Goal: Task Accomplishment & Management: Use online tool/utility

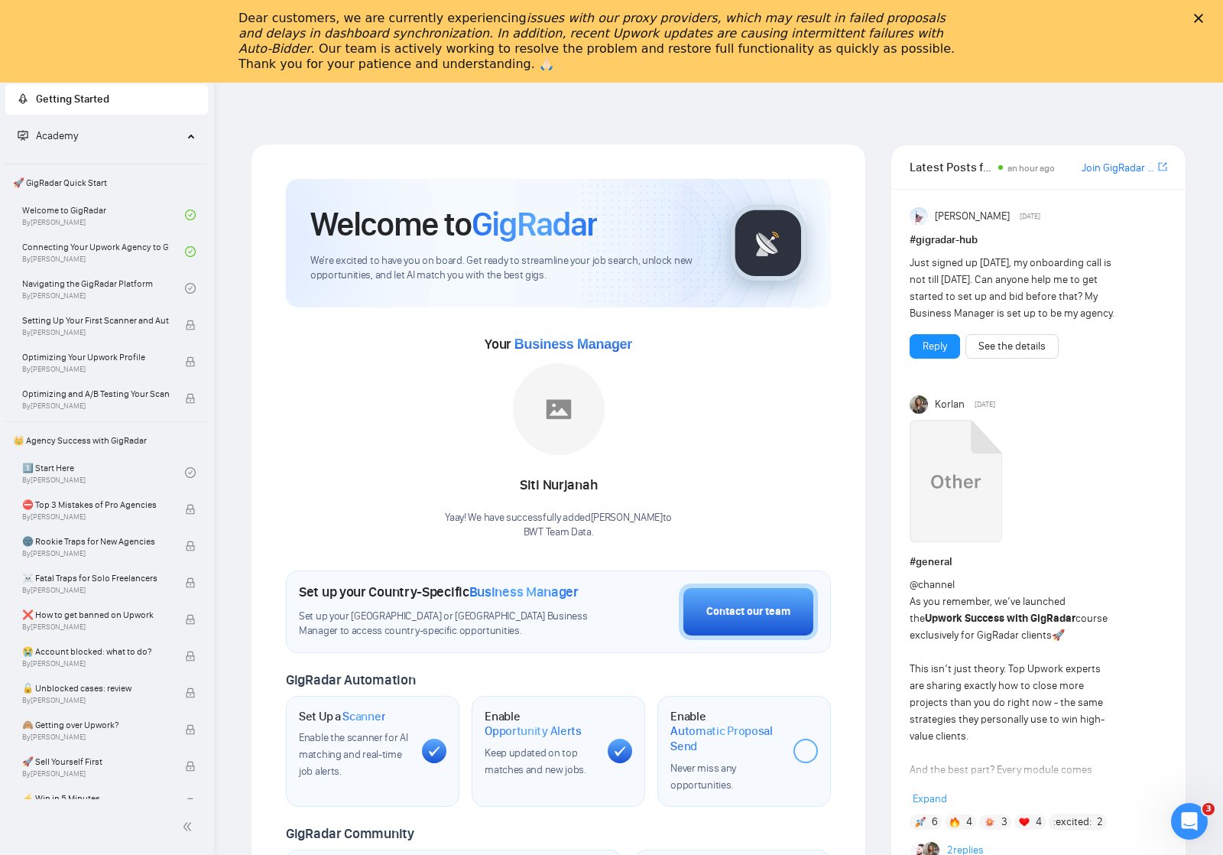
click at [1206, 20] on div "Закрыть" at bounding box center [1201, 18] width 15 height 9
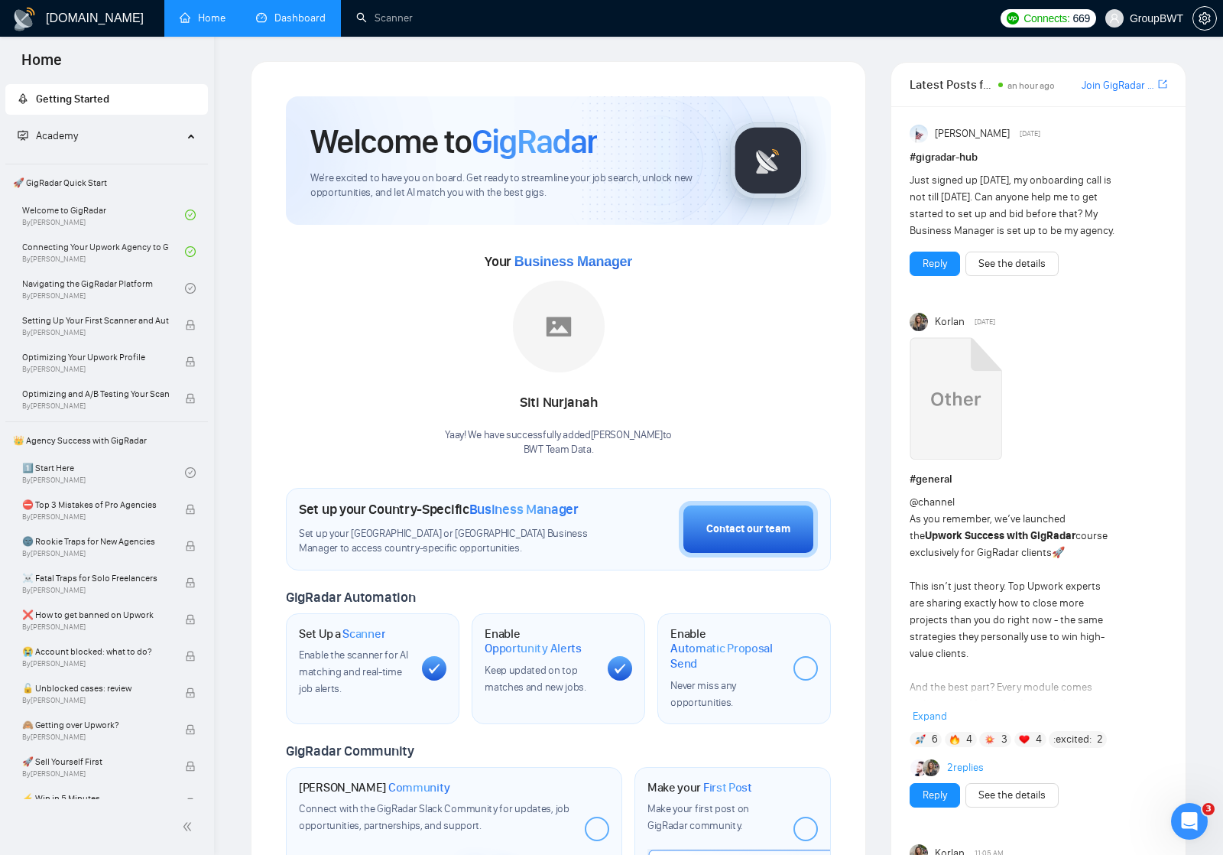
click at [291, 19] on link "Dashboard" at bounding box center [291, 17] width 70 height 13
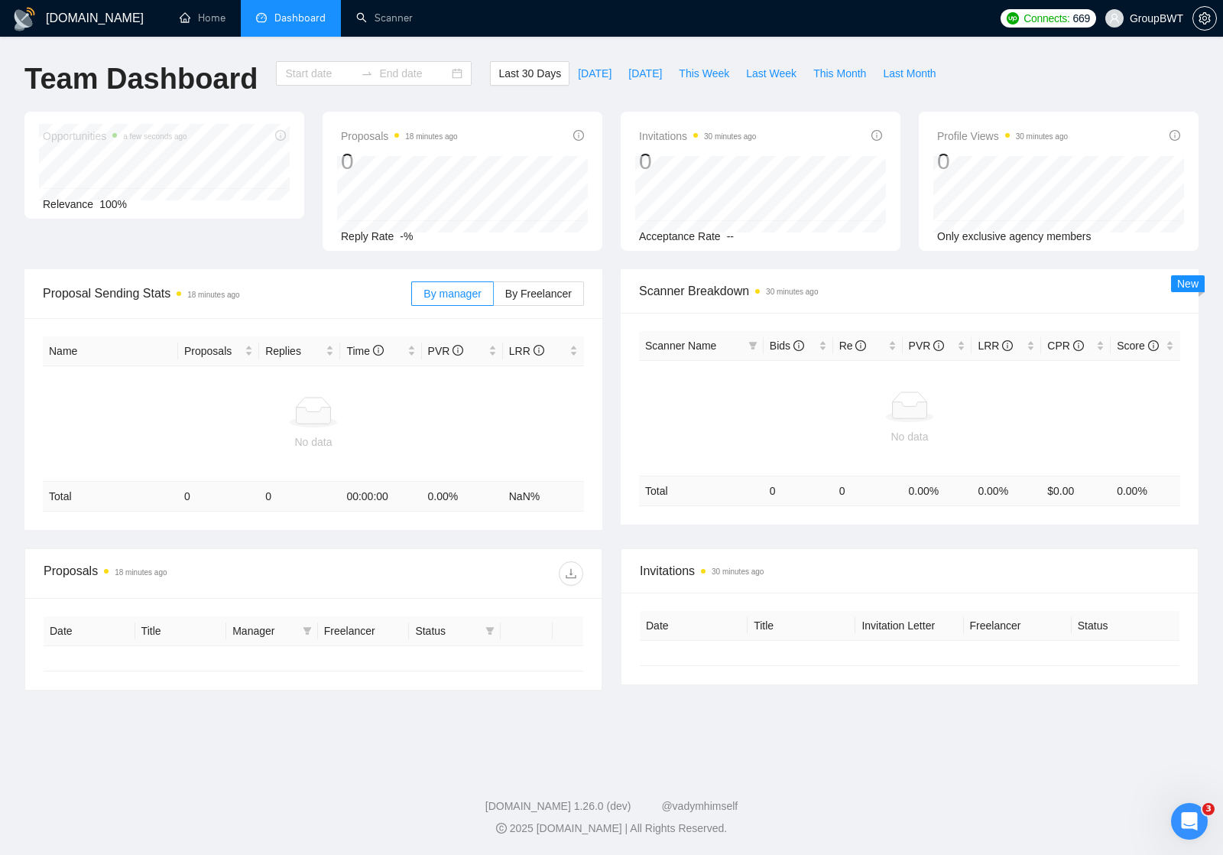
type input "[DATE]"
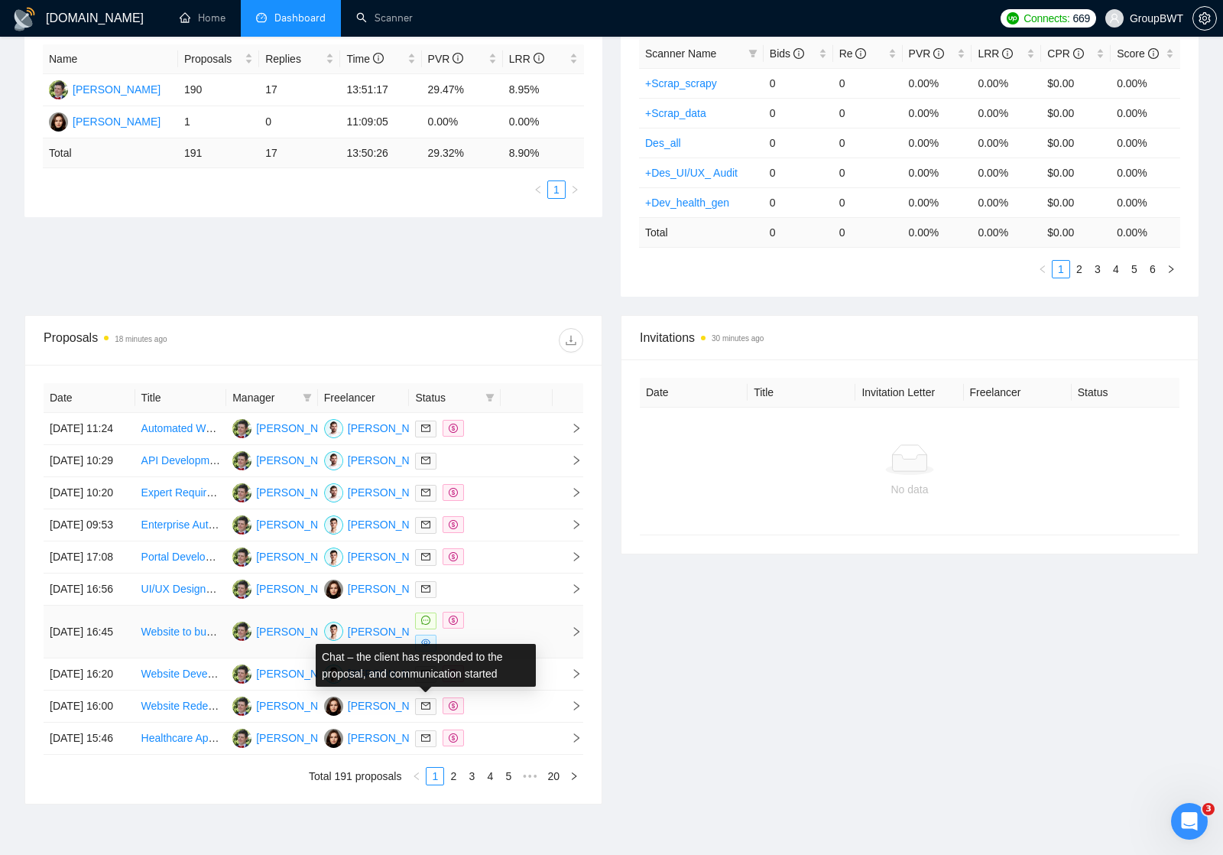
scroll to position [244, 0]
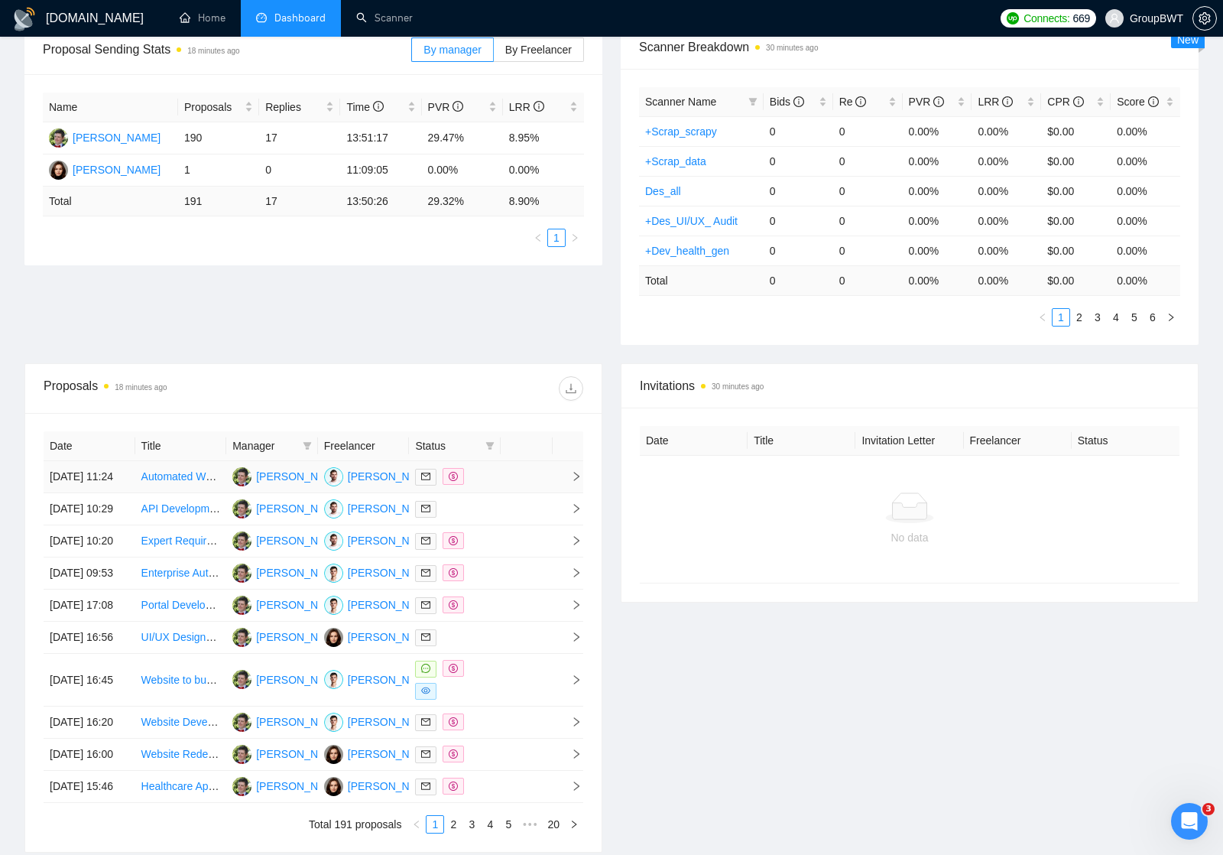
click at [582, 482] on td at bounding box center [568, 477] width 31 height 32
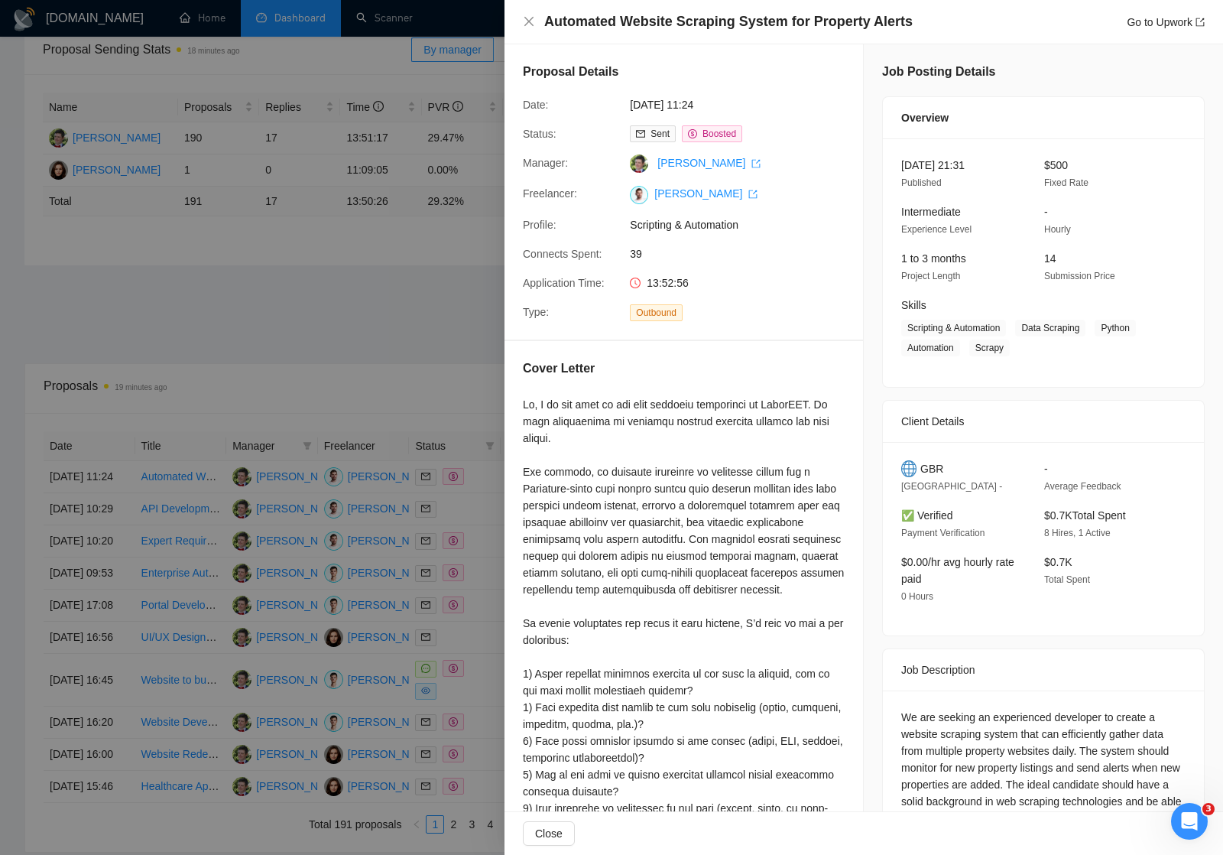
click at [389, 273] on div at bounding box center [611, 427] width 1223 height 855
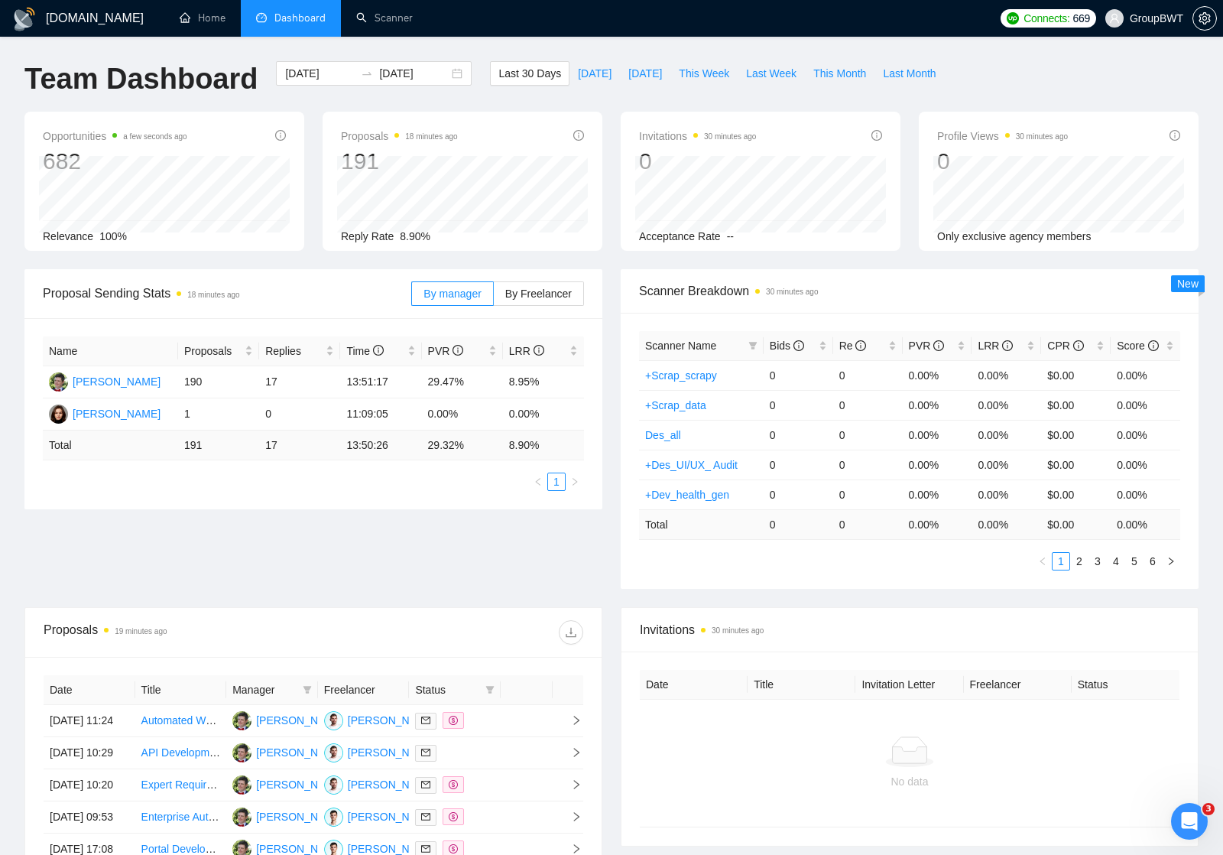
scroll to position [0, 0]
click at [392, 15] on link "Scanner" at bounding box center [384, 17] width 57 height 13
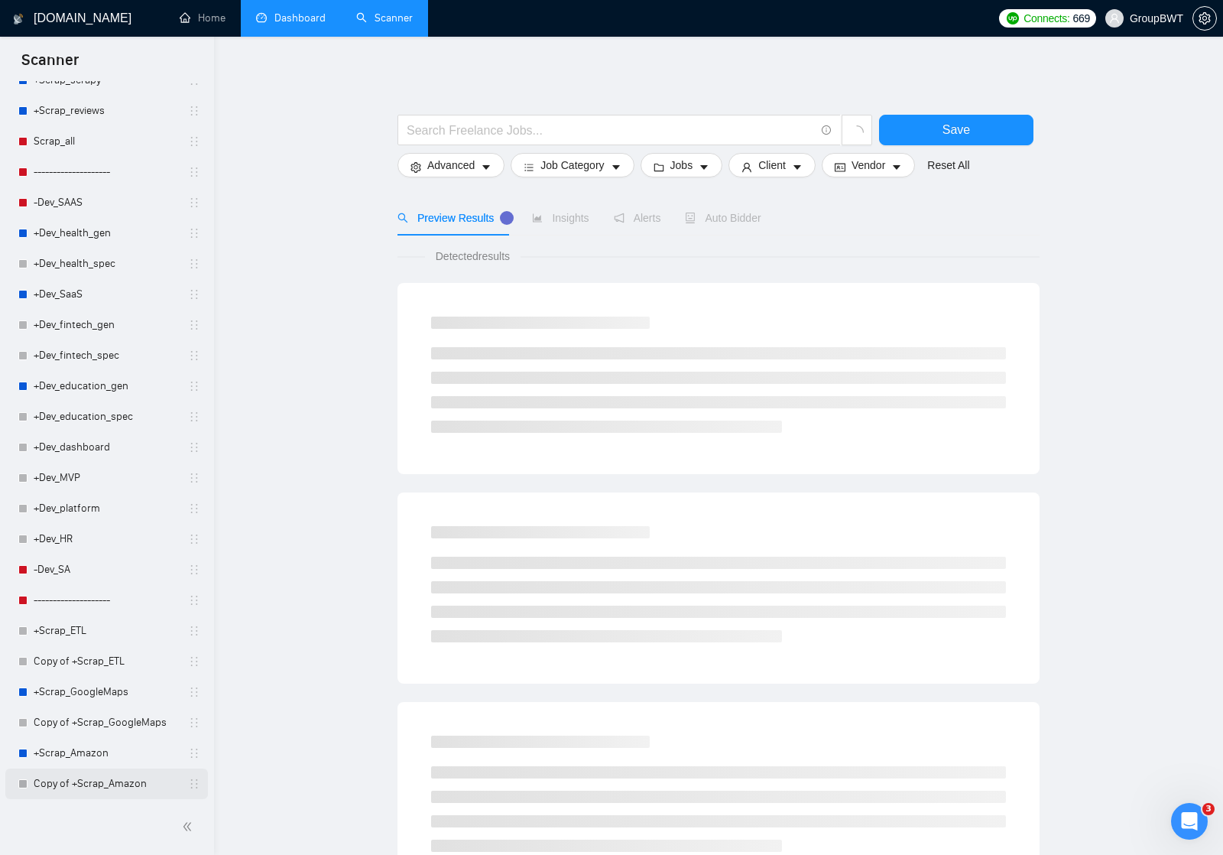
scroll to position [1101, 0]
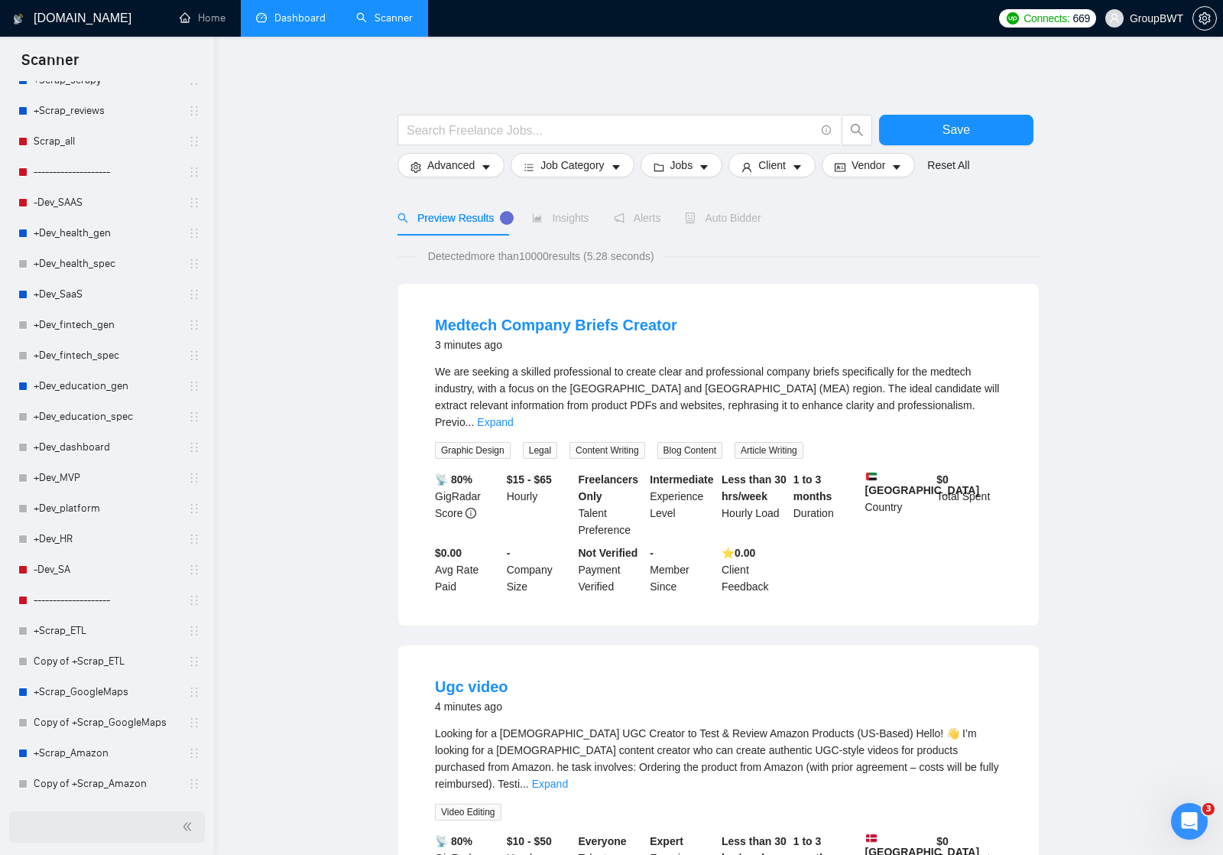
click at [187, 825] on icon "double-left" at bounding box center [187, 826] width 11 height 11
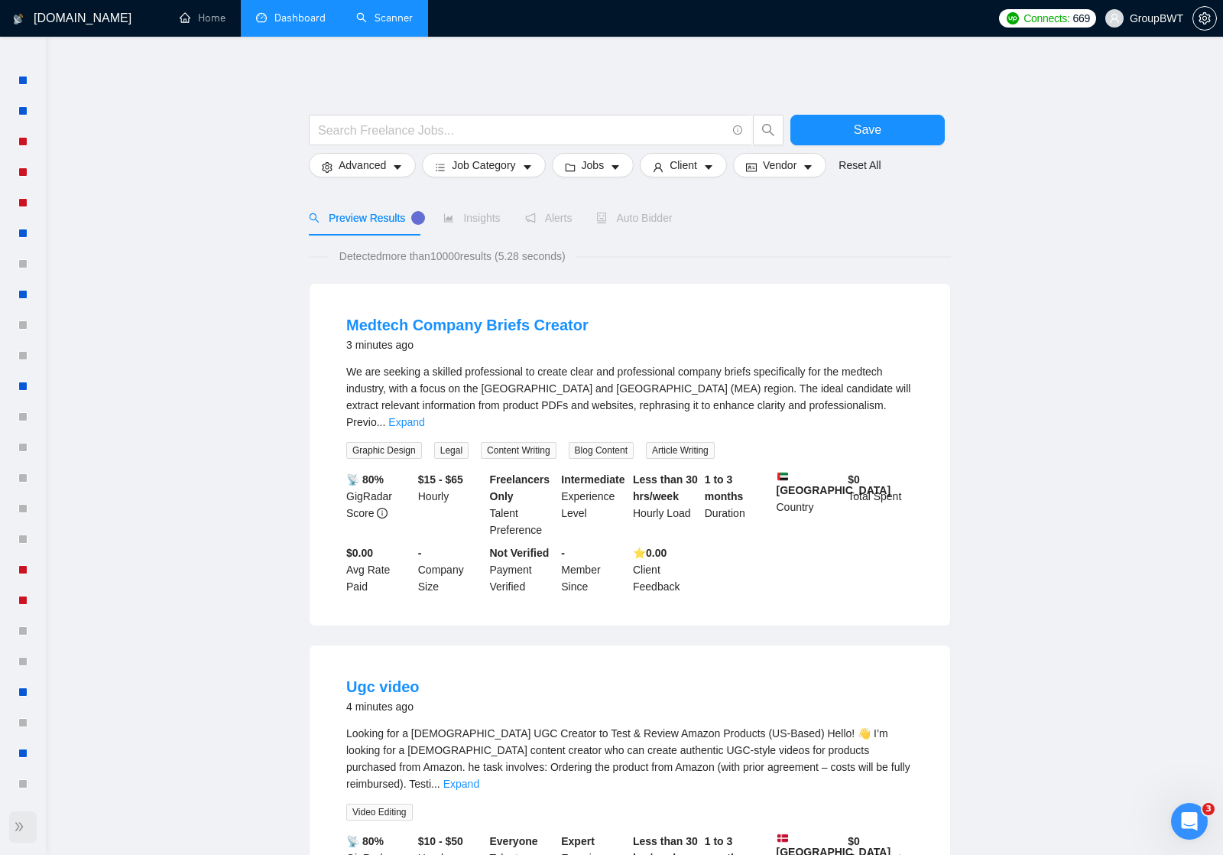
click at [21, 823] on icon "double-right" at bounding box center [19, 826] width 11 height 11
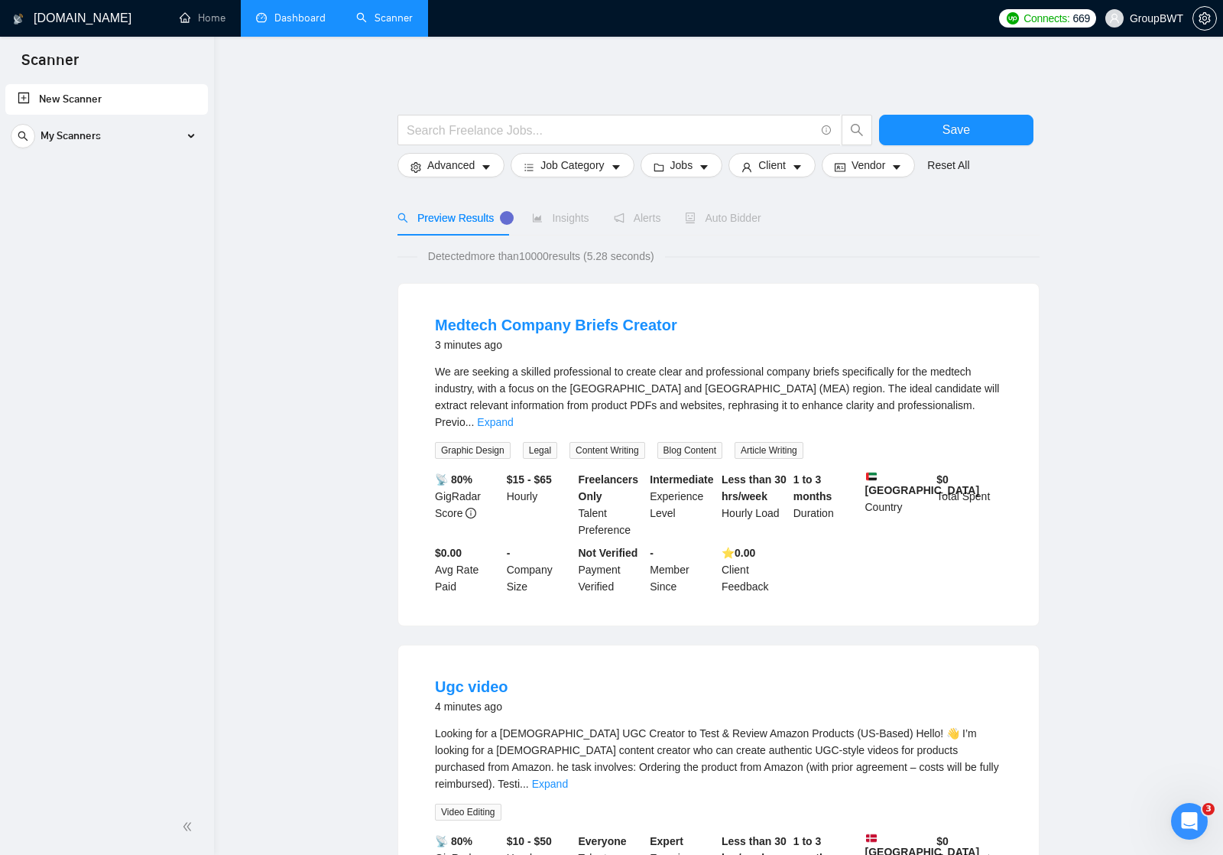
scroll to position [0, 0]
click at [115, 101] on link "New Scanner" at bounding box center [107, 99] width 178 height 31
click at [112, 137] on div "My Scanners" at bounding box center [107, 136] width 192 height 31
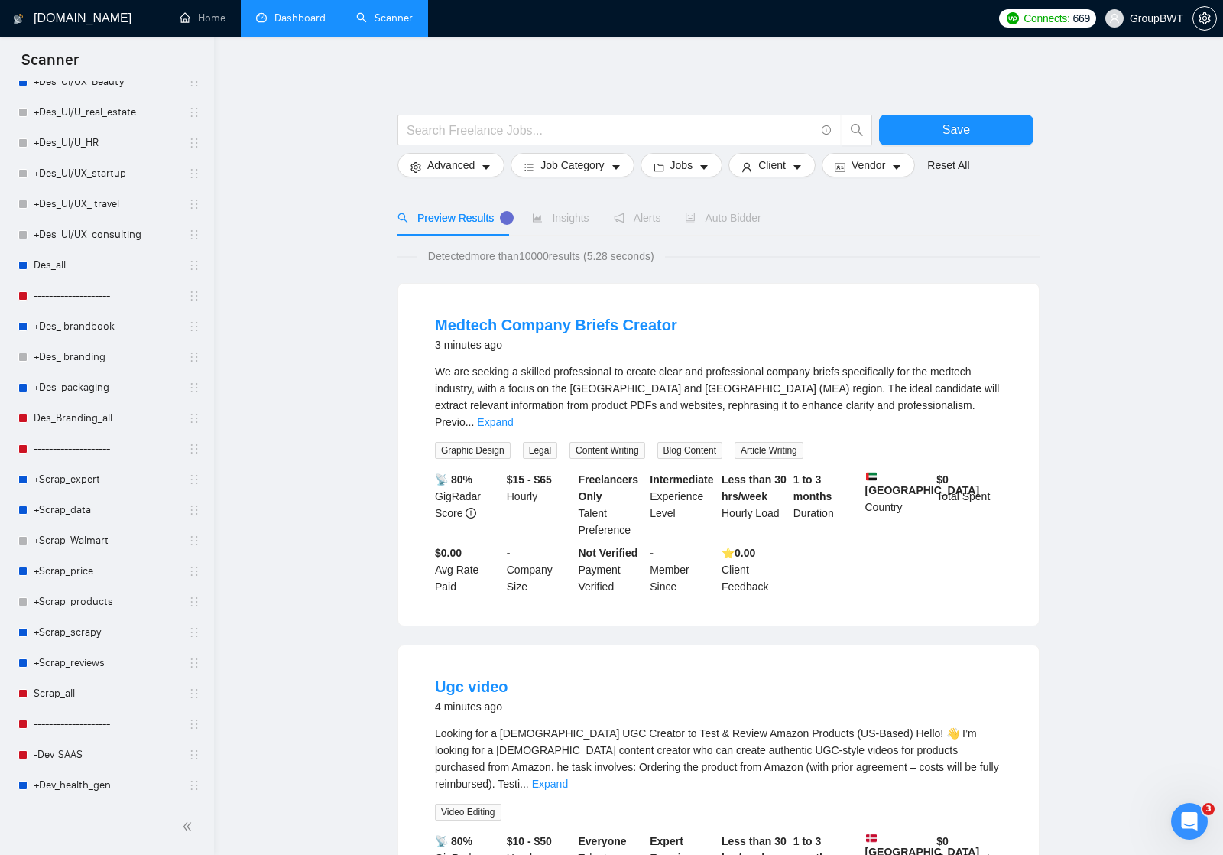
scroll to position [580, 0]
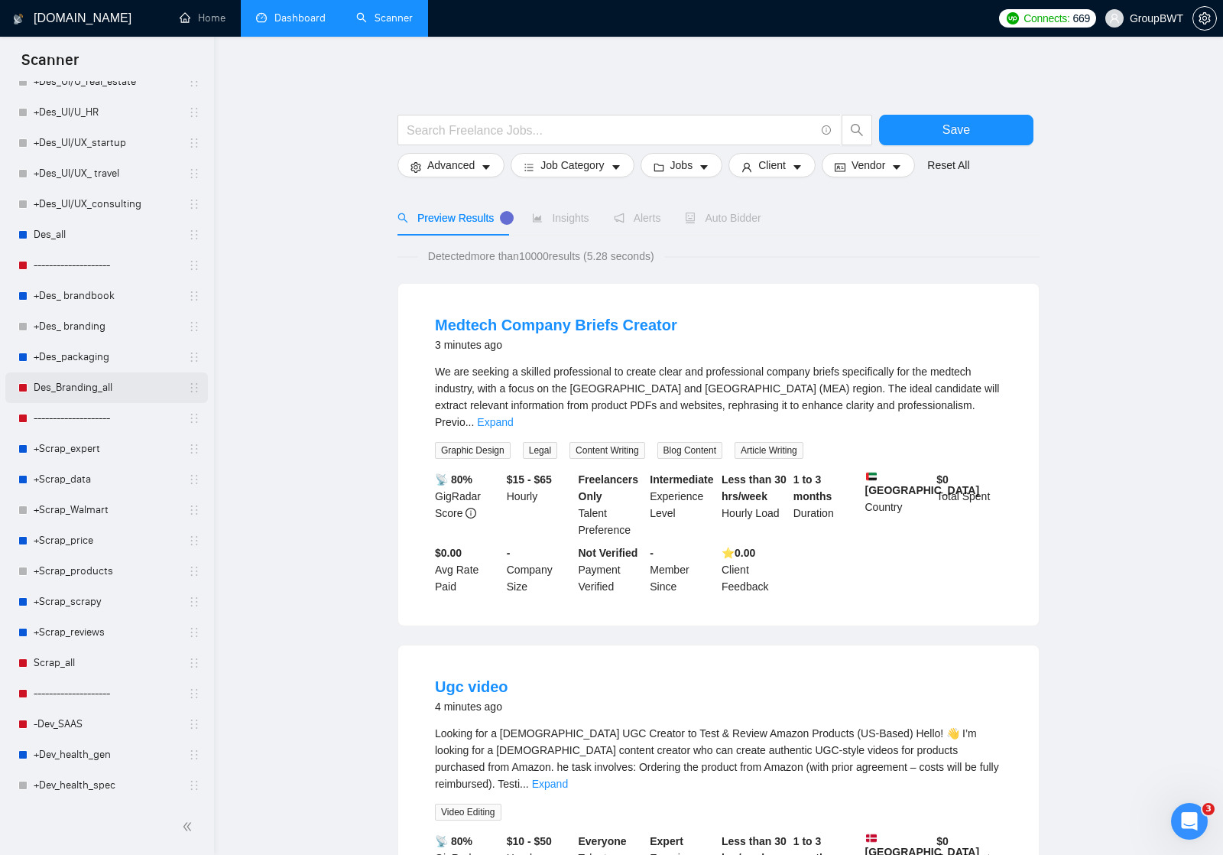
click at [66, 390] on link "Des_Branding_all" at bounding box center [106, 387] width 145 height 31
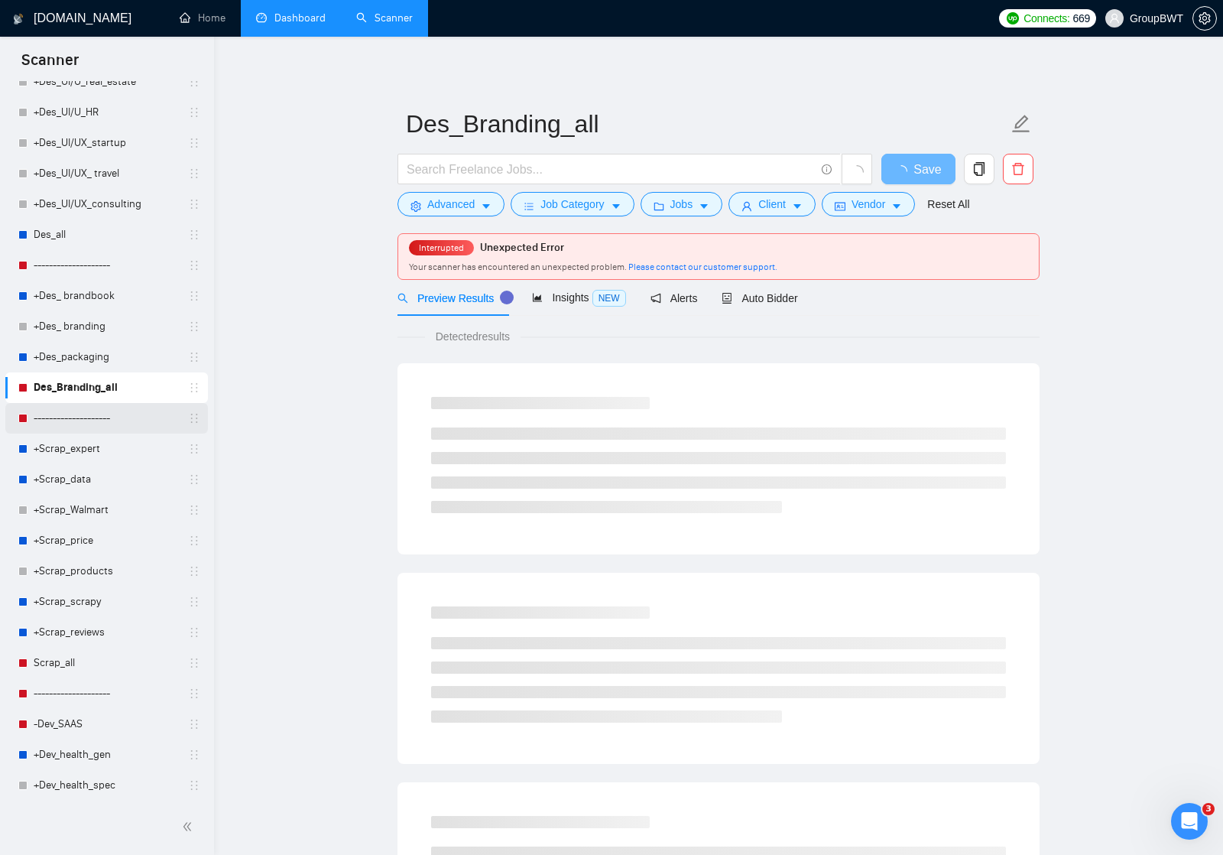
click at [70, 416] on link "--------------------" at bounding box center [106, 418] width 145 height 31
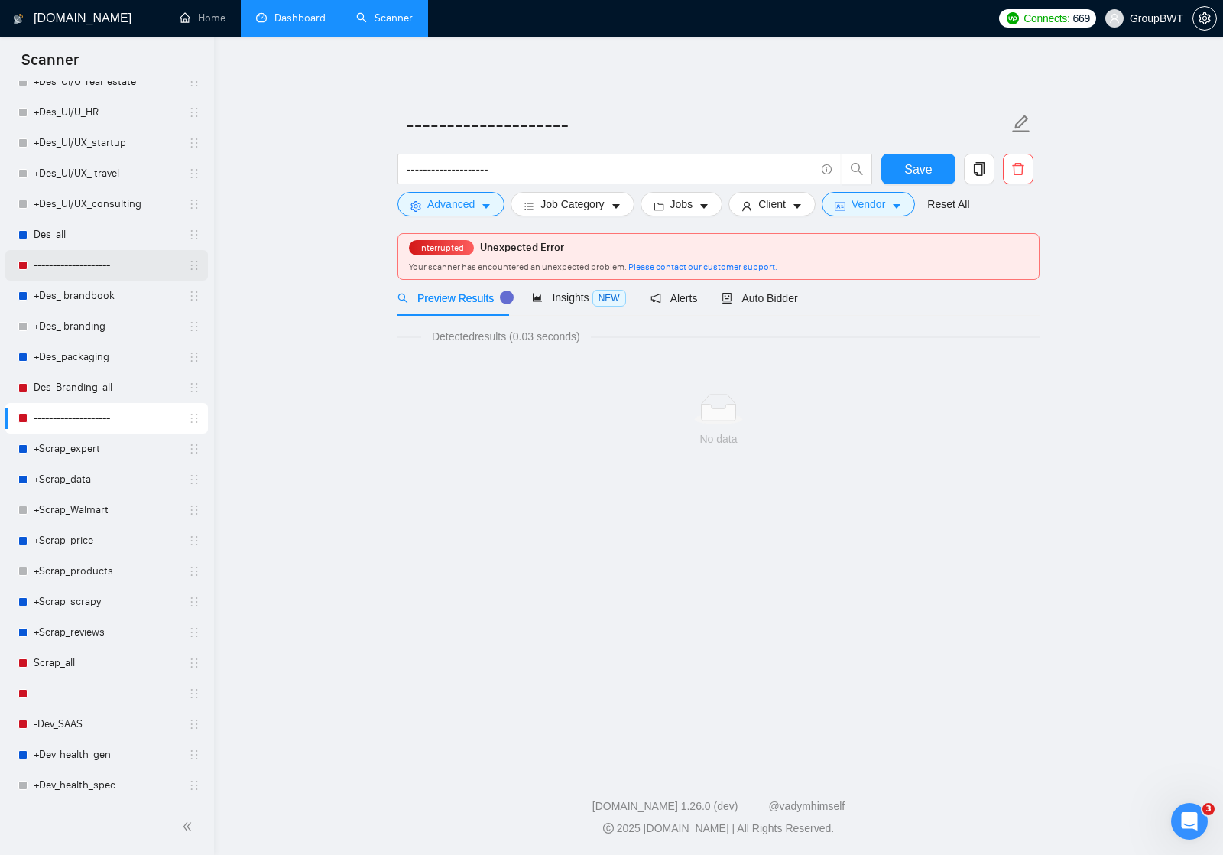
click at [83, 262] on link "--------------------" at bounding box center [106, 265] width 145 height 31
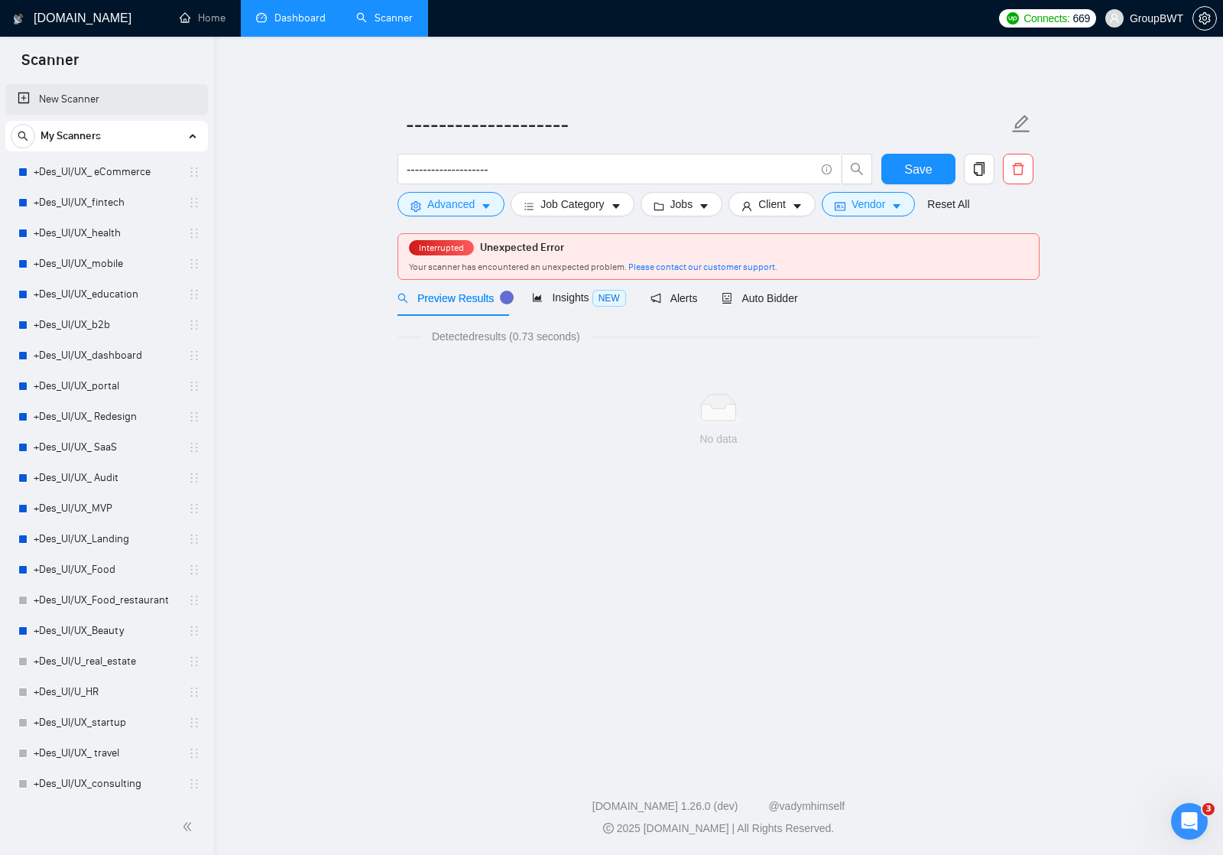
click at [141, 94] on link "New Scanner" at bounding box center [107, 99] width 178 height 31
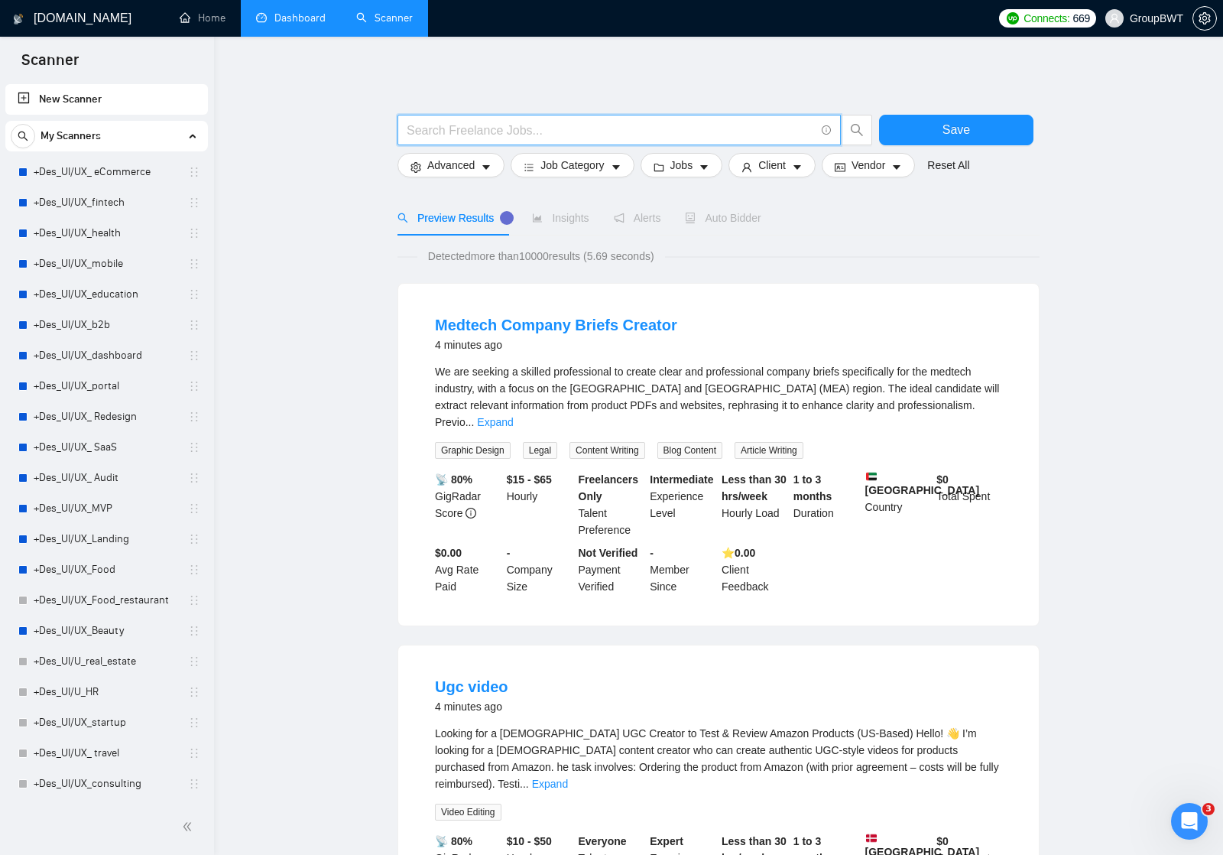
click at [498, 128] on input "text" at bounding box center [611, 130] width 408 height 19
click at [100, 170] on link "+Des_UI/UX_ eCommerce" at bounding box center [106, 172] width 145 height 31
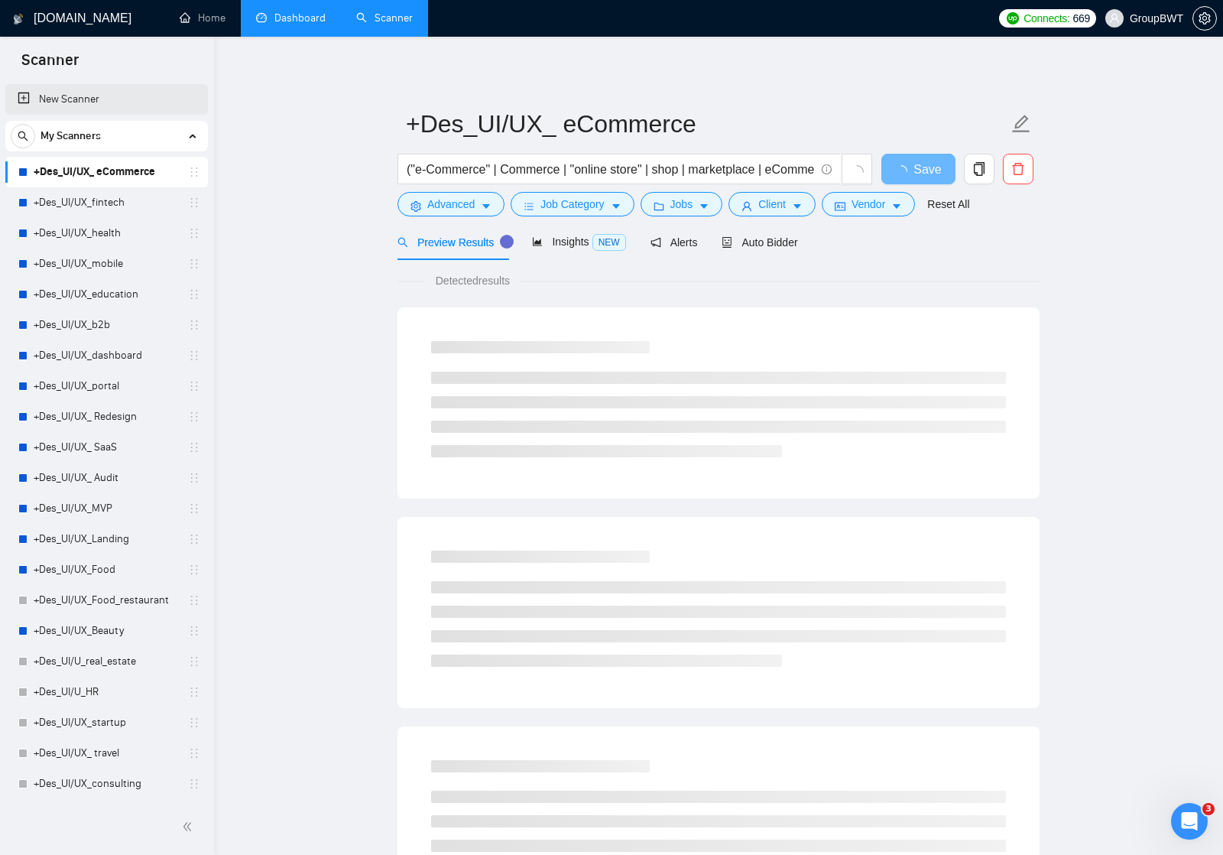
click at [99, 100] on link "New Scanner" at bounding box center [107, 99] width 178 height 31
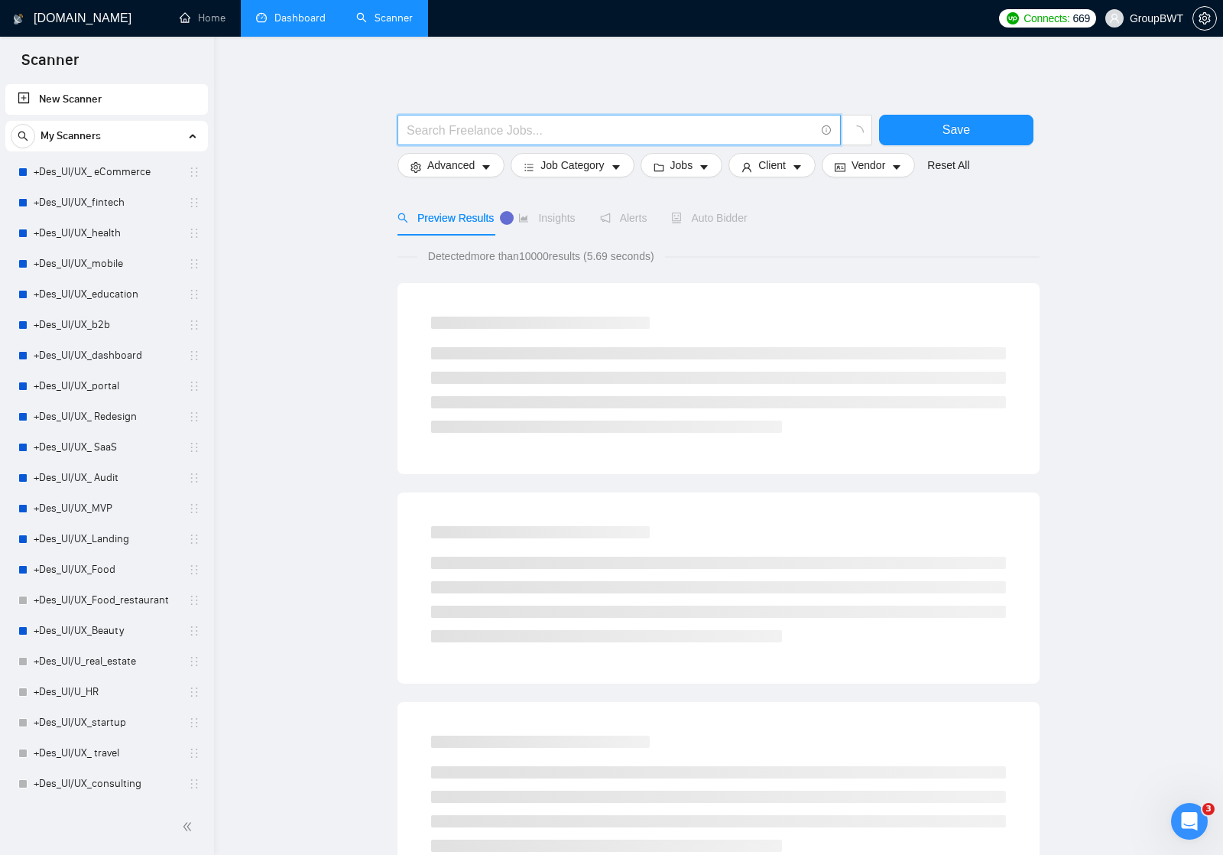
click at [577, 128] on input "text" at bounding box center [611, 130] width 408 height 19
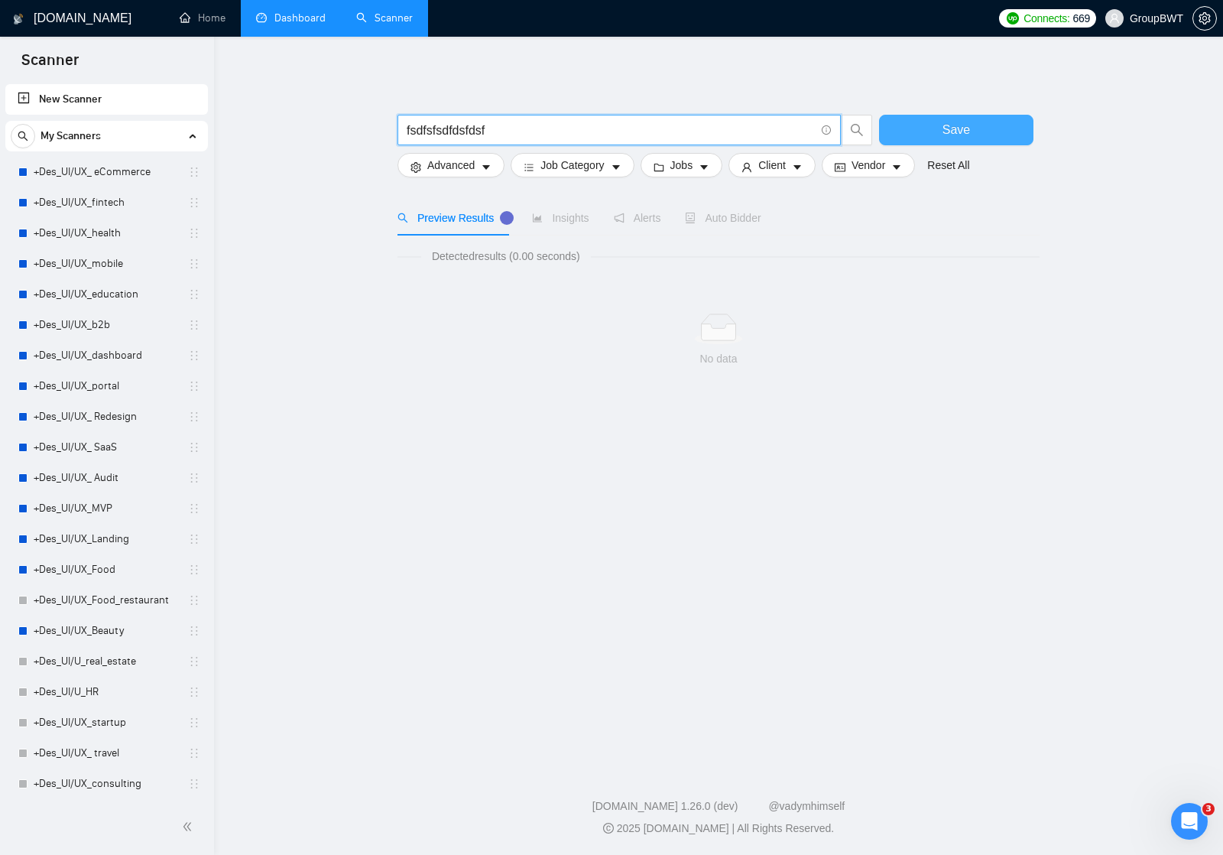
type input "fsdfsfsdfdsfdsf"
click at [953, 128] on span "Save" at bounding box center [957, 129] width 28 height 19
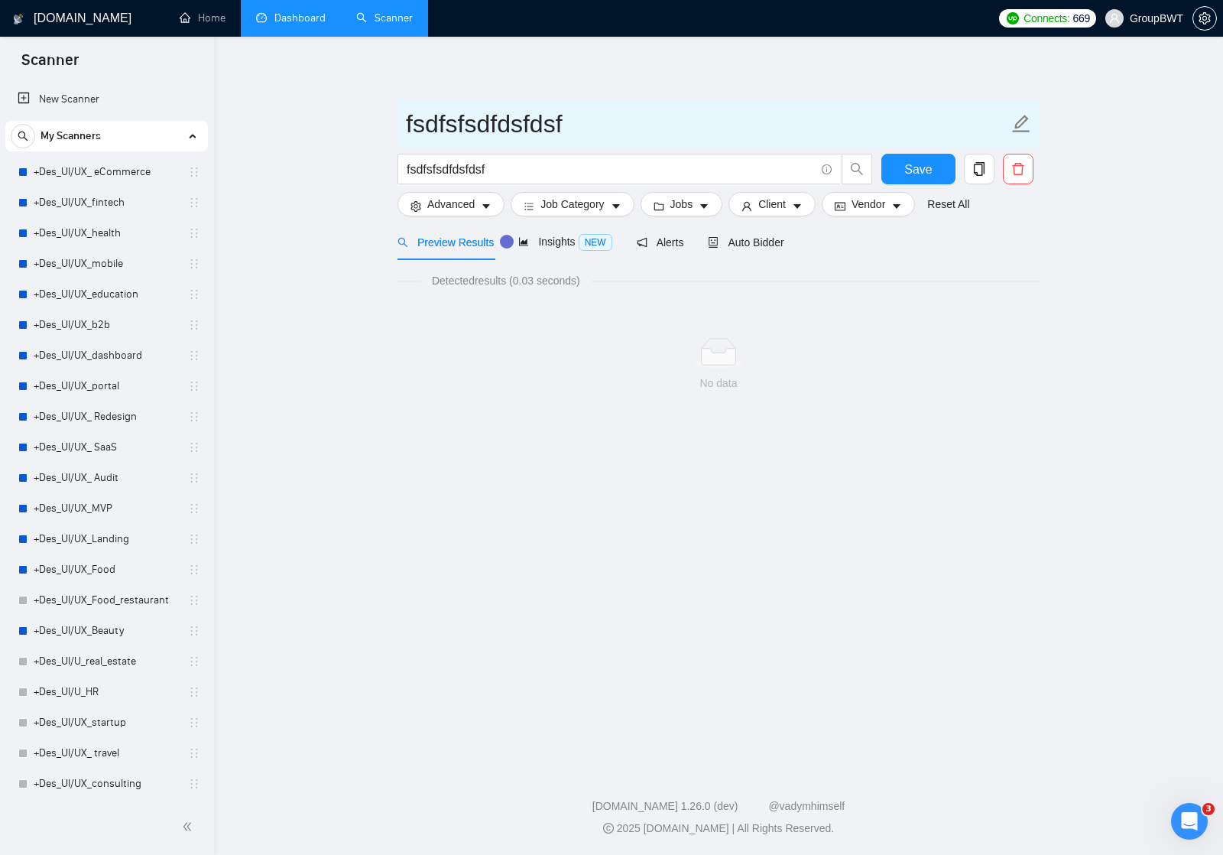
click at [1025, 126] on icon "edit" at bounding box center [1022, 124] width 20 height 20
click at [638, 128] on input "fsdfsfsdfdsfdsf" at bounding box center [707, 124] width 603 height 38
paste input ":art:"
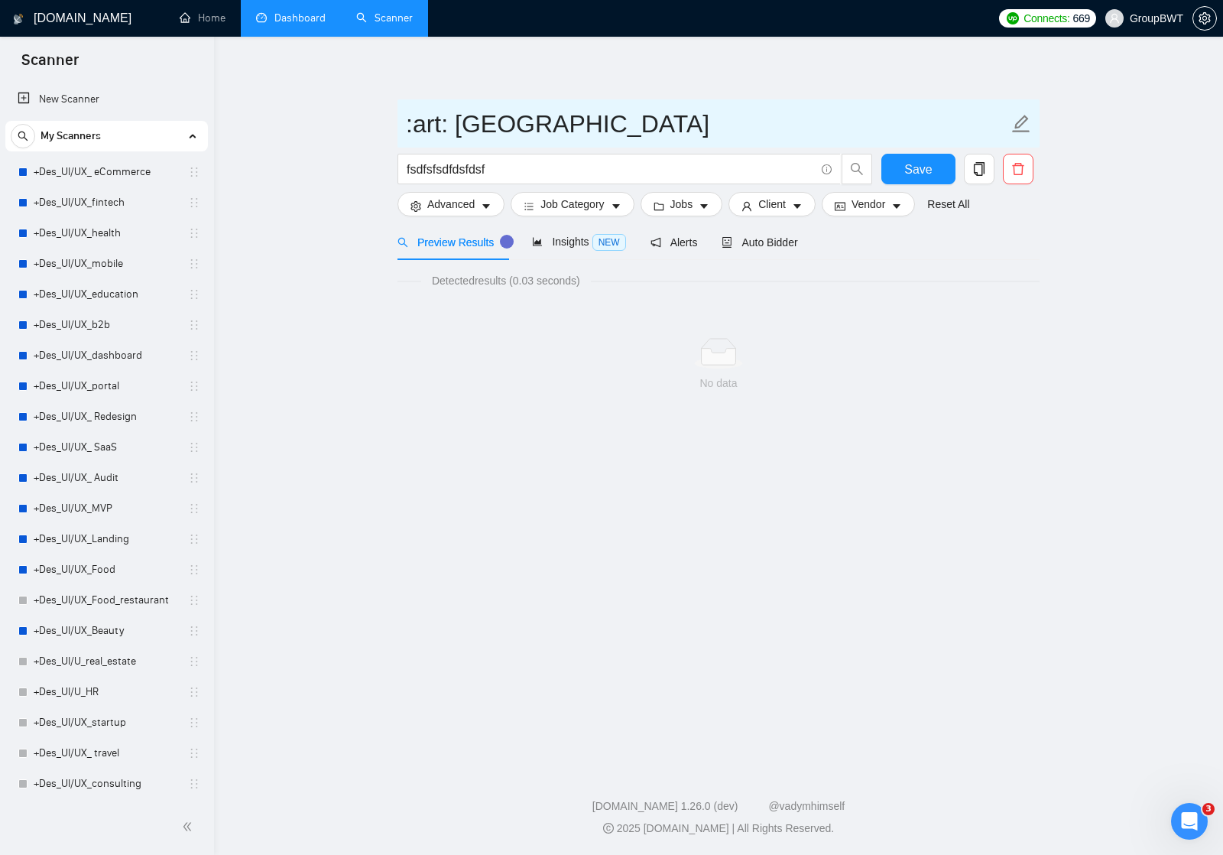
type input ":art: [GEOGRAPHIC_DATA]"
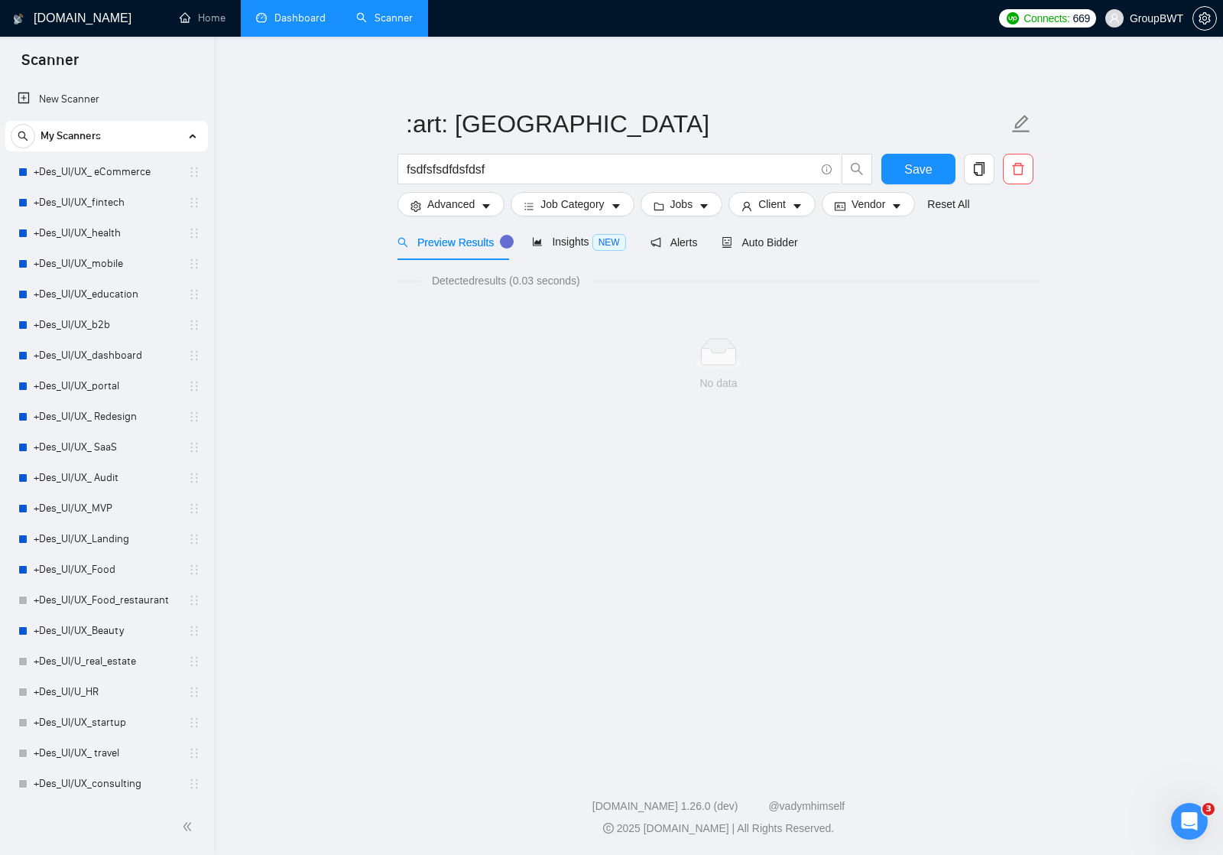
click at [1044, 268] on main ":art: Sofia fsdfsfsdfdsfdsf Save Advanced Job Category Jobs Client Vendor Reset…" at bounding box center [719, 399] width 960 height 676
click at [926, 170] on span "Save" at bounding box center [919, 169] width 28 height 19
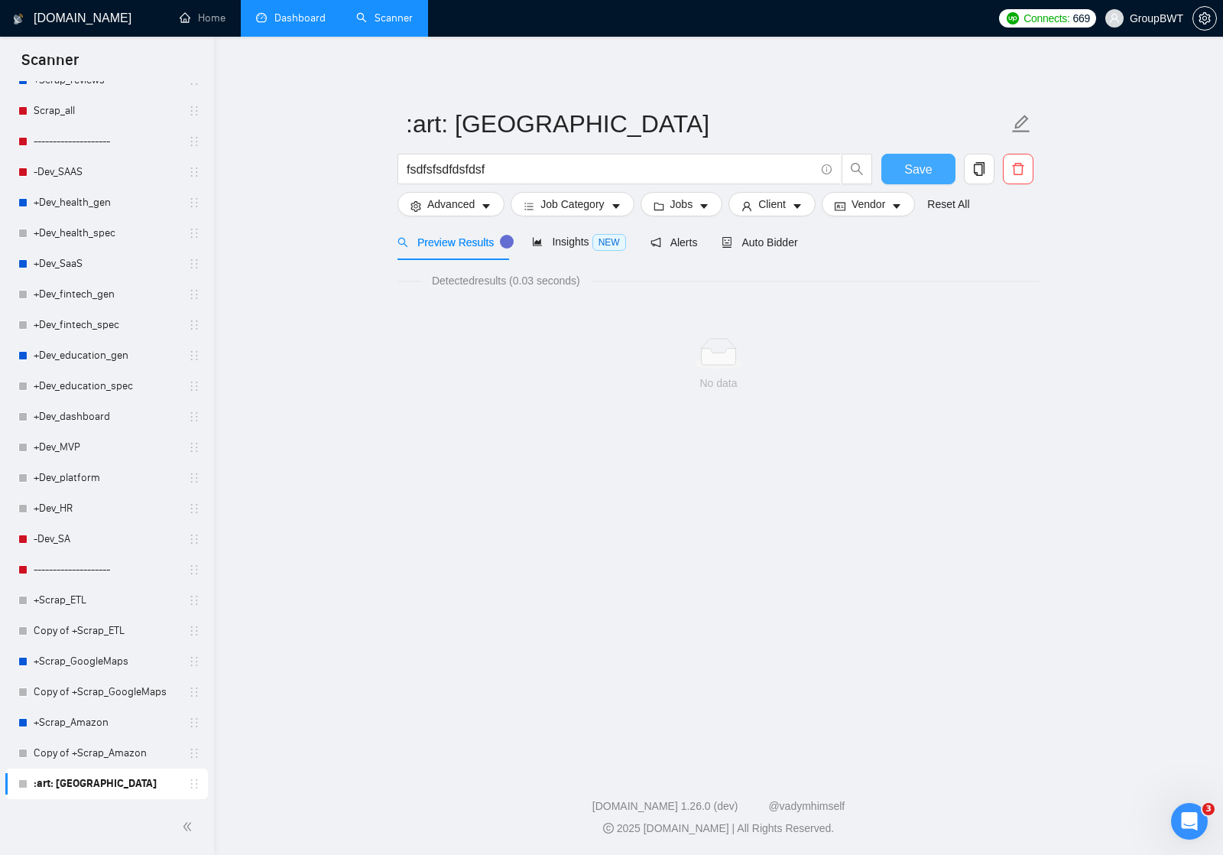
click at [907, 168] on span "Save" at bounding box center [919, 169] width 28 height 19
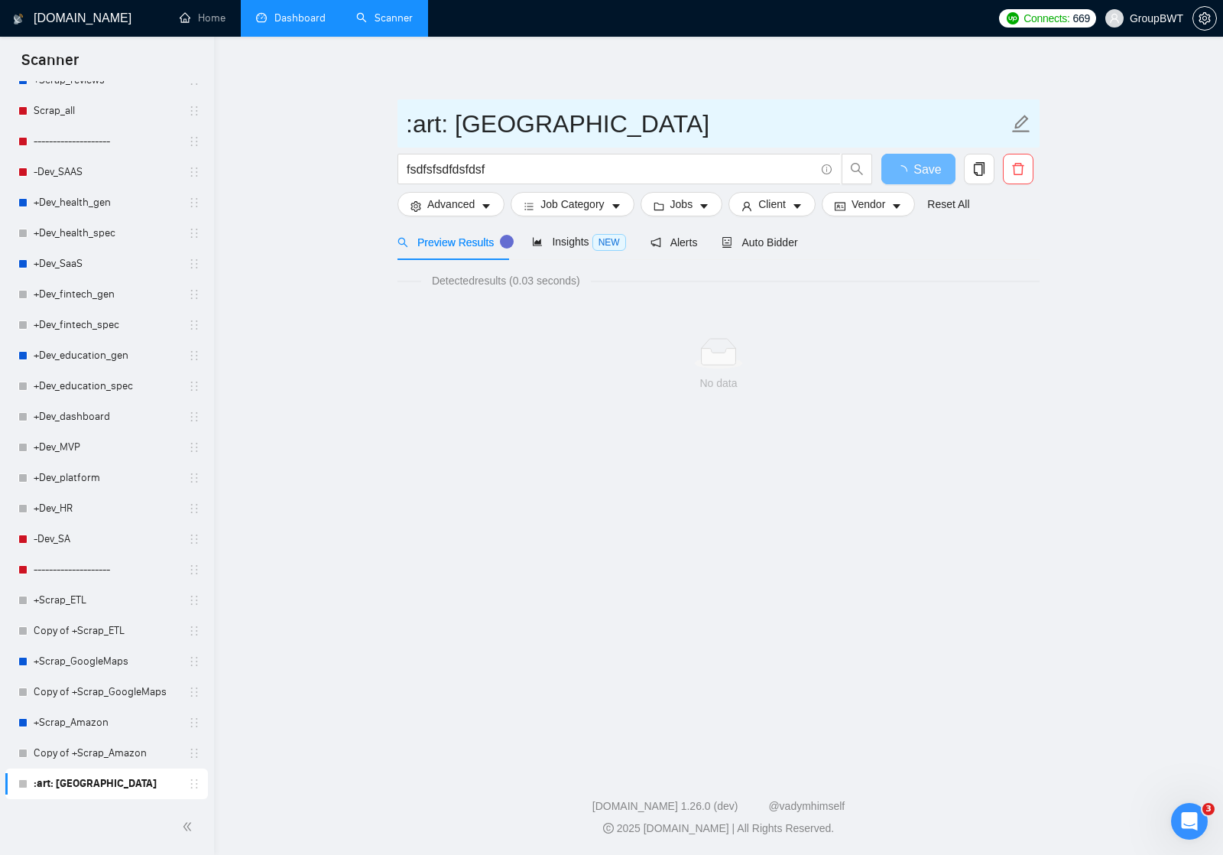
click at [1023, 123] on icon "edit" at bounding box center [1022, 124] width 18 height 18
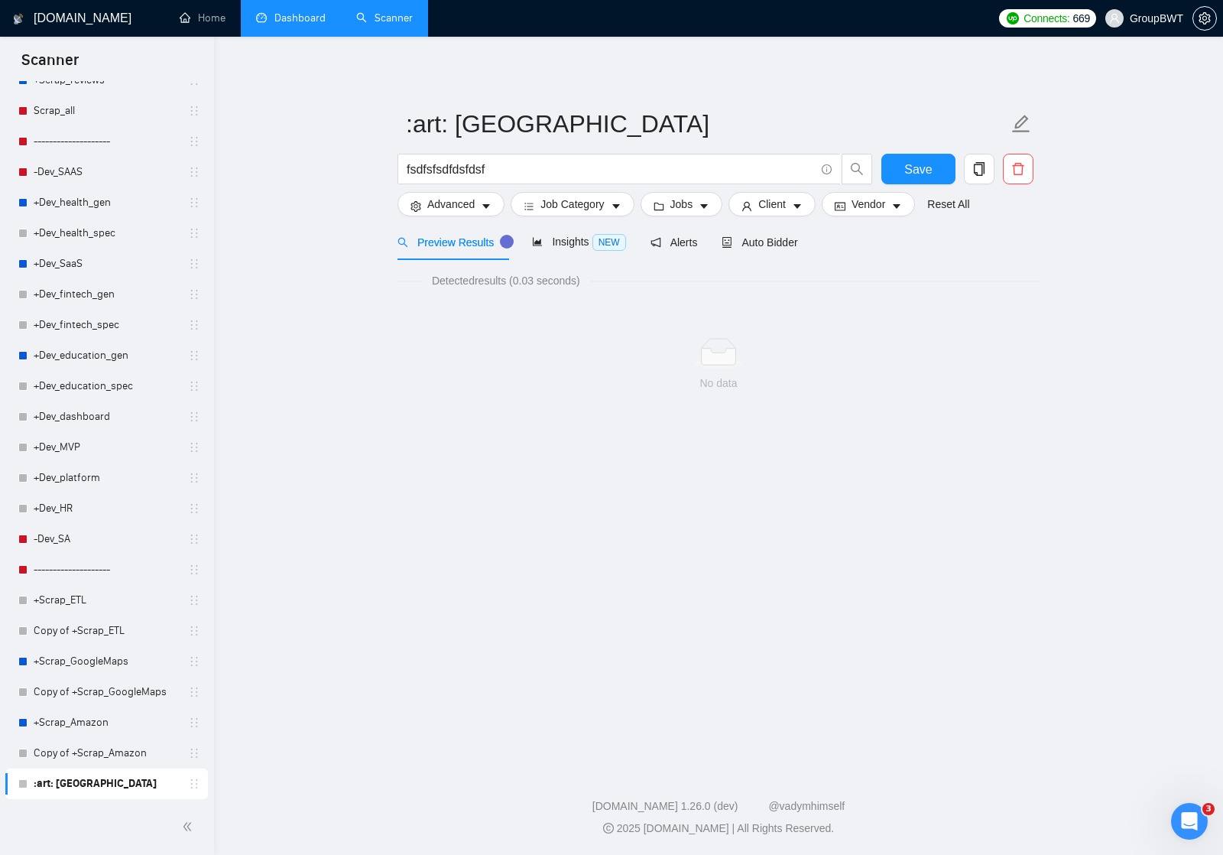
click at [582, 430] on main ":art: Sofia fsdfsfsdfdsfdsf Save Advanced Job Category Jobs Client Vendor Reset…" at bounding box center [719, 399] width 960 height 676
click at [99, 743] on link "Copy of +Scrap_Amazon" at bounding box center [106, 753] width 145 height 31
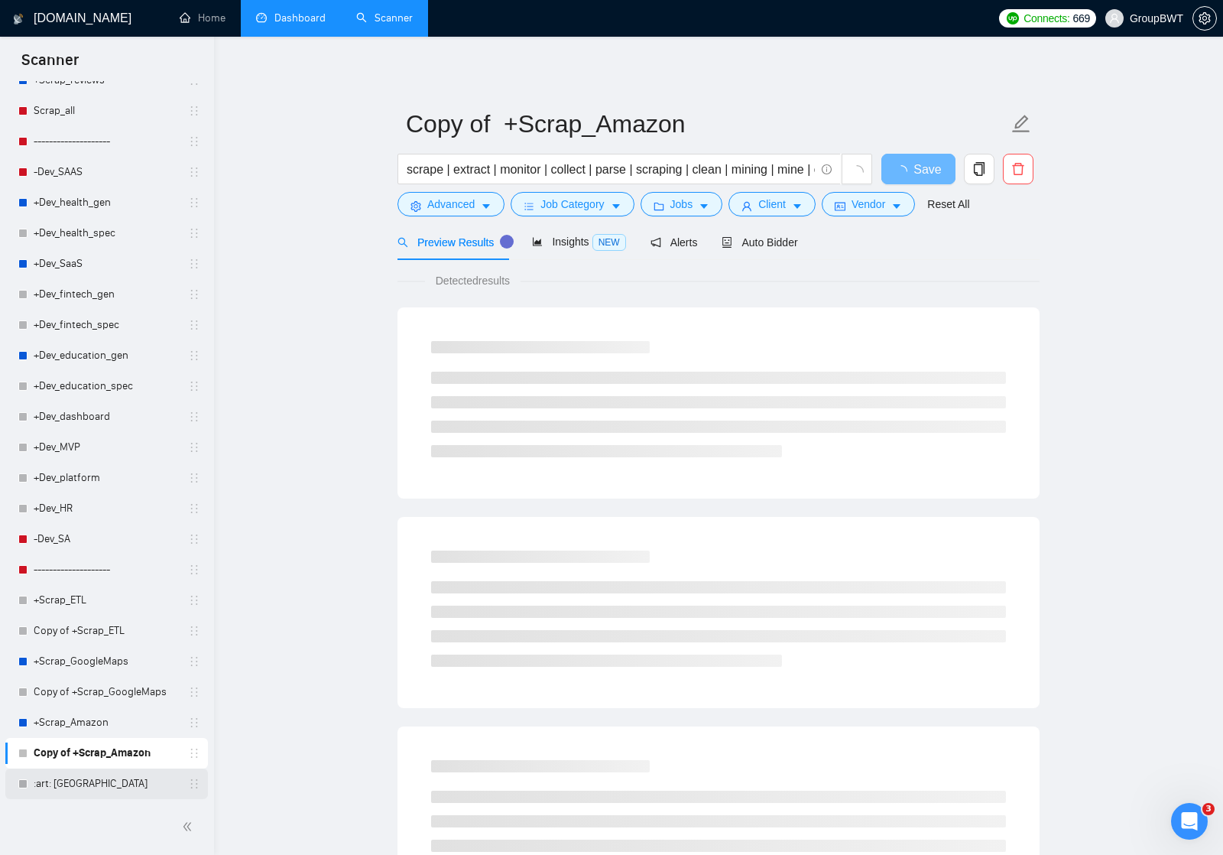
click at [73, 784] on link ":art: [GEOGRAPHIC_DATA]" at bounding box center [106, 783] width 145 height 31
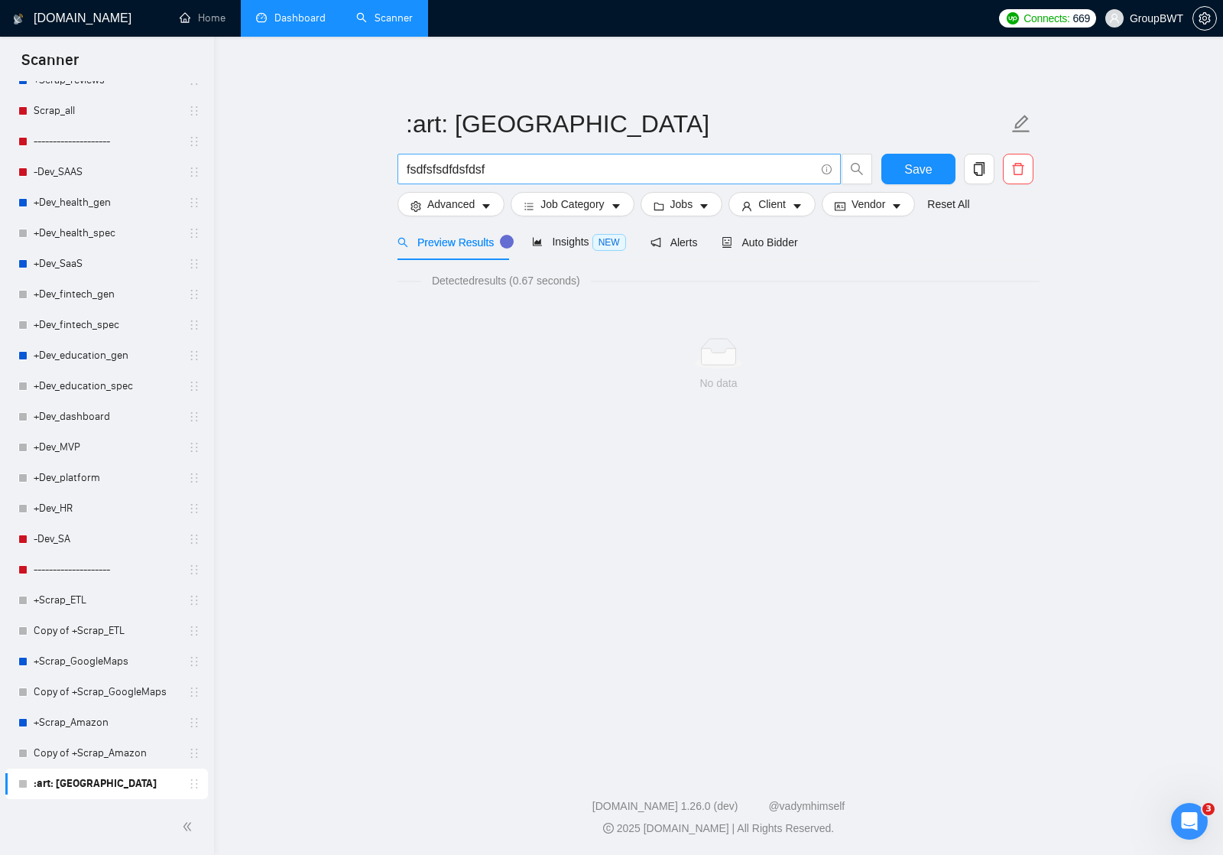
click at [571, 164] on input "fsdfsfsdfdsfdsf" at bounding box center [611, 169] width 408 height 19
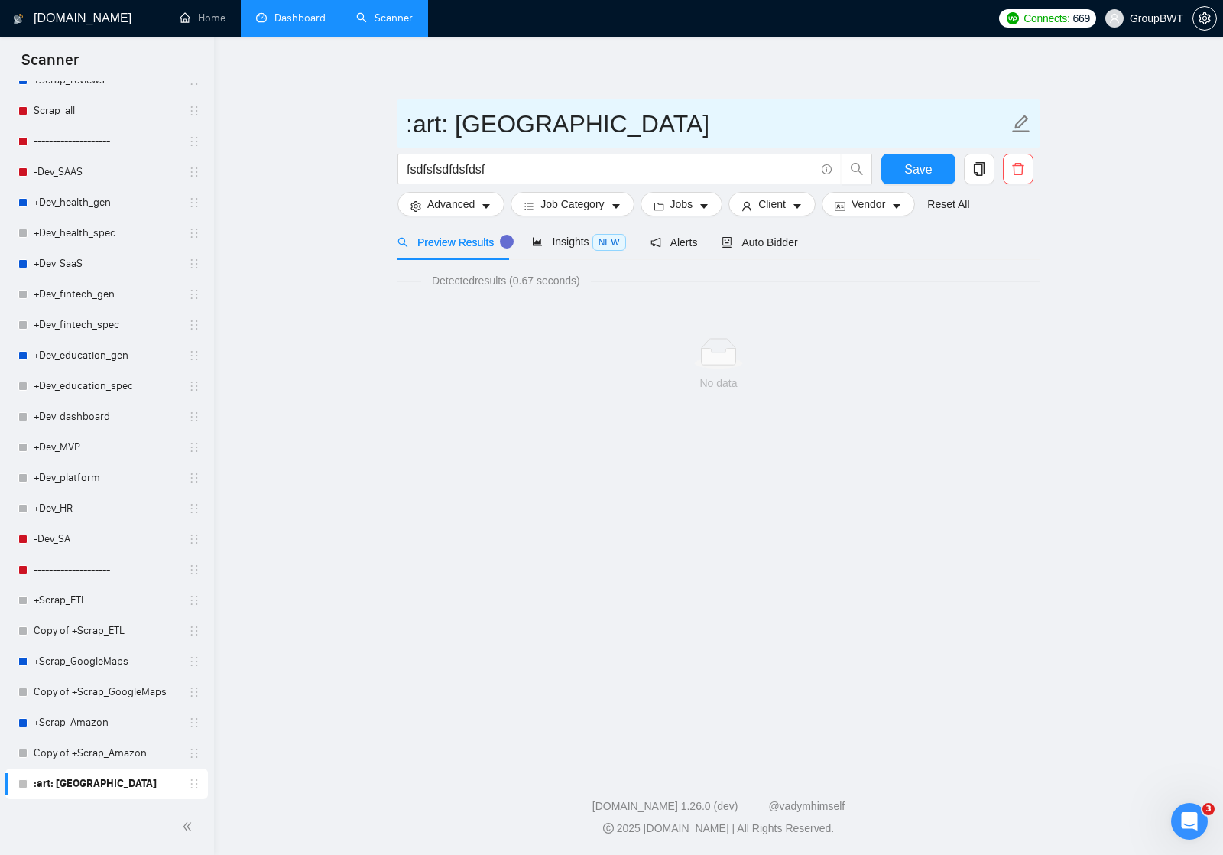
click at [542, 122] on input ":art: [GEOGRAPHIC_DATA]" at bounding box center [707, 124] width 603 height 38
paste input "🎨"
drag, startPoint x: 453, startPoint y: 124, endPoint x: 374, endPoint y: 124, distance: 79.5
click at [374, 124] on main ":art: [PERSON_NAME] 🎨 fsdfsfsdfdsfdsf Save Advanced Job Category Jobs Client Ve…" at bounding box center [719, 399] width 960 height 676
paste input "🎨"
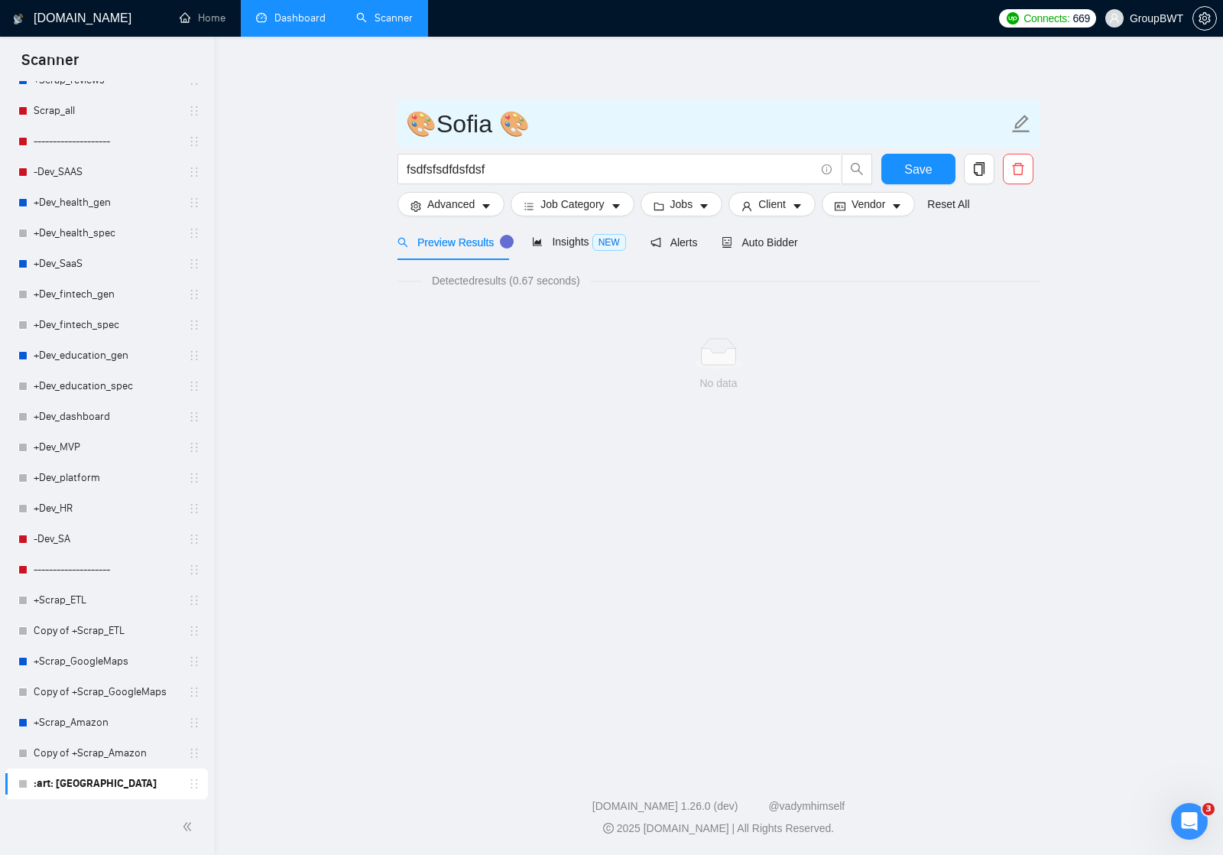
click at [524, 118] on input "🎨Sofia 🎨" at bounding box center [707, 124] width 603 height 38
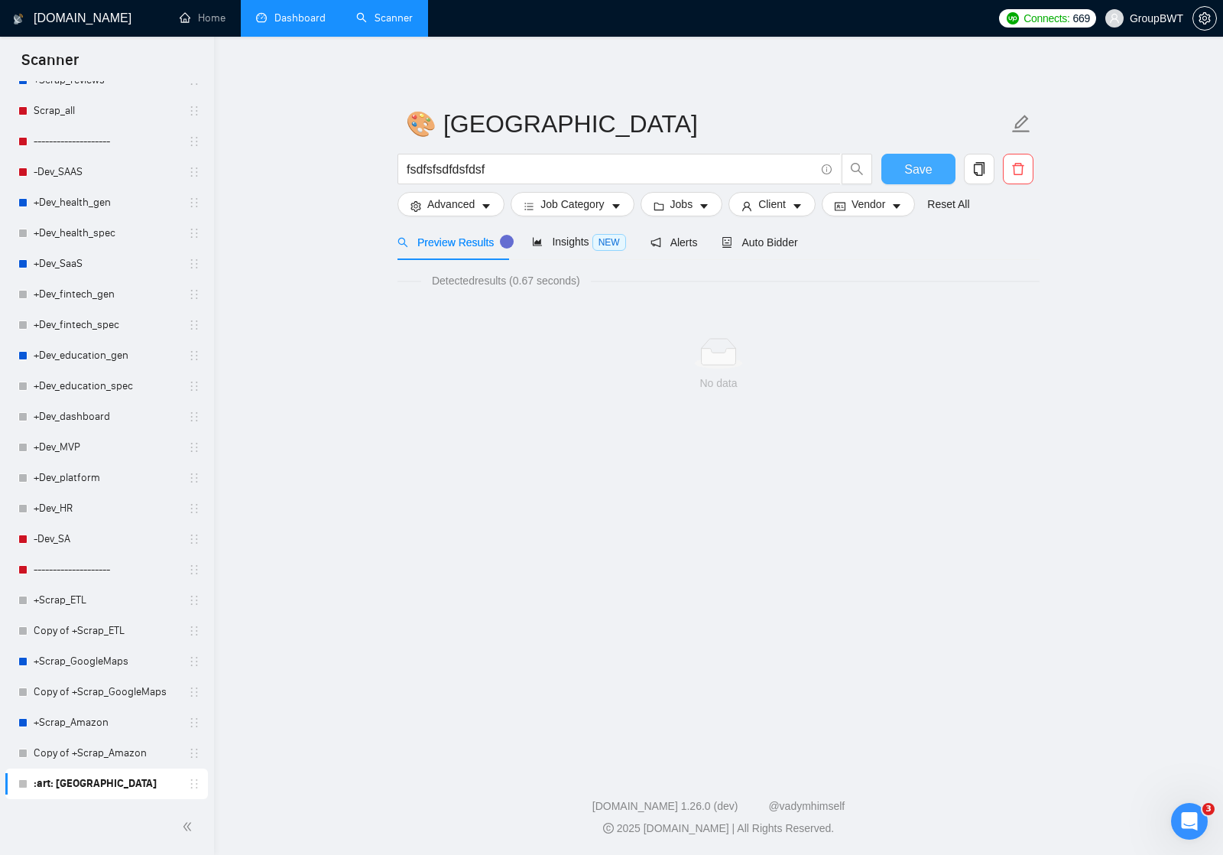
click at [924, 171] on span "Save" at bounding box center [919, 169] width 28 height 19
click at [928, 547] on main "🎨 Sofia fsdfsfsdfdsfdsf Save Advanced Job Category Jobs Client Vendor Reset All…" at bounding box center [719, 399] width 960 height 676
click at [80, 752] on link "Copy of +Scrap_Amazon" at bounding box center [106, 753] width 145 height 31
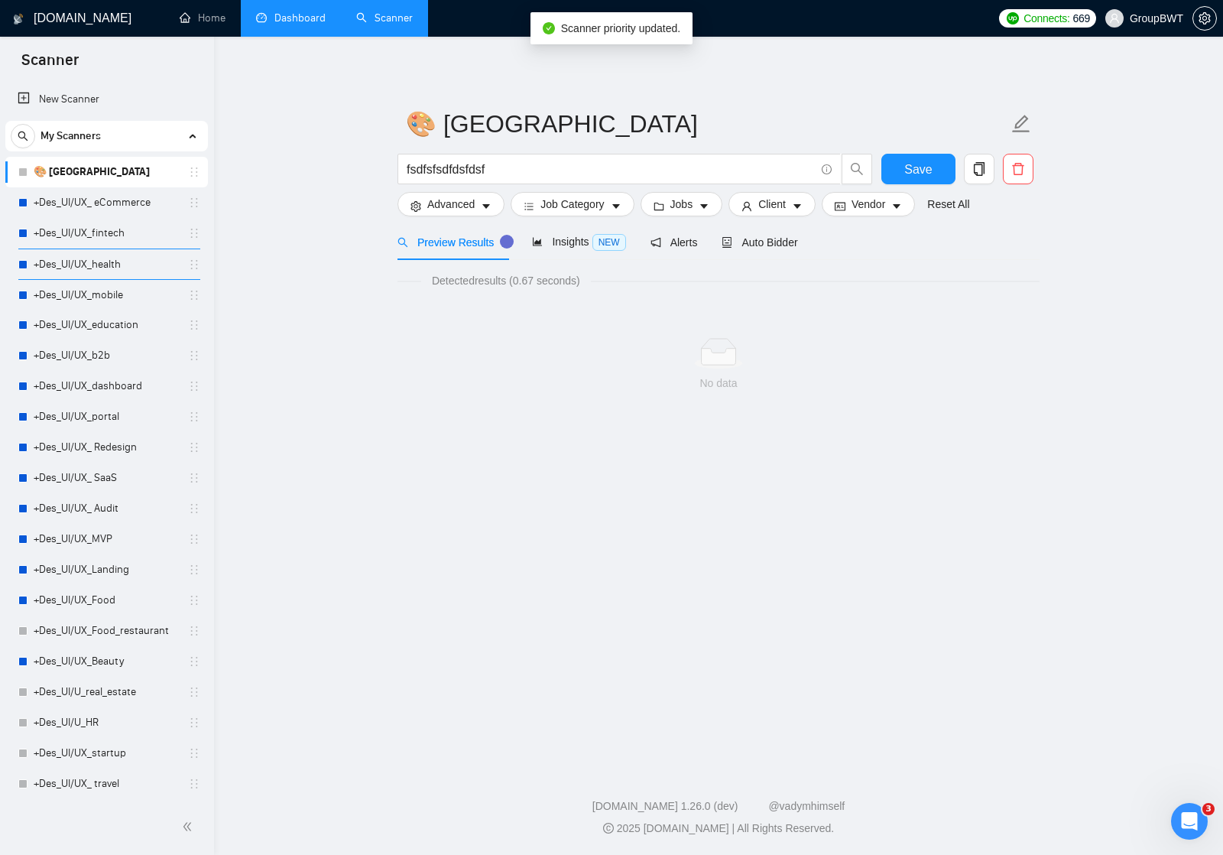
click at [110, 170] on link "🎨 [GEOGRAPHIC_DATA]" at bounding box center [106, 172] width 145 height 31
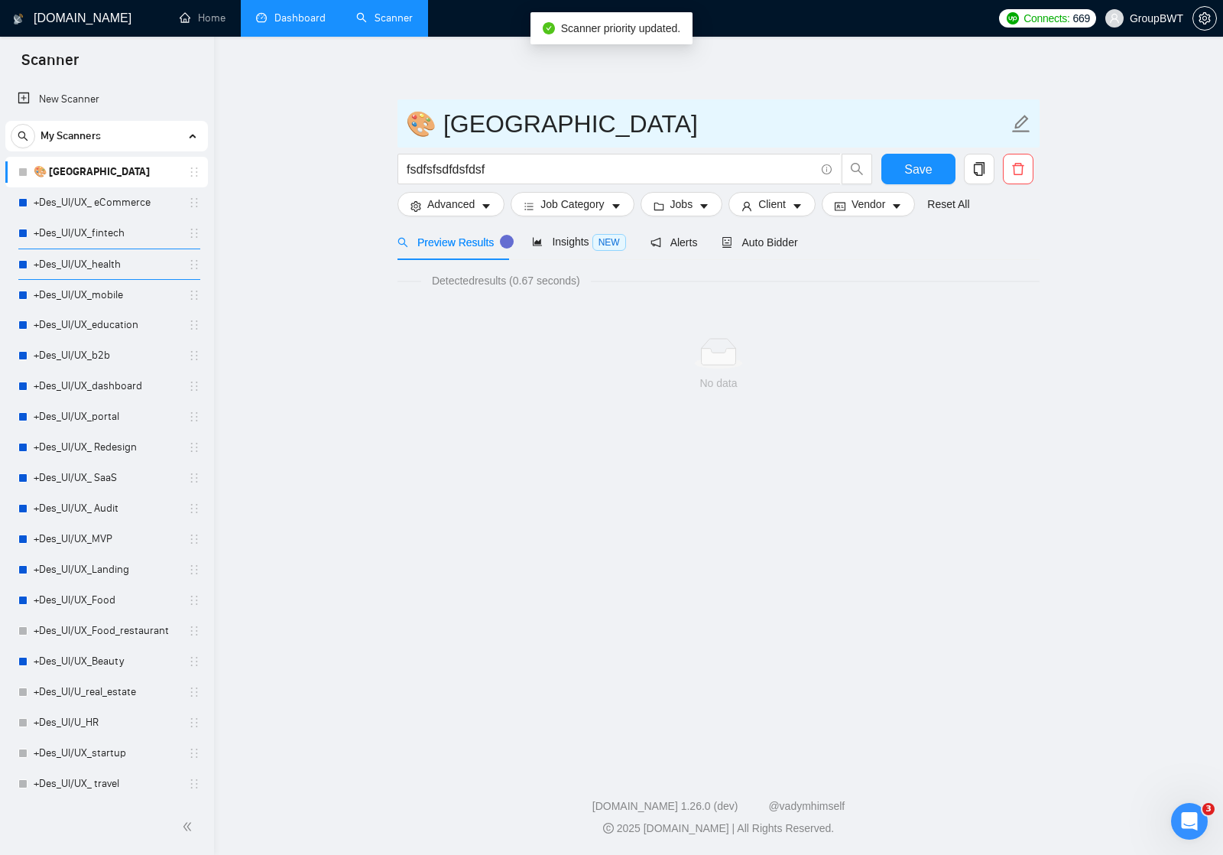
click at [445, 121] on input "🎨 [GEOGRAPHIC_DATA]" at bounding box center [707, 124] width 603 height 38
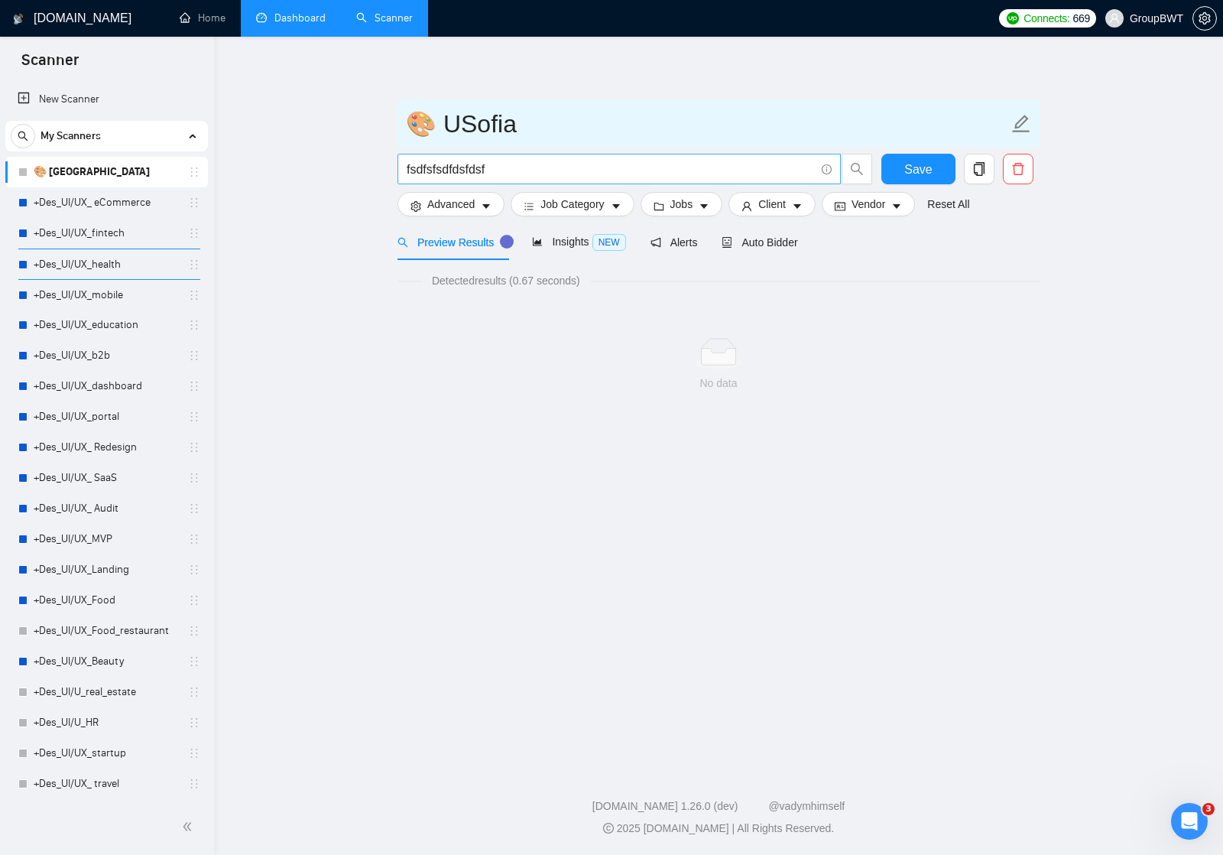
type input "🎨 [GEOGRAPHIC_DATA]"
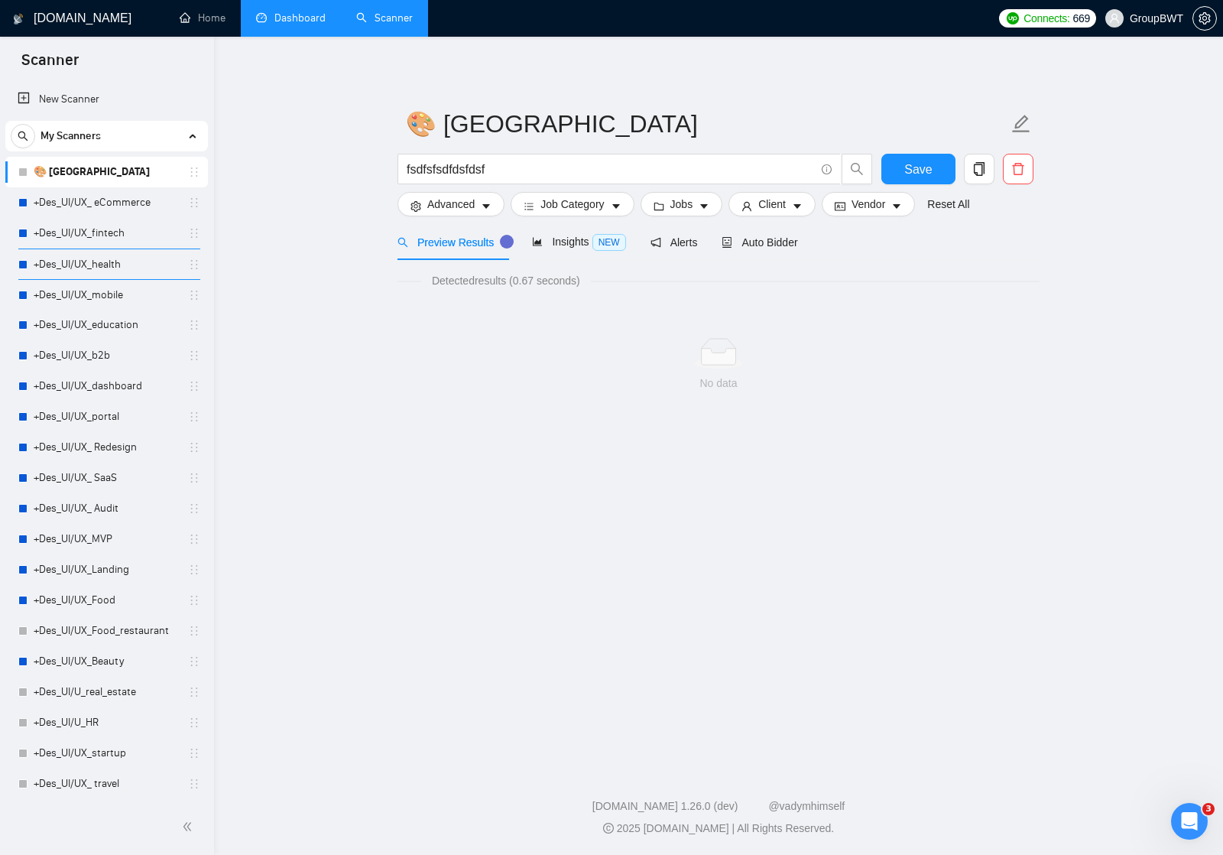
click at [957, 333] on div "No data" at bounding box center [719, 364] width 642 height 127
click at [80, 95] on link "New Scanner" at bounding box center [107, 99] width 178 height 31
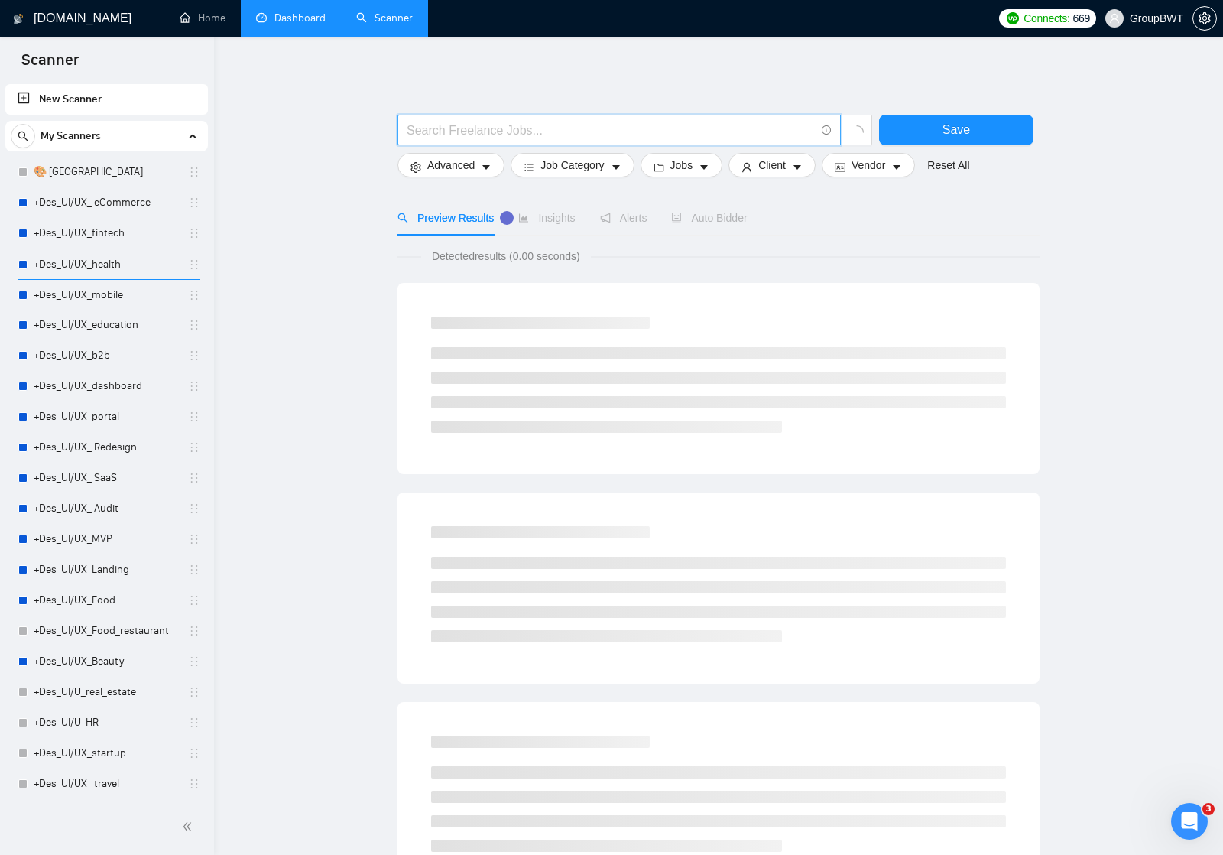
click at [521, 130] on input "text" at bounding box center [611, 130] width 408 height 19
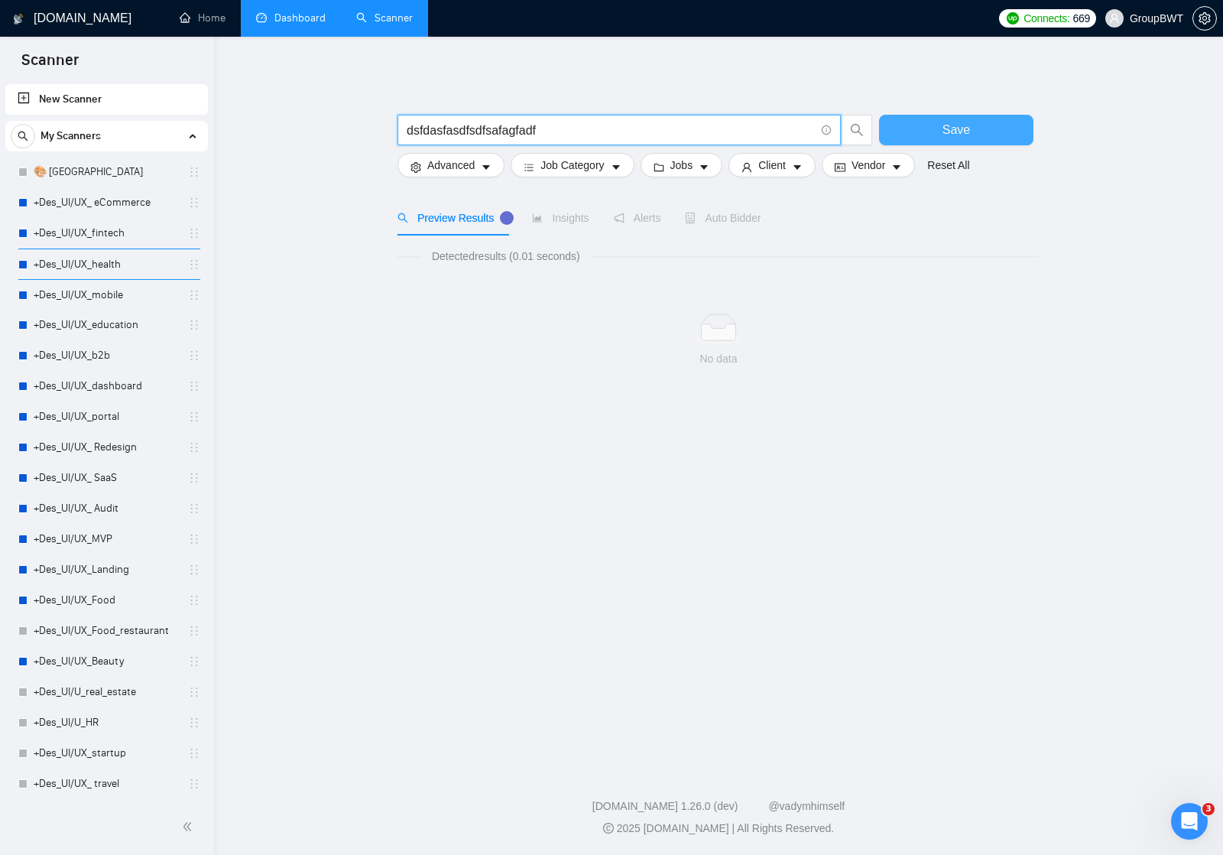
type input "dsfdasfasdfsdfsafagfadf"
click at [974, 127] on button "Save" at bounding box center [956, 130] width 154 height 31
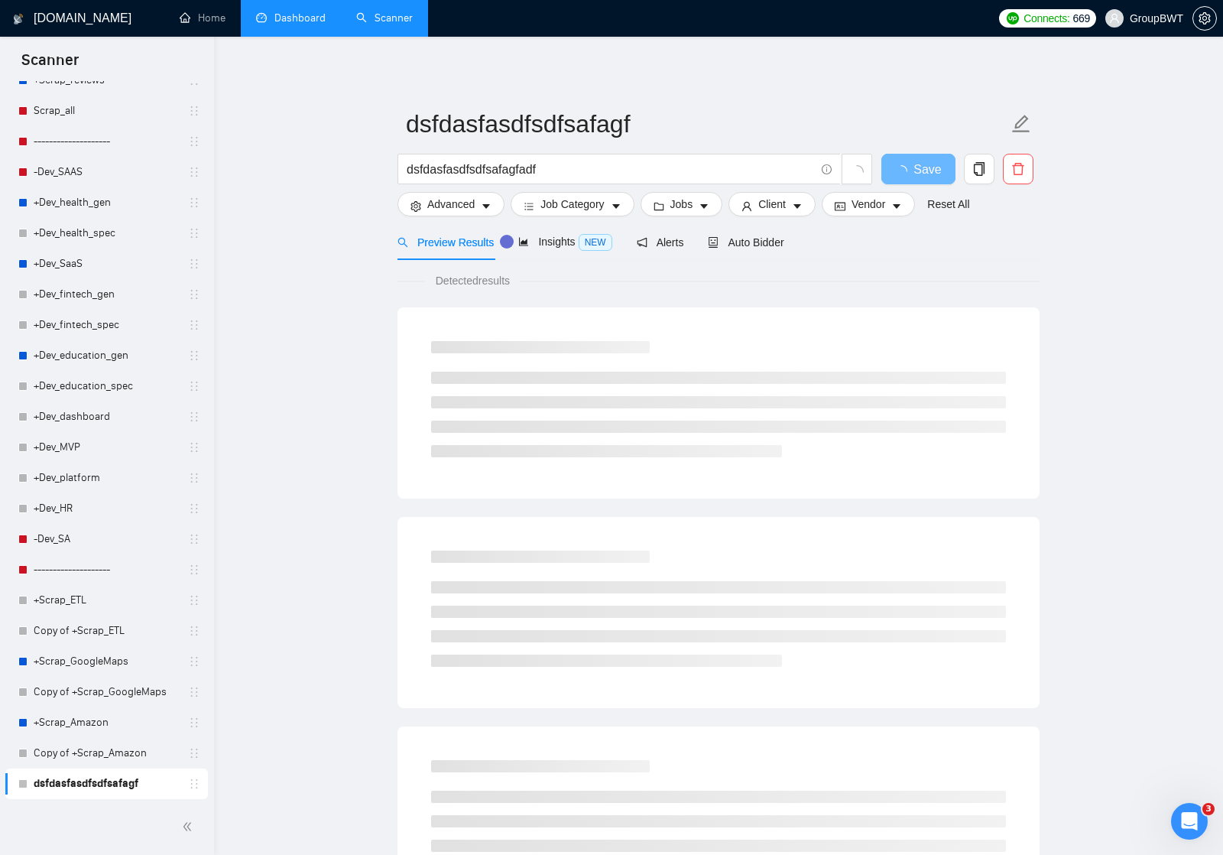
scroll to position [1162, 0]
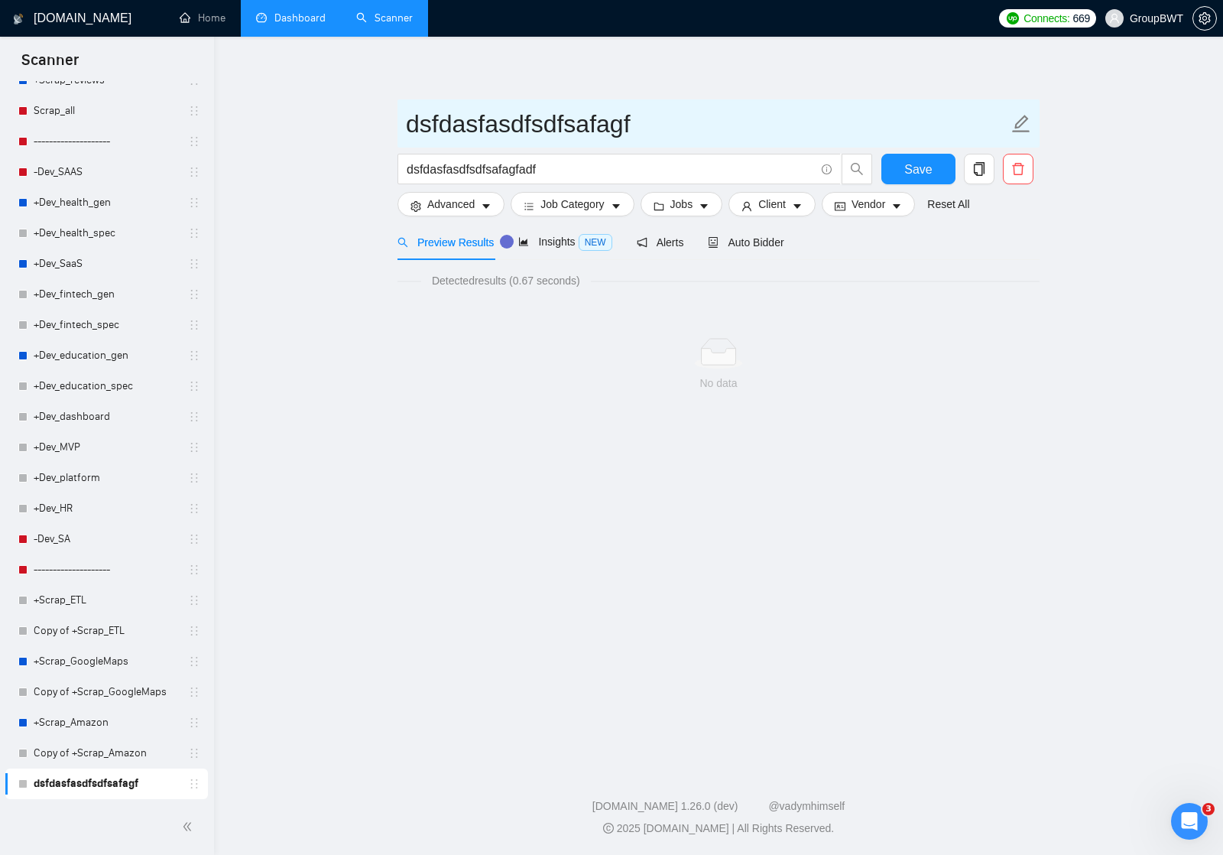
click at [614, 115] on input "dsfdasfasdfsdfsafagf" at bounding box center [707, 124] width 603 height 38
type input "===================="
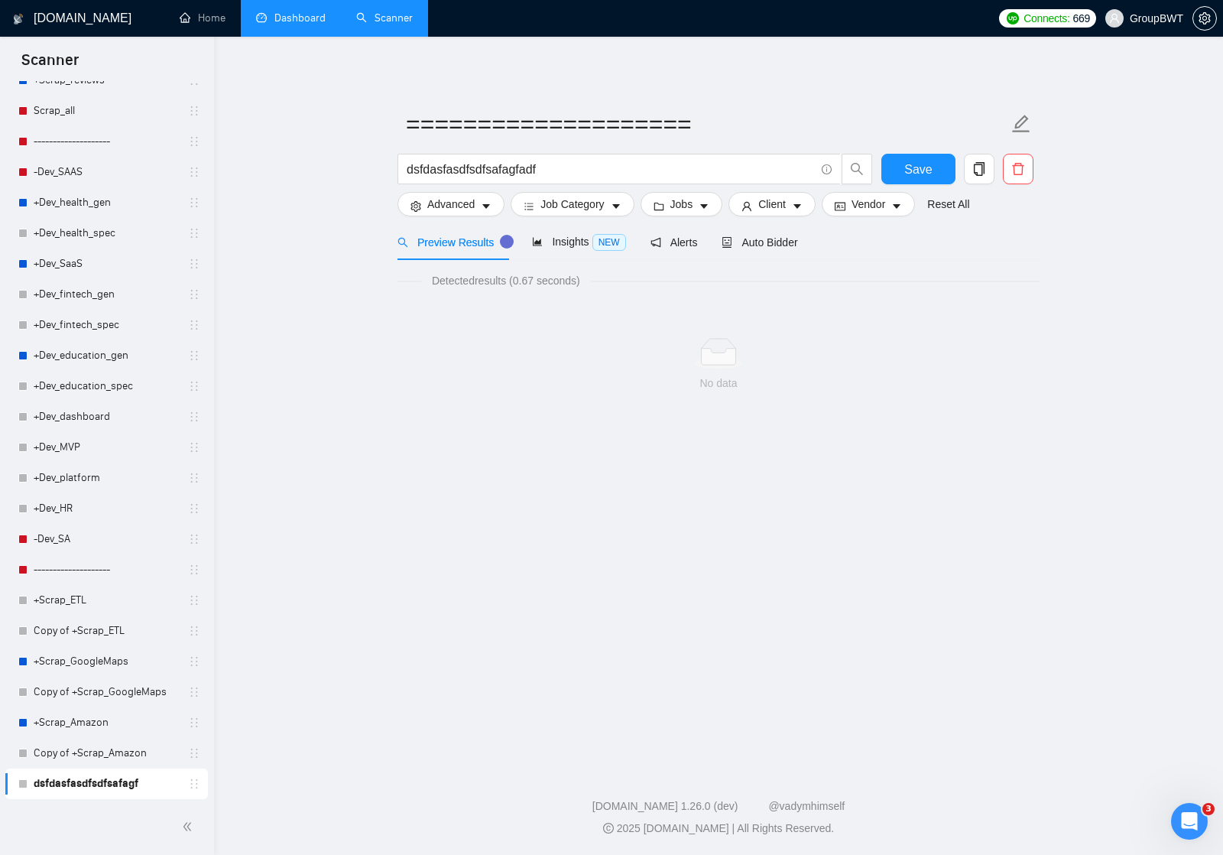
click at [1068, 293] on main "==================== dsfdasfasdfsdfsafagfadf Save Advanced Job Category Jobs Cl…" at bounding box center [719, 399] width 960 height 676
click at [918, 160] on span "Save" at bounding box center [919, 169] width 28 height 19
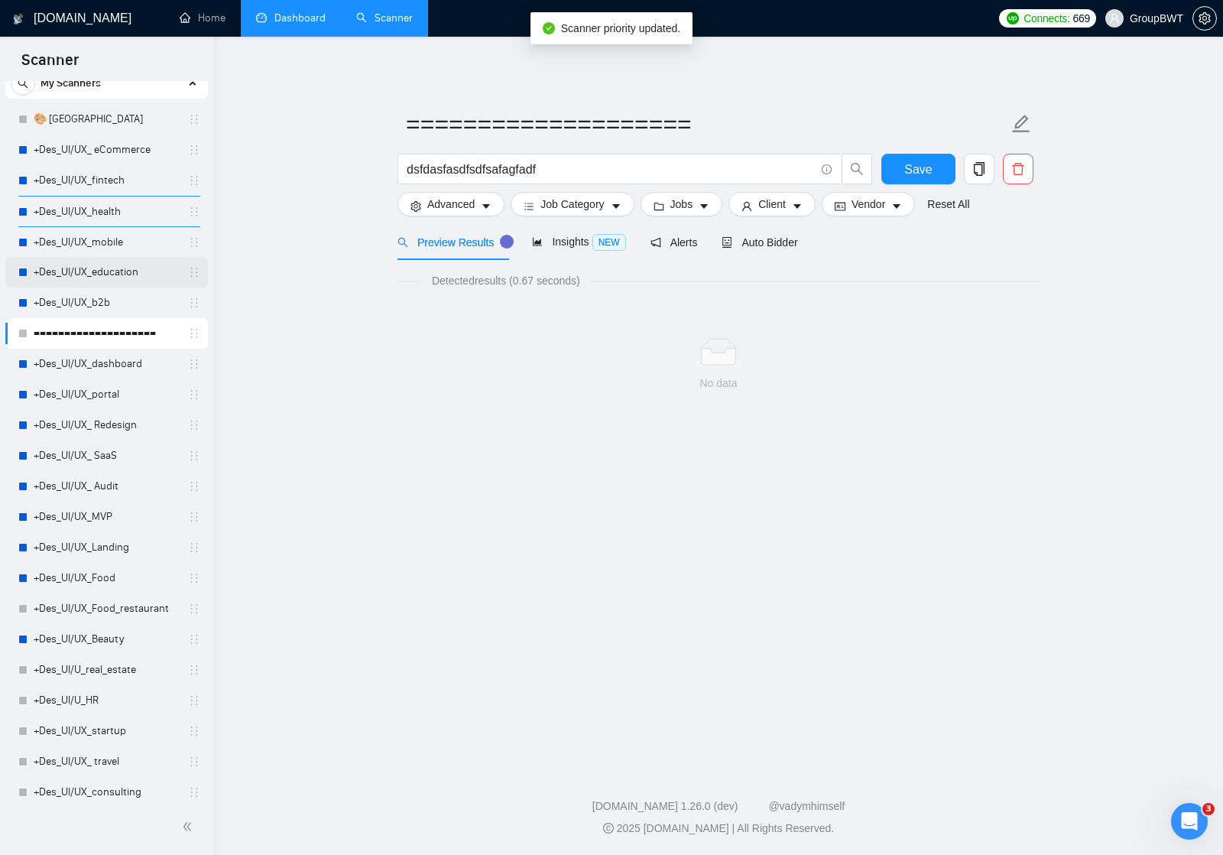
scroll to position [3, 0]
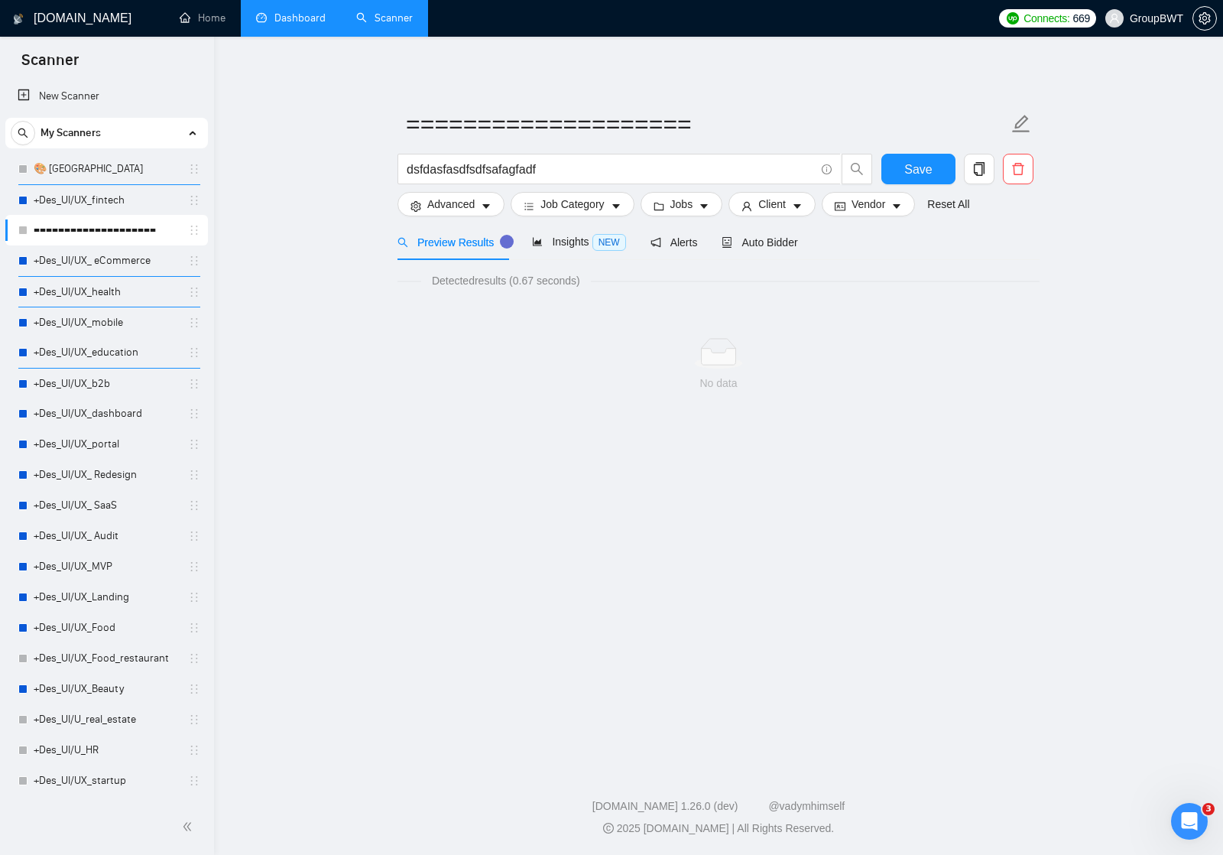
click at [284, 199] on main "==================== dsfdasfasdfsdfsafagfadf Save Advanced Job Category Jobs Cl…" at bounding box center [719, 399] width 960 height 676
click at [80, 168] on link "🎨 [GEOGRAPHIC_DATA]" at bounding box center [106, 169] width 145 height 31
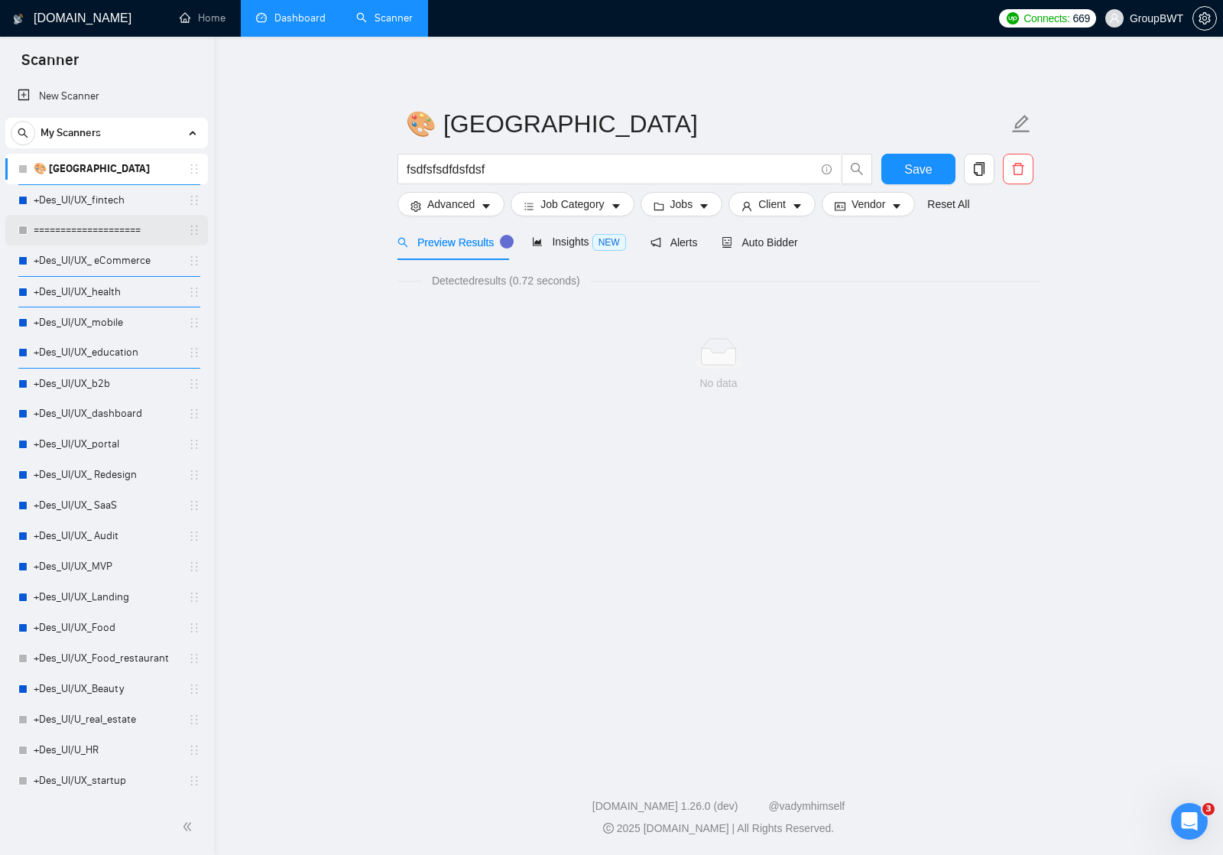
click at [80, 231] on link "====================" at bounding box center [106, 230] width 145 height 31
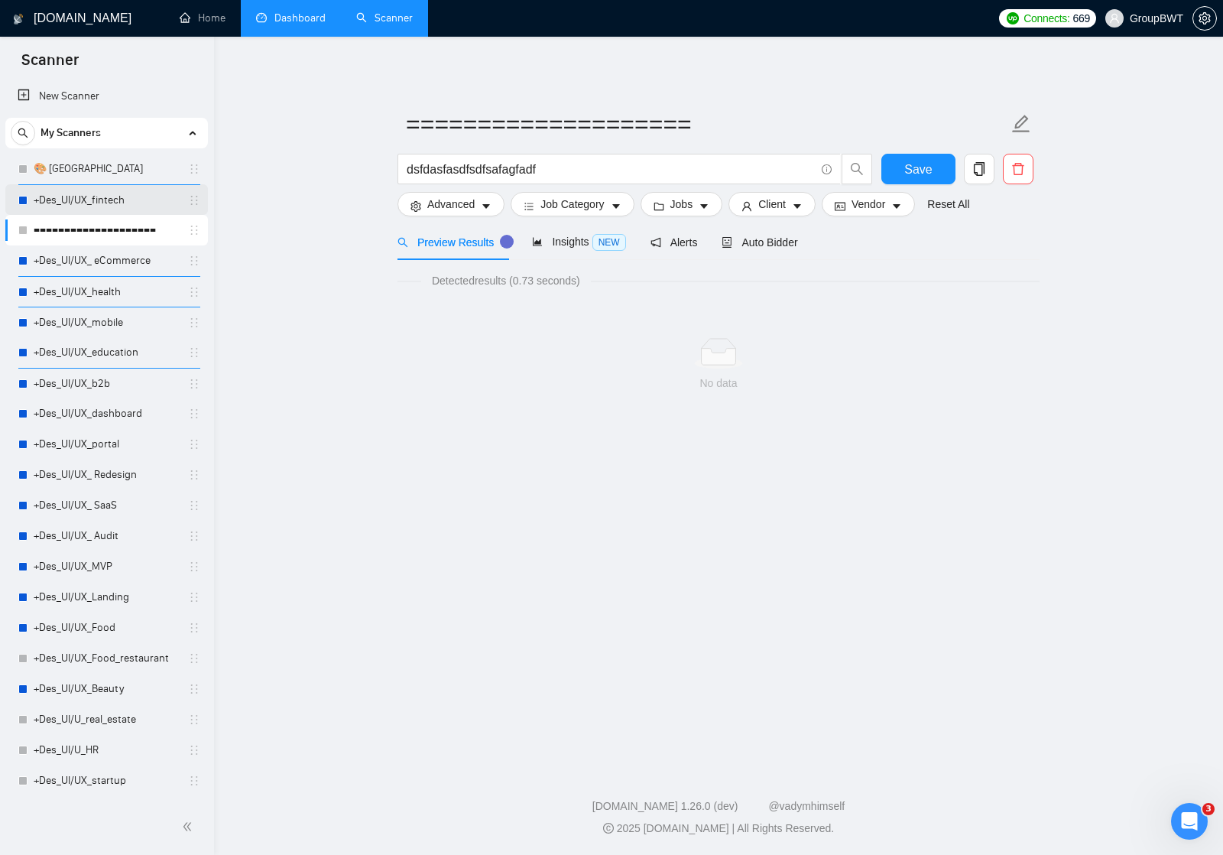
click at [95, 196] on link "+Des_UI/UX_fintech" at bounding box center [106, 200] width 145 height 31
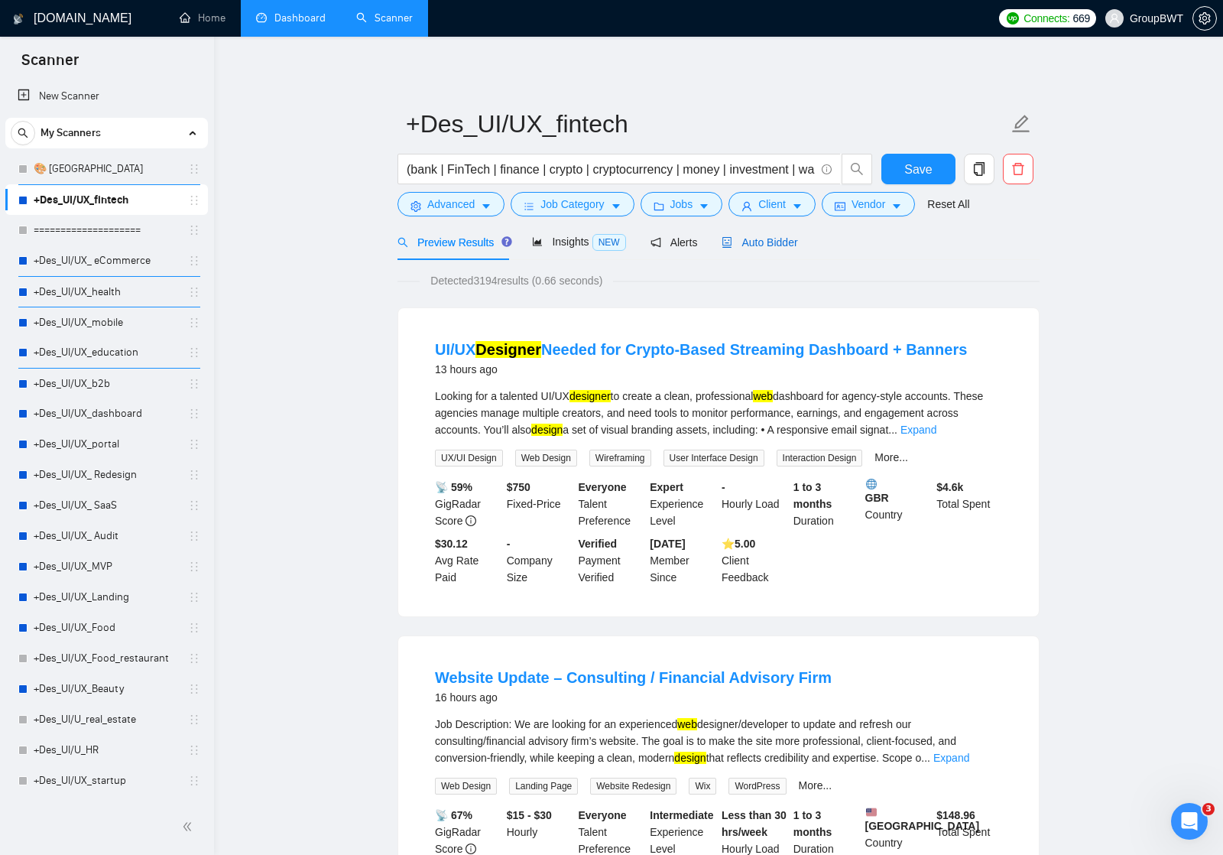
click at [773, 239] on span "Auto Bidder" at bounding box center [760, 242] width 76 height 12
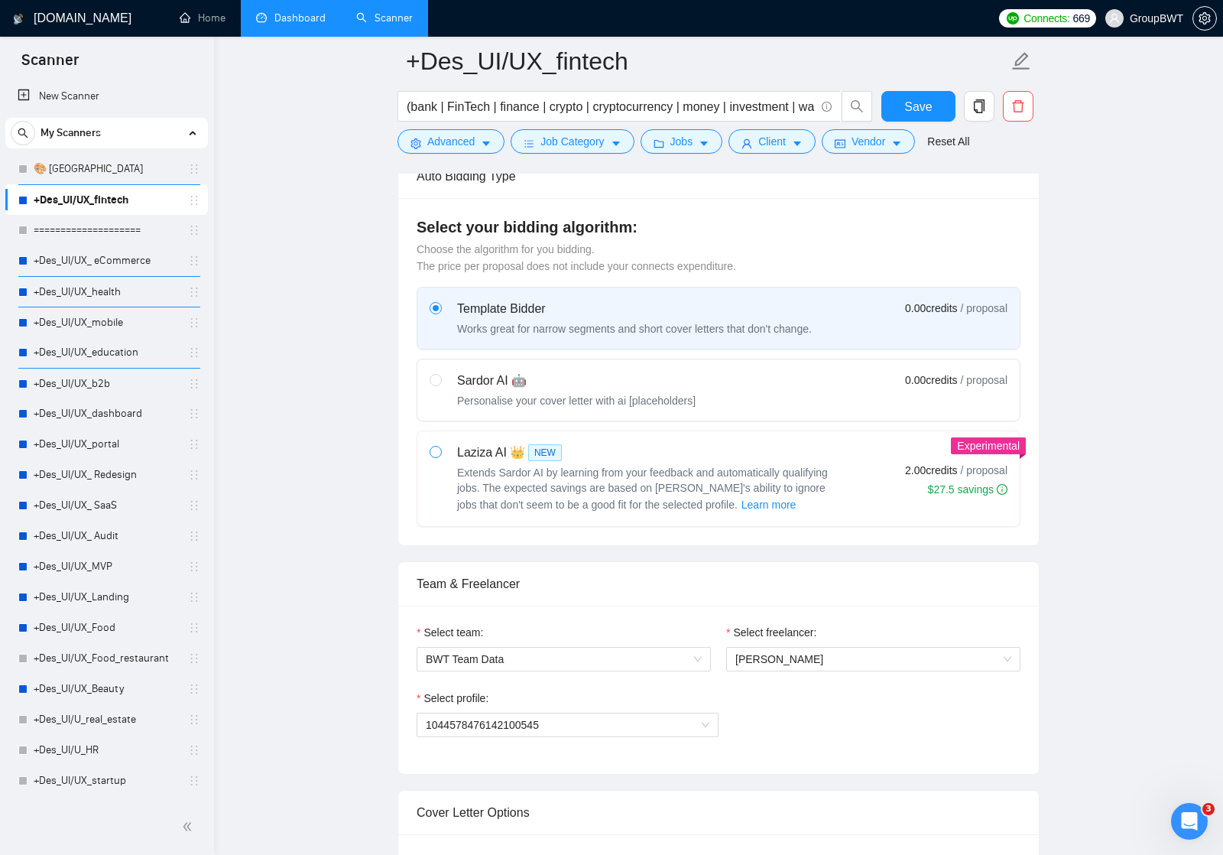
scroll to position [444, 0]
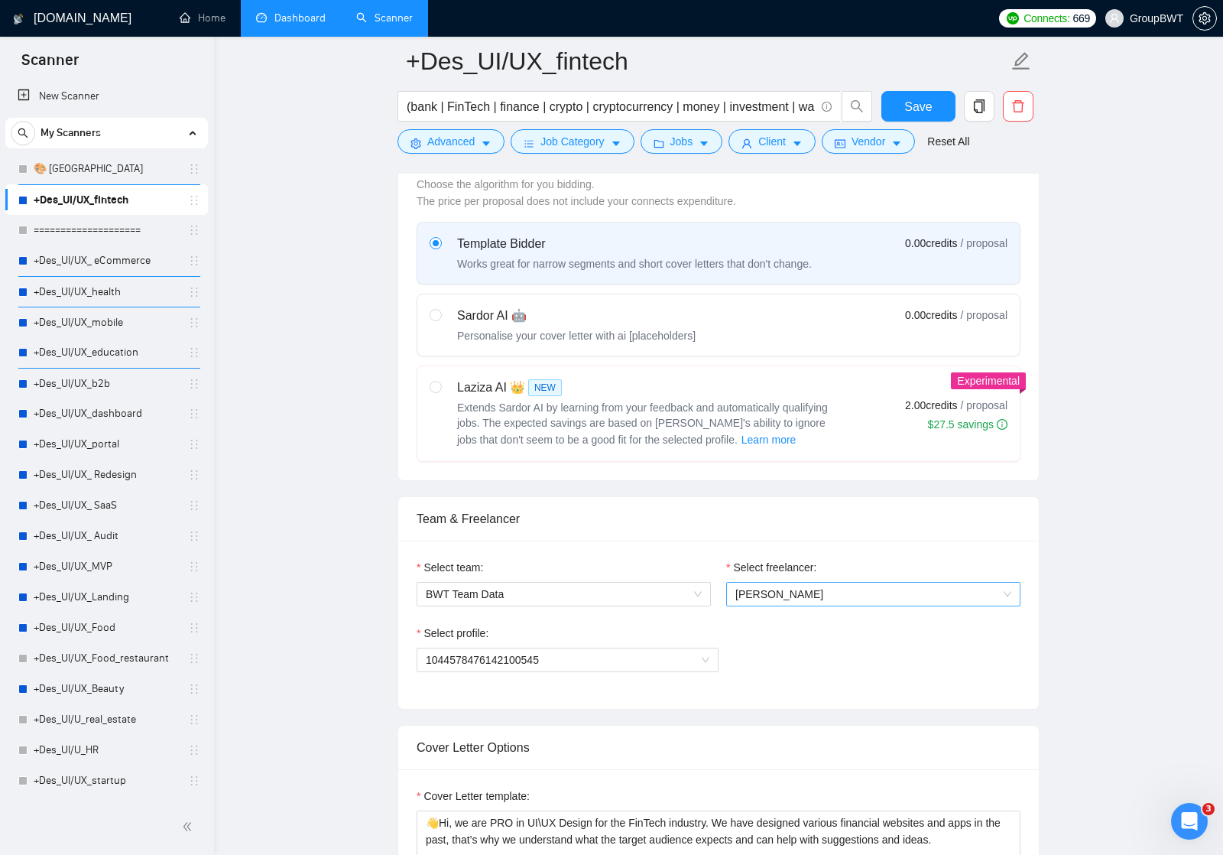
click at [862, 602] on span "[PERSON_NAME]" at bounding box center [874, 594] width 276 height 23
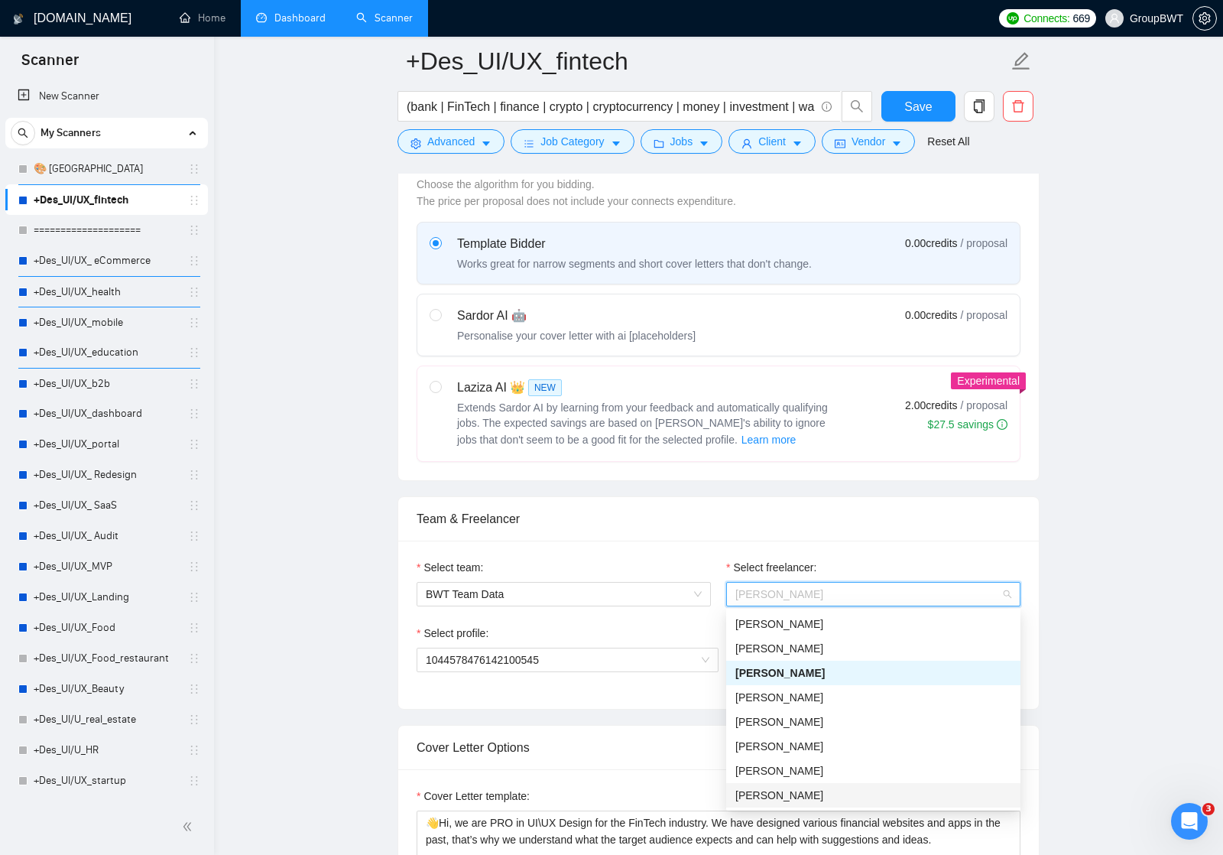
click at [780, 797] on div "[PERSON_NAME]" at bounding box center [874, 795] width 276 height 17
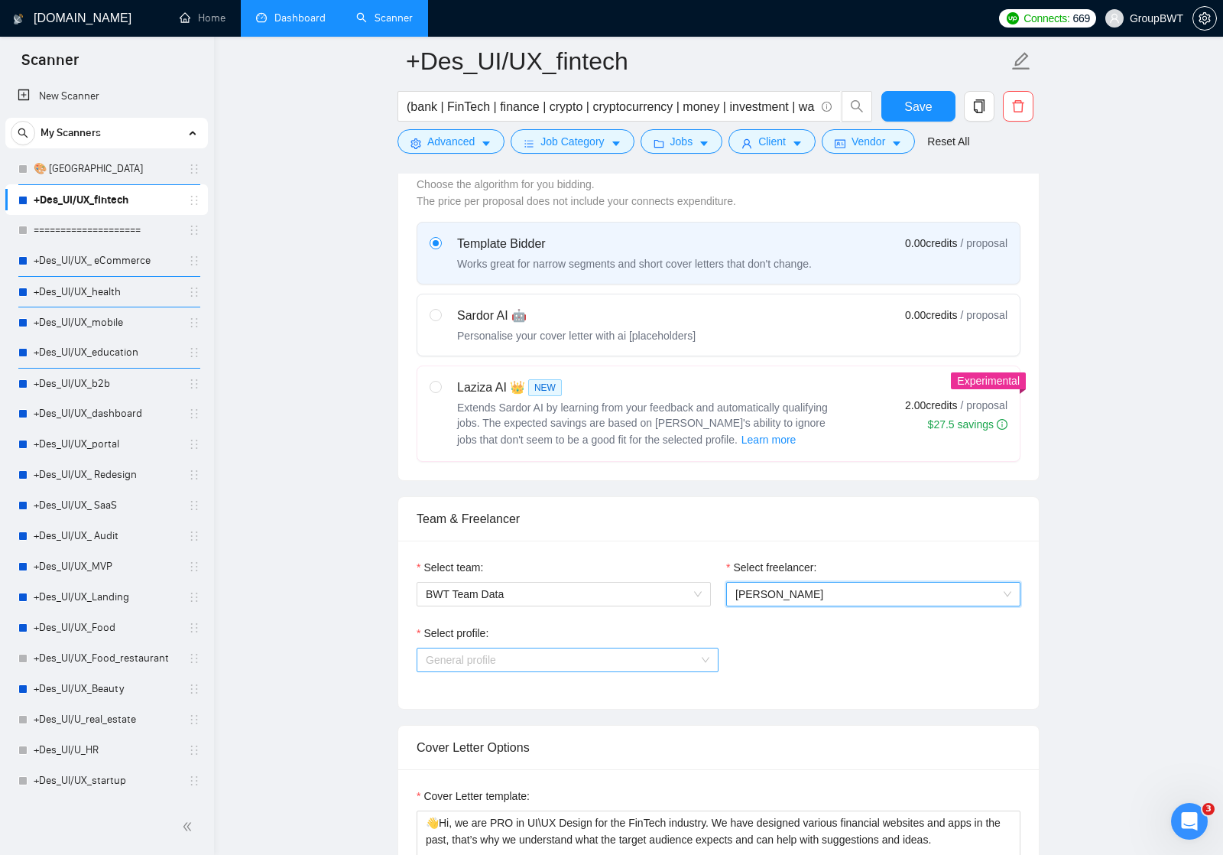
click at [646, 655] on span "General profile" at bounding box center [568, 659] width 284 height 23
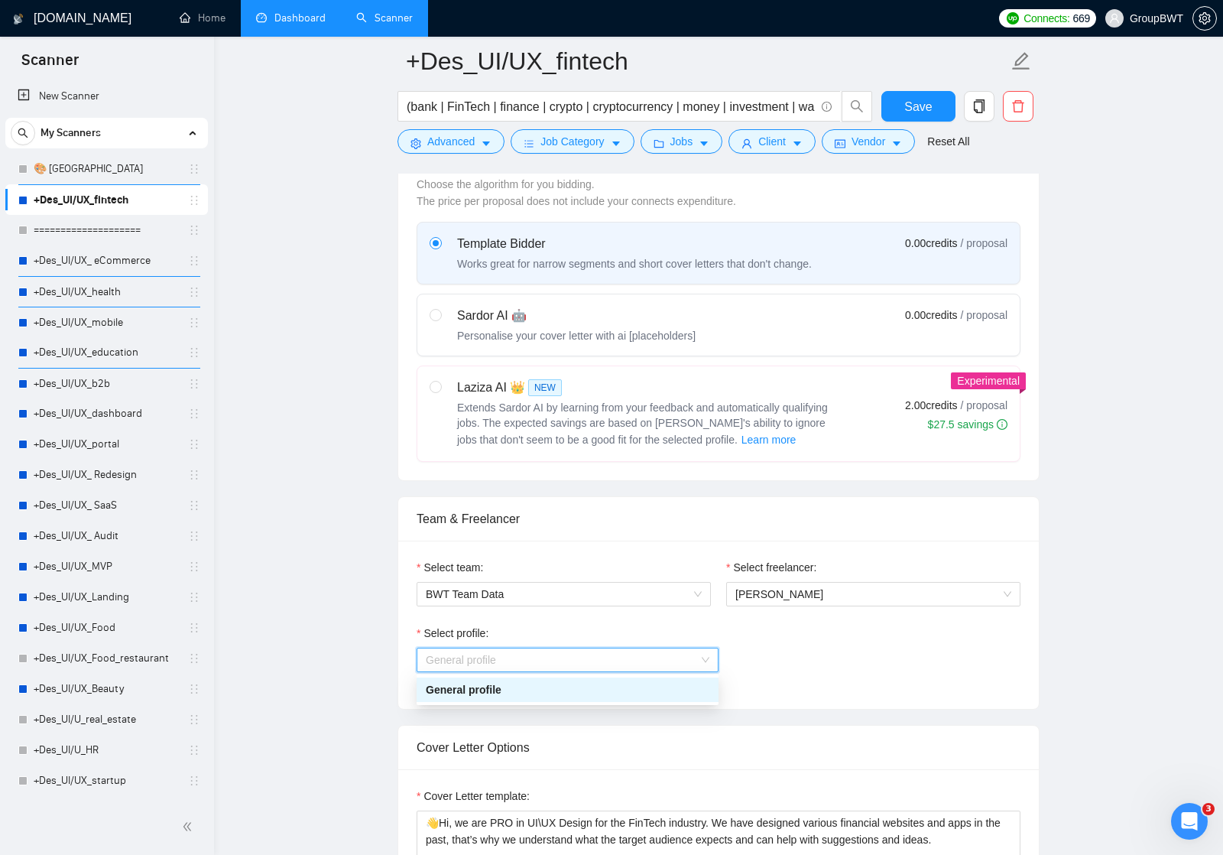
click at [648, 692] on div "General profile" at bounding box center [568, 689] width 284 height 17
click at [762, 651] on div "Select profile: General profile General profile" at bounding box center [719, 658] width 604 height 66
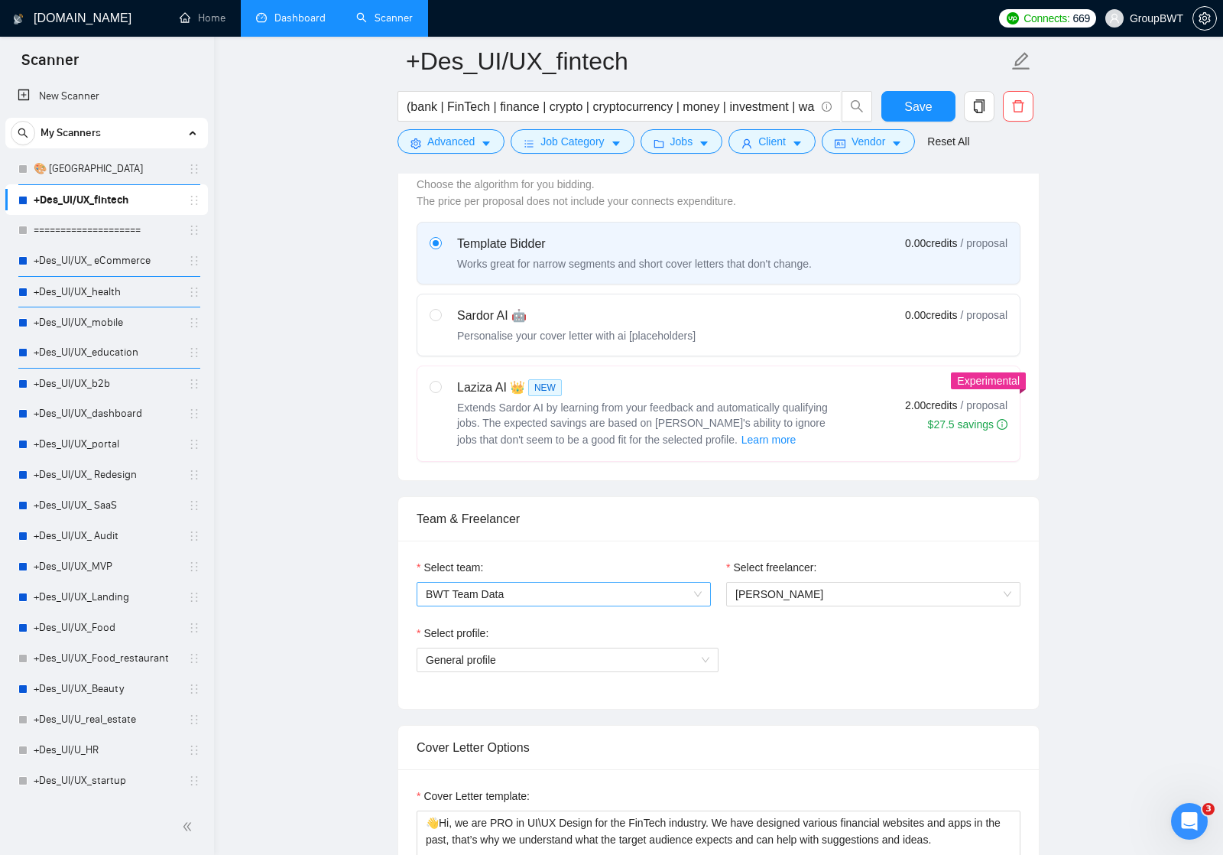
click at [703, 598] on div "BWT Team Data" at bounding box center [564, 594] width 294 height 24
click at [758, 638] on div "Select profile: General profile" at bounding box center [719, 658] width 604 height 66
click at [707, 659] on span "General profile" at bounding box center [568, 659] width 284 height 23
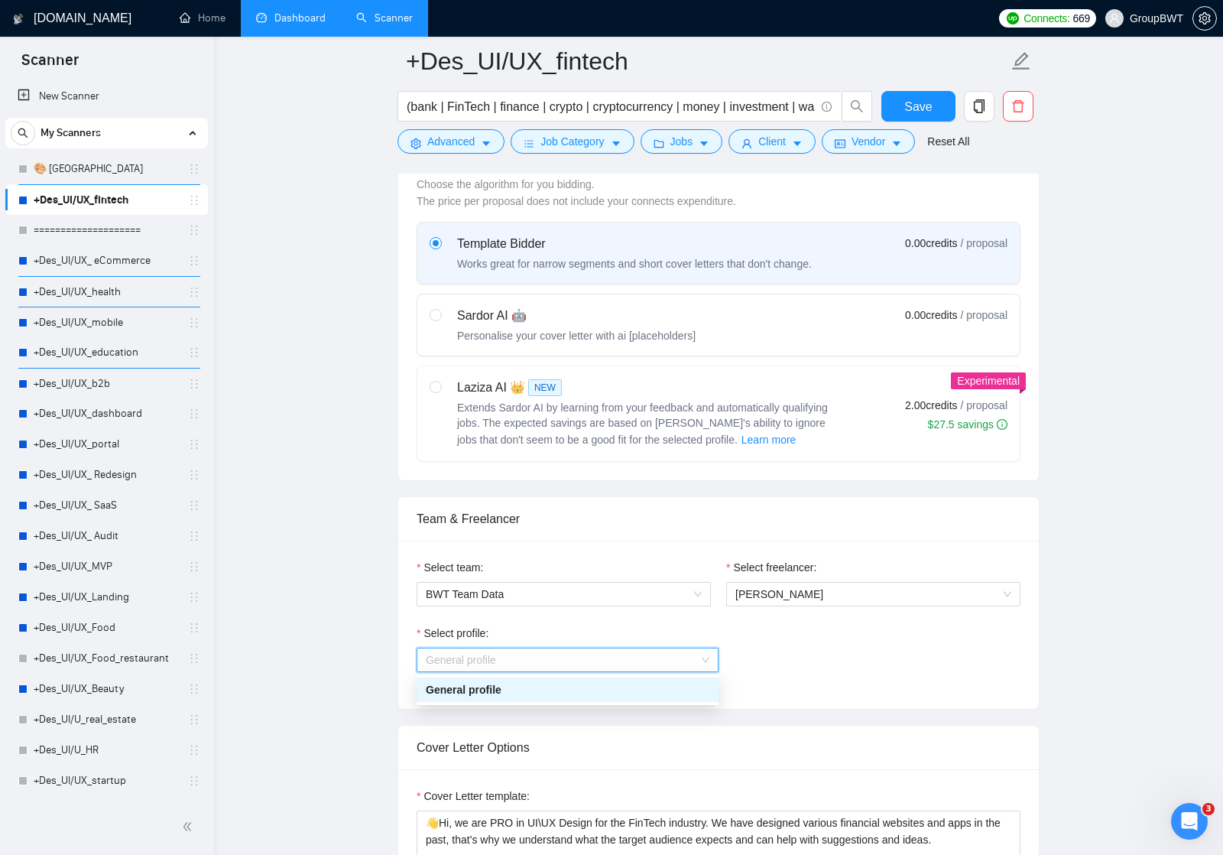
click at [676, 697] on div "General profile" at bounding box center [568, 689] width 284 height 17
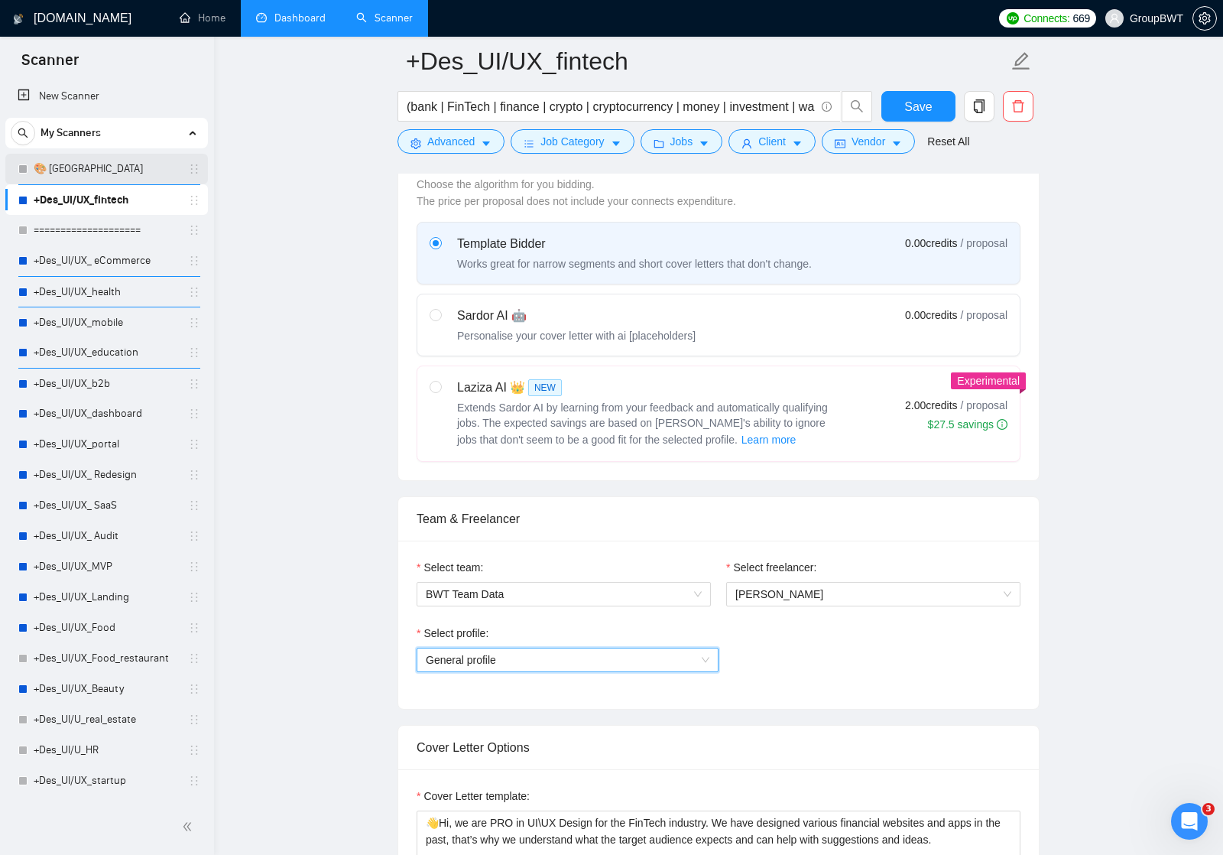
click at [89, 171] on link "🎨 [GEOGRAPHIC_DATA]" at bounding box center [106, 169] width 145 height 31
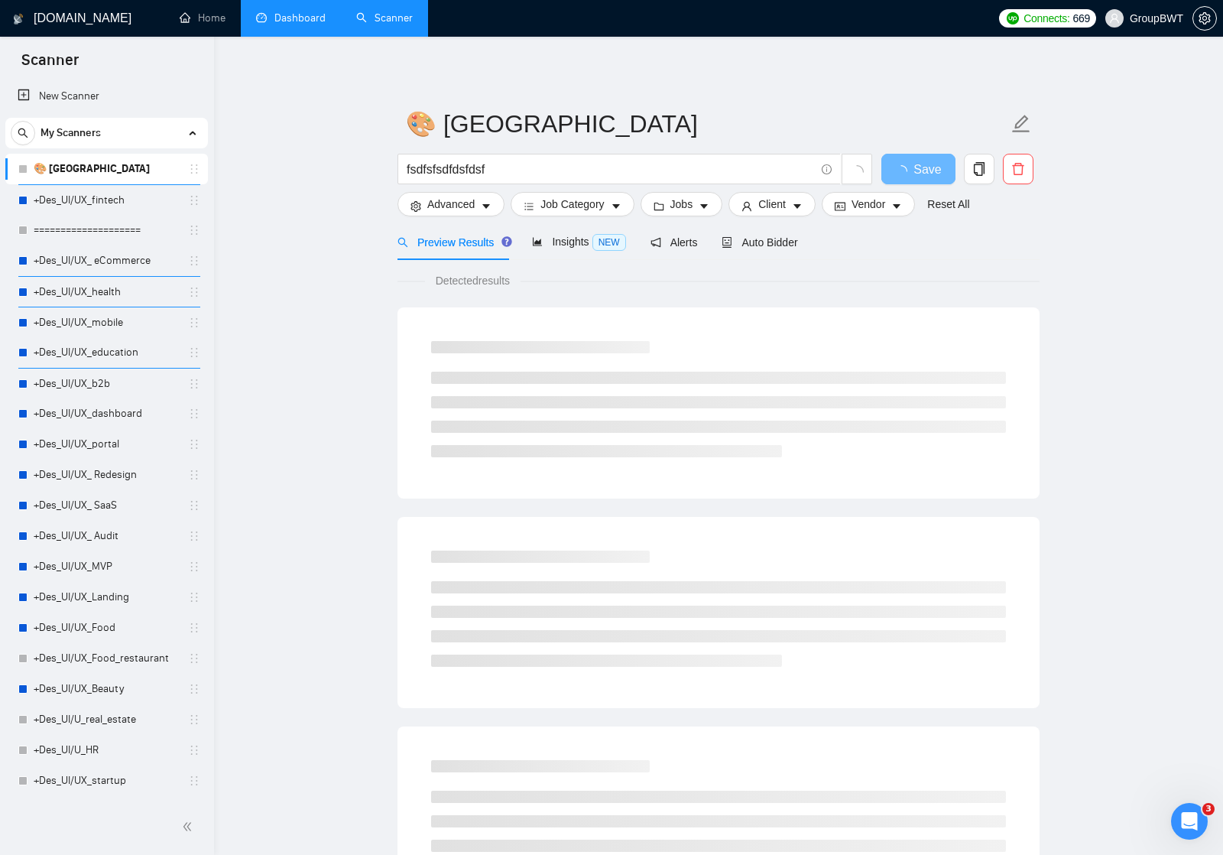
click at [88, 167] on link "🎨 [GEOGRAPHIC_DATA]" at bounding box center [106, 169] width 145 height 31
click at [89, 194] on link "+Des_UI/UX_fintech" at bounding box center [106, 200] width 145 height 31
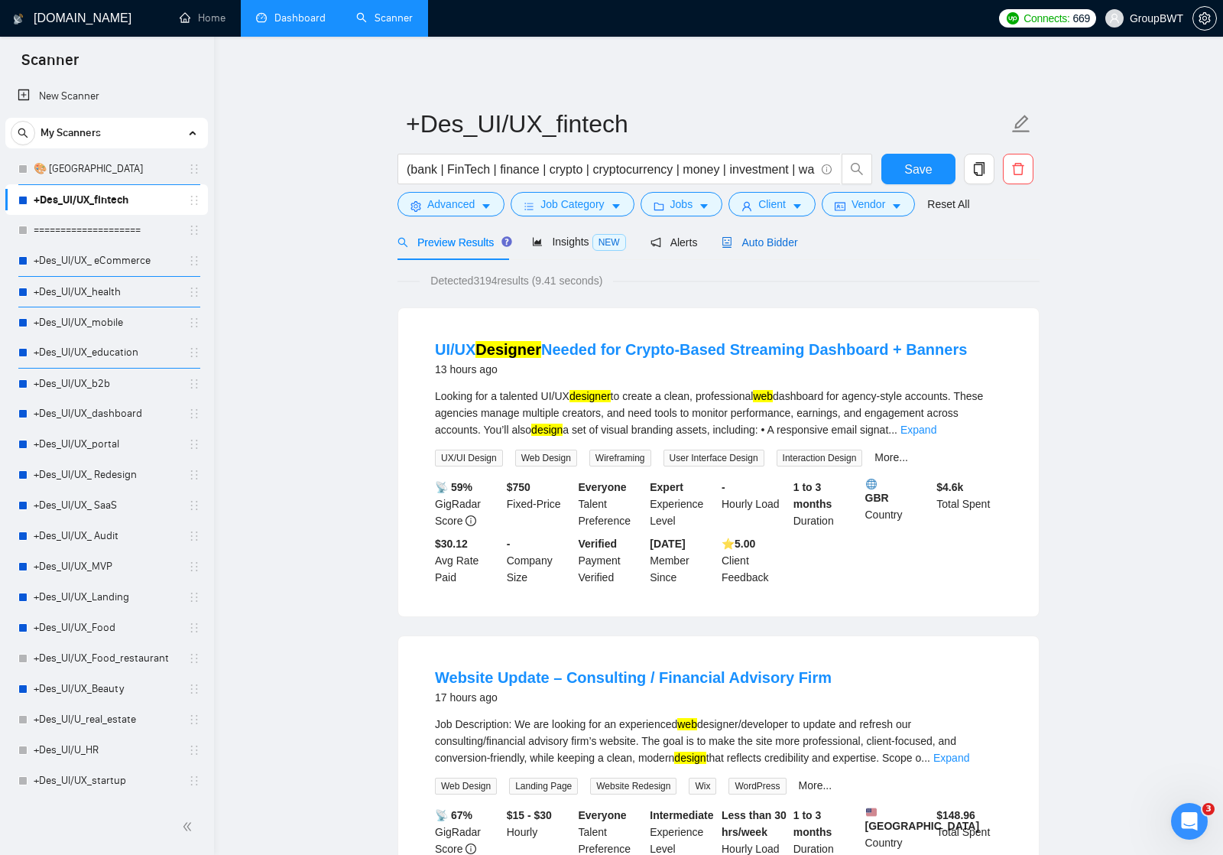
click at [774, 247] on span "Auto Bidder" at bounding box center [760, 242] width 76 height 12
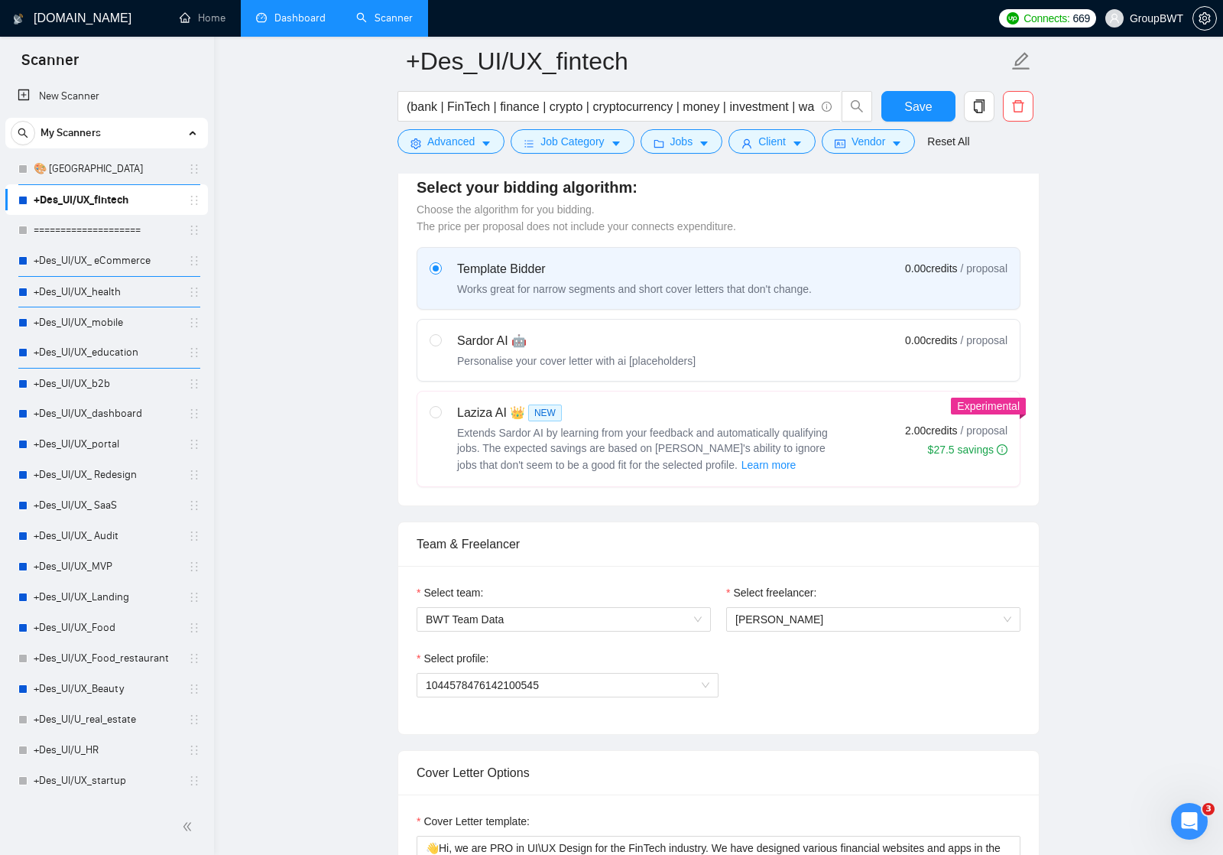
scroll to position [499, 0]
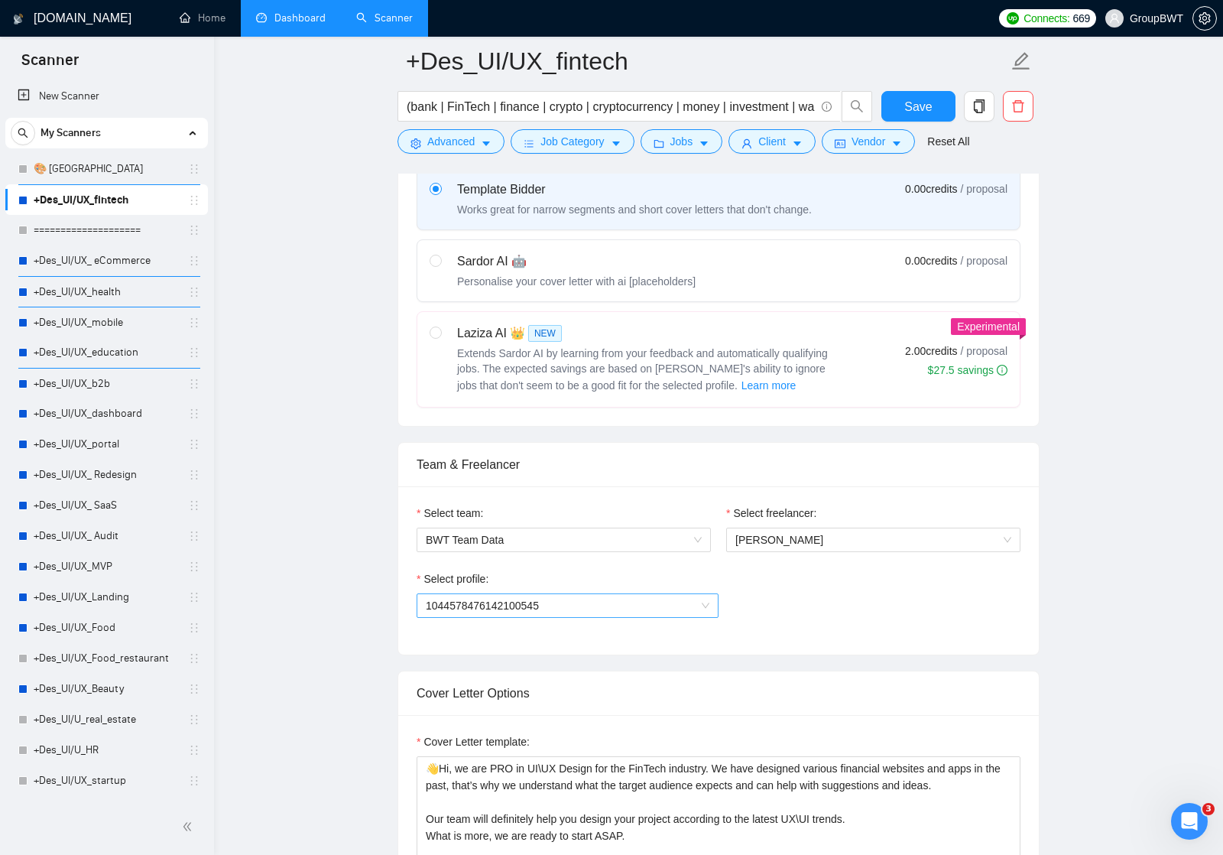
click at [709, 607] on span "1044578476142100545" at bounding box center [568, 605] width 284 height 23
click at [748, 580] on div "Select profile: 1044578476142100545" at bounding box center [719, 603] width 604 height 66
click at [452, 261] on div "Sardor AI 🤖 Personalise your cover letter with ai [placeholders]" at bounding box center [563, 270] width 266 height 37
click at [440, 261] on input "radio" at bounding box center [435, 260] width 11 height 11
radio input "true"
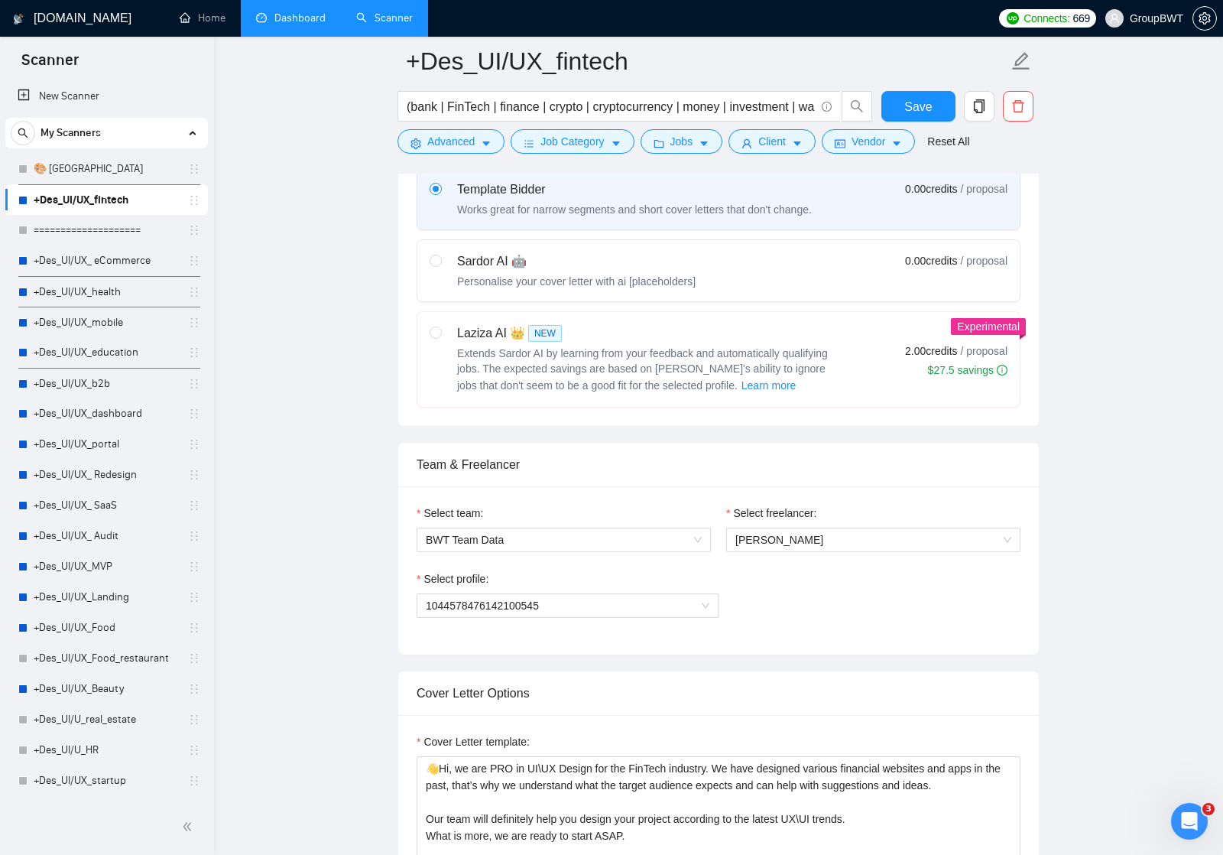
radio input "false"
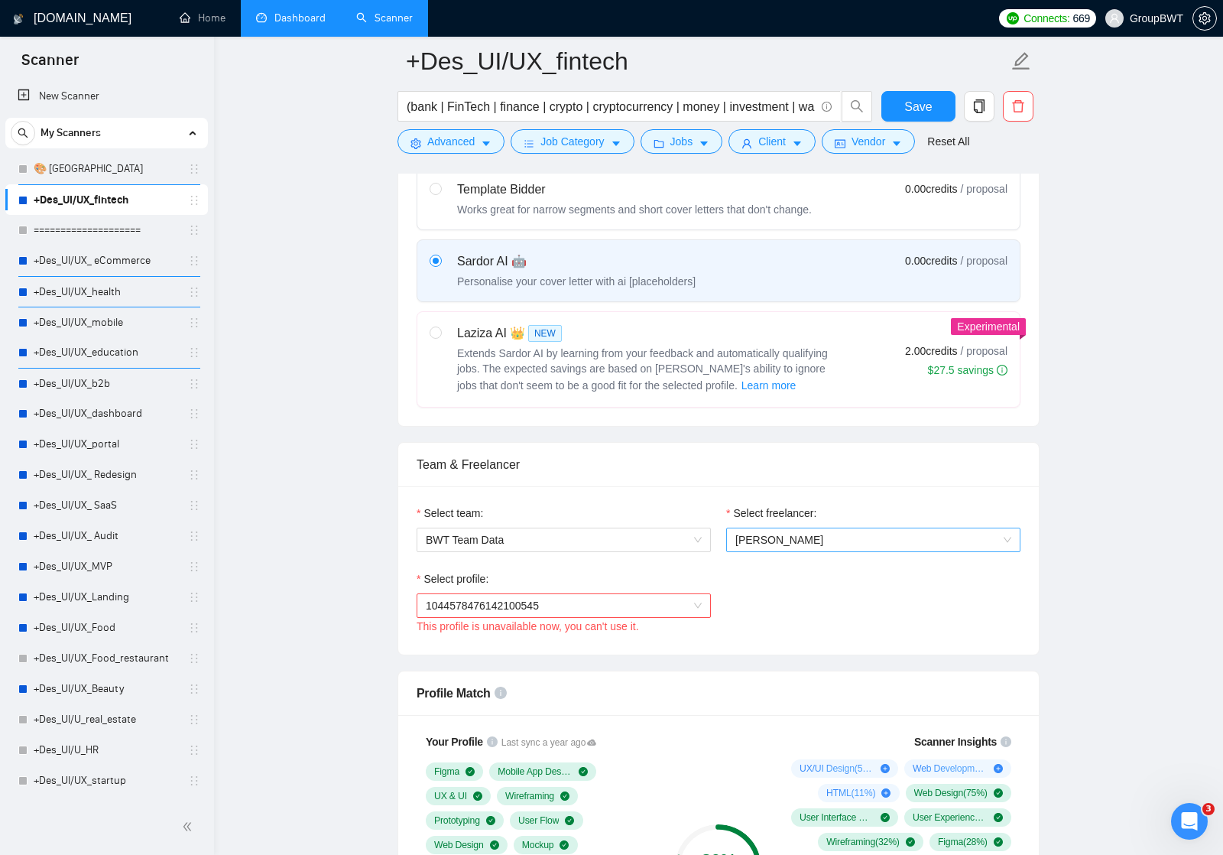
click at [773, 545] on span "[PERSON_NAME]" at bounding box center [780, 540] width 88 height 12
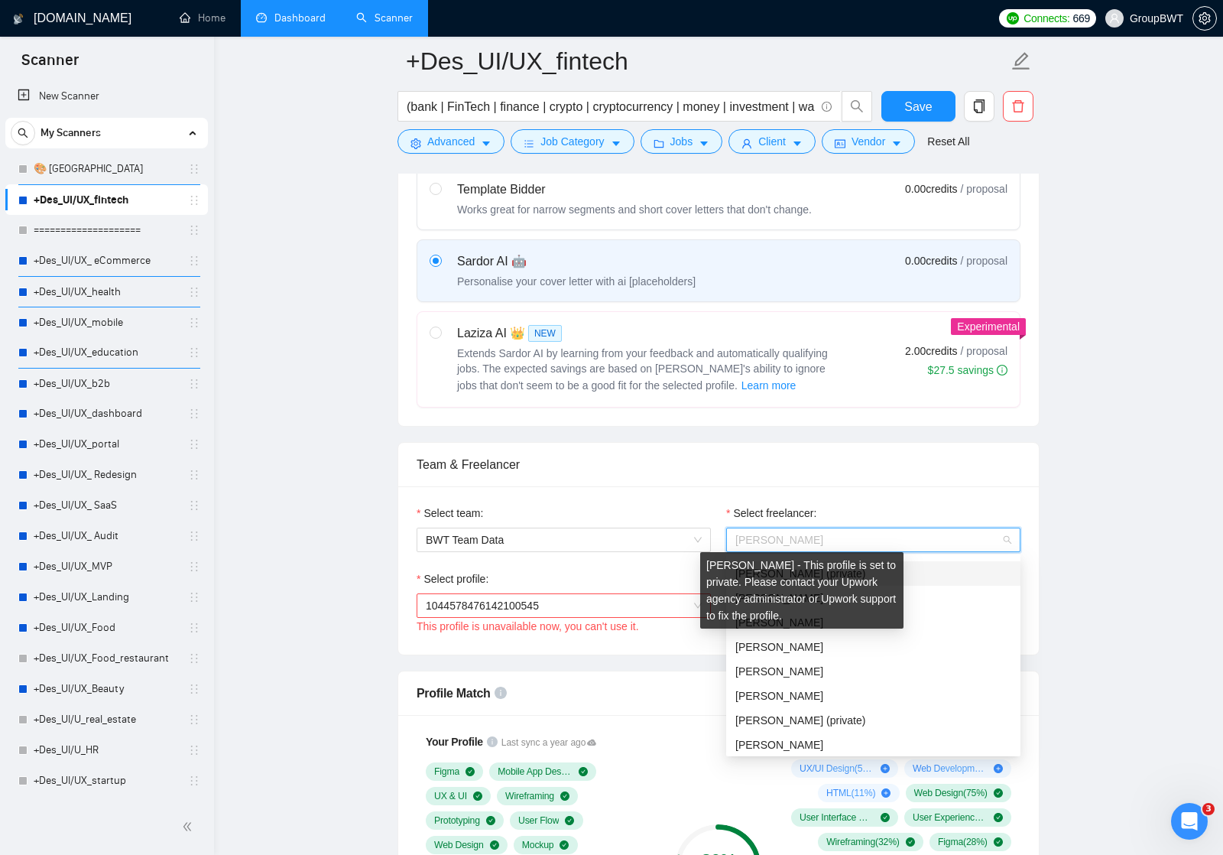
scroll to position [75, 0]
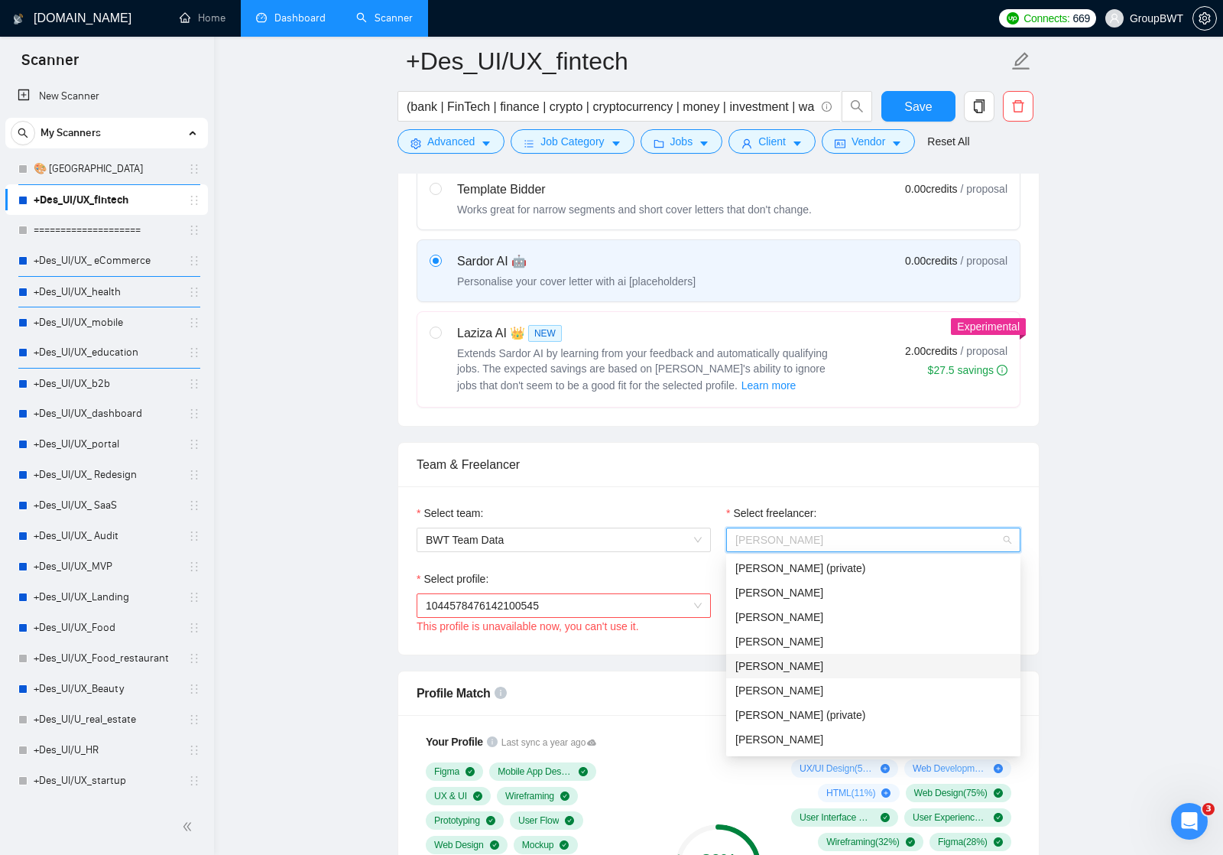
click at [692, 606] on span "1044578476142100545" at bounding box center [564, 605] width 276 height 23
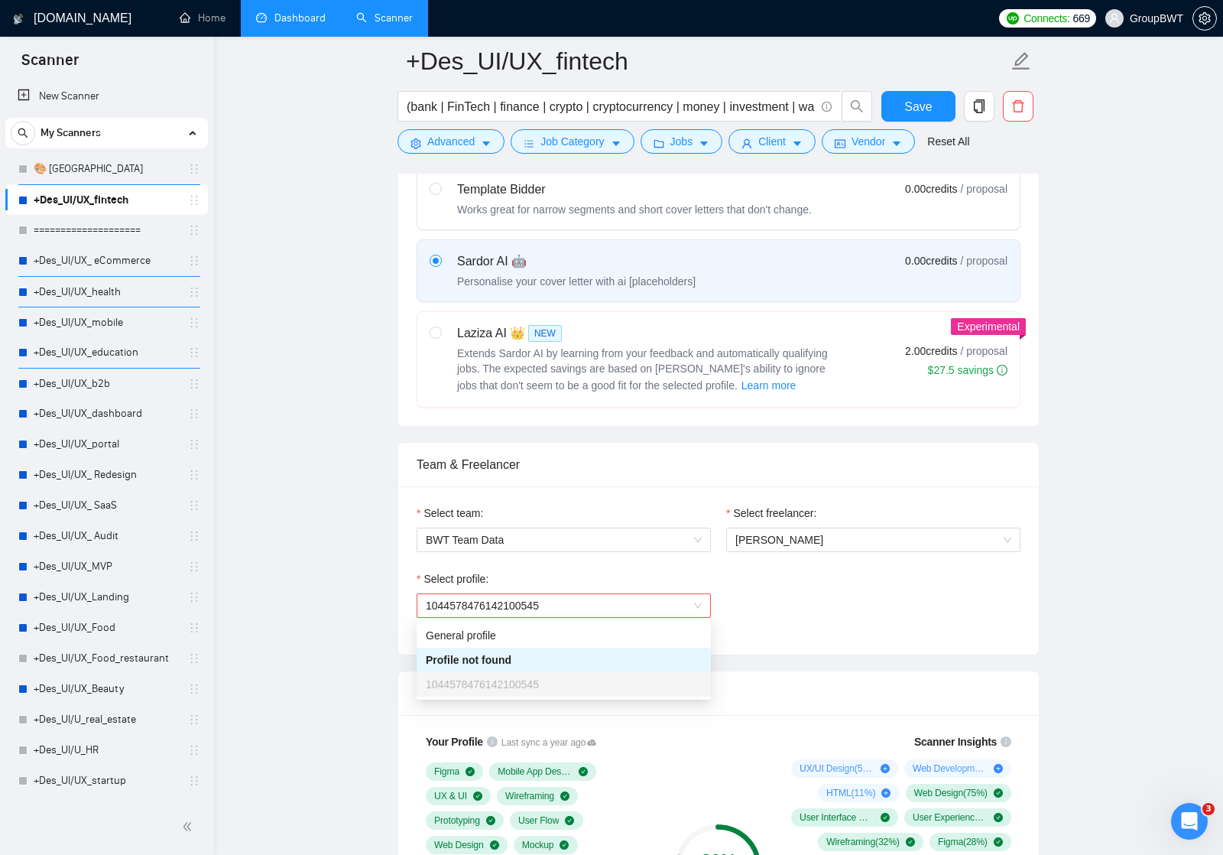
click at [729, 589] on div "Select profile: 1044578476142100545 This profile is unavailable now, you can't …" at bounding box center [718, 603] width 619 height 66
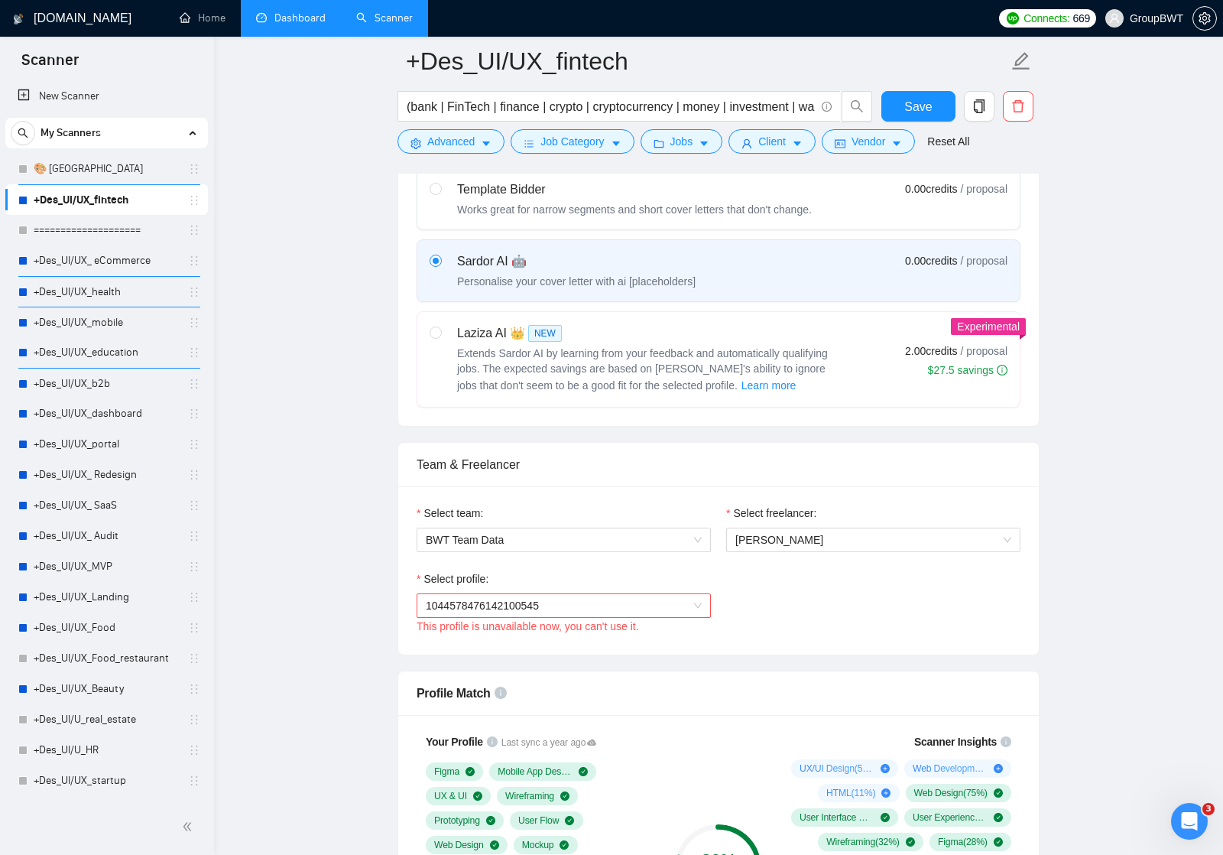
scroll to position [495, 0]
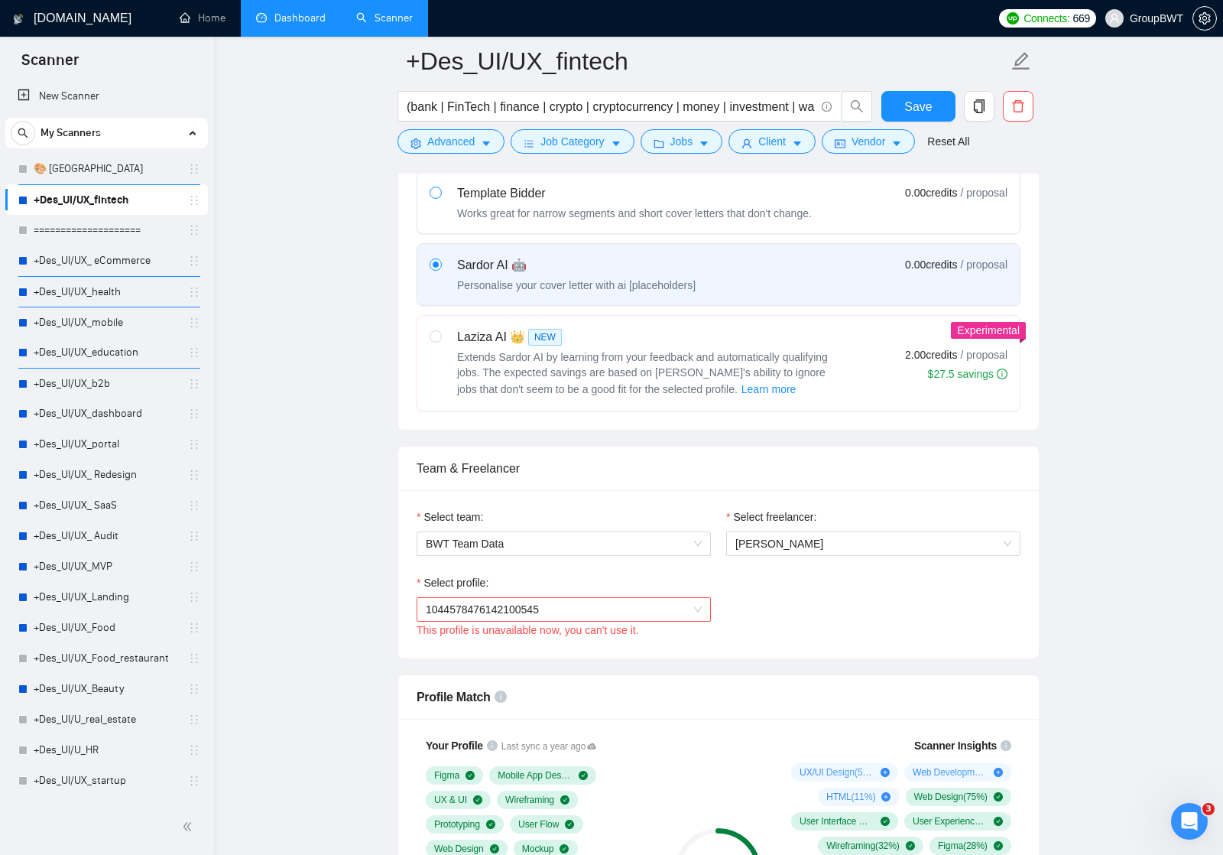
click at [437, 194] on input "radio" at bounding box center [435, 192] width 11 height 11
radio input "true"
radio input "false"
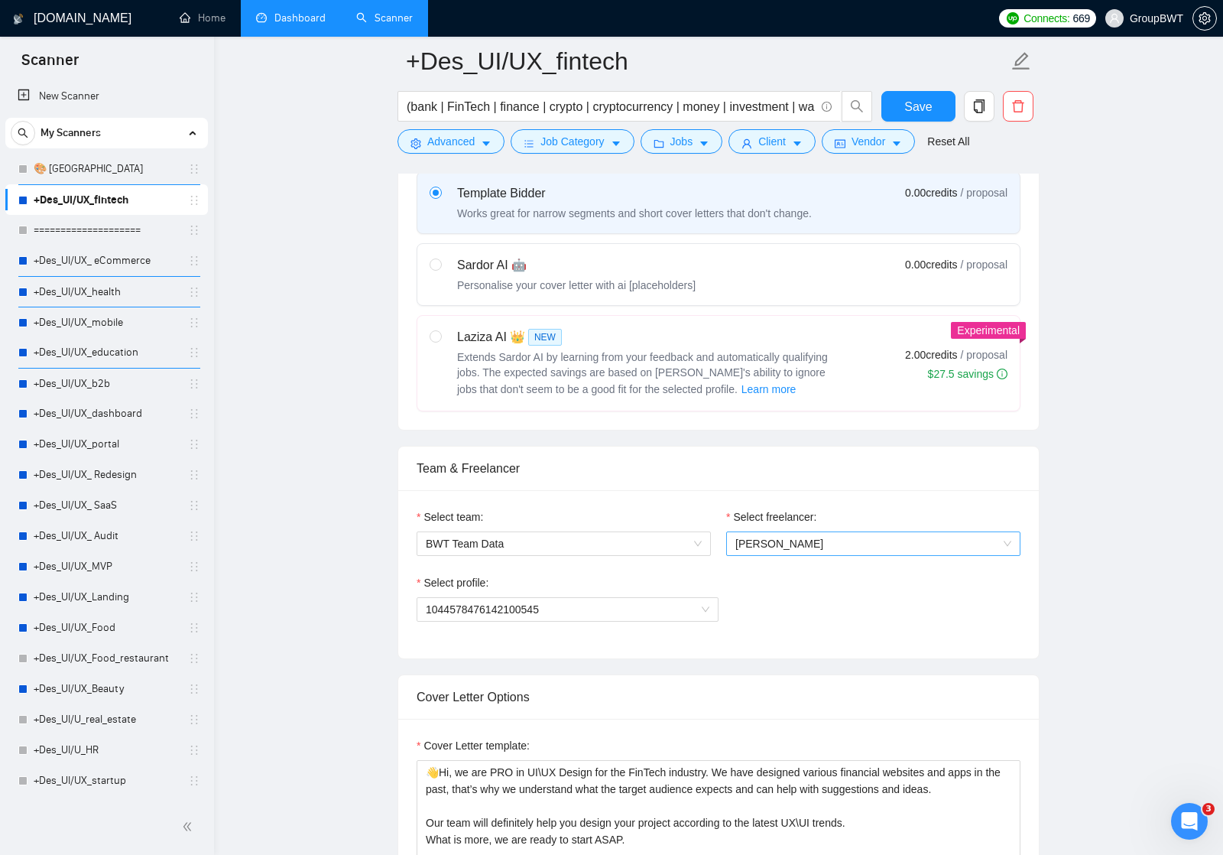
click at [784, 539] on span "[PERSON_NAME]" at bounding box center [874, 543] width 276 height 23
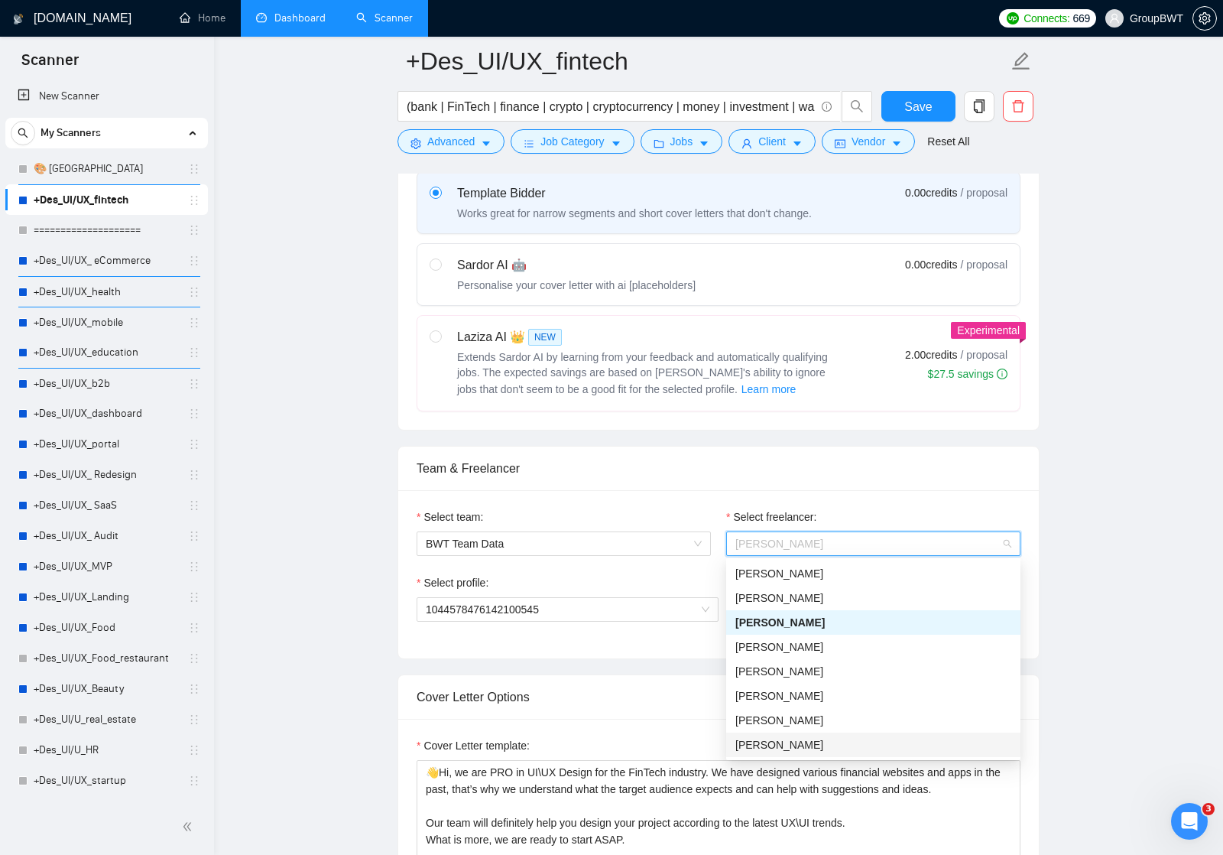
click at [781, 743] on div "[PERSON_NAME]" at bounding box center [874, 744] width 276 height 17
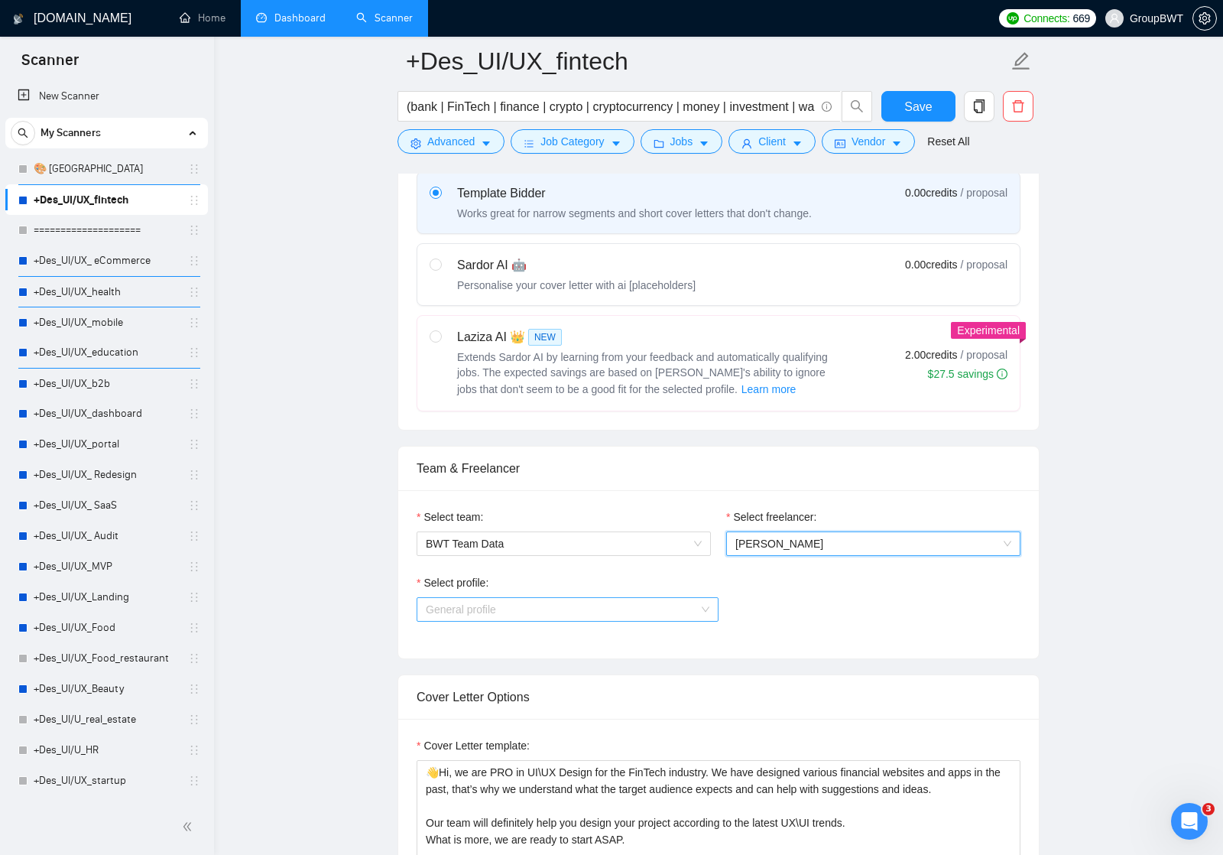
click at [710, 604] on div "General profile" at bounding box center [568, 609] width 302 height 24
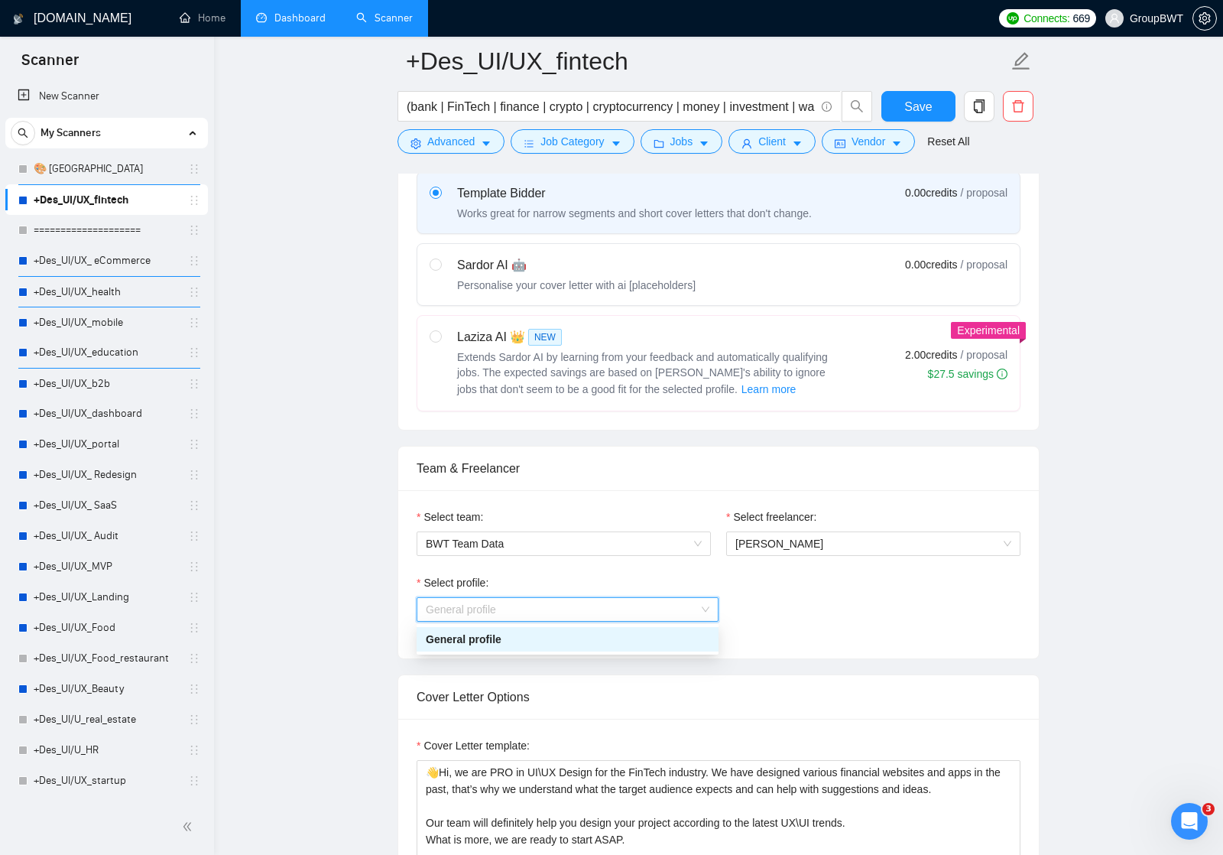
click at [495, 260] on div "Sardor AI 🤖" at bounding box center [576, 265] width 239 height 18
click at [440, 260] on input "radio" at bounding box center [435, 263] width 11 height 11
radio input "true"
radio input "false"
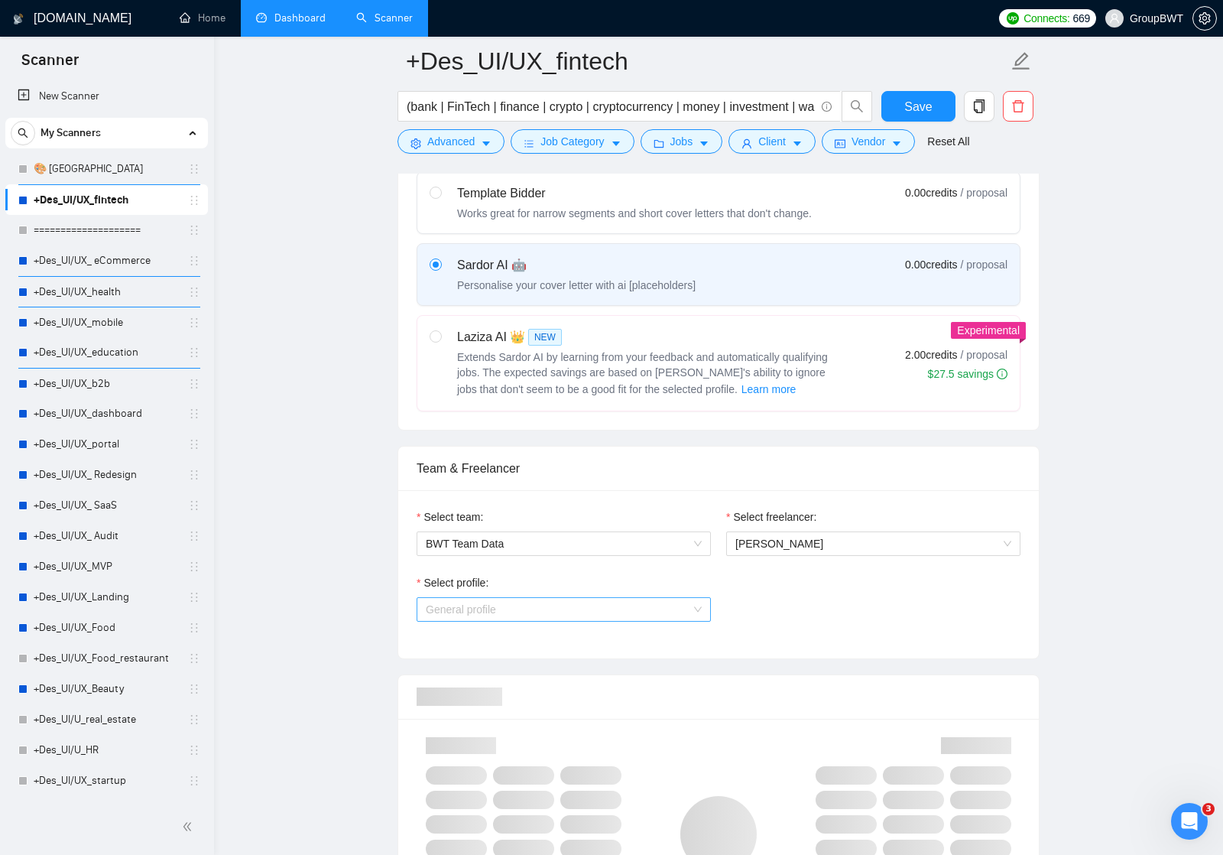
click at [694, 607] on span "General profile" at bounding box center [564, 609] width 276 height 23
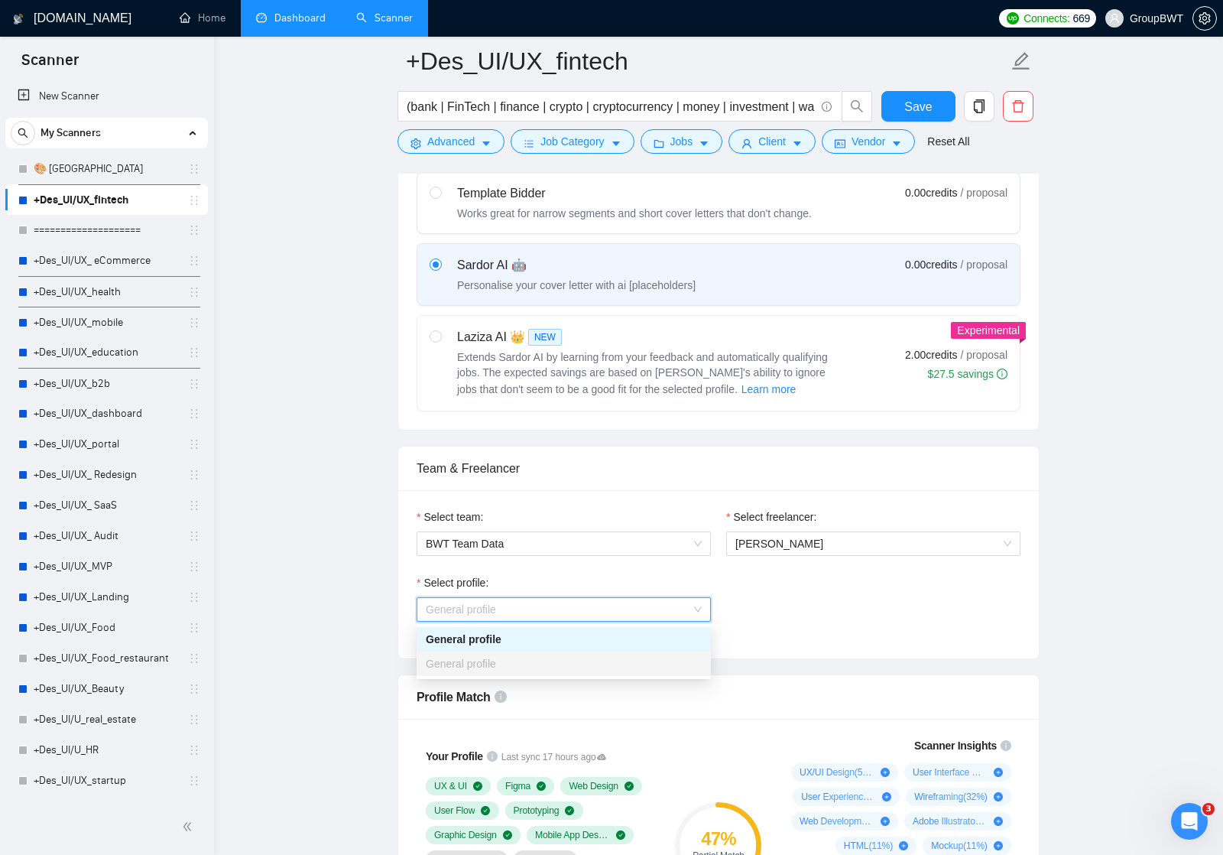
click at [756, 599] on div "Select profile: General profile" at bounding box center [718, 607] width 619 height 66
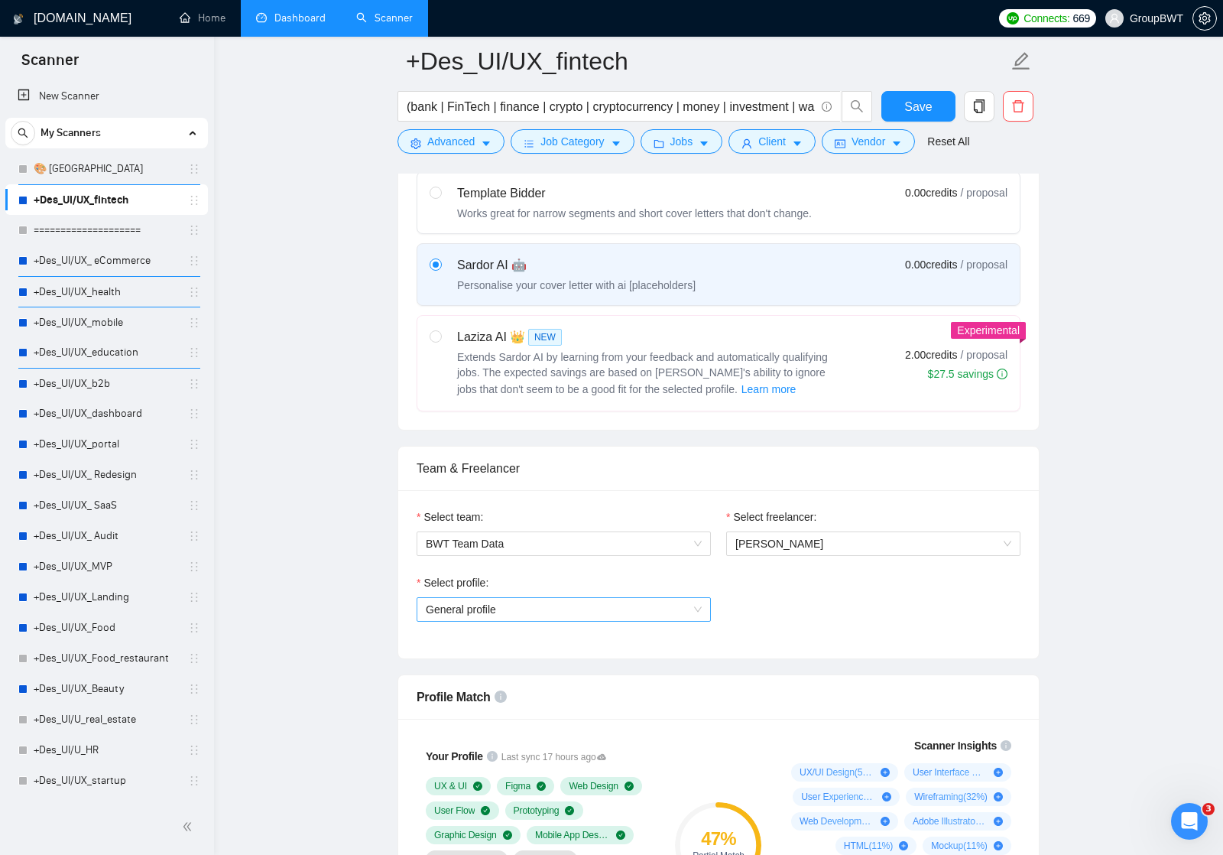
click at [691, 612] on span "General profile" at bounding box center [564, 609] width 276 height 23
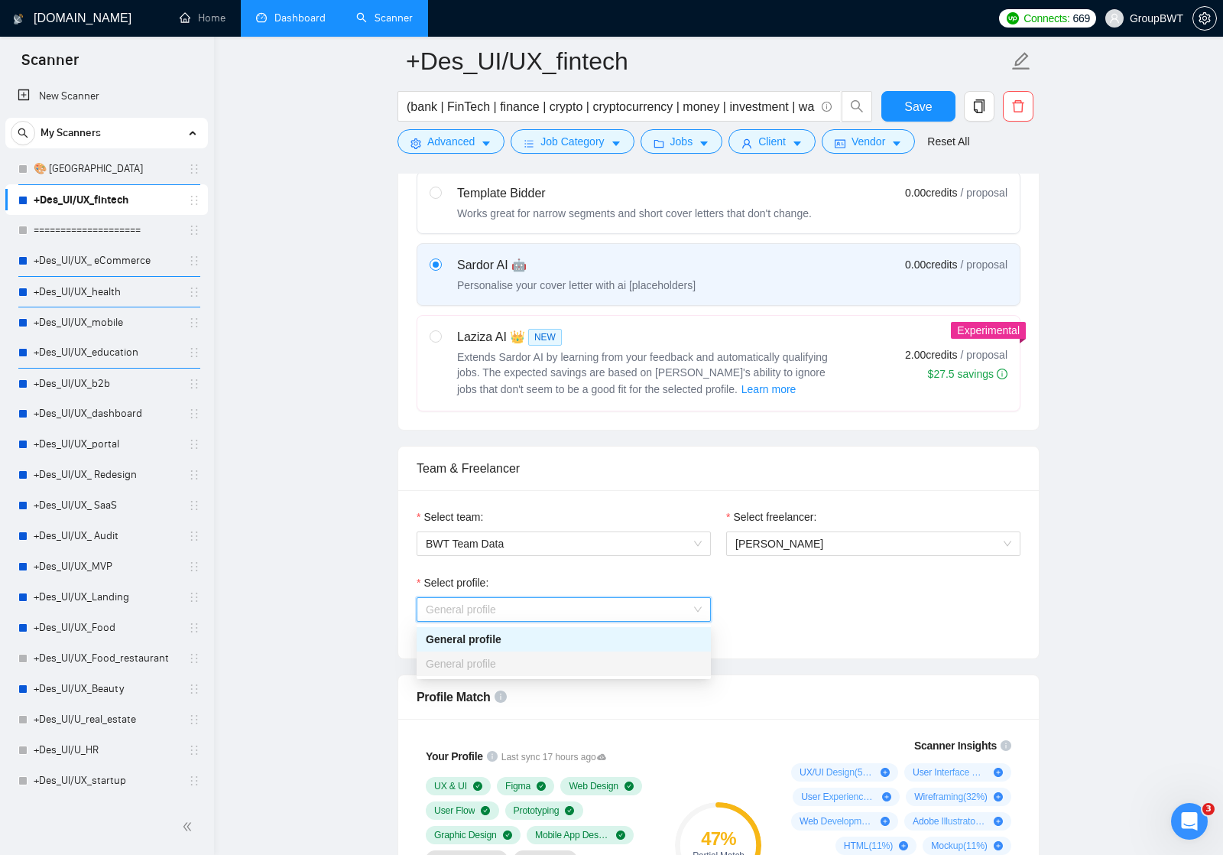
click at [741, 595] on div "Select profile: General profile" at bounding box center [718, 607] width 619 height 66
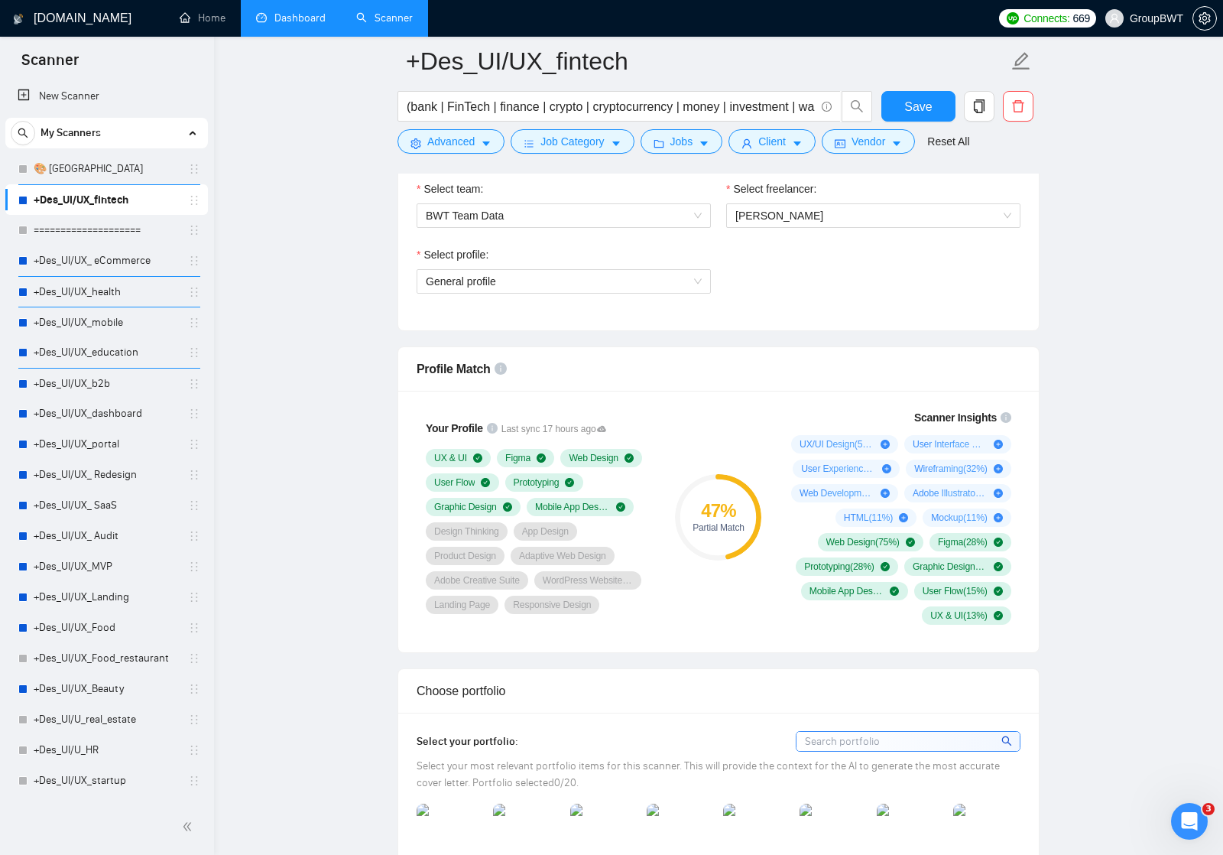
scroll to position [798, 0]
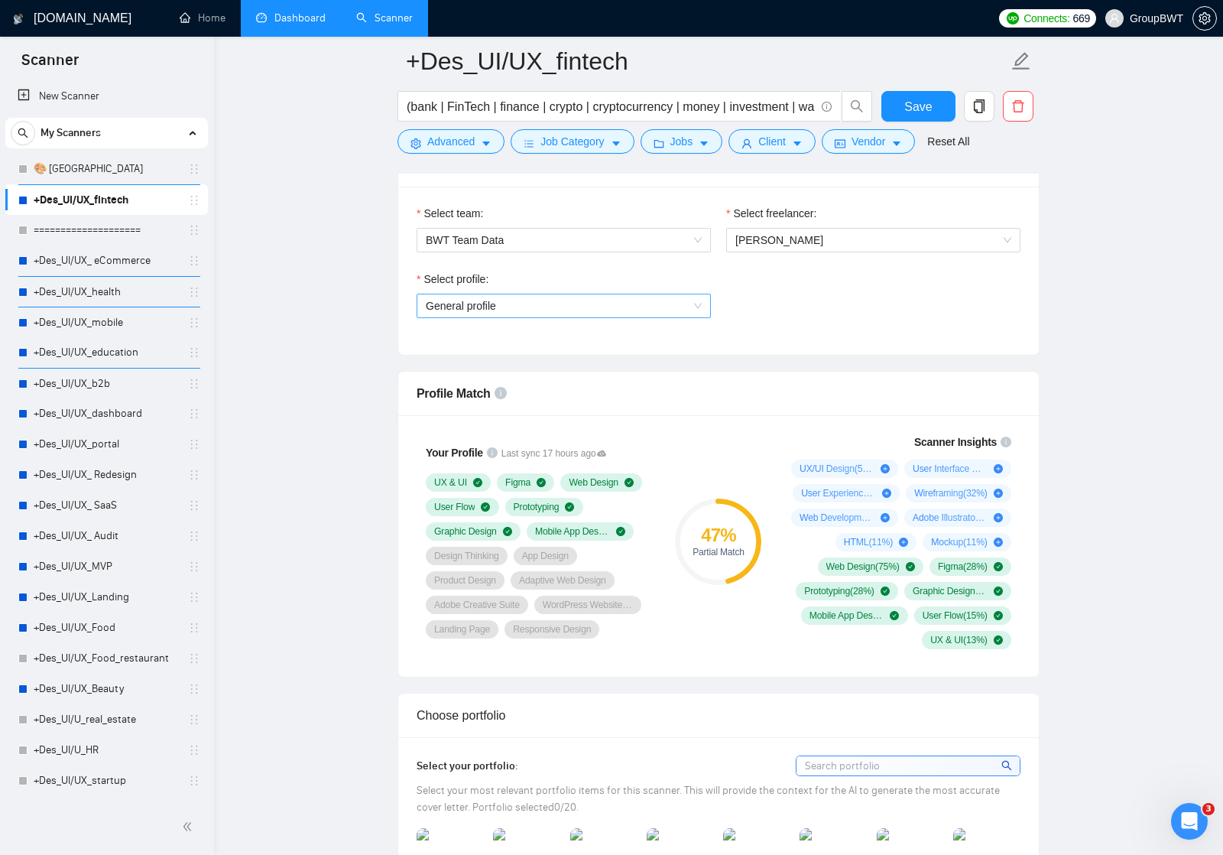
click at [551, 306] on span "General profile" at bounding box center [564, 305] width 276 height 23
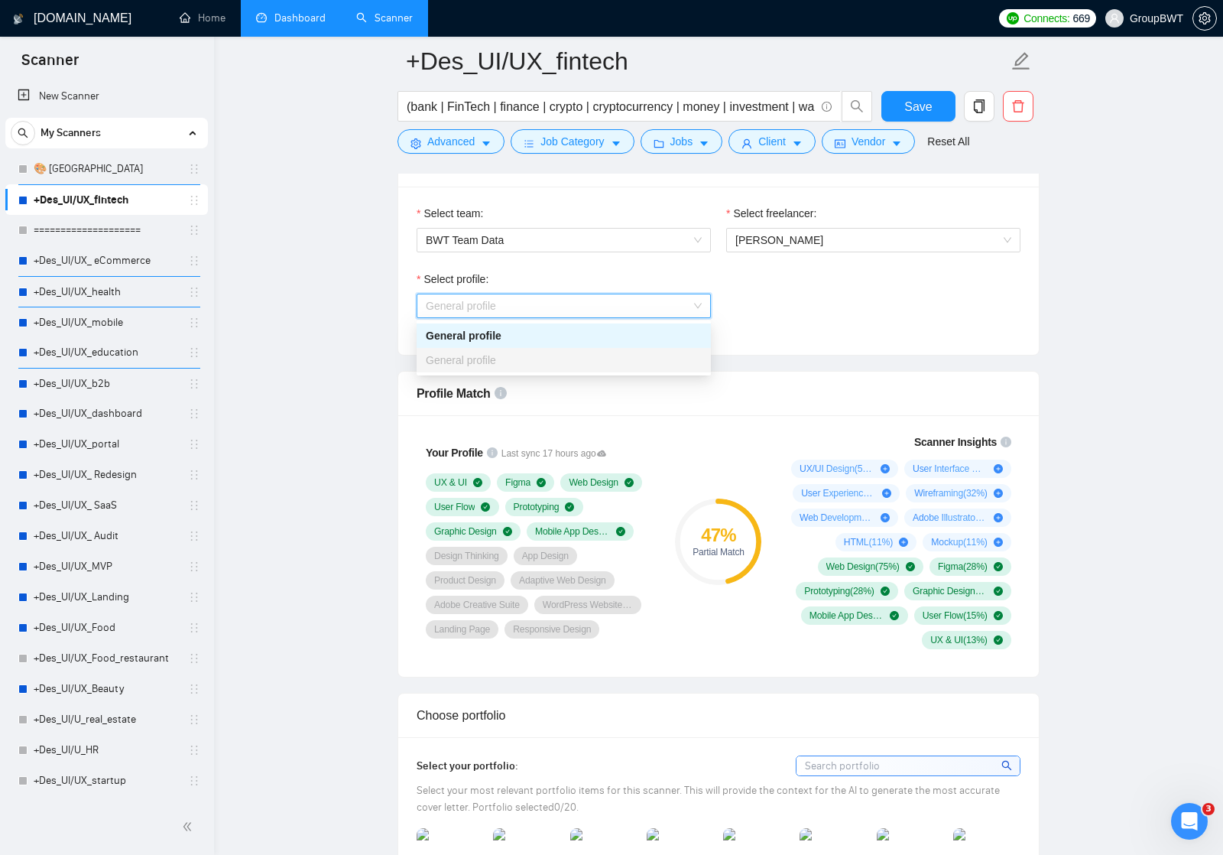
click at [565, 359] on div "General profile" at bounding box center [564, 360] width 276 height 17
click at [640, 275] on div "Select profile:" at bounding box center [564, 282] width 294 height 23
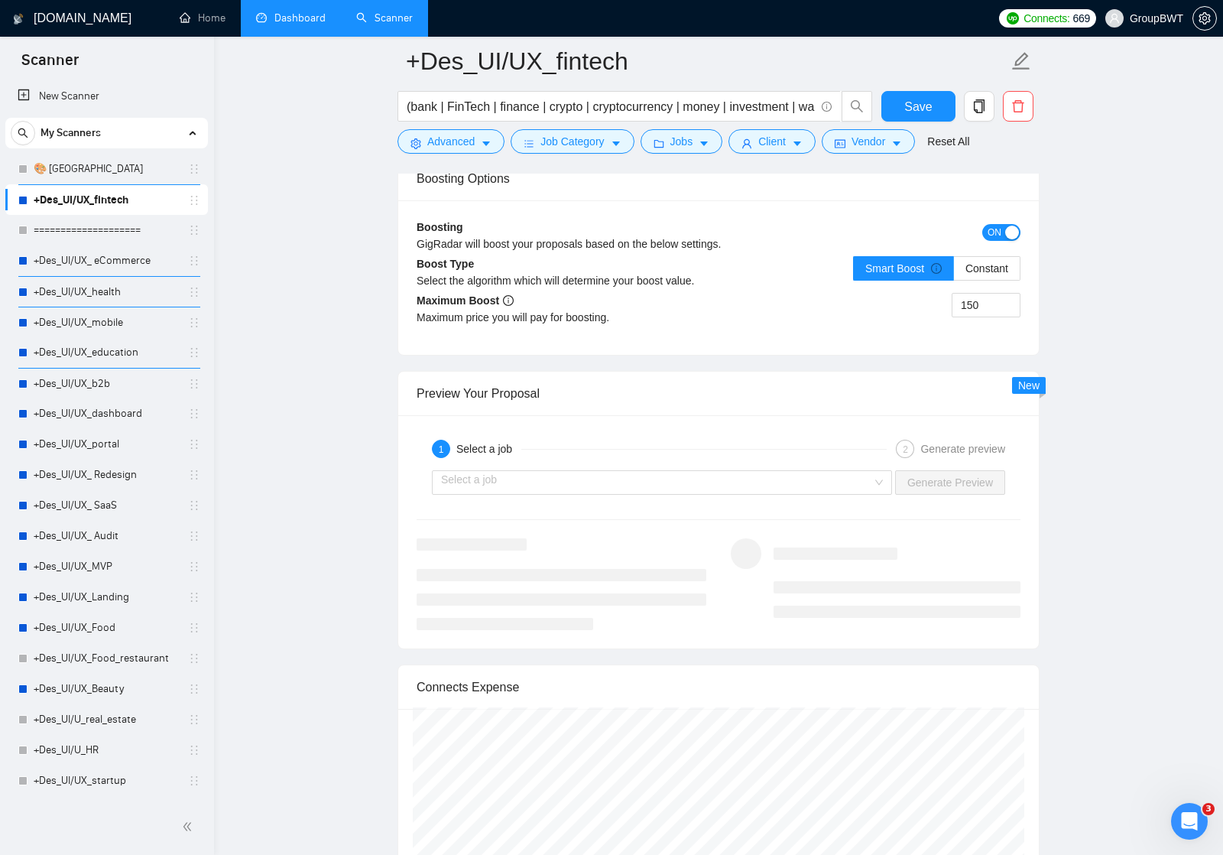
scroll to position [2714, 0]
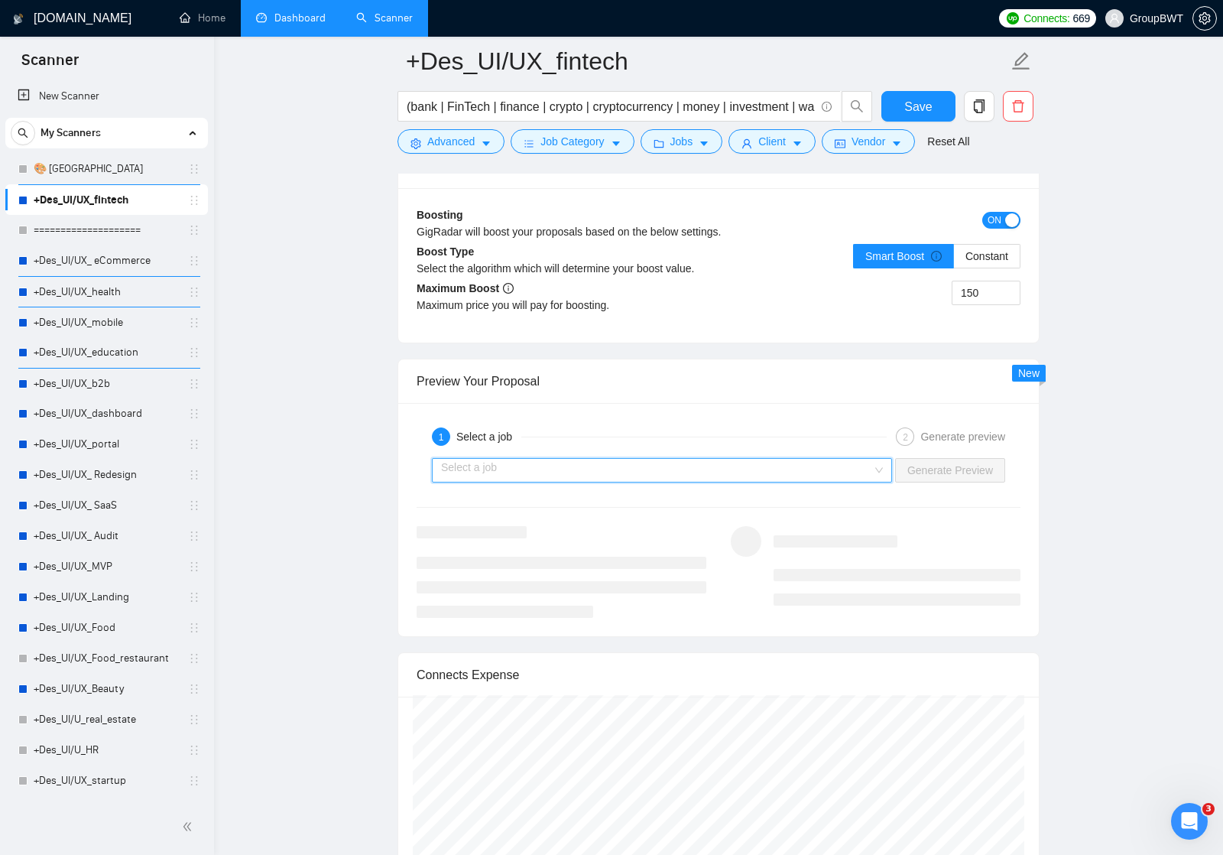
click at [552, 460] on input "search" at bounding box center [656, 470] width 431 height 23
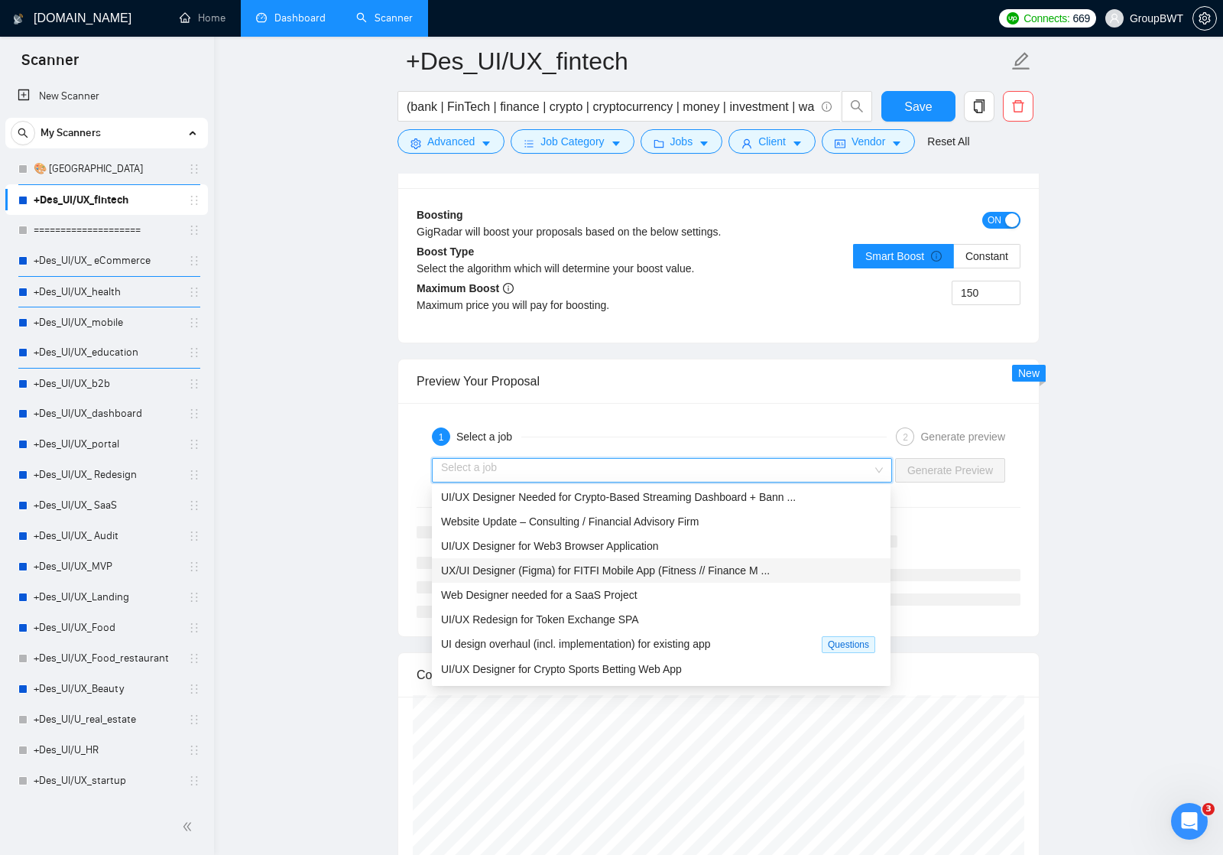
scroll to position [0, 0]
click at [565, 497] on span "UI/UX Designer Needed for Crypto-Based Streaming Dashboard + Bann ..." at bounding box center [618, 499] width 355 height 12
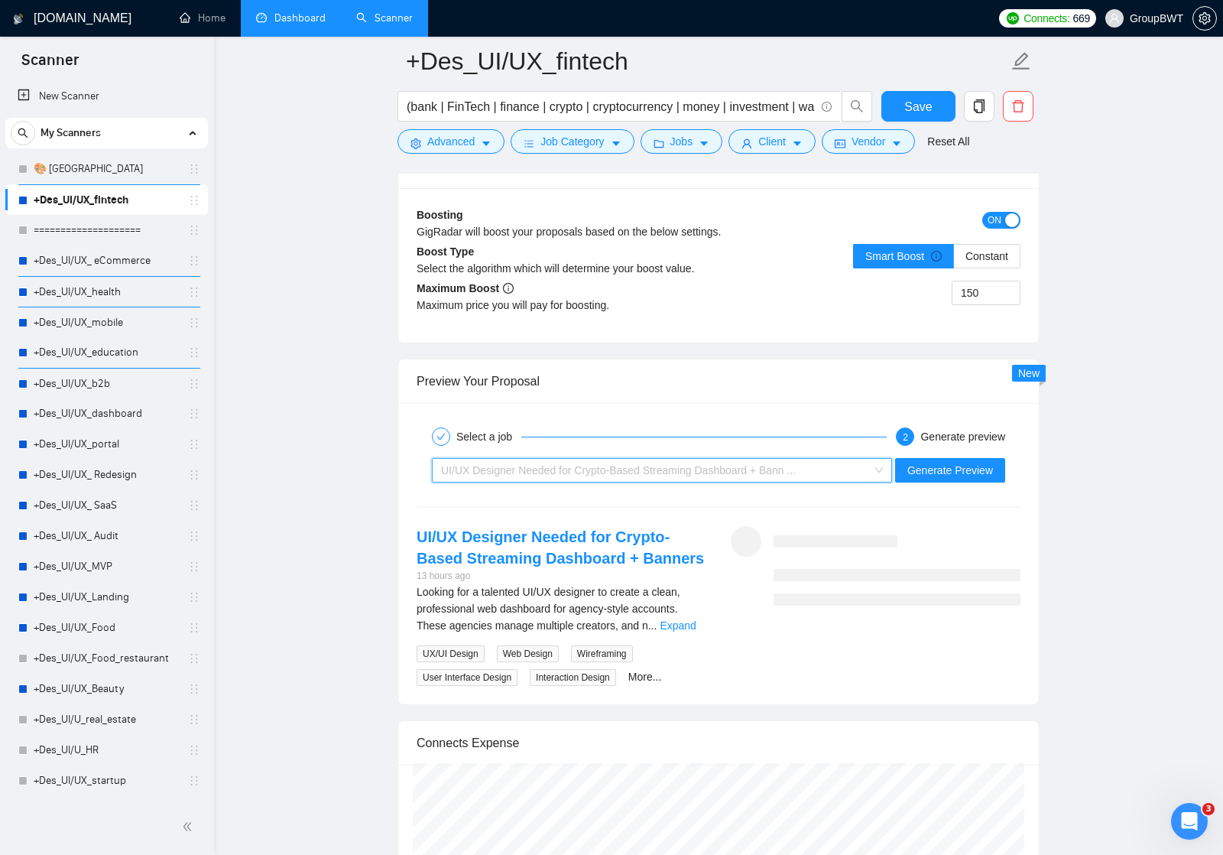
click at [624, 466] on span "UI/UX Designer Needed for Crypto-Based Streaming Dashboard + Bann ..." at bounding box center [618, 470] width 355 height 12
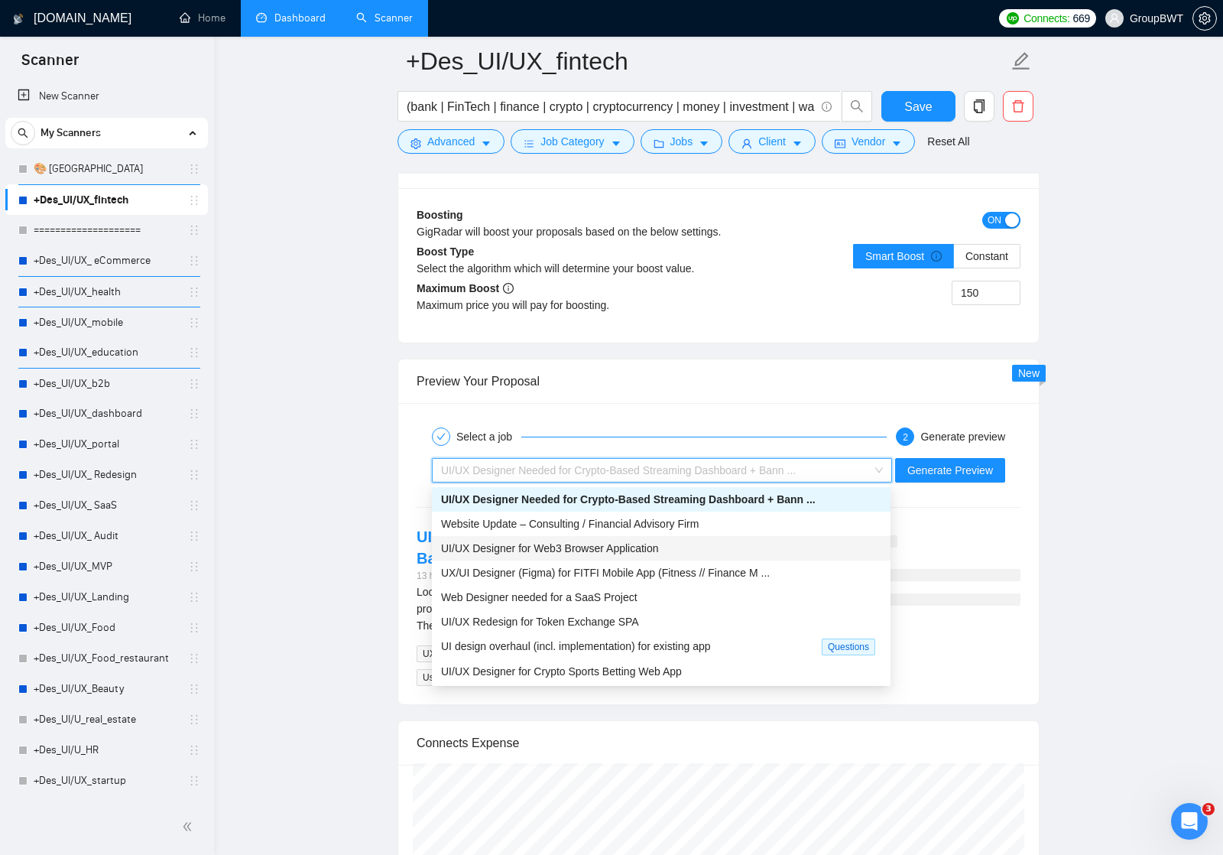
click at [583, 548] on span "UI/UX Designer for Web3 Browser Application" at bounding box center [550, 548] width 218 height 12
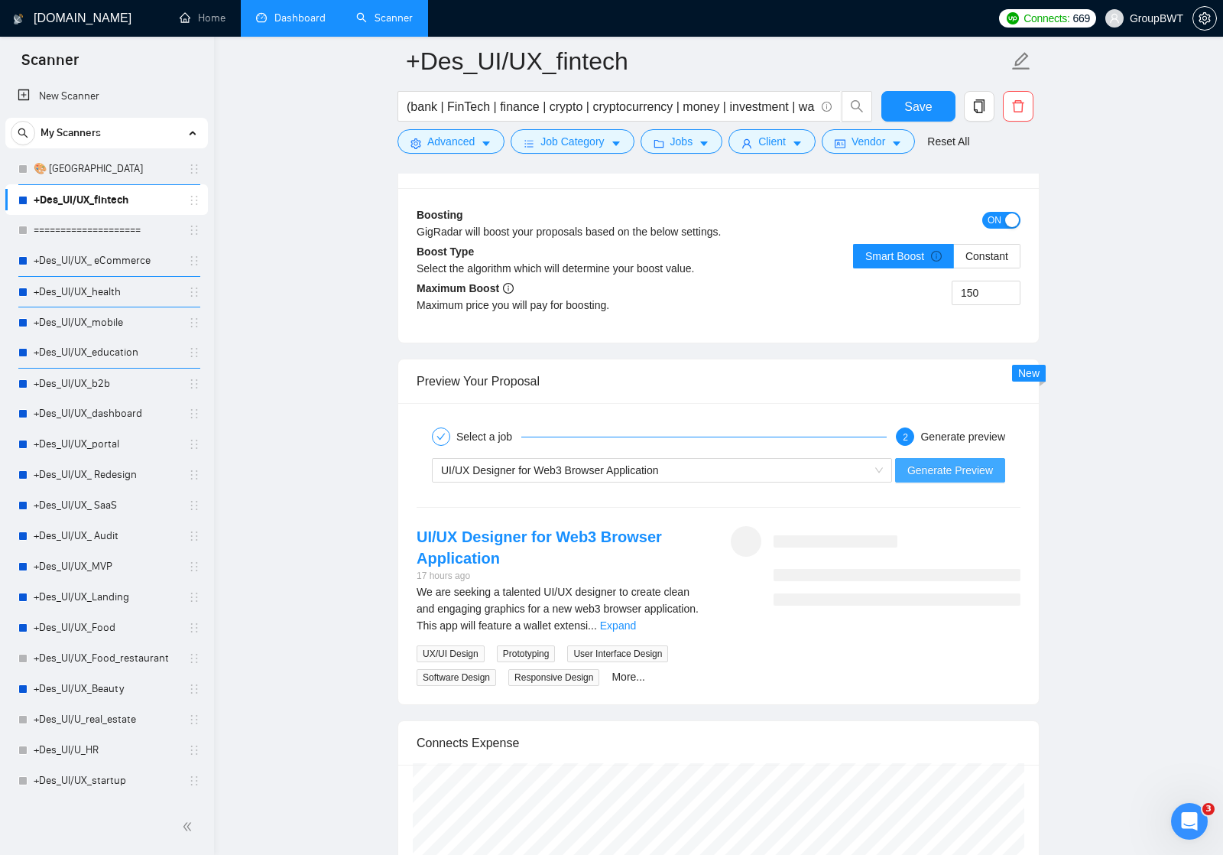
click at [931, 466] on span "Generate Preview" at bounding box center [951, 470] width 86 height 17
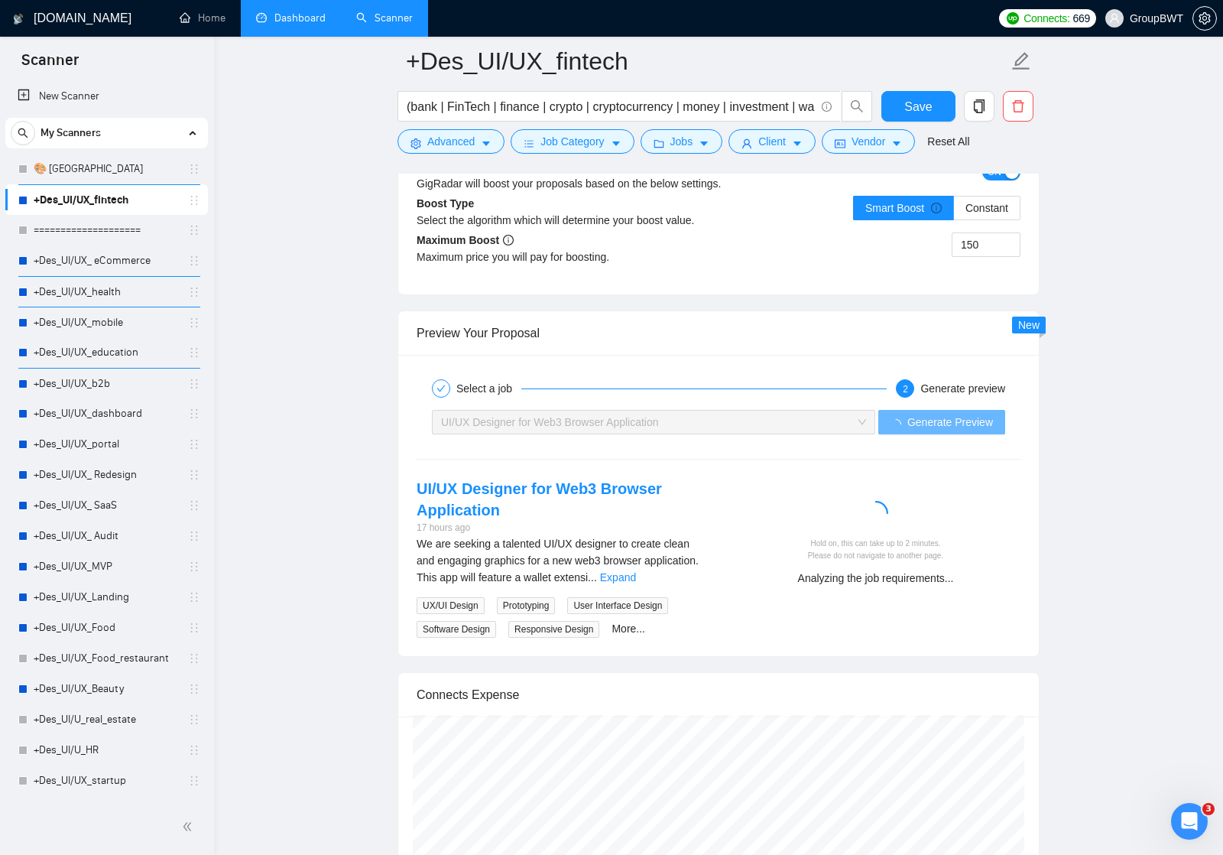
scroll to position [2811, 0]
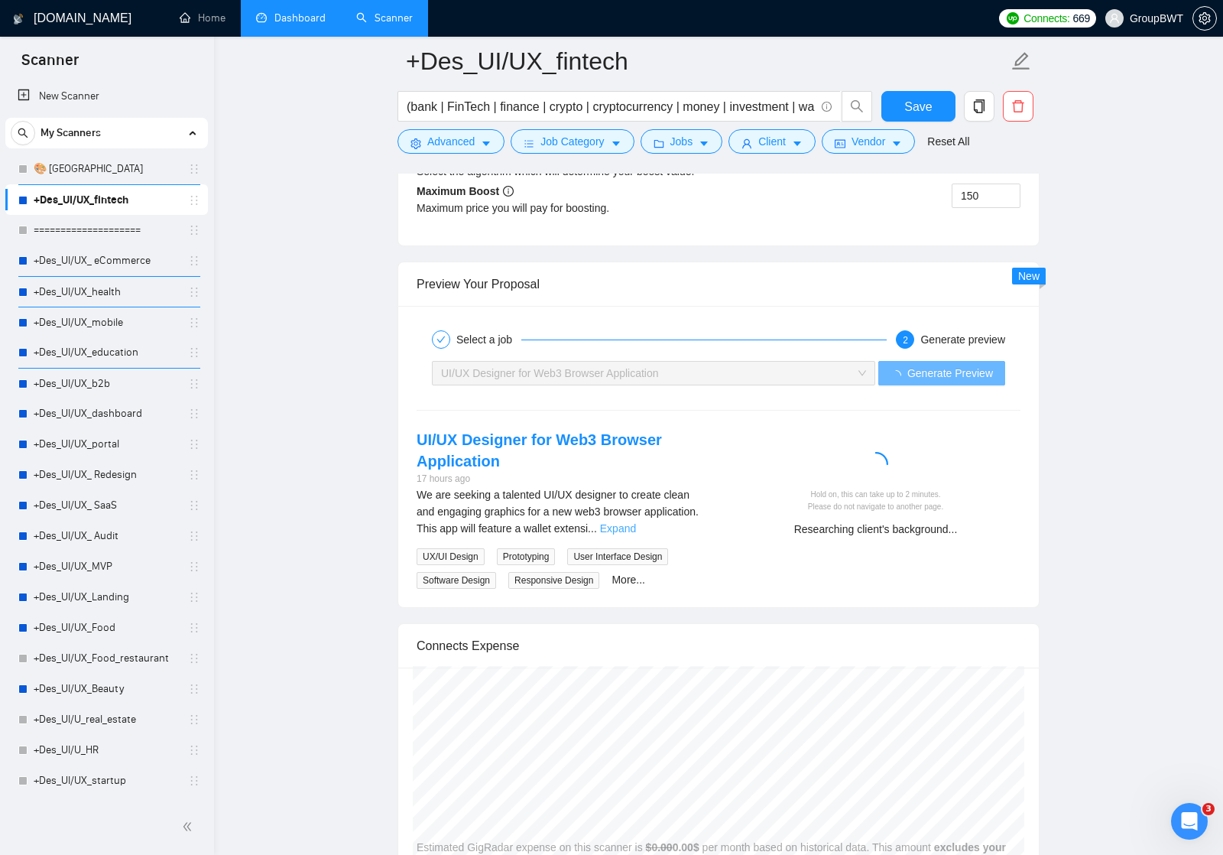
click at [636, 528] on link "Expand" at bounding box center [618, 528] width 36 height 12
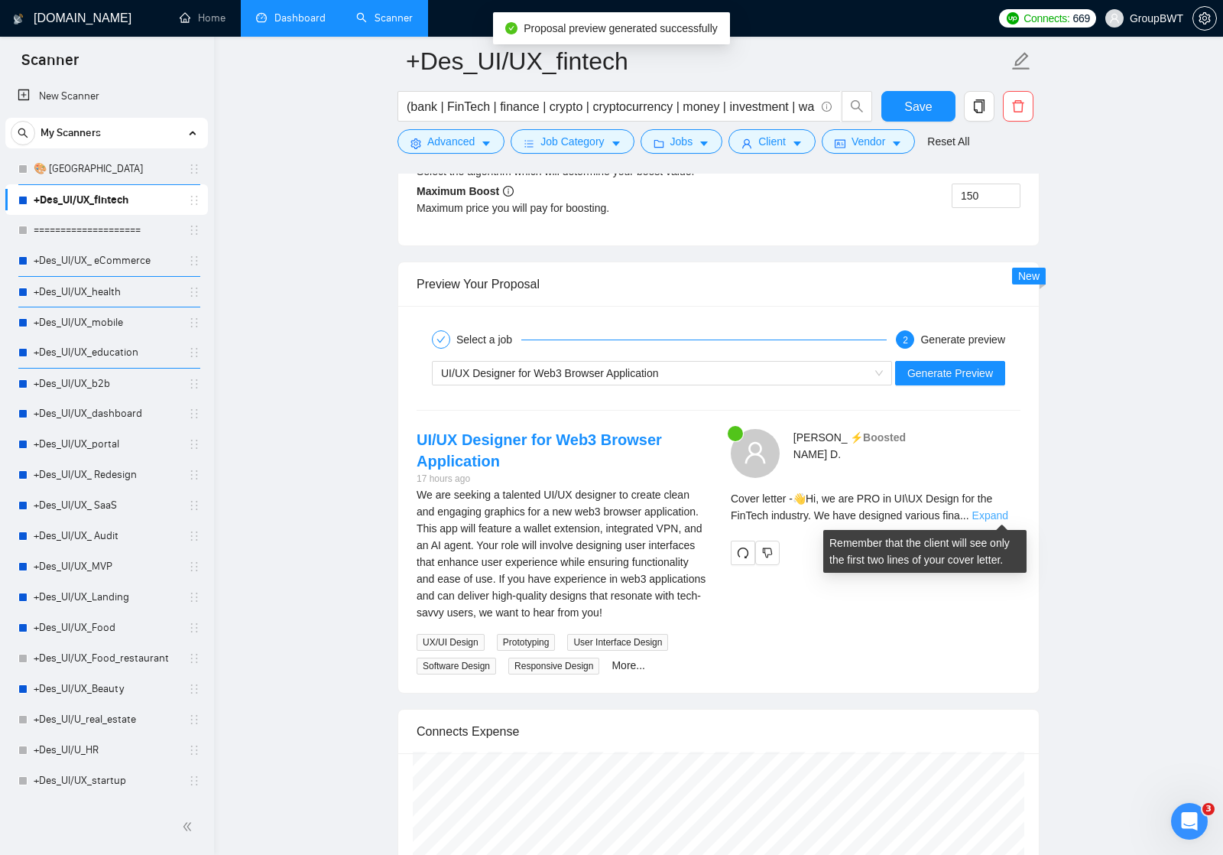
click at [1001, 512] on link "Expand" at bounding box center [991, 515] width 36 height 12
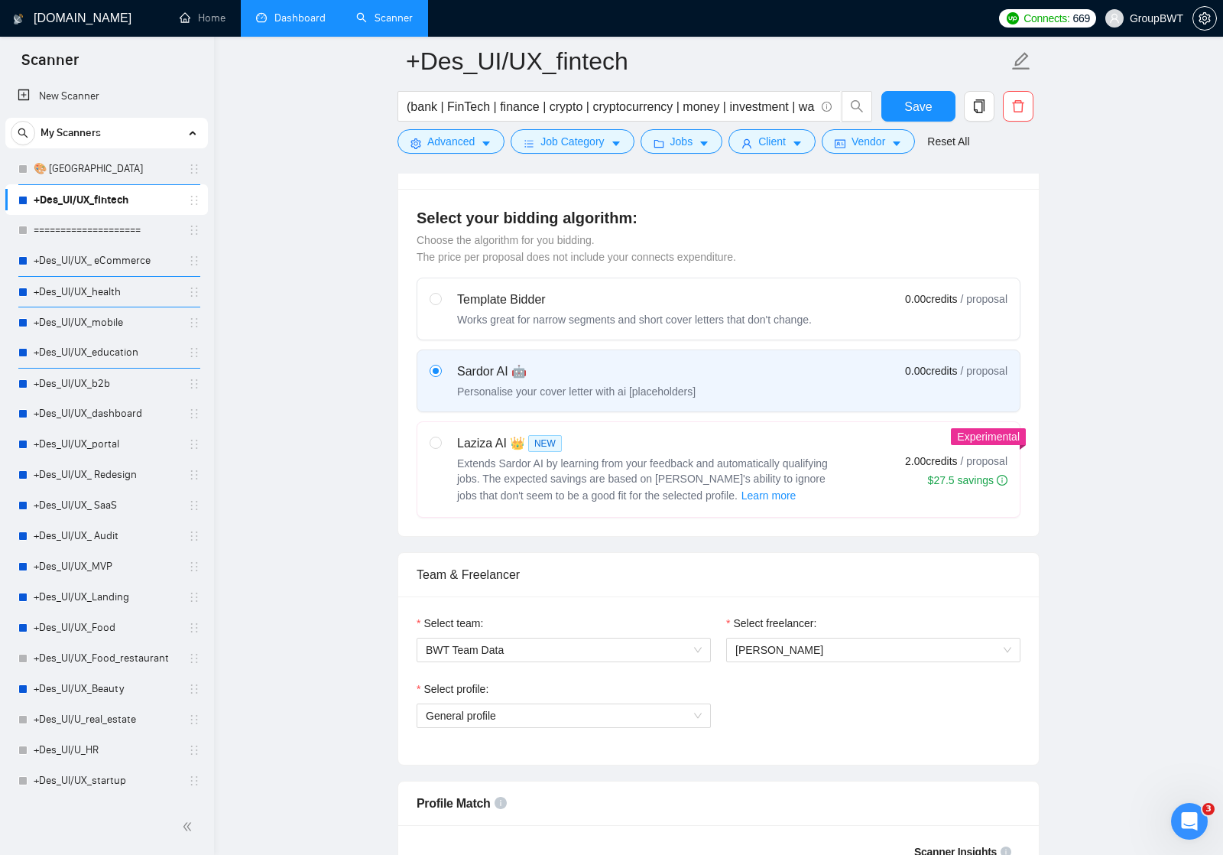
scroll to position [375, 0]
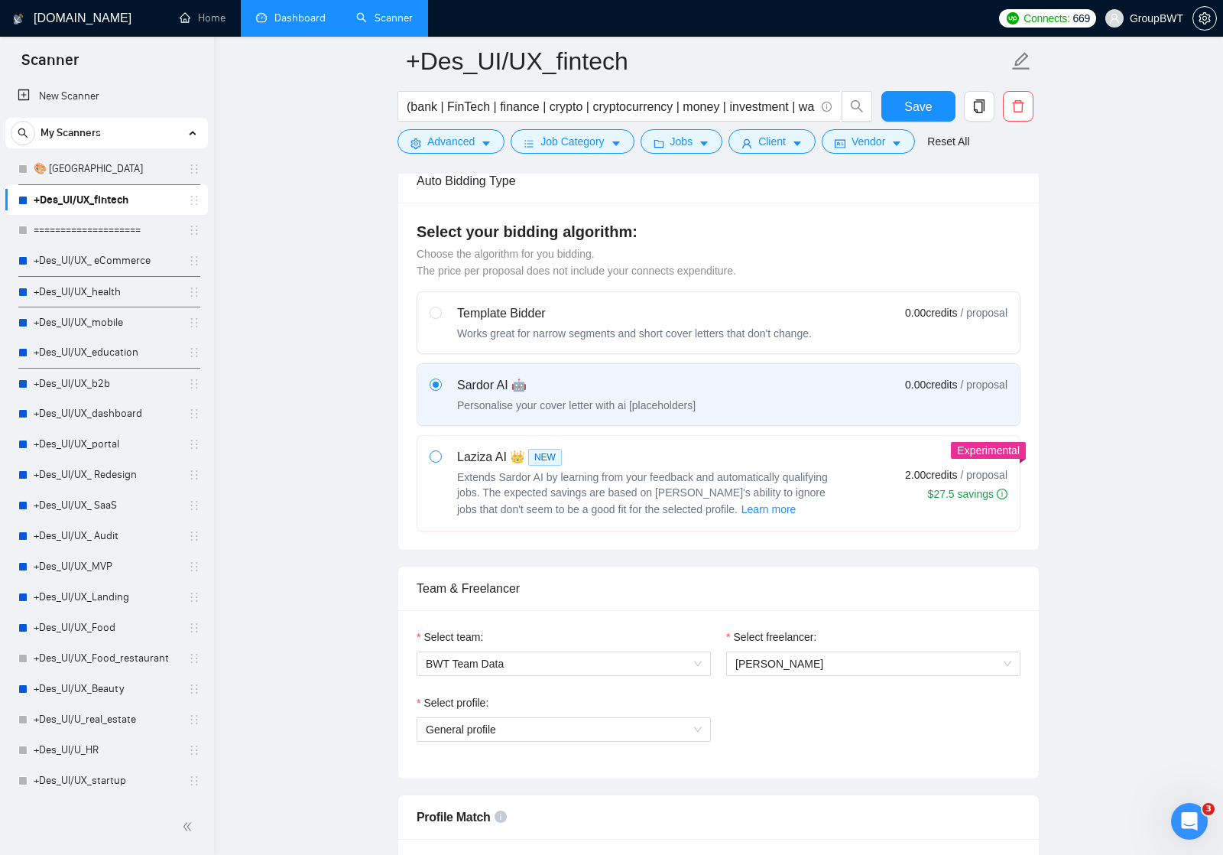
click at [434, 456] on input "radio" at bounding box center [435, 455] width 11 height 11
radio input "true"
radio input "false"
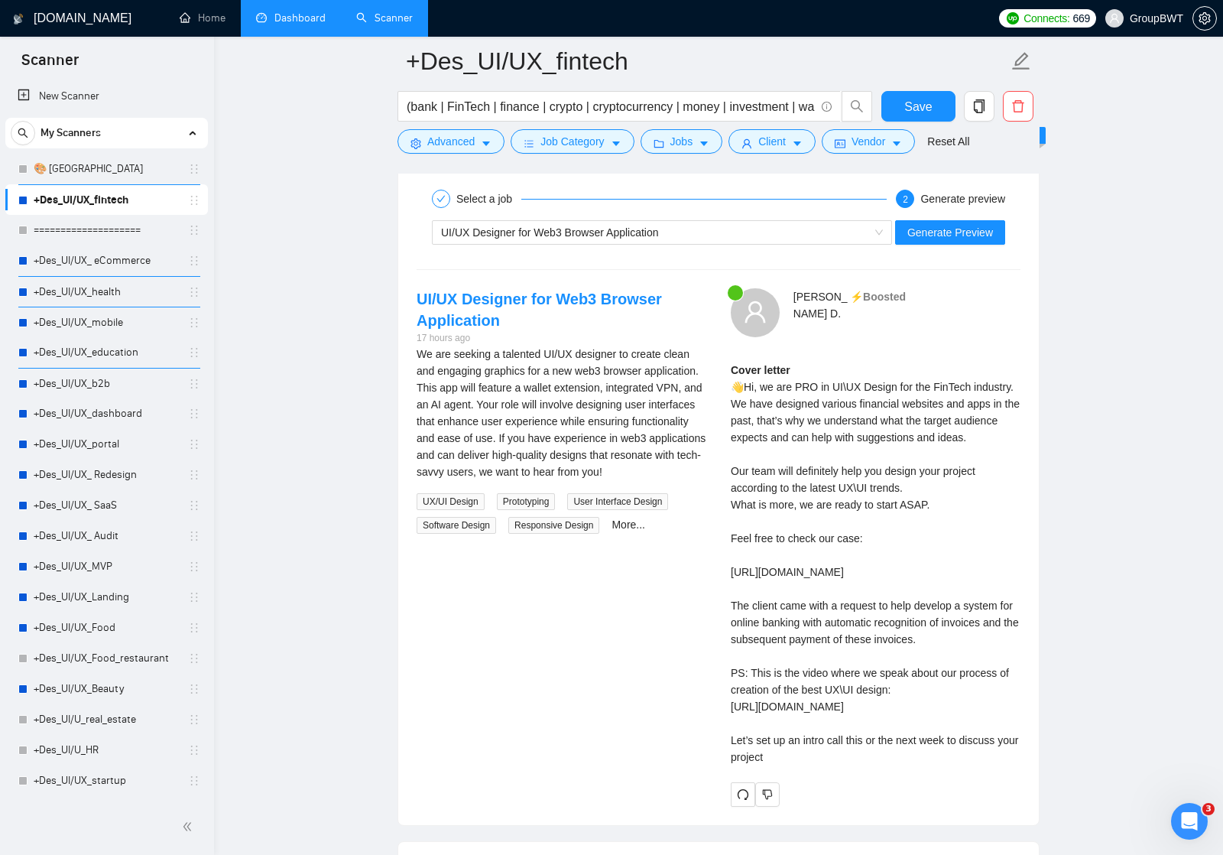
scroll to position [2951, 0]
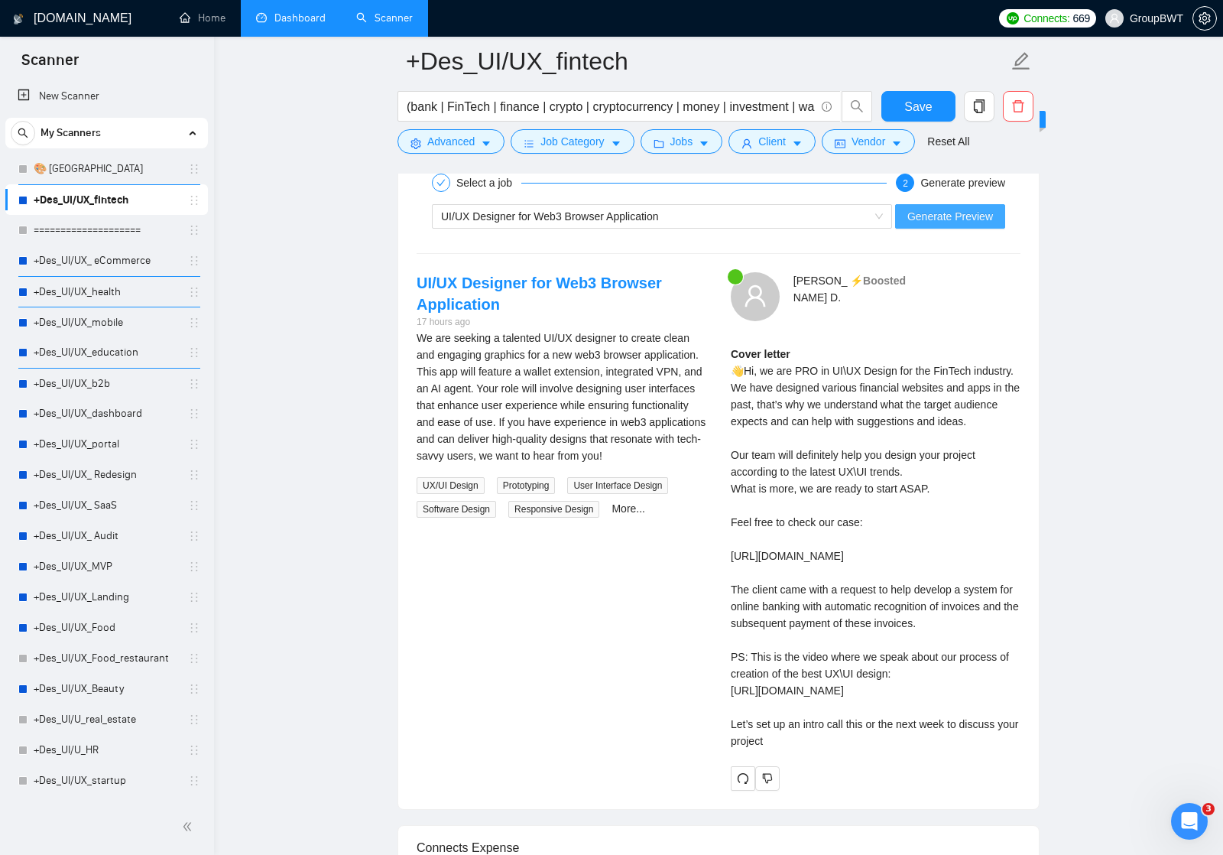
click at [946, 211] on span "Generate Preview" at bounding box center [951, 216] width 86 height 17
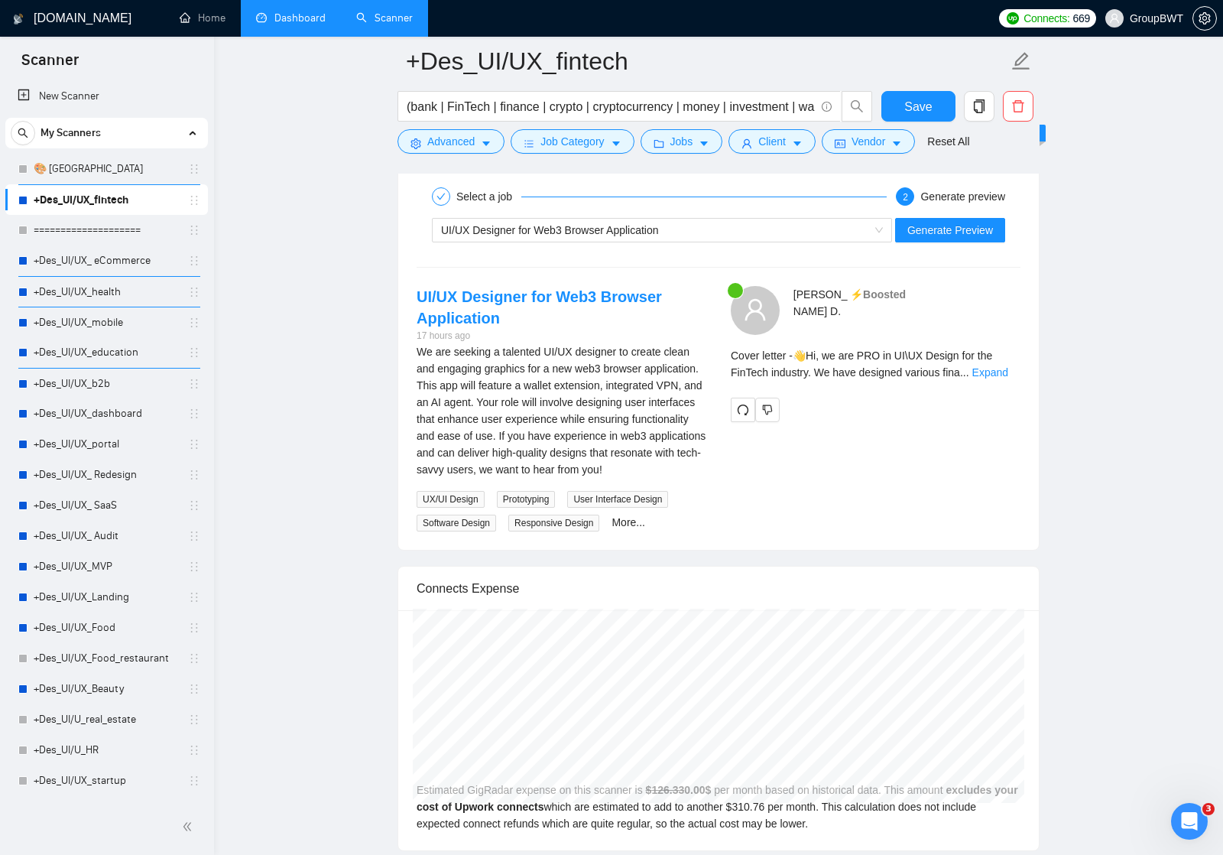
scroll to position [2938, 0]
click at [994, 371] on link "Expand" at bounding box center [991, 372] width 36 height 12
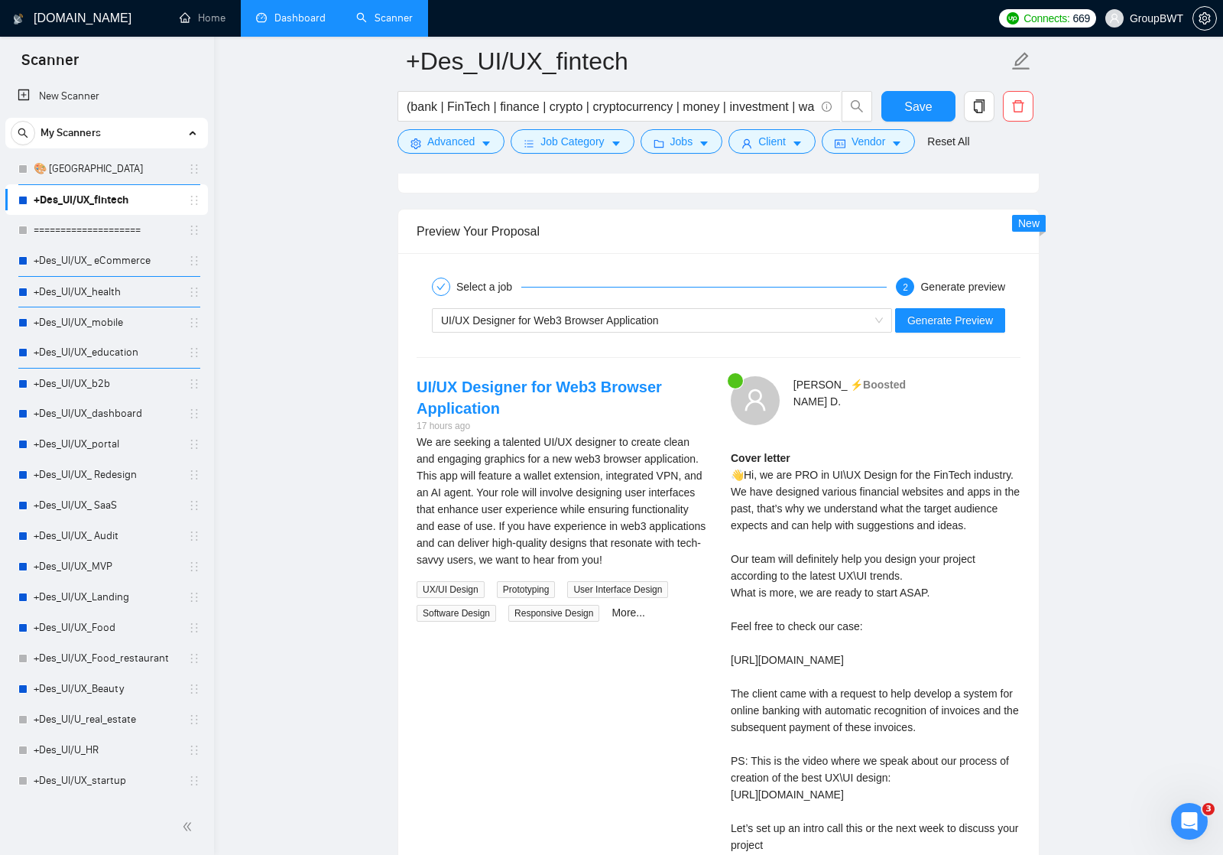
scroll to position [2845, 0]
click at [879, 326] on span "UI/UX Designer for Web3 Browser Application" at bounding box center [662, 322] width 442 height 23
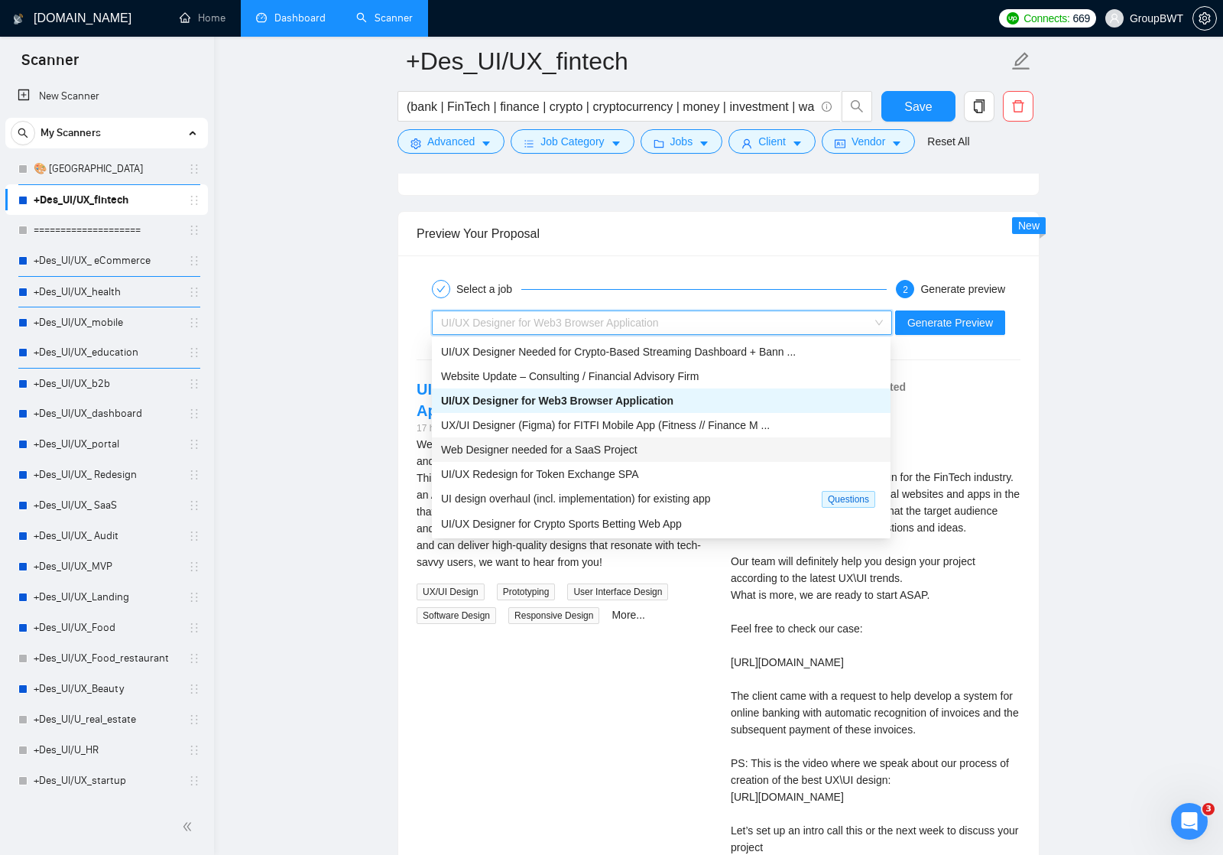
click at [638, 450] on span "Web Designer needed for a SaaS Project" at bounding box center [539, 449] width 197 height 12
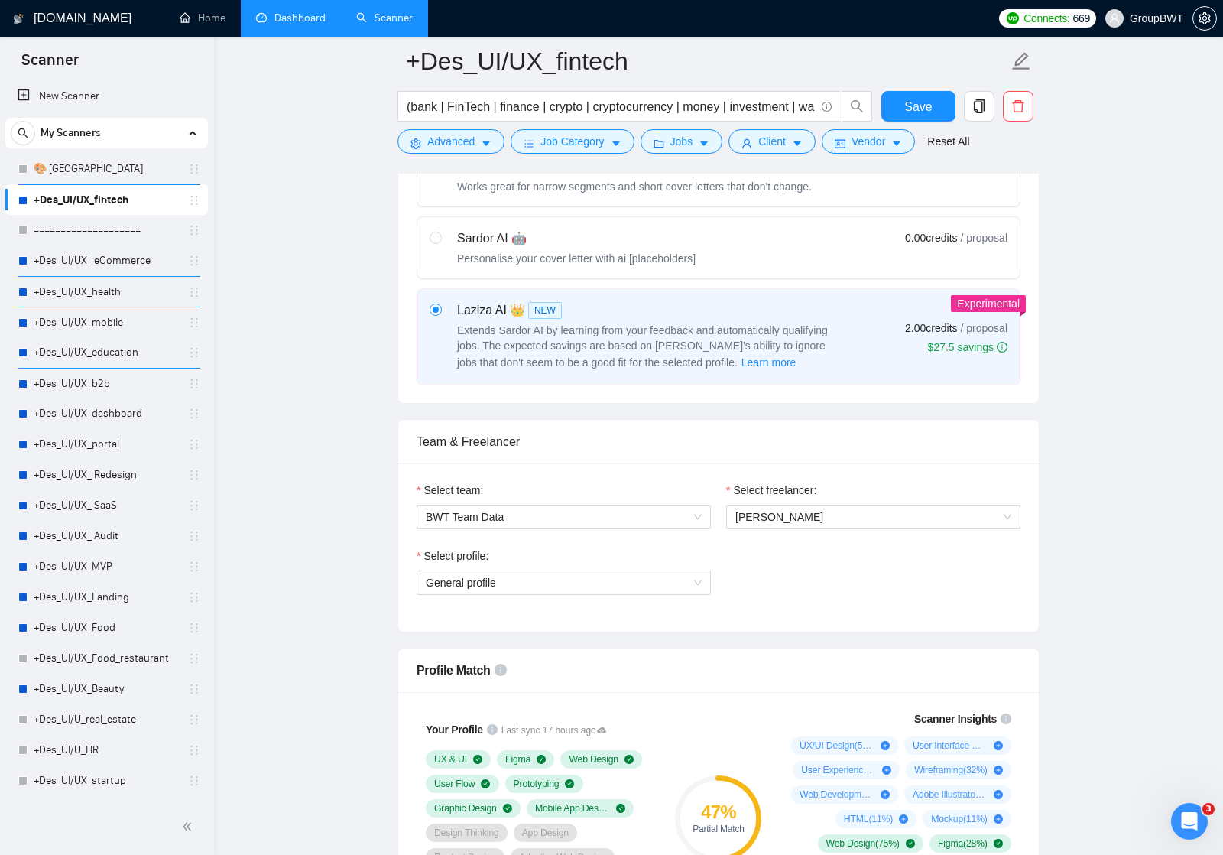
scroll to position [526, 0]
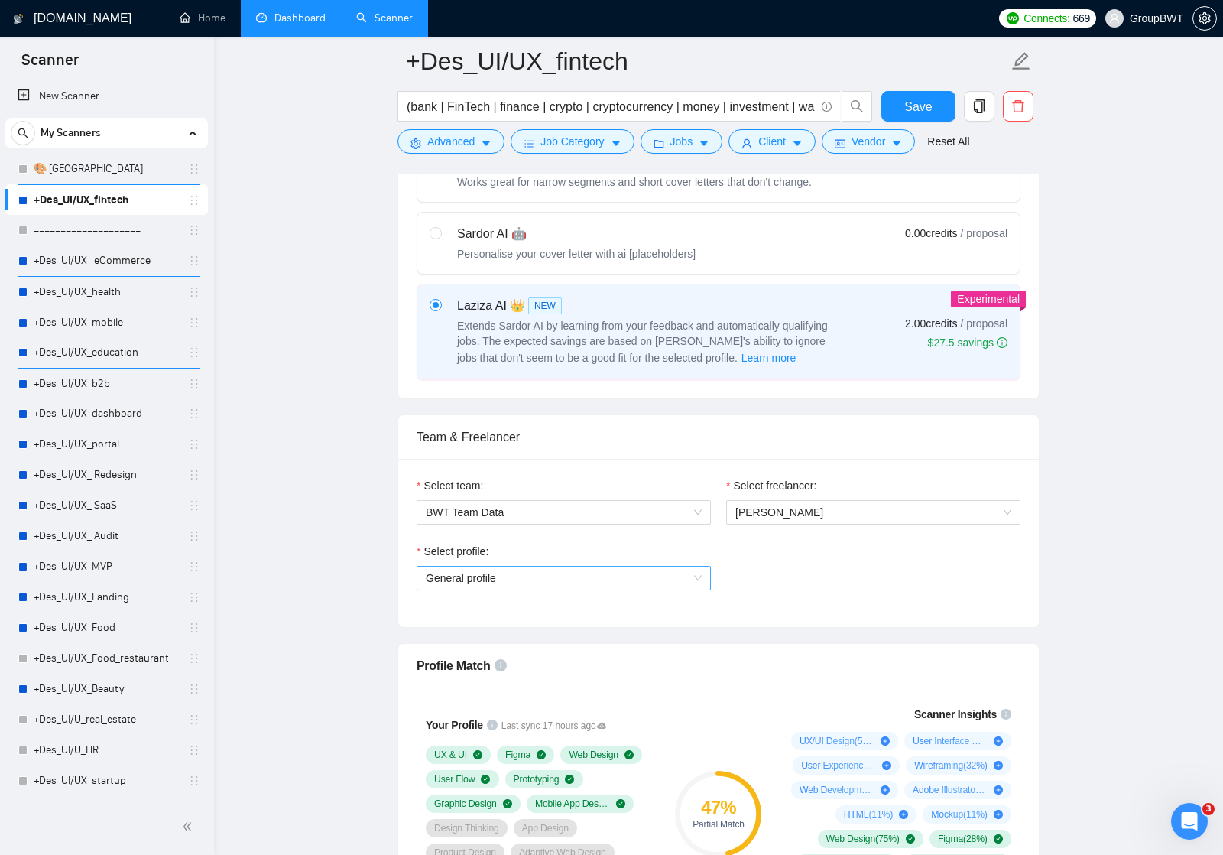
click at [690, 575] on span "General profile" at bounding box center [564, 578] width 276 height 23
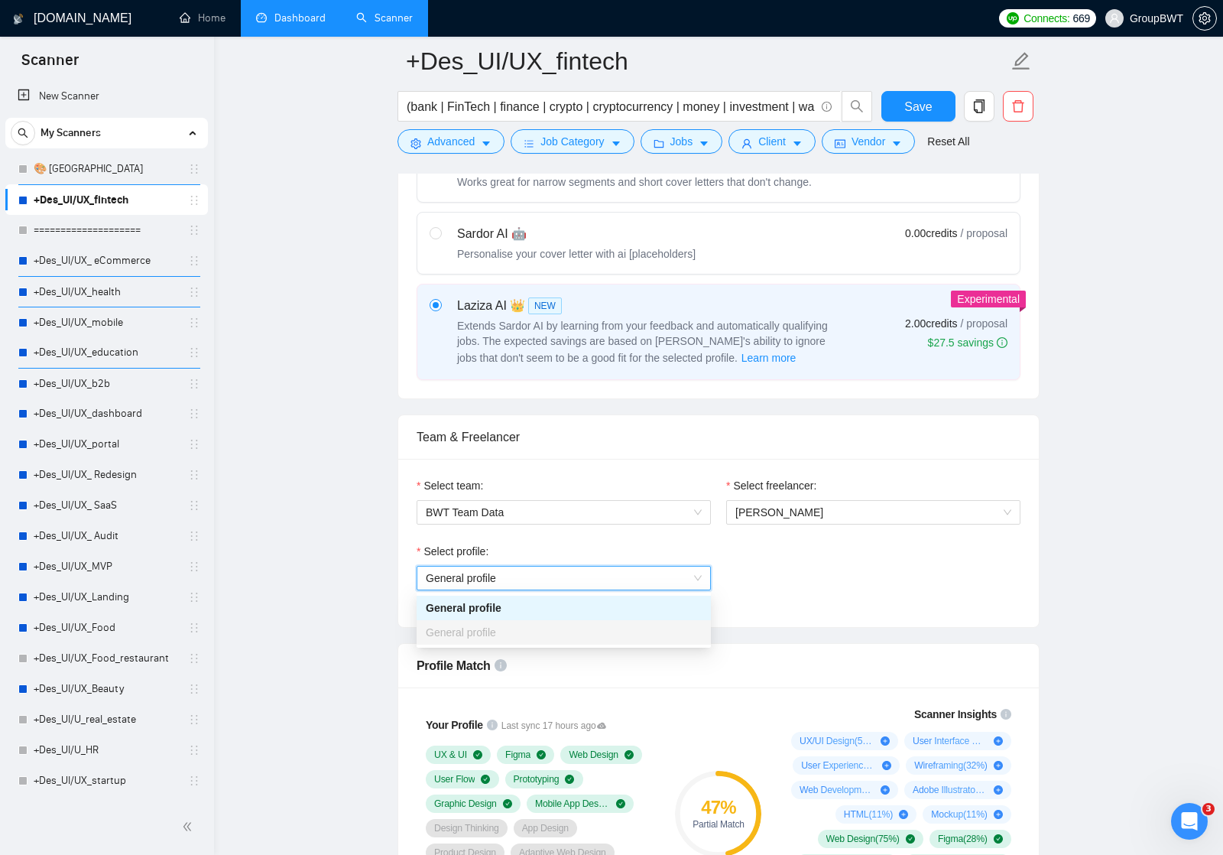
click at [694, 578] on span "General profile" at bounding box center [564, 578] width 276 height 23
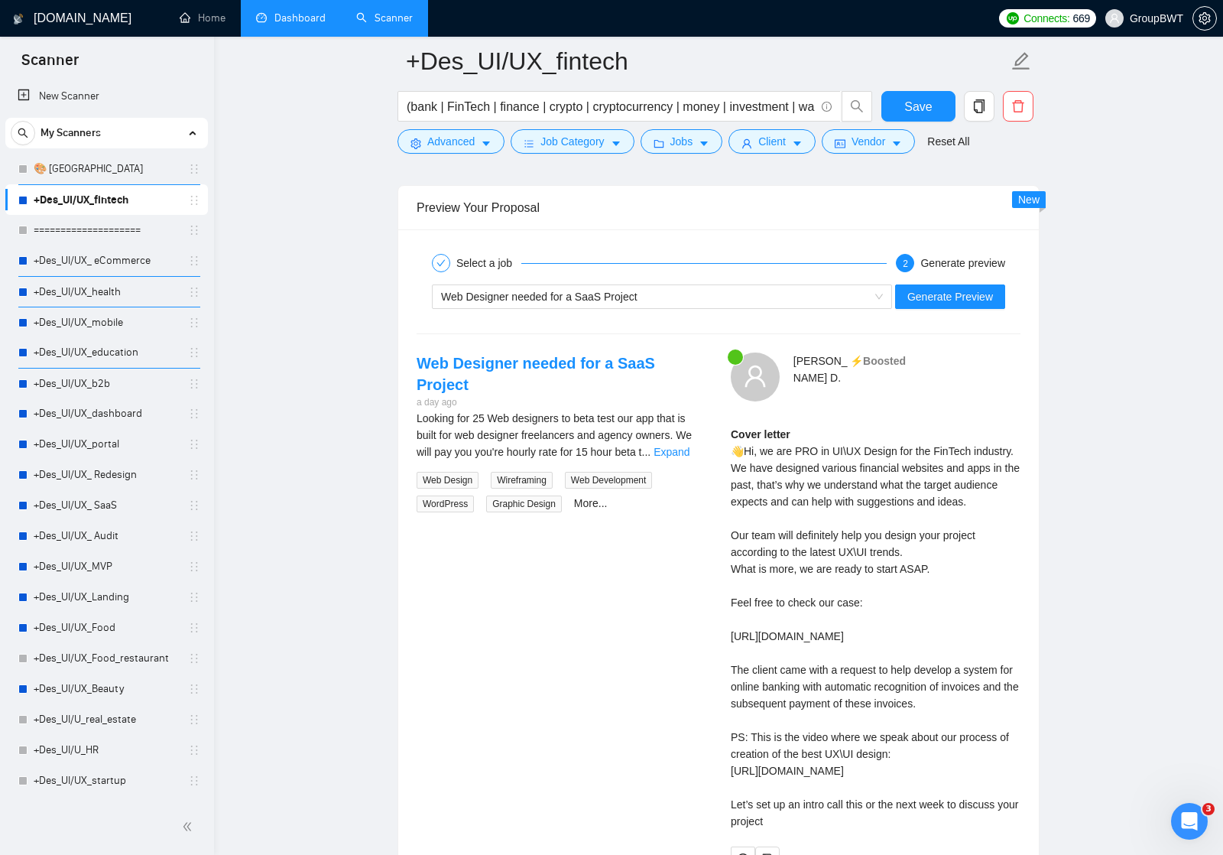
scroll to position [2862, 0]
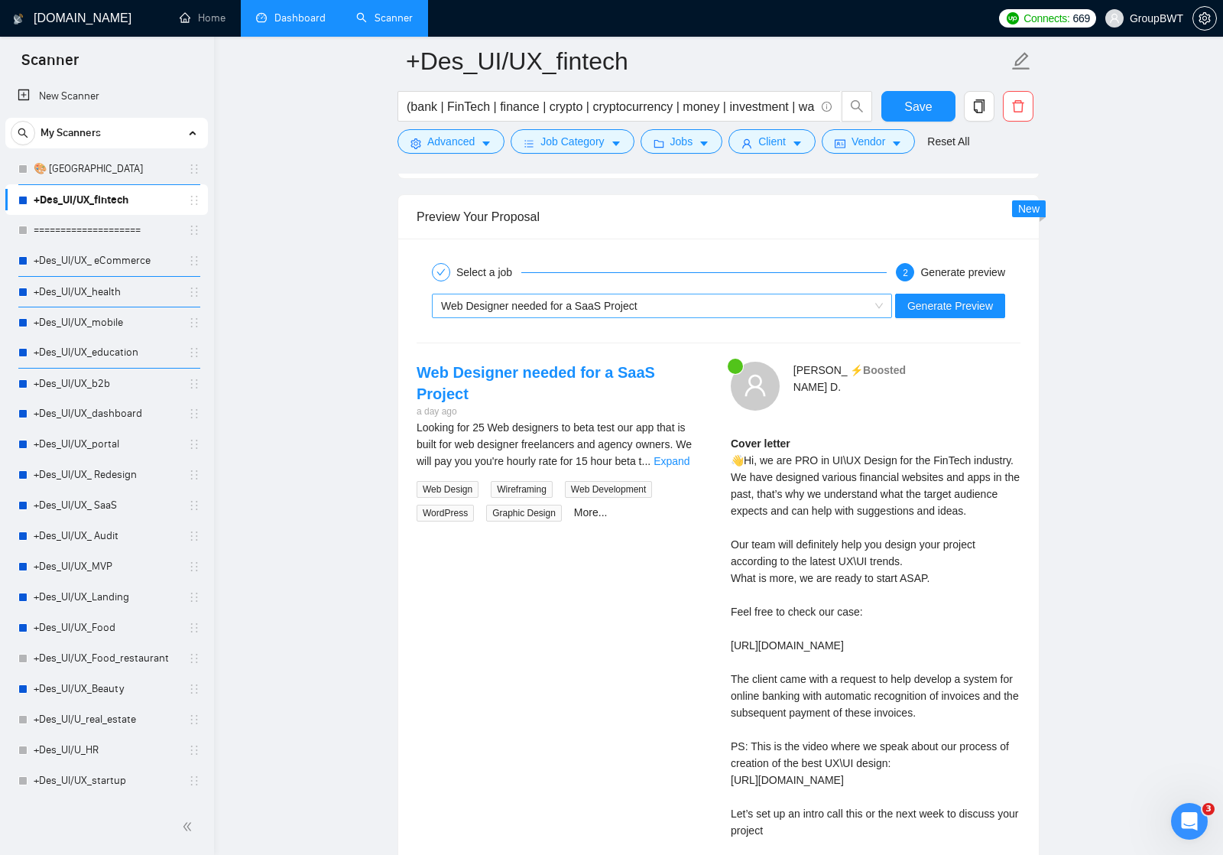
click at [867, 304] on div "Web Designer needed for a SaaS Project" at bounding box center [655, 305] width 428 height 23
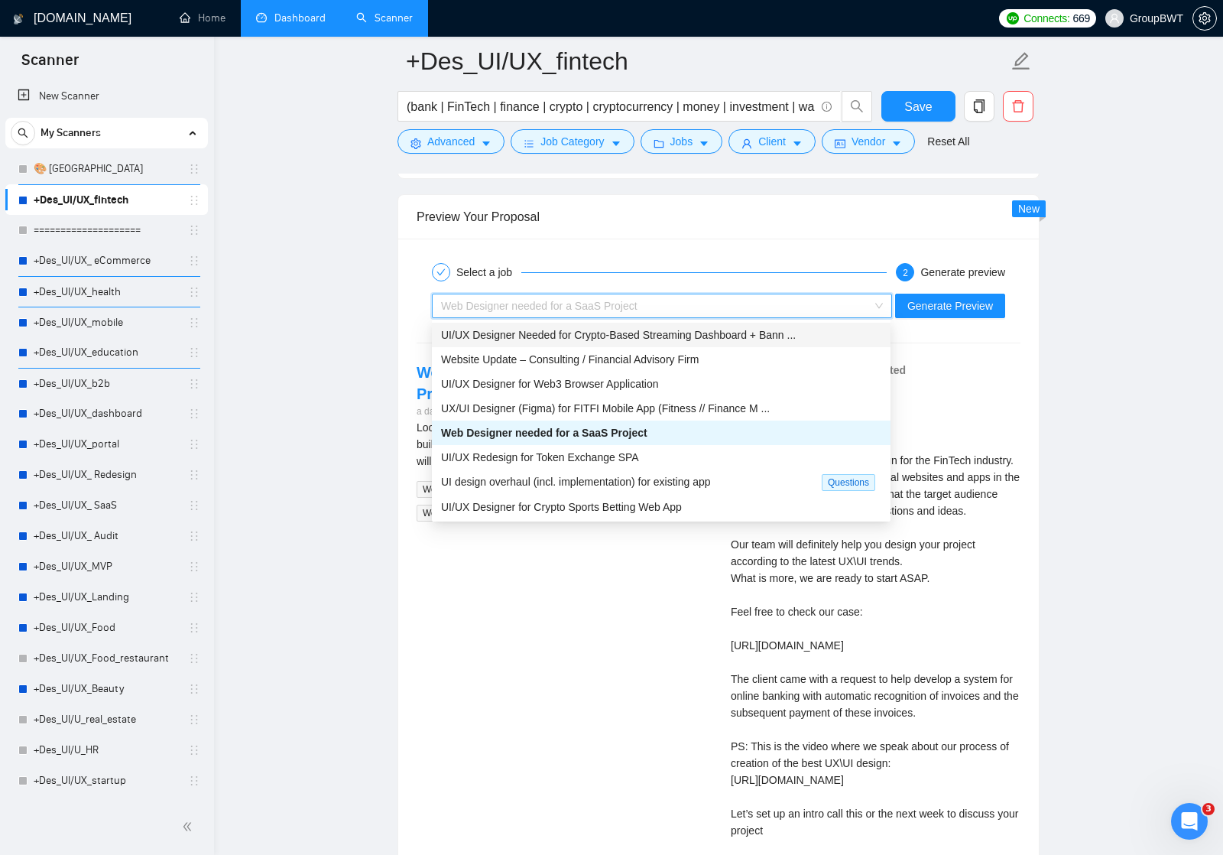
click at [768, 335] on span "UI/UX Designer Needed for Crypto-Based Streaming Dashboard + Bann ..." at bounding box center [618, 335] width 355 height 12
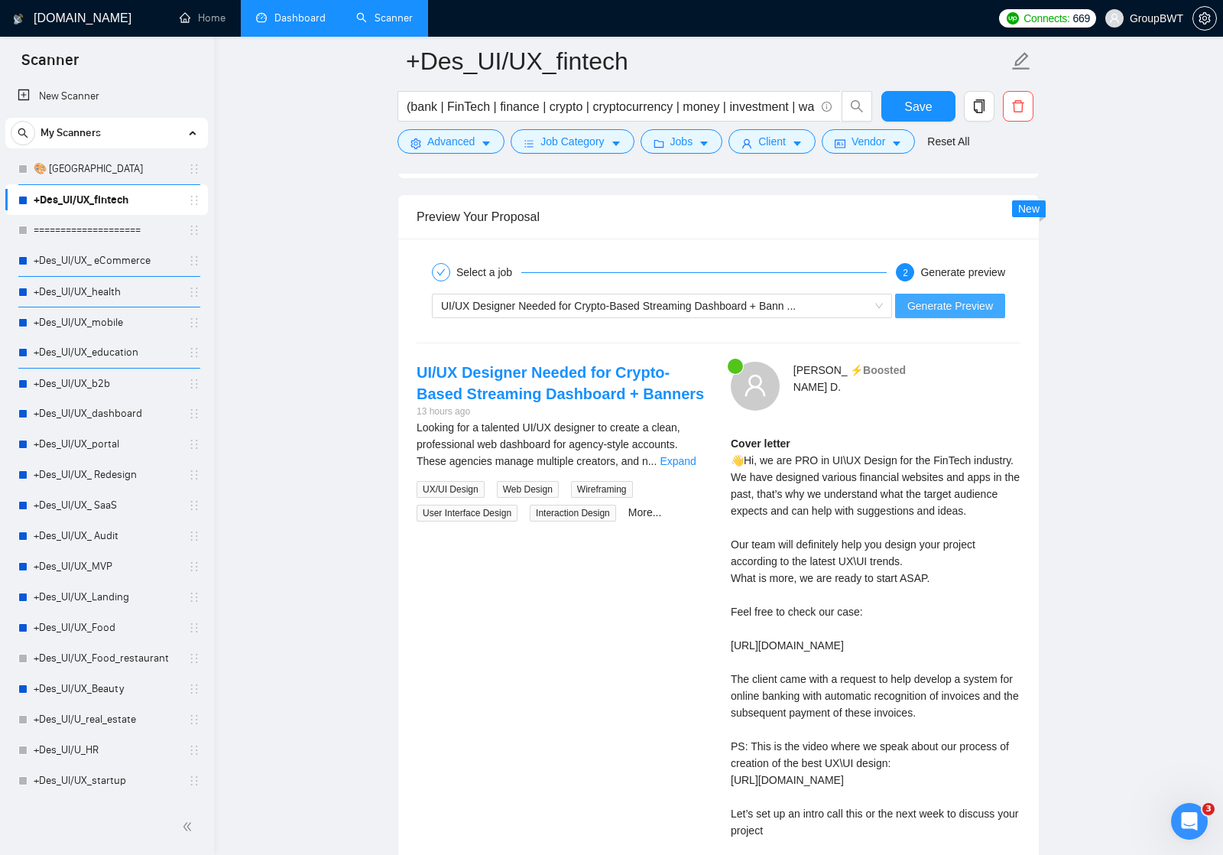
click at [937, 301] on span "Generate Preview" at bounding box center [951, 305] width 86 height 17
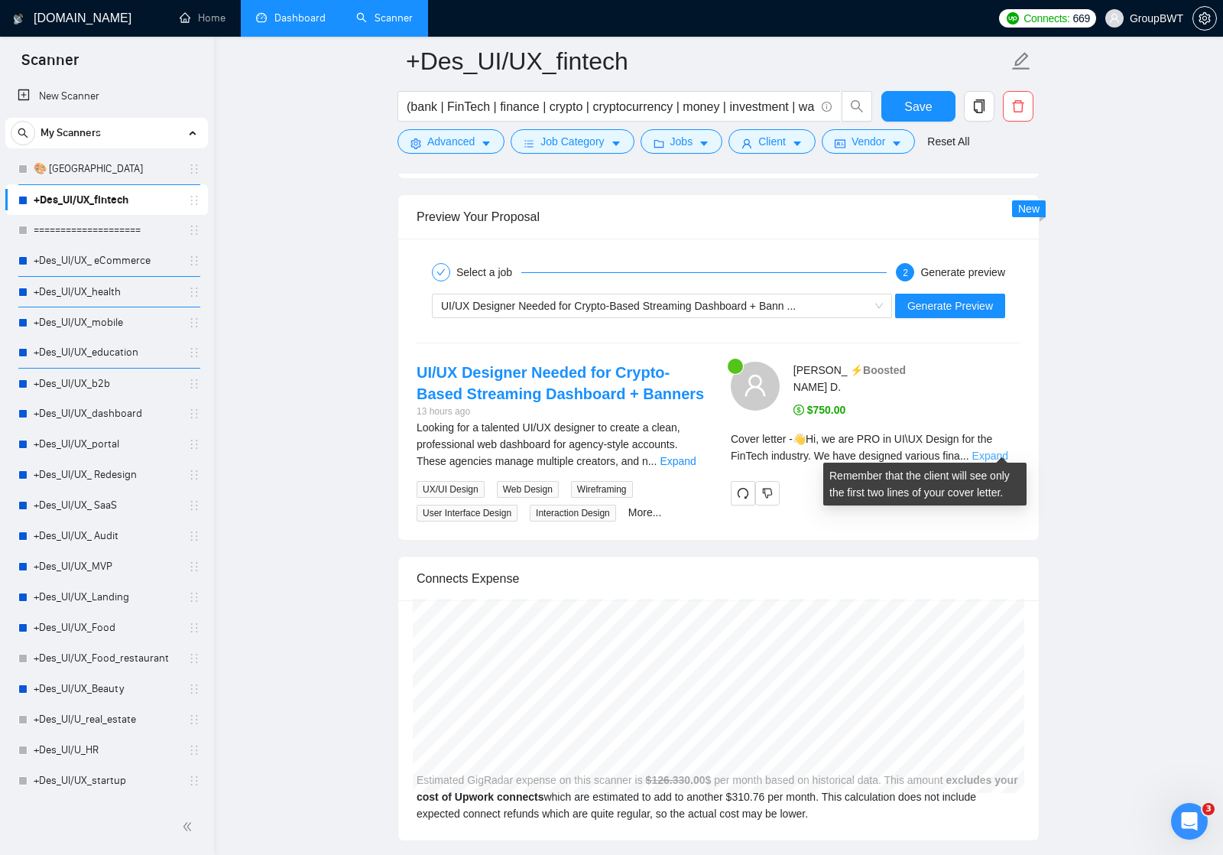
click at [999, 450] on link "Expand" at bounding box center [991, 456] width 36 height 12
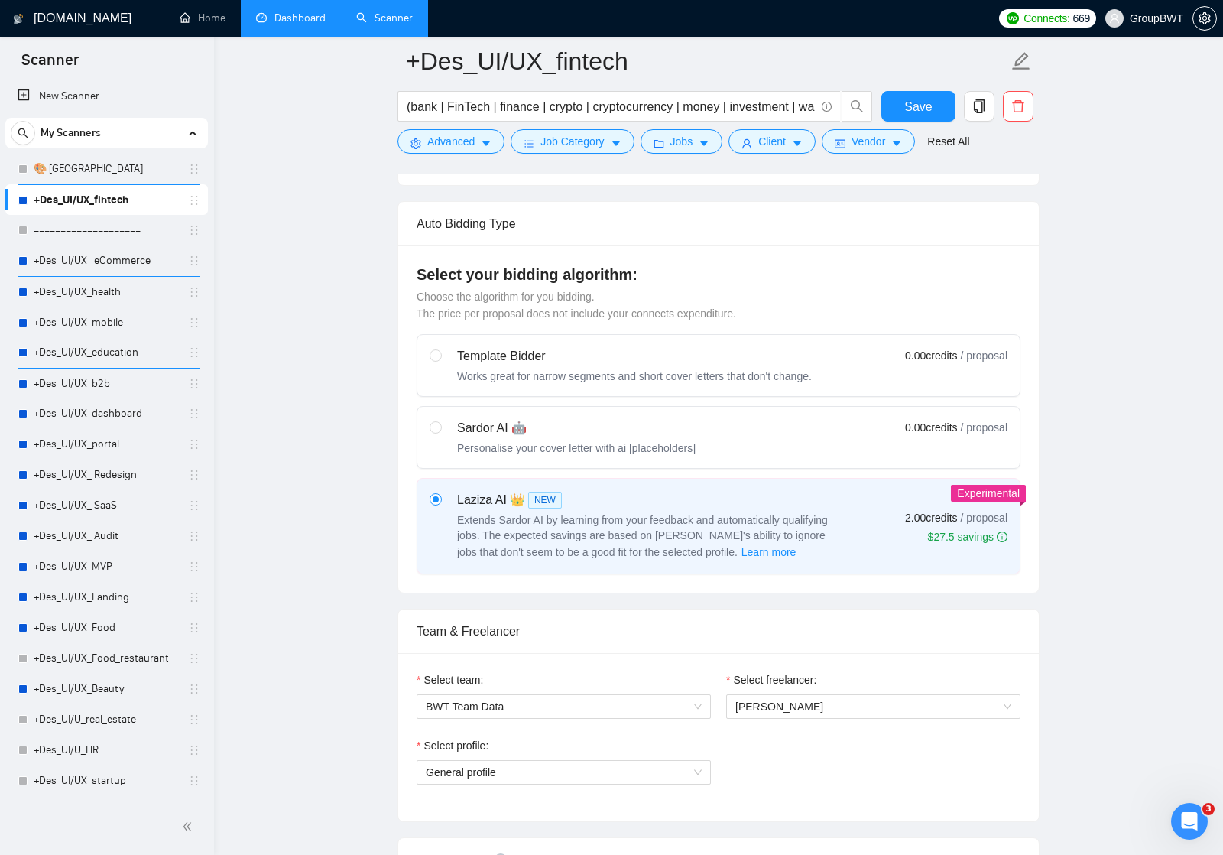
scroll to position [338, 0]
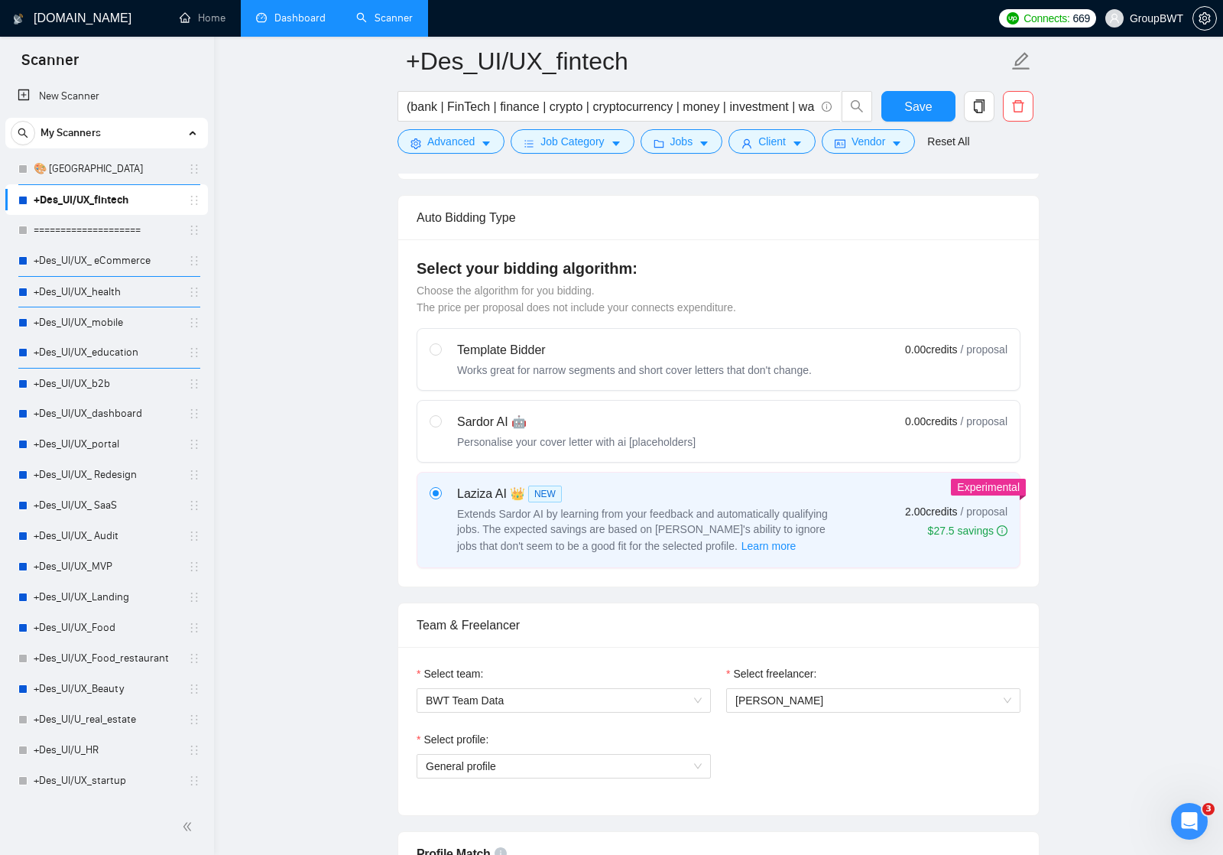
click at [878, 516] on div "Laziza AI 👑 NEW Extends Sardor AI by learning from your feedback and automatica…" at bounding box center [719, 520] width 578 height 70
click at [440, 498] on input "radio" at bounding box center [435, 492] width 11 height 11
click at [742, 547] on span "Learn more" at bounding box center [769, 546] width 55 height 17
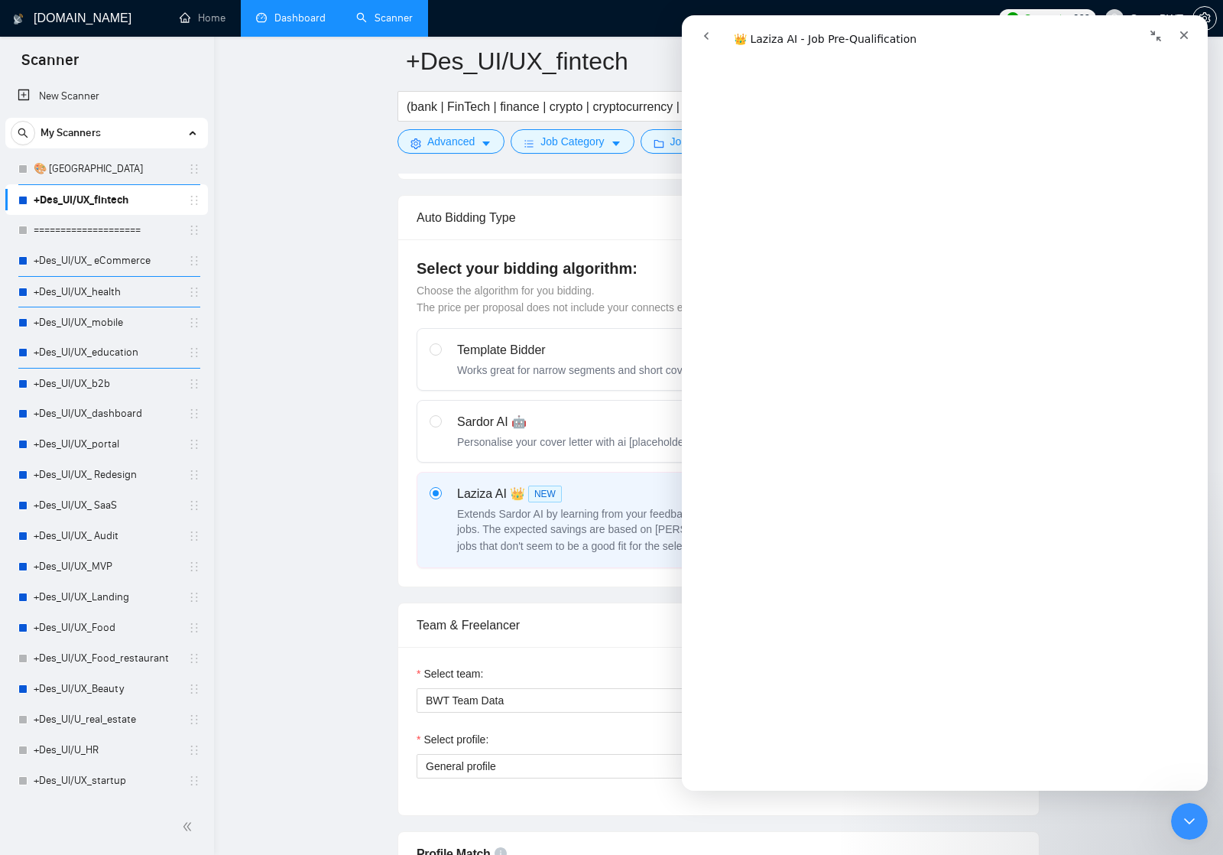
scroll to position [163, 0]
click at [1187, 35] on icon "Закрыть" at bounding box center [1184, 35] width 12 height 12
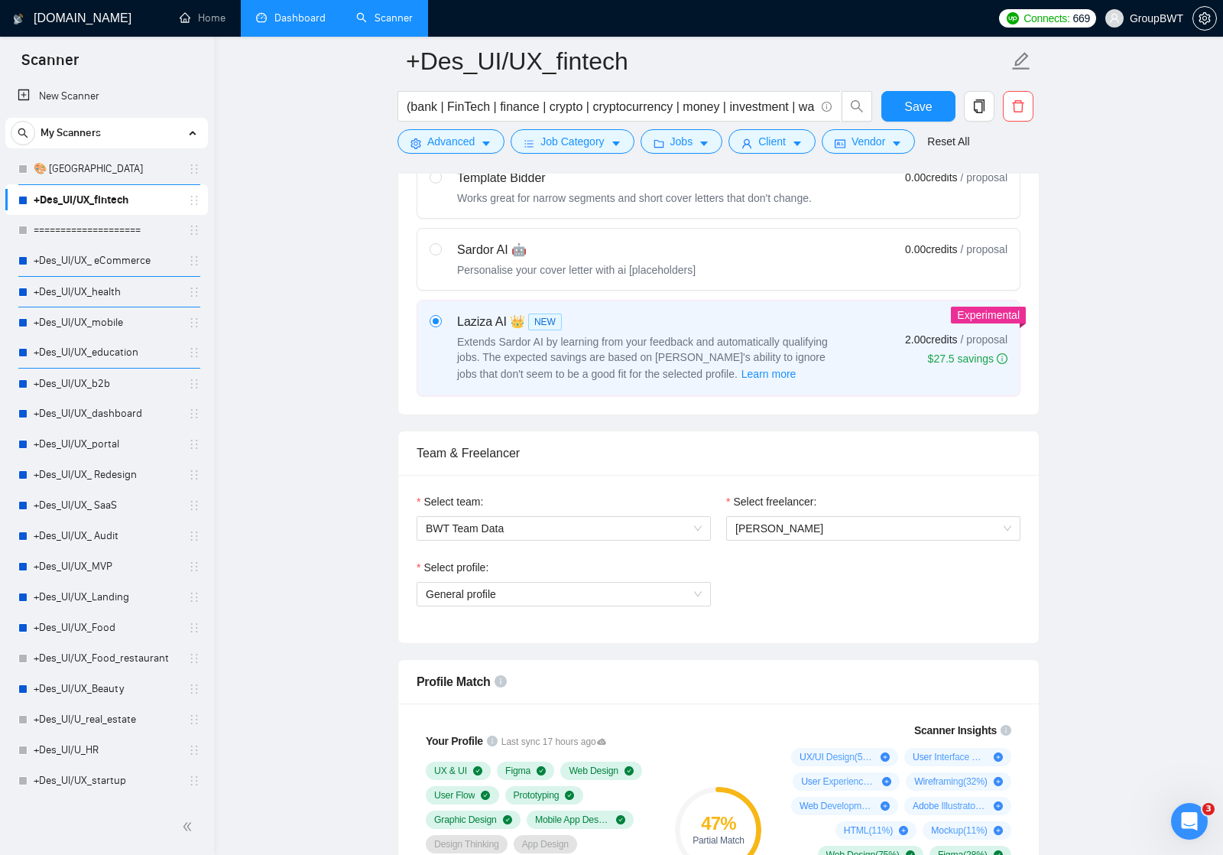
scroll to position [515, 0]
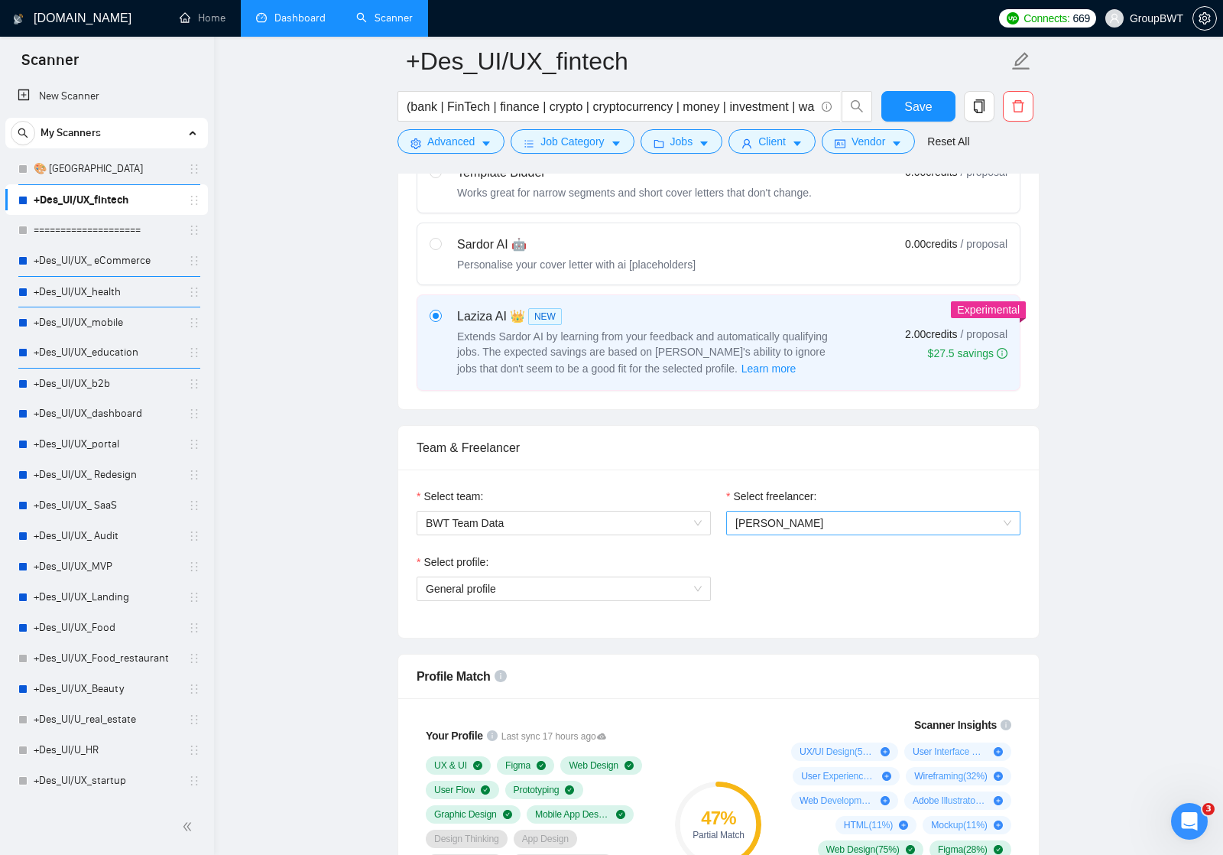
click at [831, 525] on span "[PERSON_NAME]" at bounding box center [874, 523] width 276 height 23
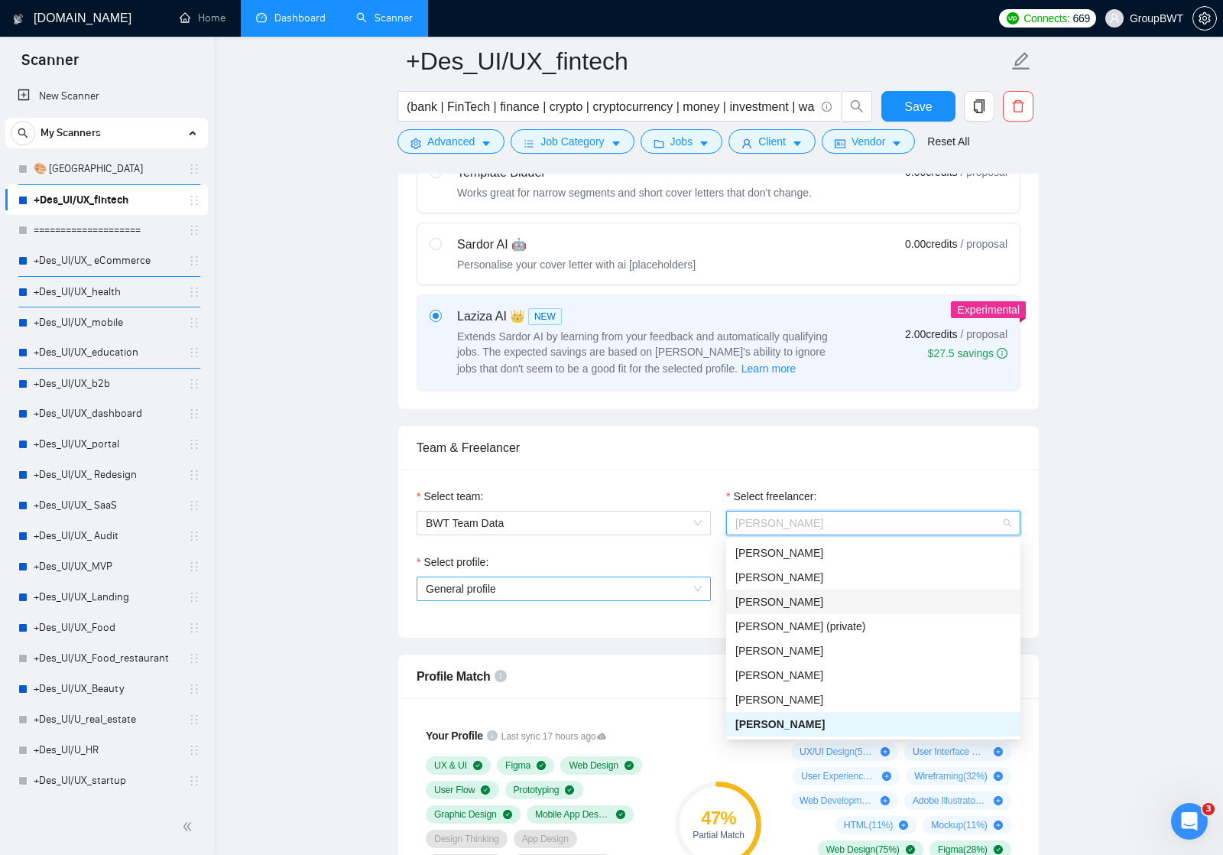
click at [699, 591] on span "General profile" at bounding box center [564, 588] width 276 height 23
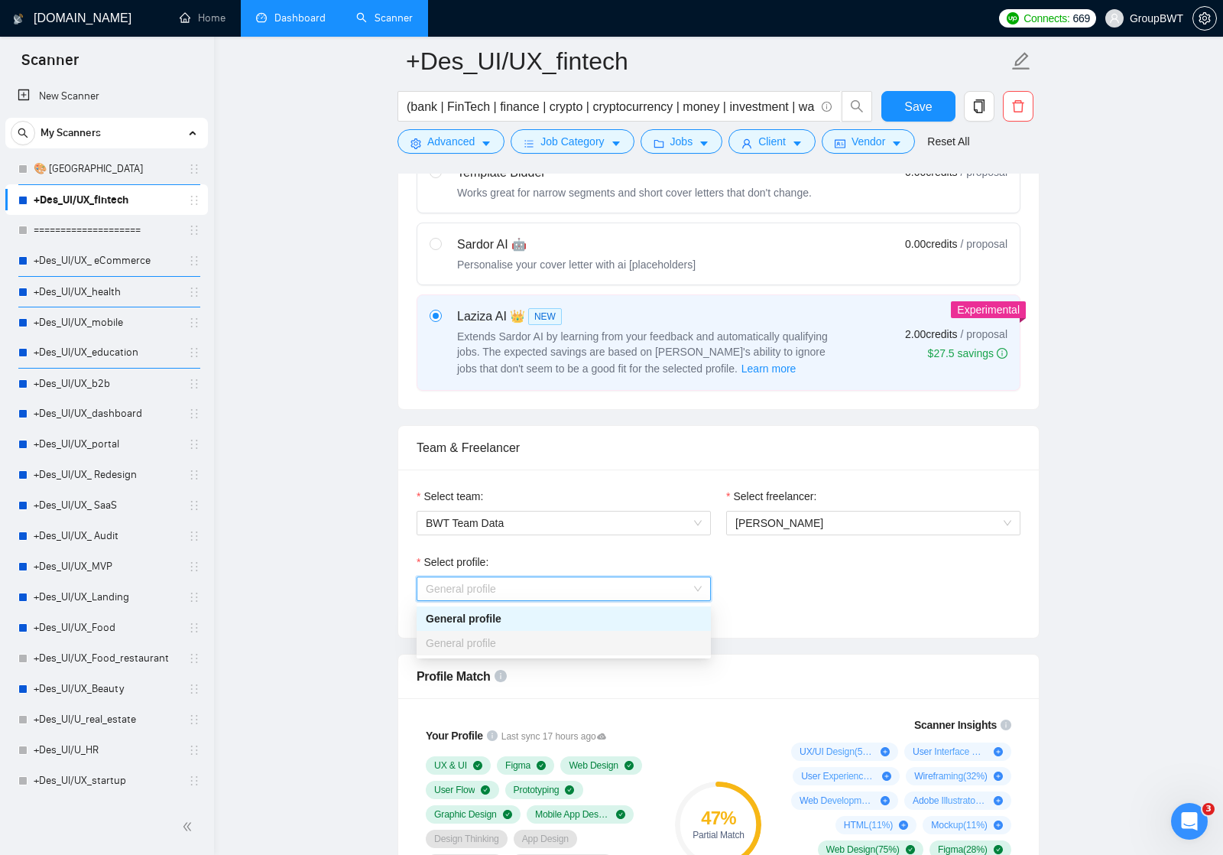
click at [662, 639] on div "General profile" at bounding box center [564, 643] width 276 height 17
click at [856, 566] on div "Select profile: General profile" at bounding box center [718, 587] width 619 height 66
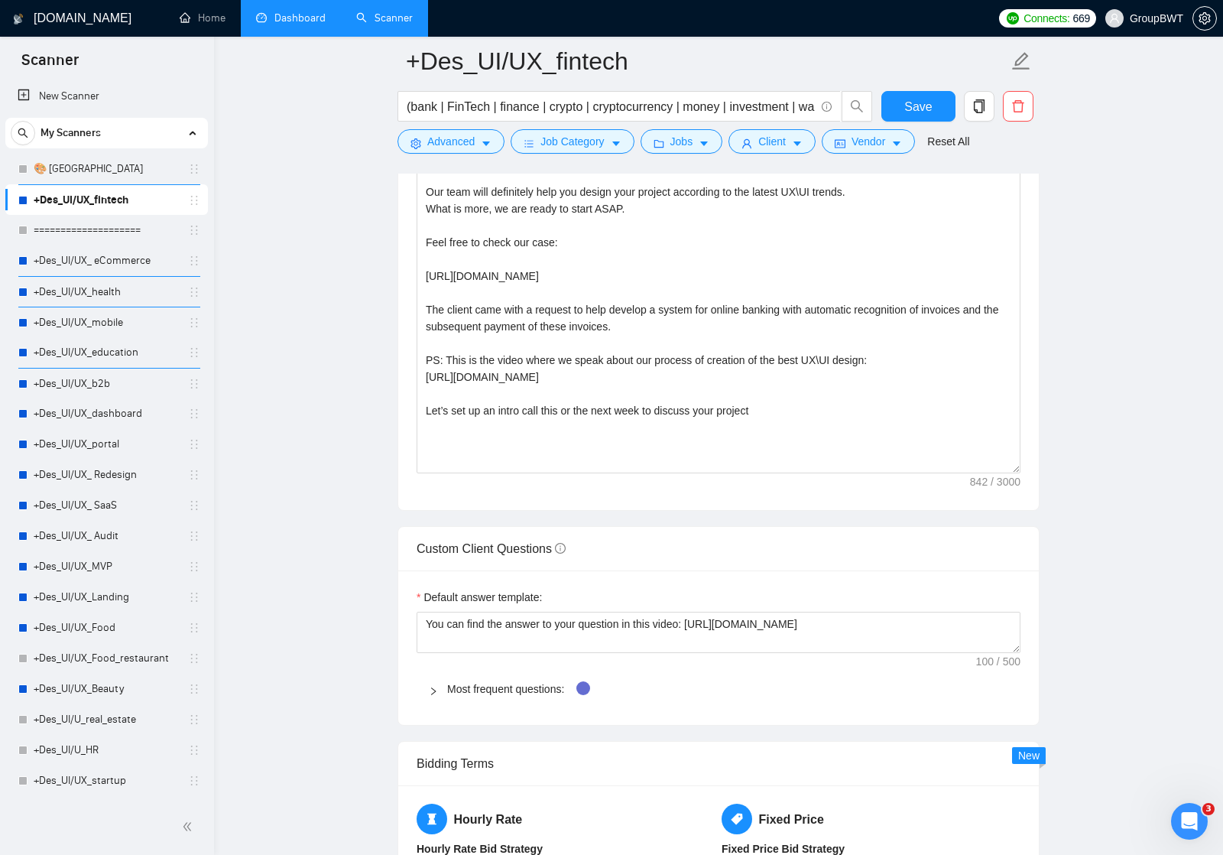
scroll to position [1749, 0]
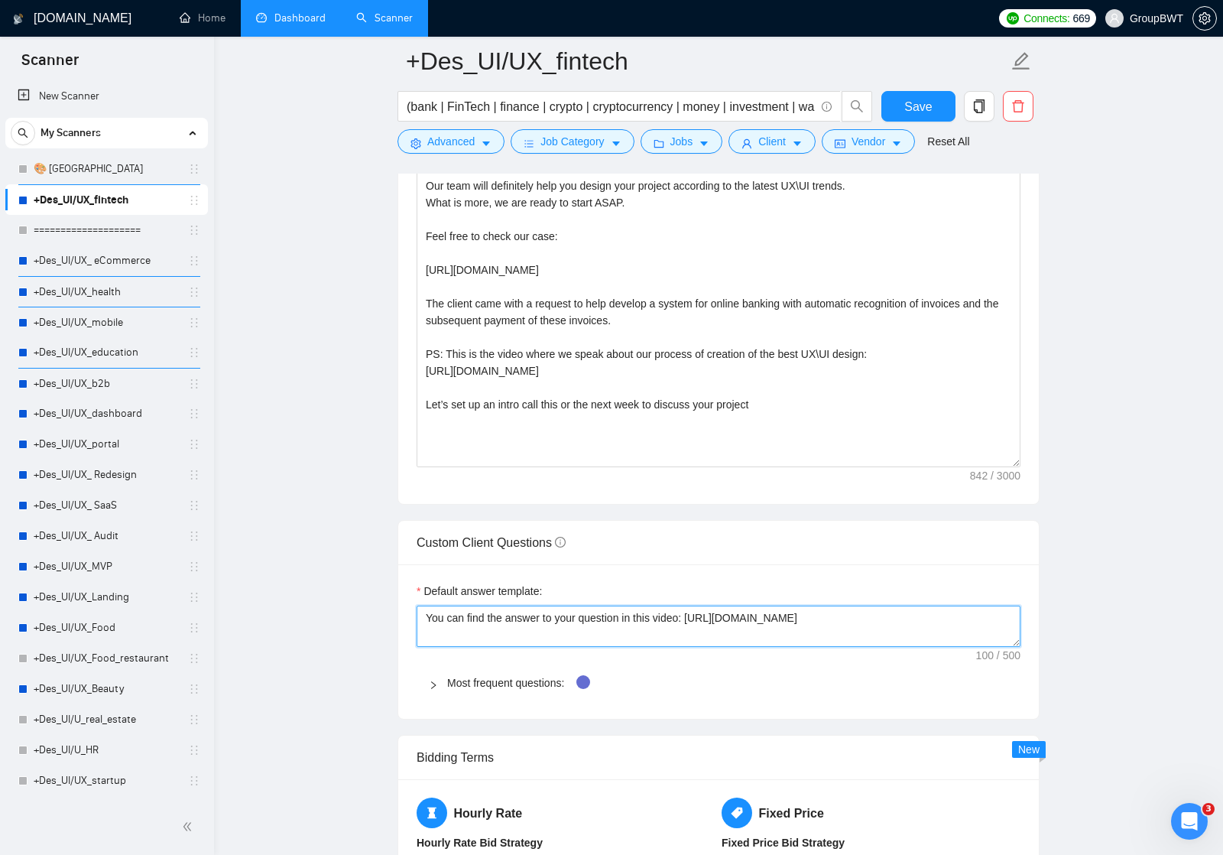
drag, startPoint x: 696, startPoint y: 616, endPoint x: 958, endPoint y: 612, distance: 262.3
click at [958, 612] on textarea "You can find the answer to your question in this video: [URL][DOMAIN_NAME]" at bounding box center [719, 626] width 604 height 41
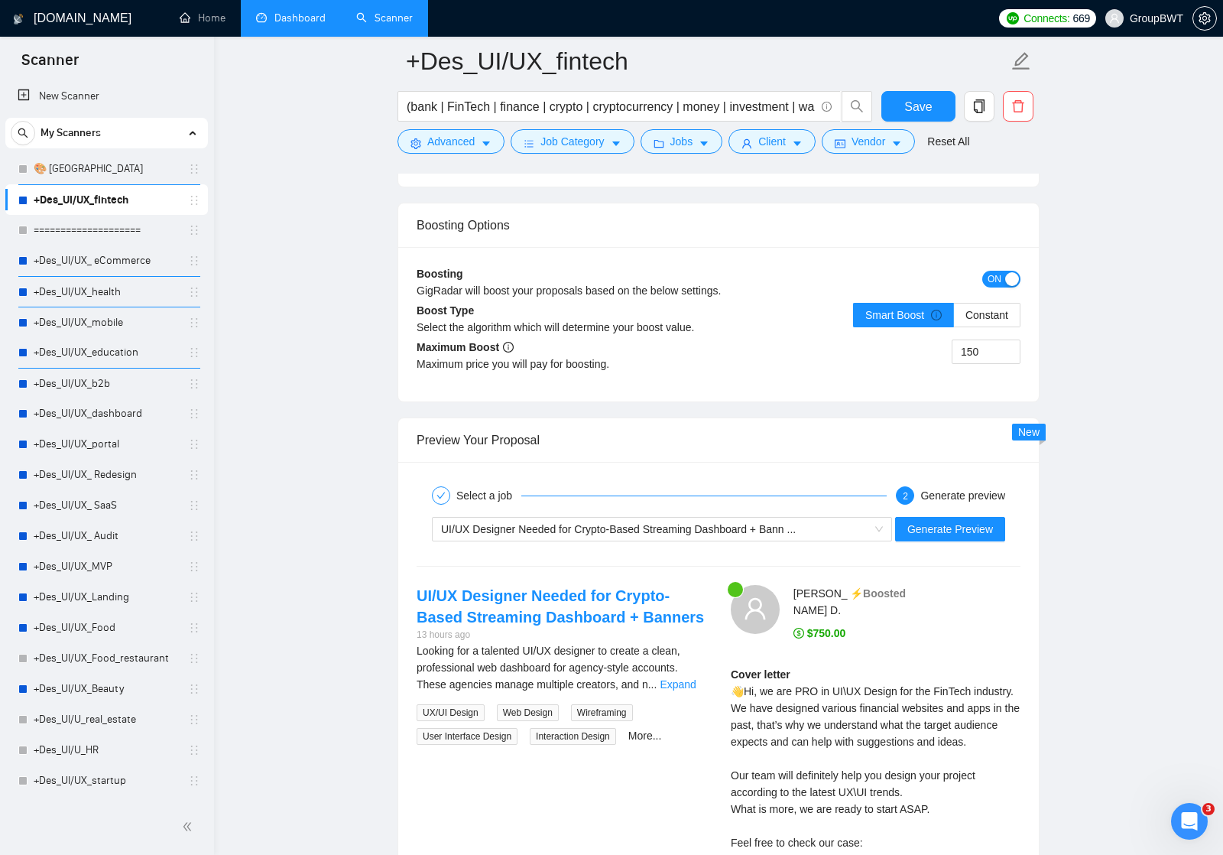
scroll to position [2714, 0]
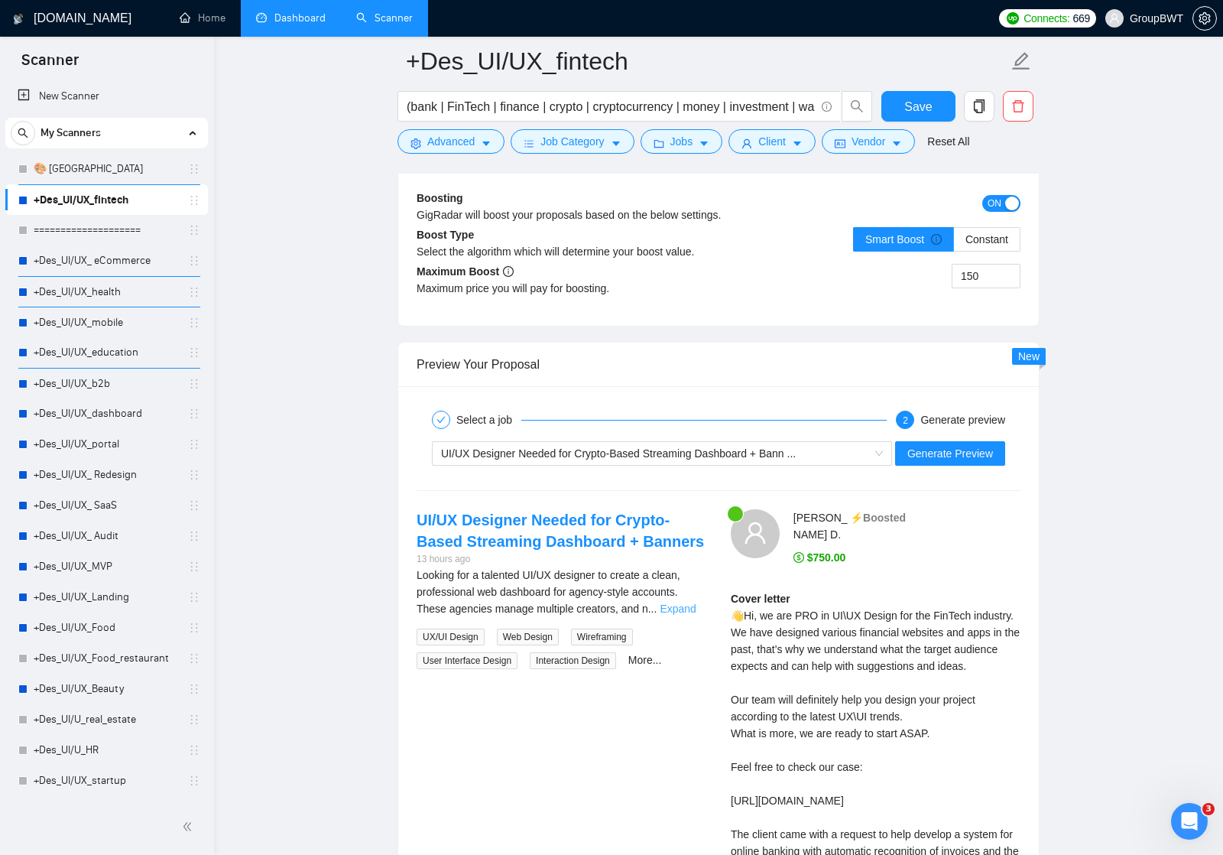
click at [683, 609] on link "Expand" at bounding box center [678, 609] width 36 height 12
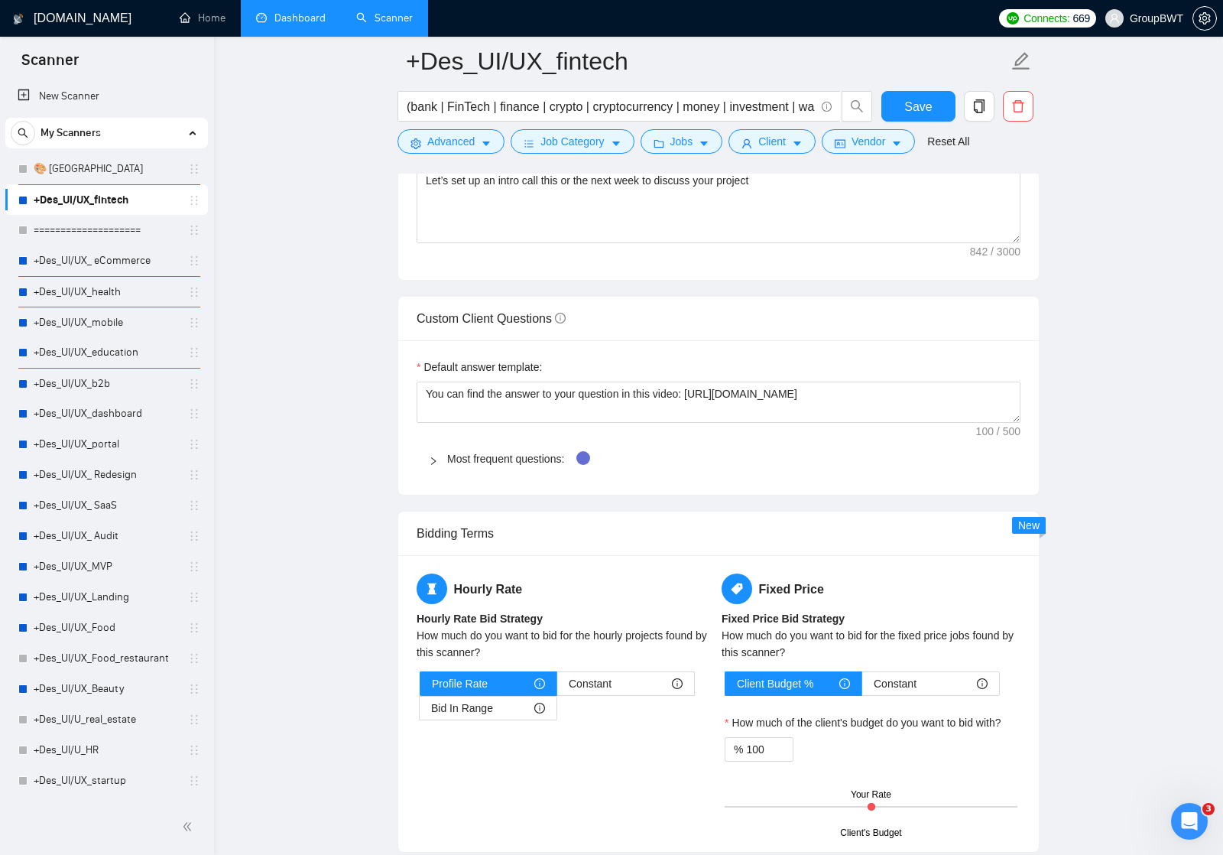
scroll to position [1959, 0]
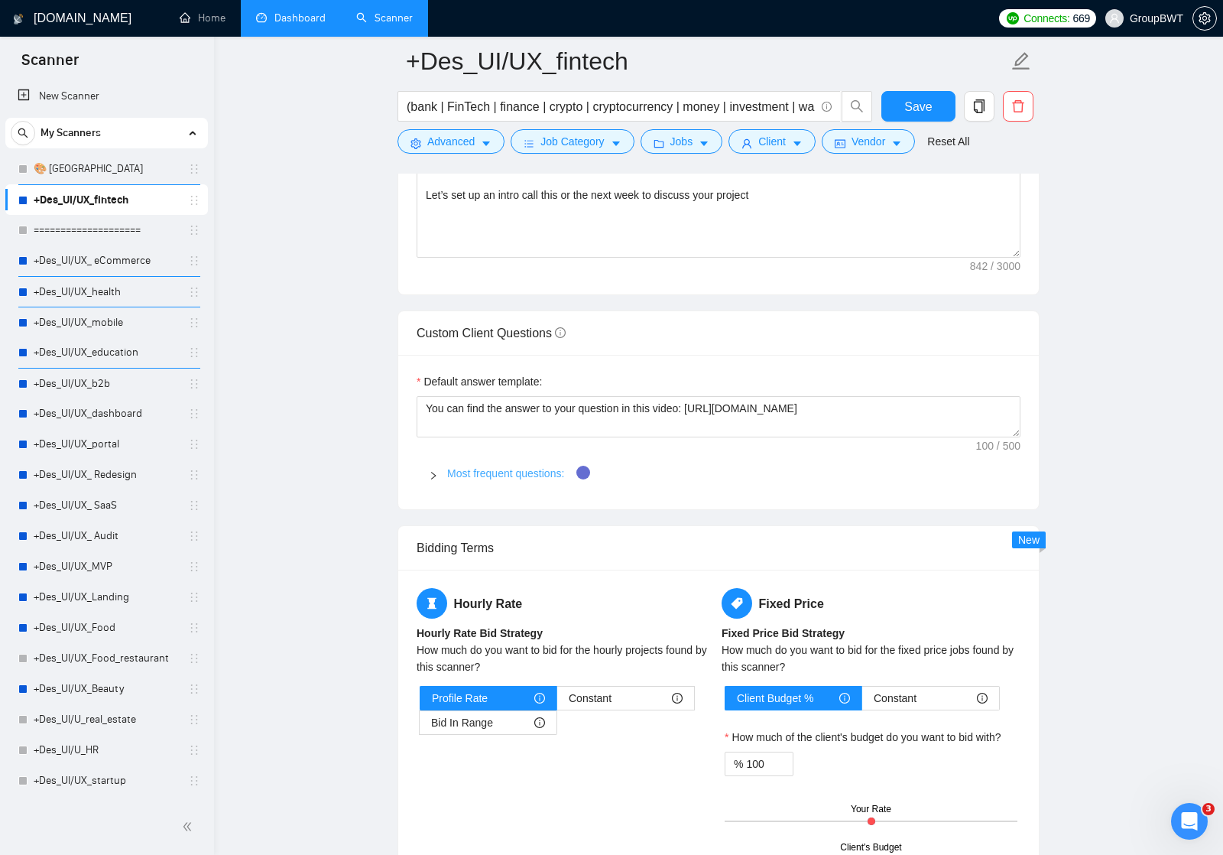
click at [492, 471] on link "Most frequent questions:" at bounding box center [505, 473] width 117 height 12
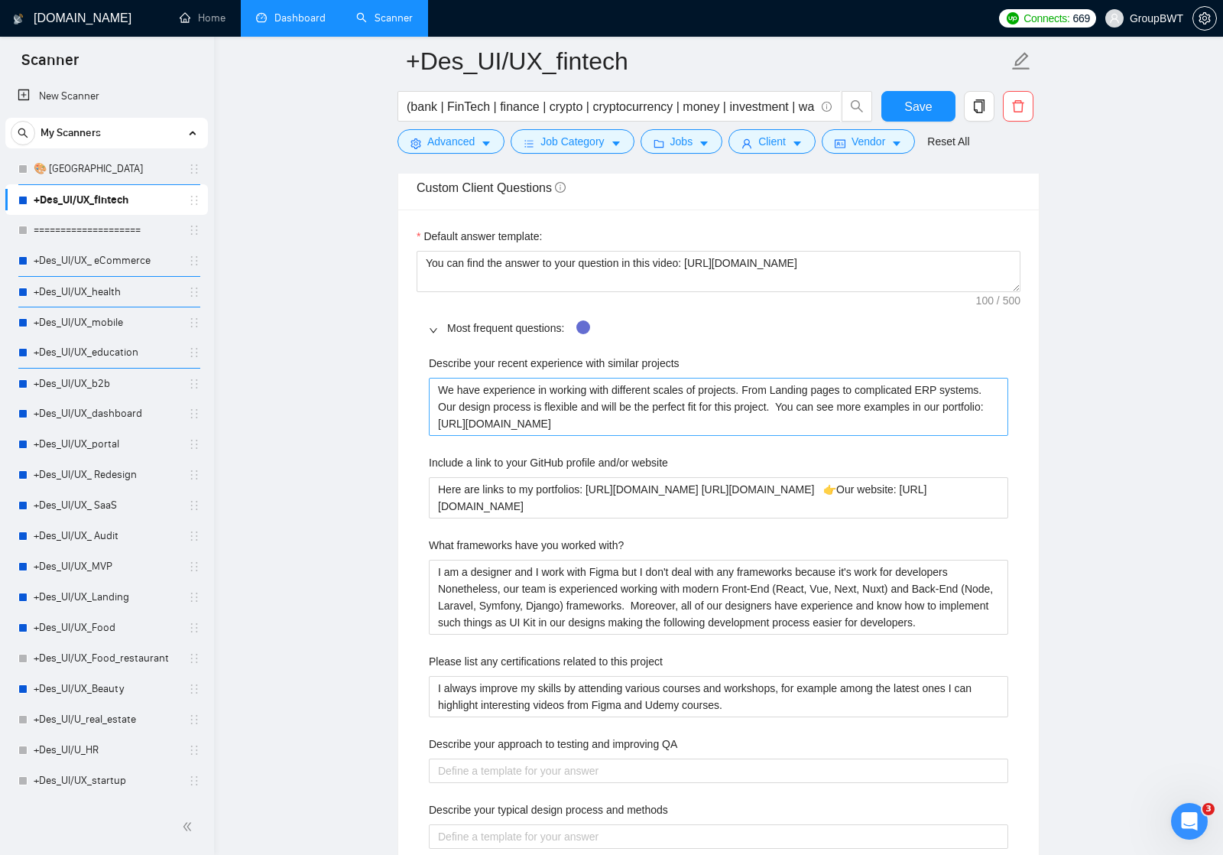
scroll to position [2016, 0]
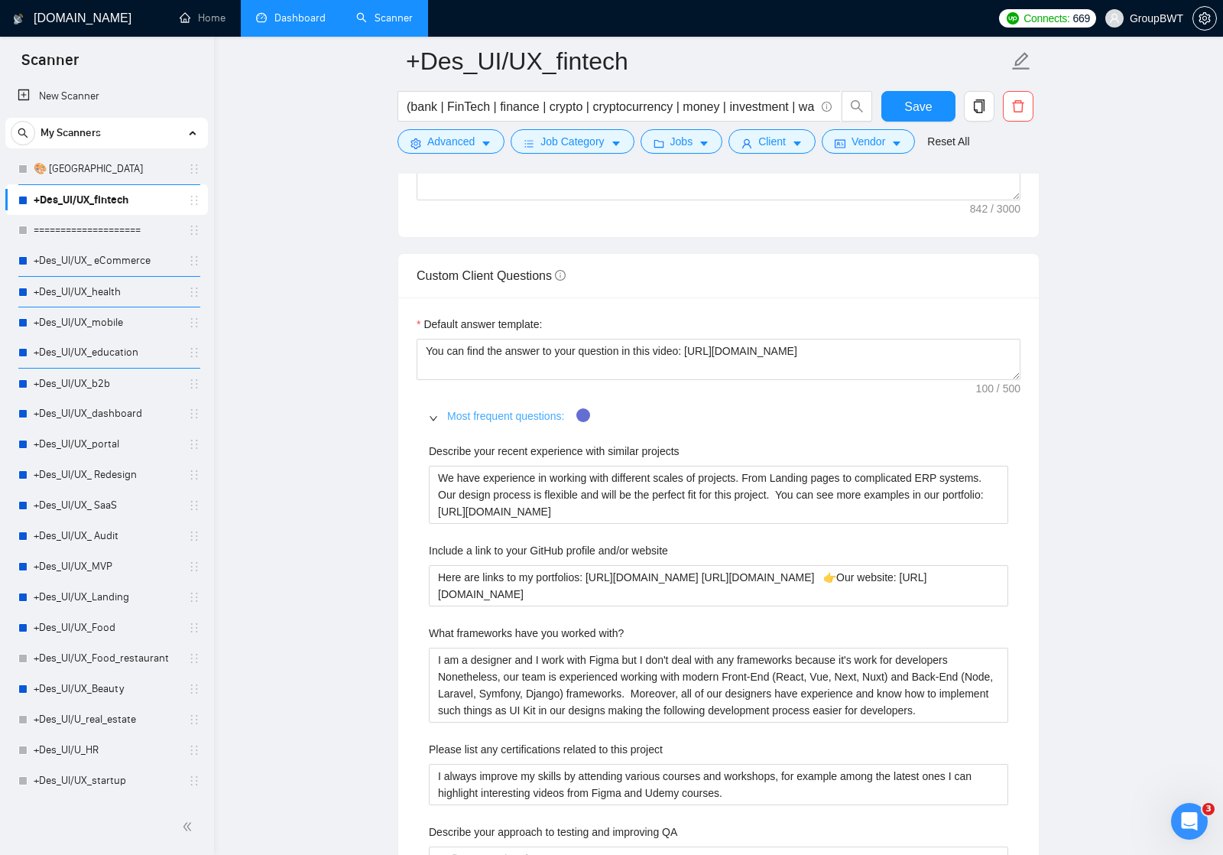
click at [486, 411] on link "Most frequent questions:" at bounding box center [505, 416] width 117 height 12
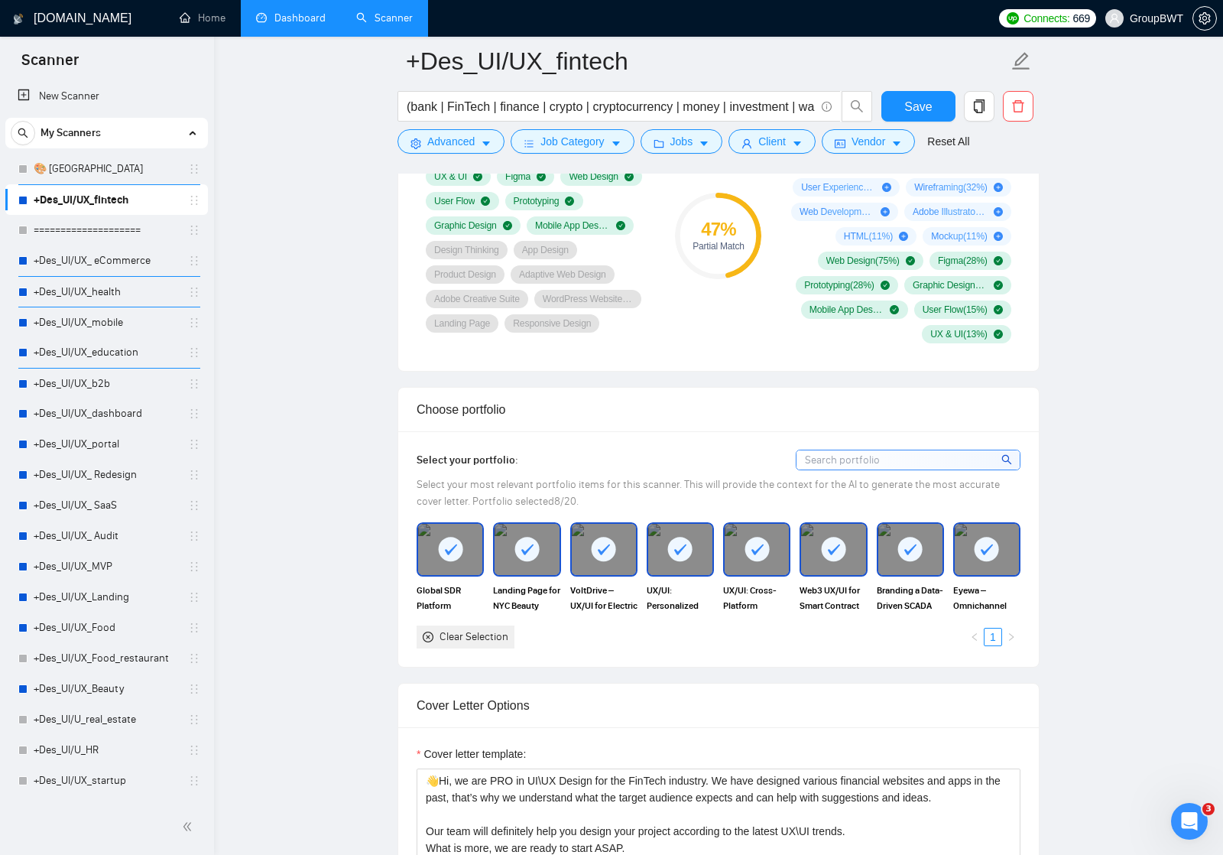
scroll to position [1104, 0]
click at [682, 577] on div "UX/UI: Personalized Chef-Prepared Meal Planning Platform" at bounding box center [680, 567] width 67 height 90
click at [682, 558] on img at bounding box center [680, 549] width 64 height 50
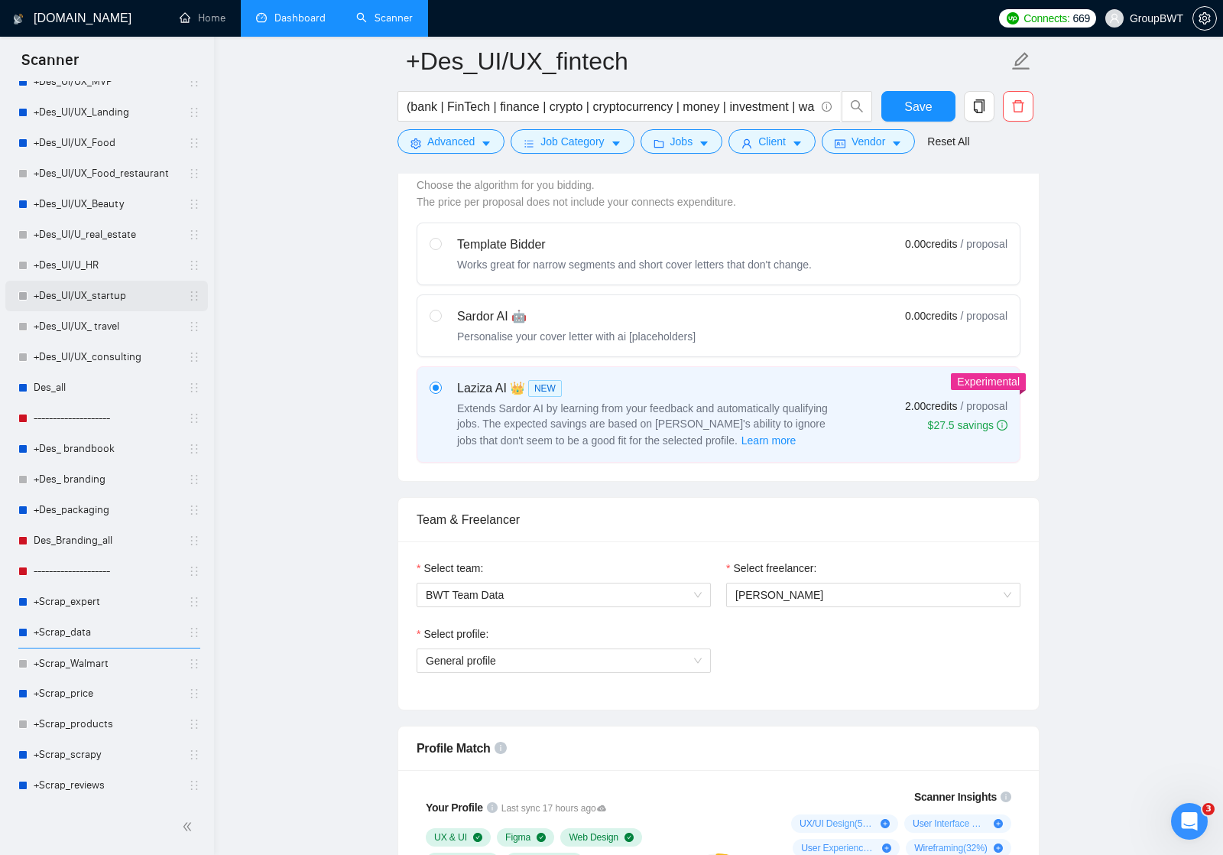
scroll to position [501, 0]
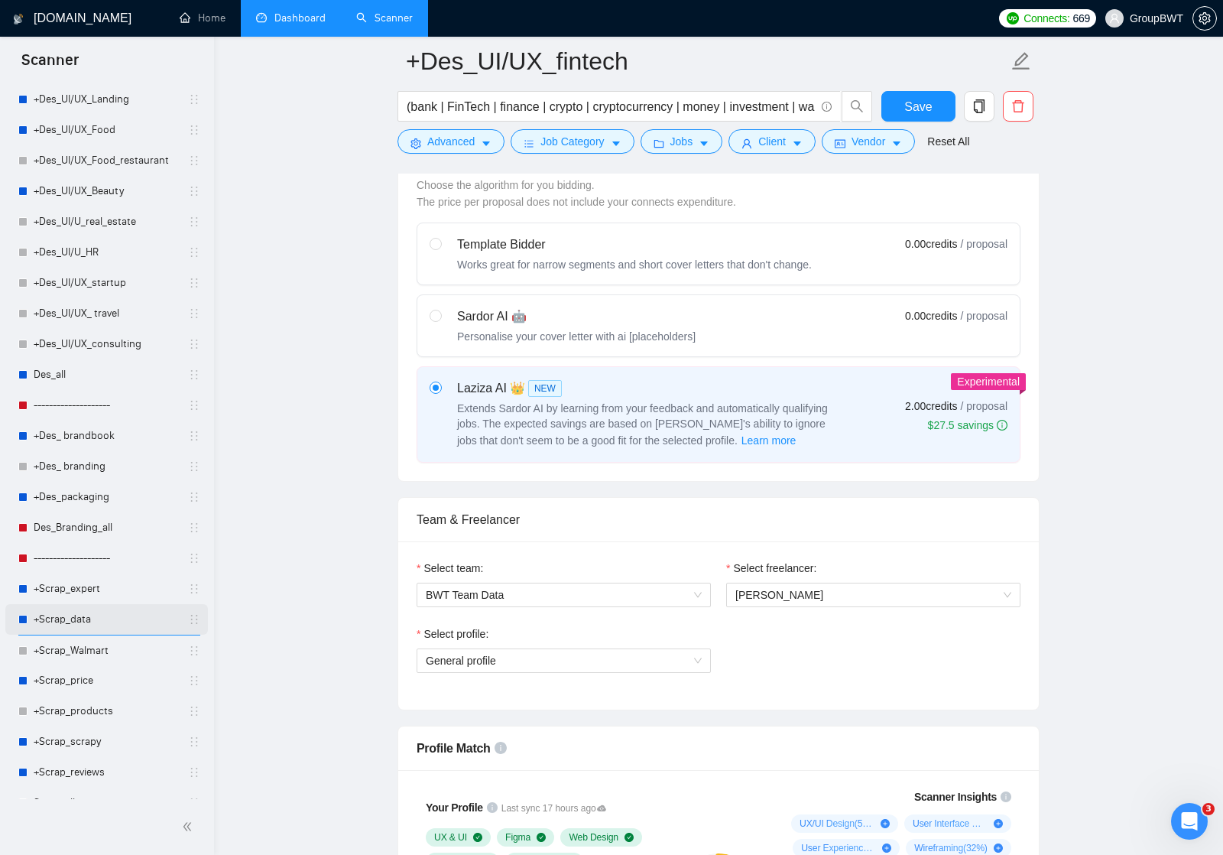
click at [70, 617] on link "+Scrap_data" at bounding box center [106, 619] width 145 height 31
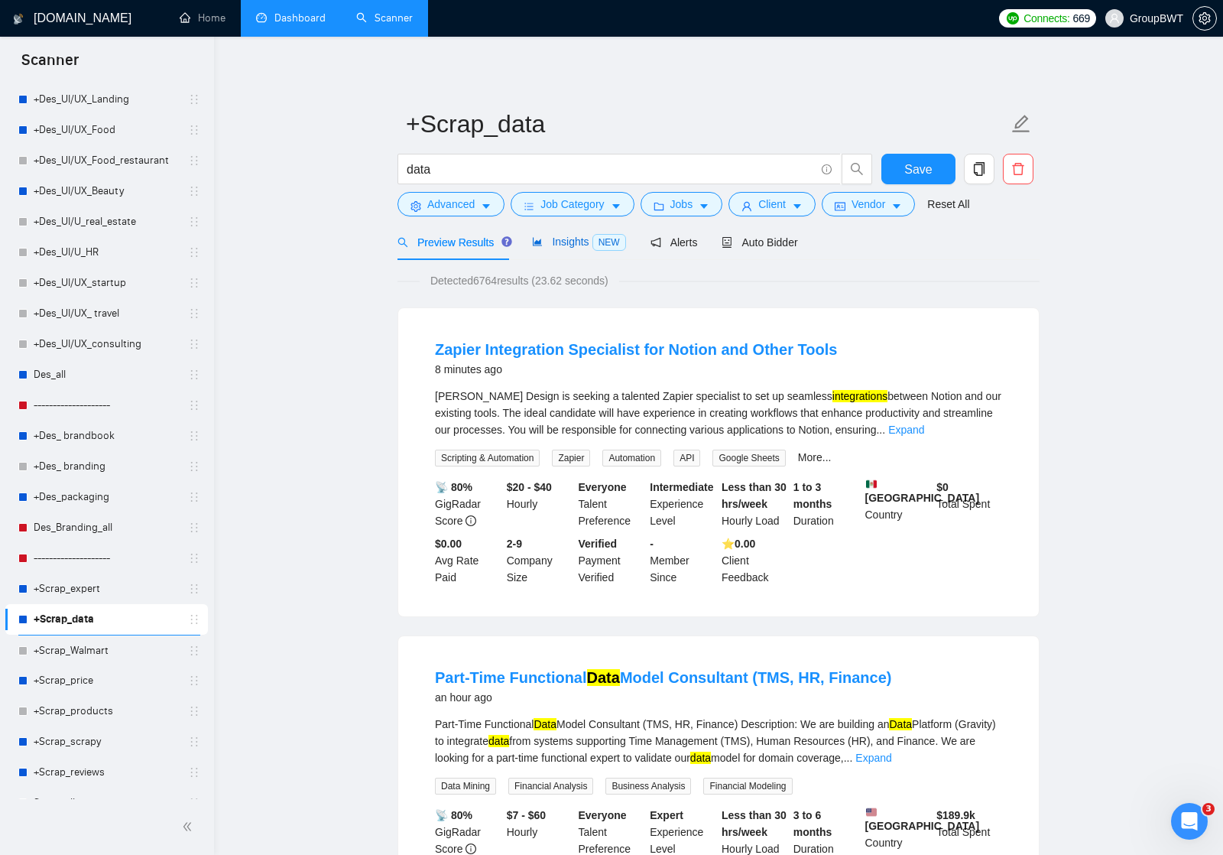
click at [585, 242] on span "Insights NEW" at bounding box center [578, 242] width 93 height 12
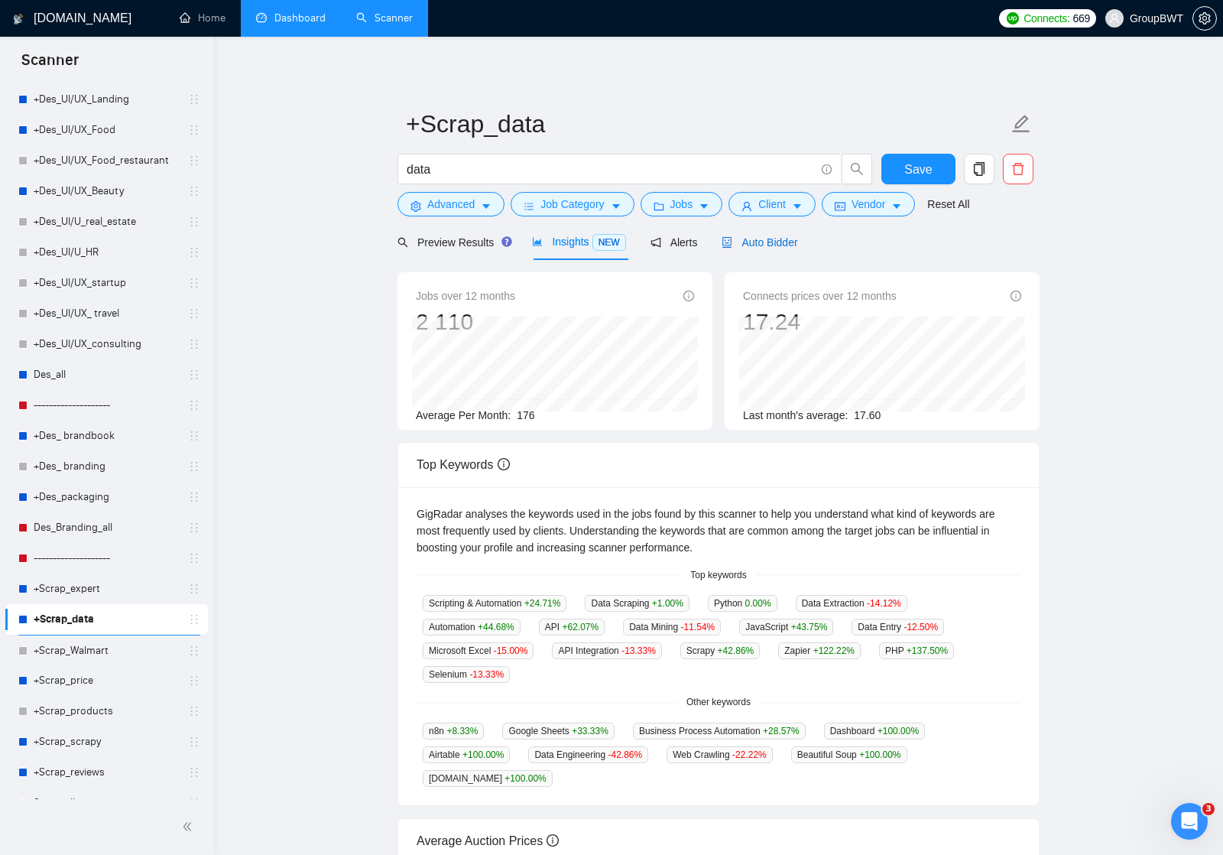
click at [746, 242] on span "Auto Bidder" at bounding box center [760, 242] width 76 height 12
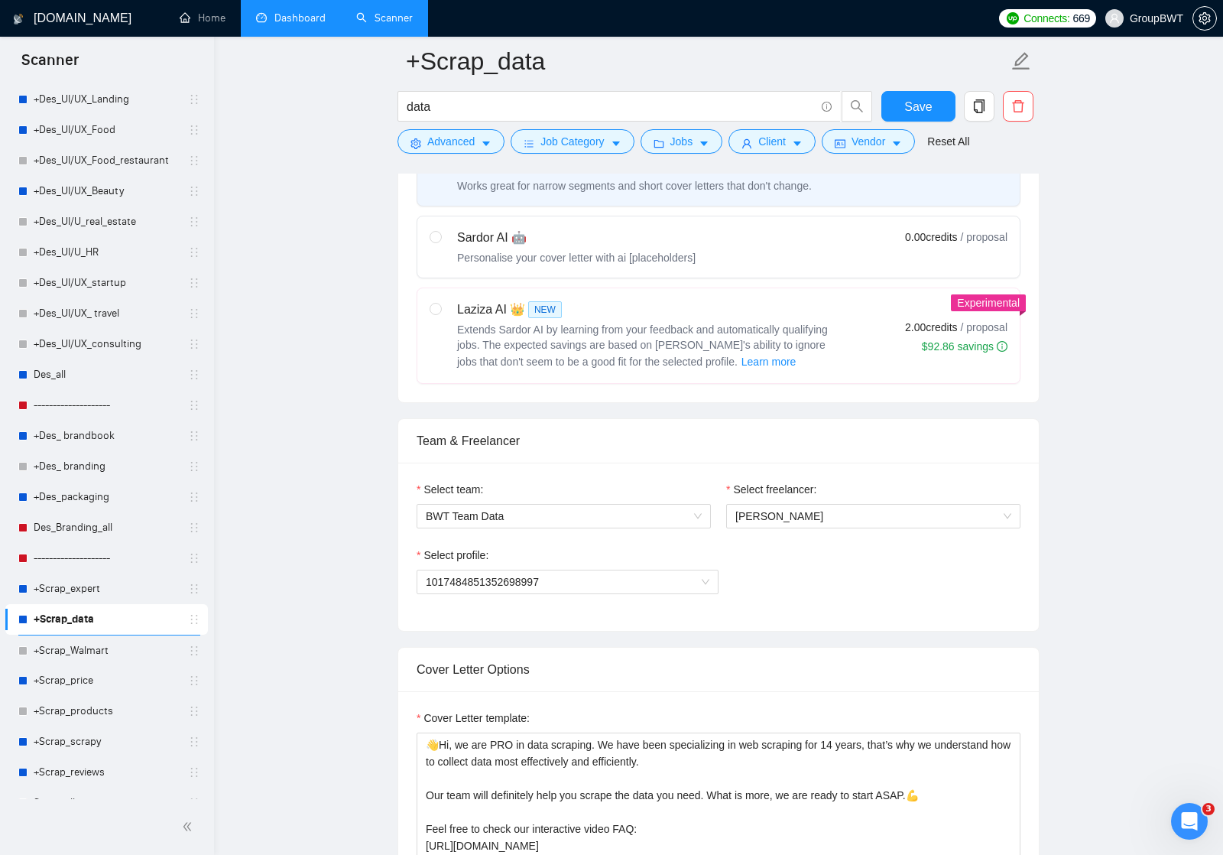
scroll to position [527, 0]
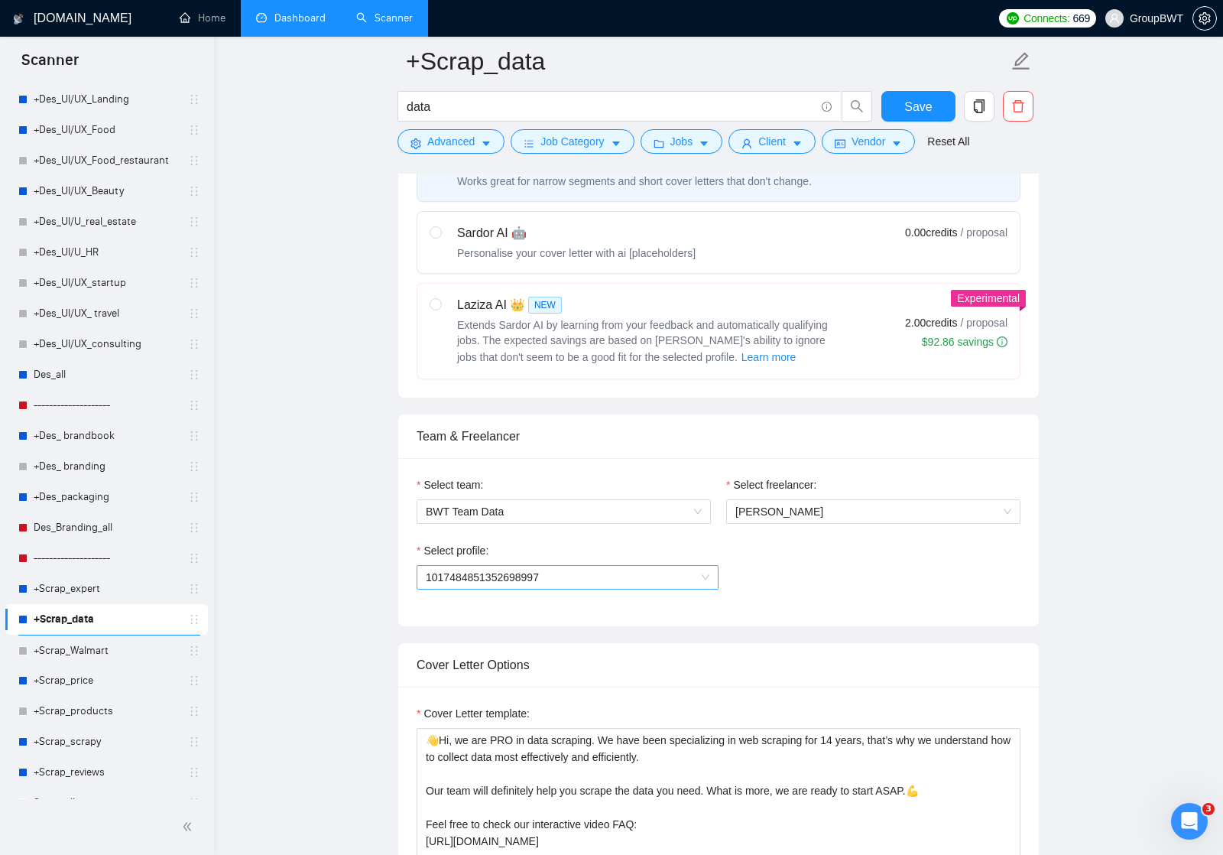
click at [700, 580] on span "1017484851352698997" at bounding box center [568, 577] width 284 height 23
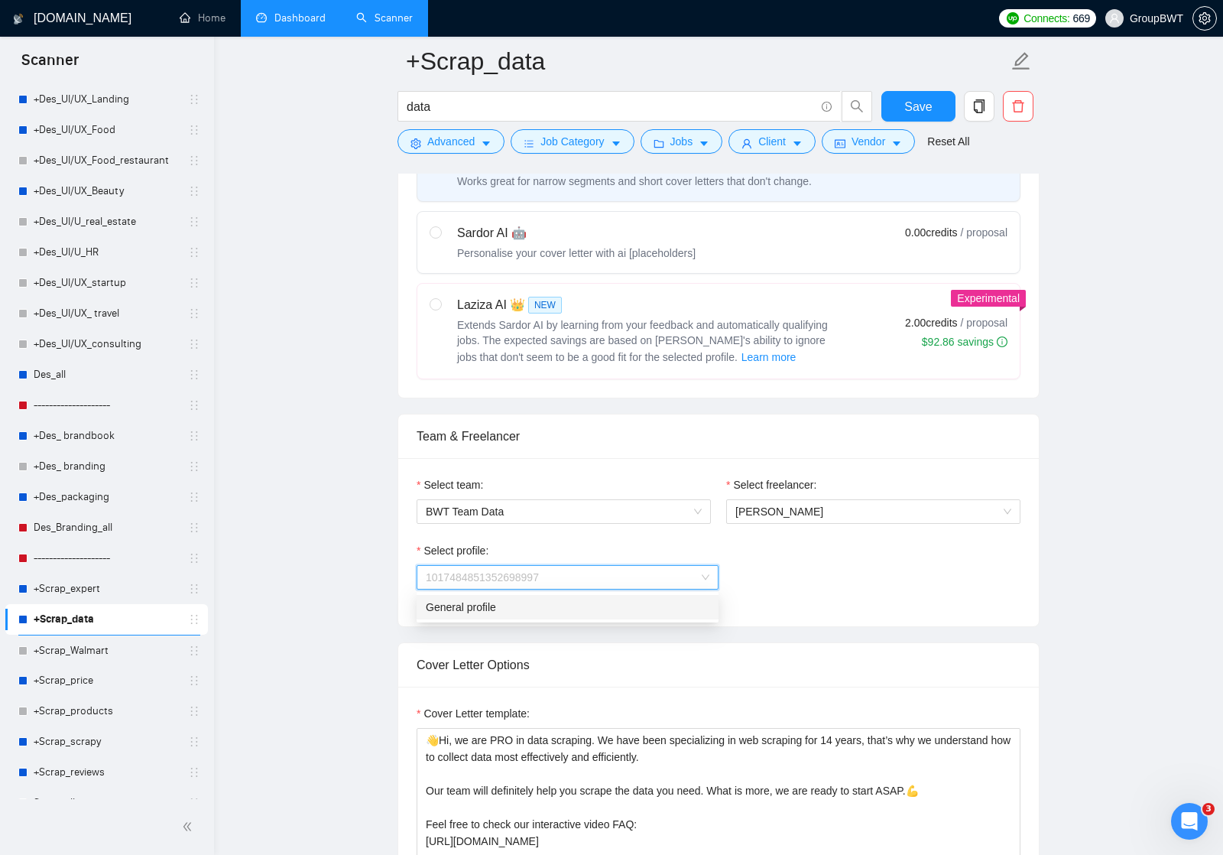
click at [643, 604] on div "General profile" at bounding box center [568, 607] width 284 height 17
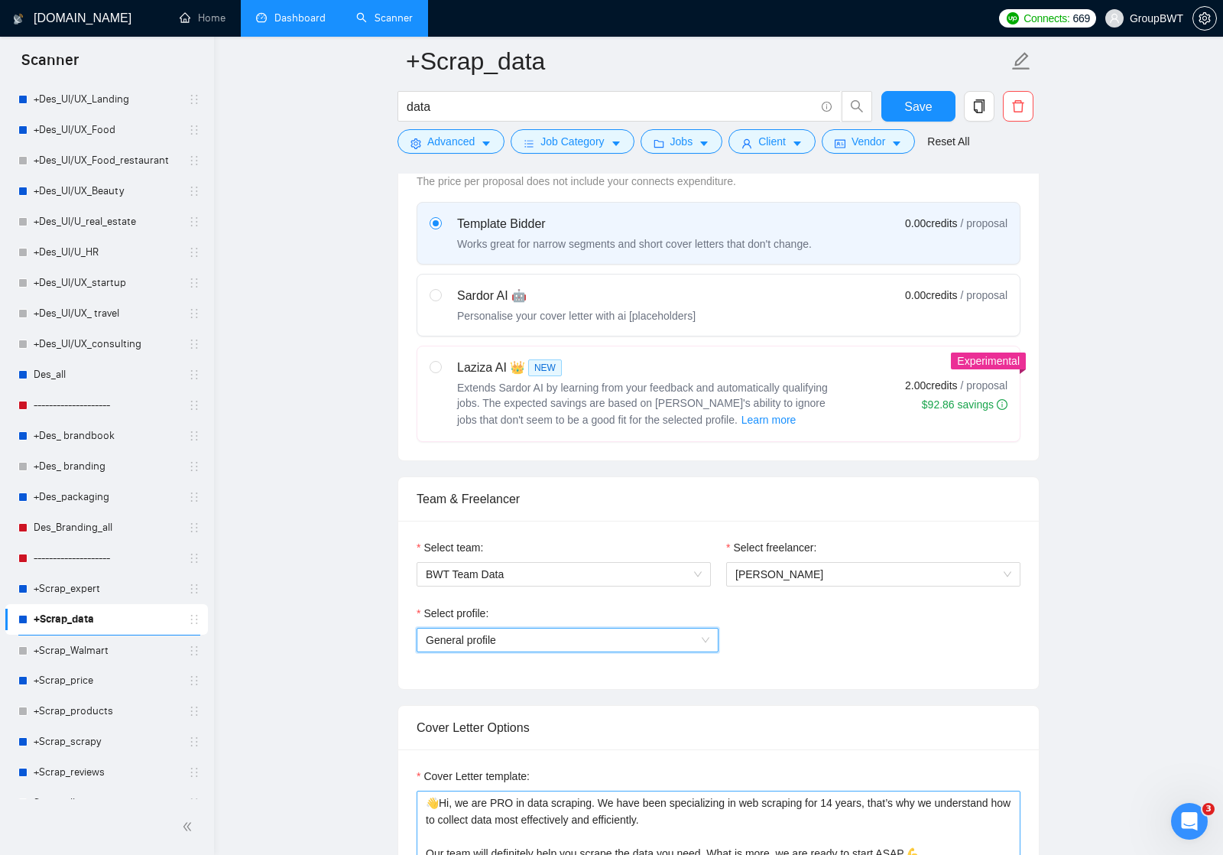
scroll to position [460, 0]
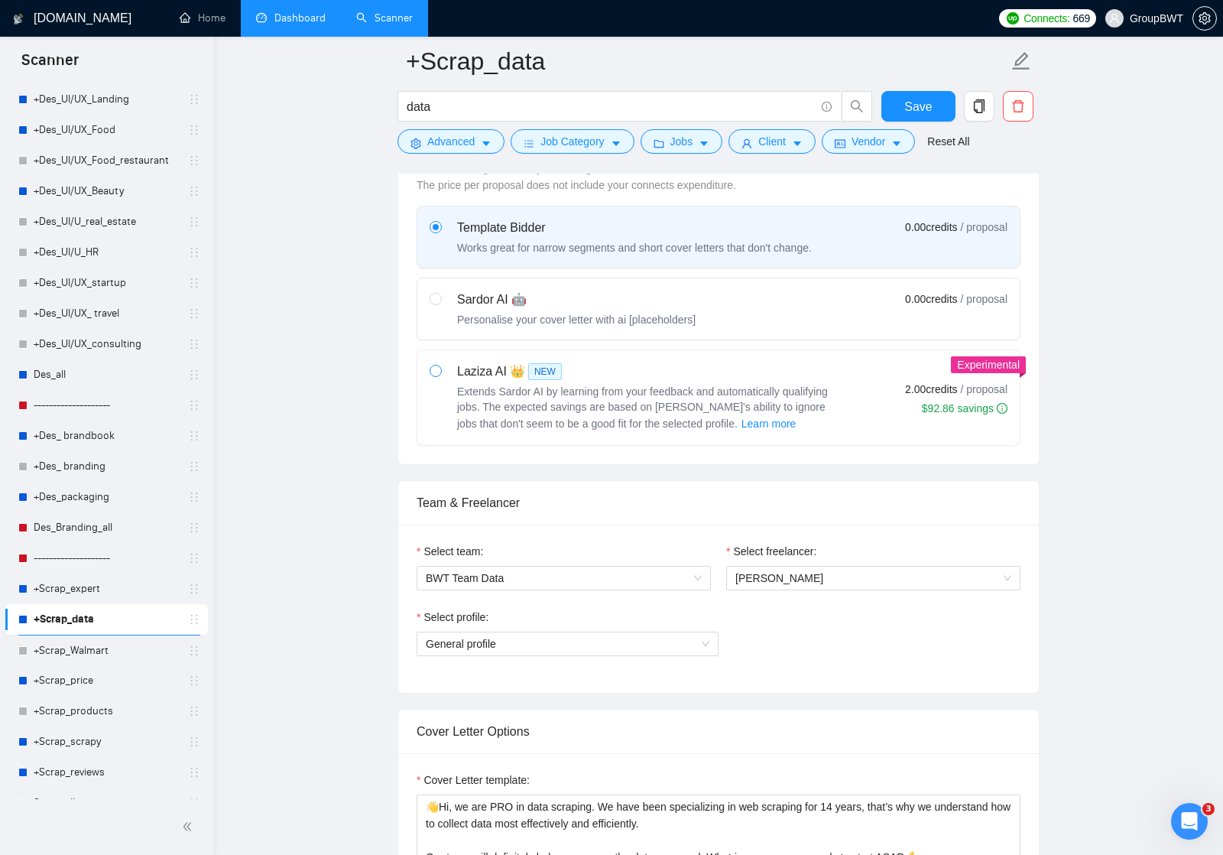
click at [441, 372] on span at bounding box center [436, 371] width 12 height 12
click at [440, 372] on input "radio" at bounding box center [435, 370] width 11 height 11
radio input "true"
radio input "false"
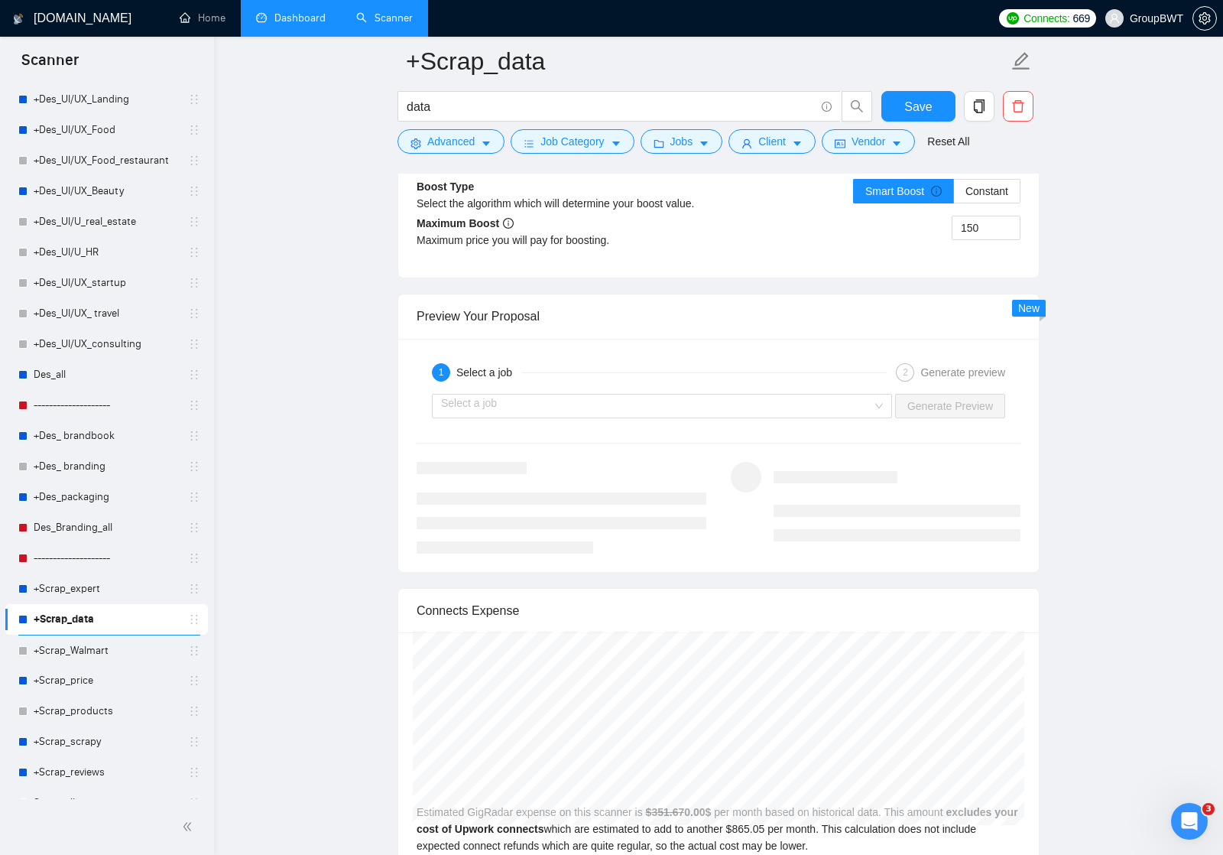
scroll to position [2886, 0]
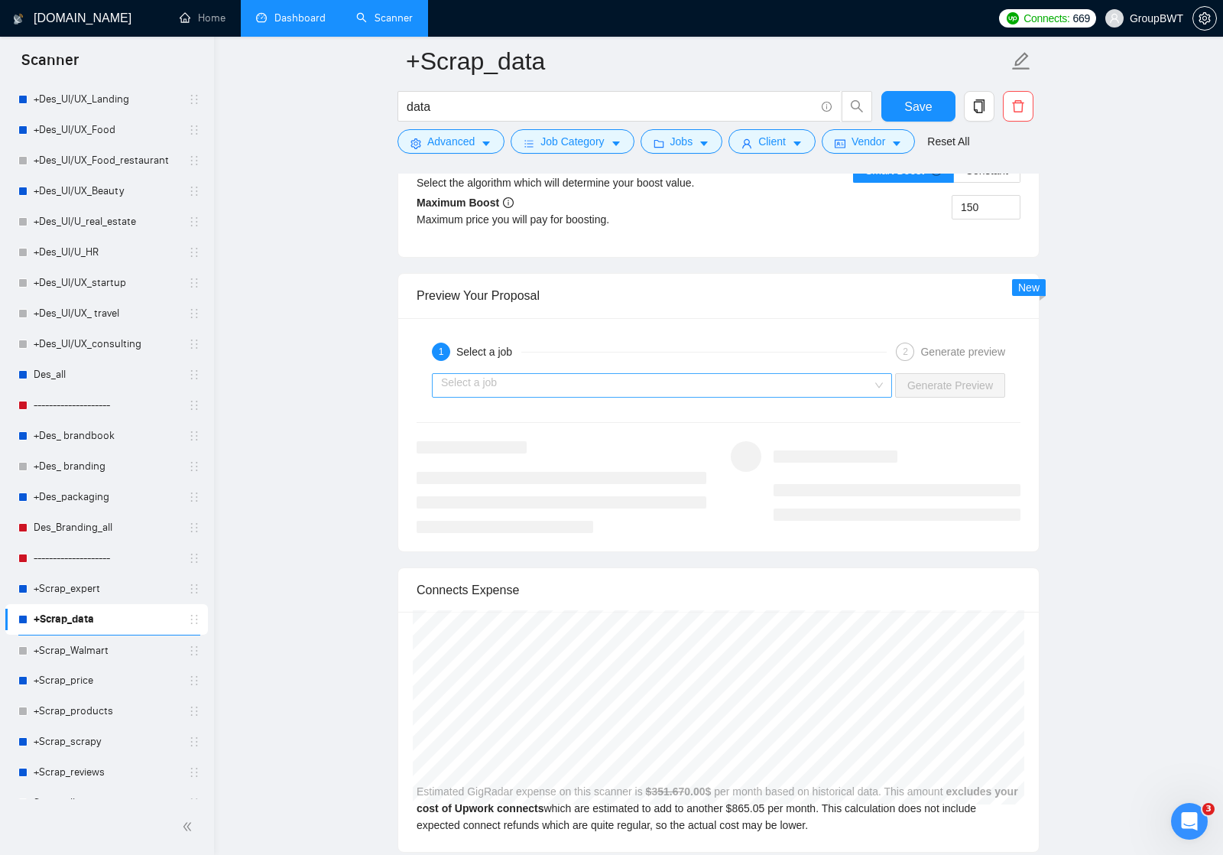
click at [878, 381] on div "Select a job" at bounding box center [662, 385] width 460 height 24
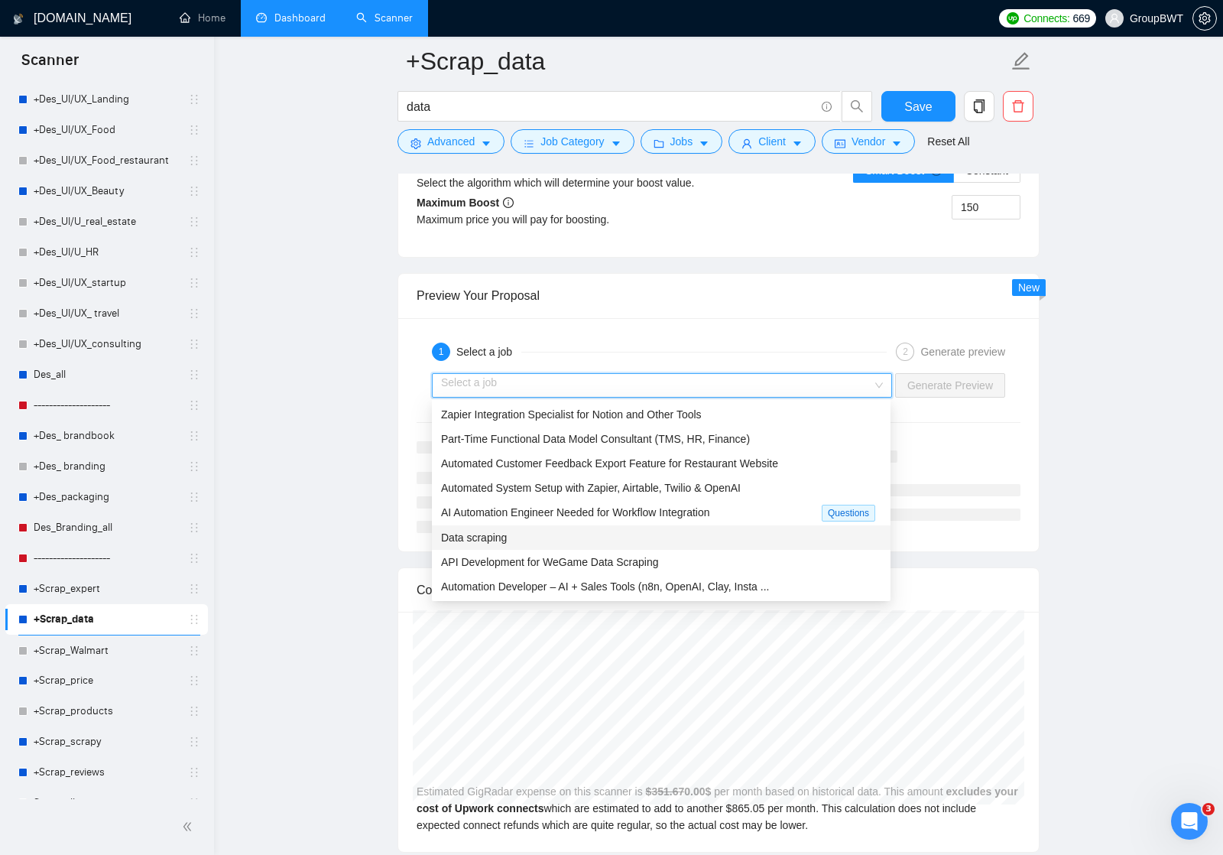
click at [540, 537] on div "Data scraping" at bounding box center [661, 537] width 440 height 17
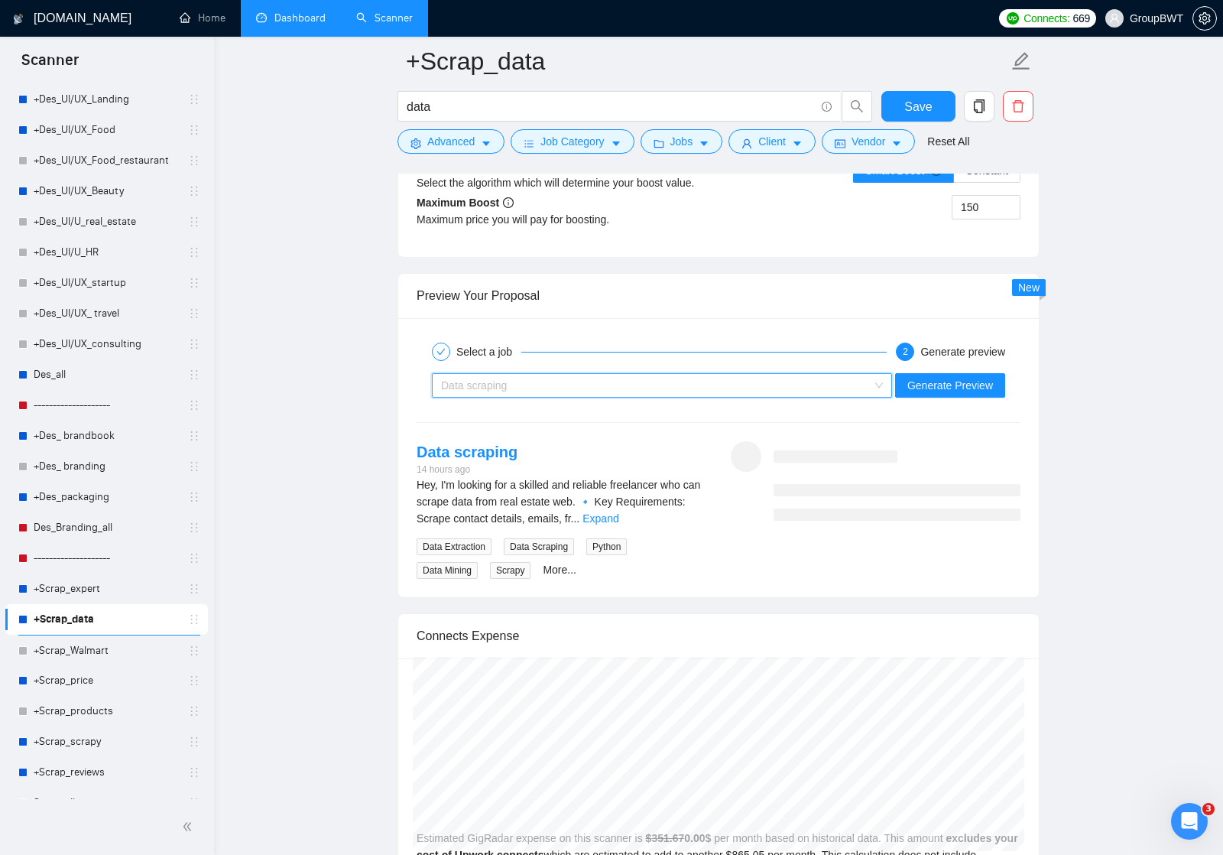
click at [748, 382] on div "Data scraping" at bounding box center [655, 385] width 428 height 23
click at [957, 459] on div at bounding box center [897, 481] width 247 height 80
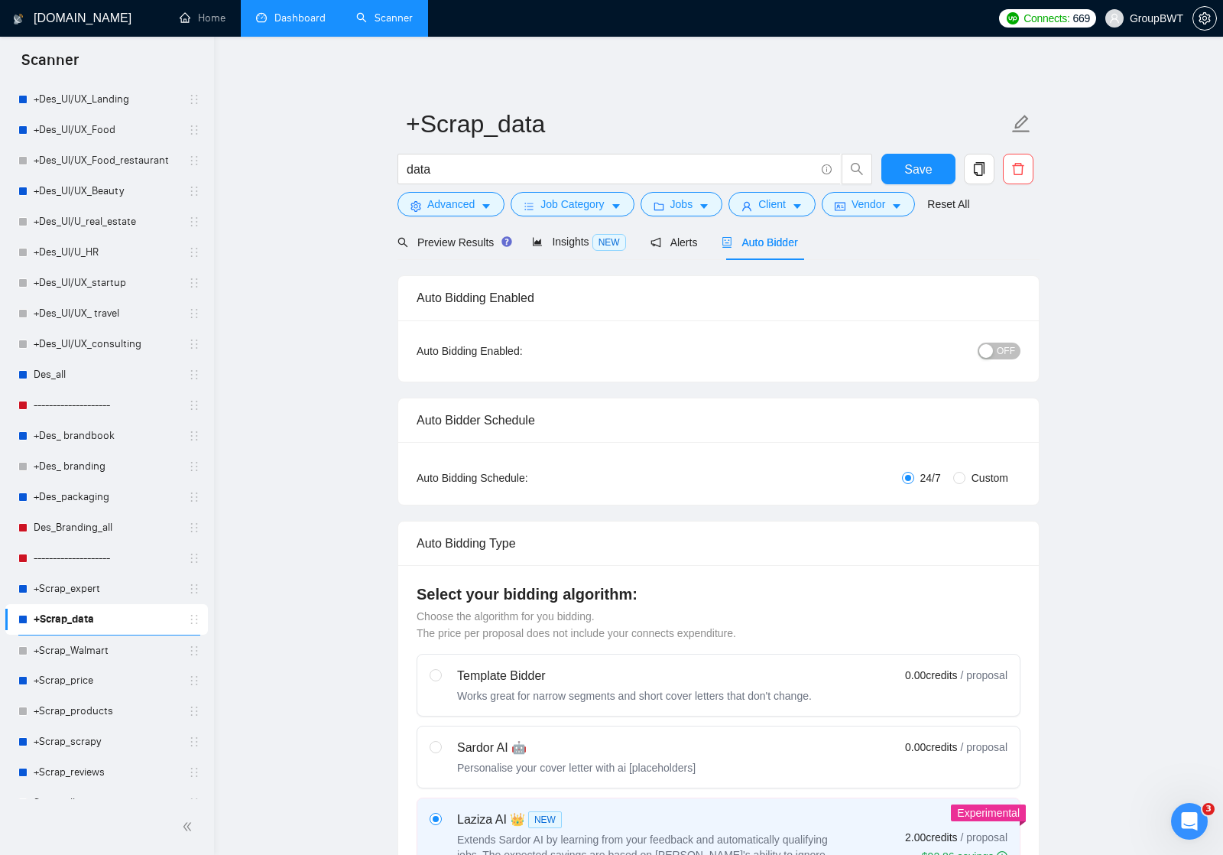
scroll to position [0, 0]
click at [479, 242] on span "Preview Results" at bounding box center [453, 242] width 110 height 12
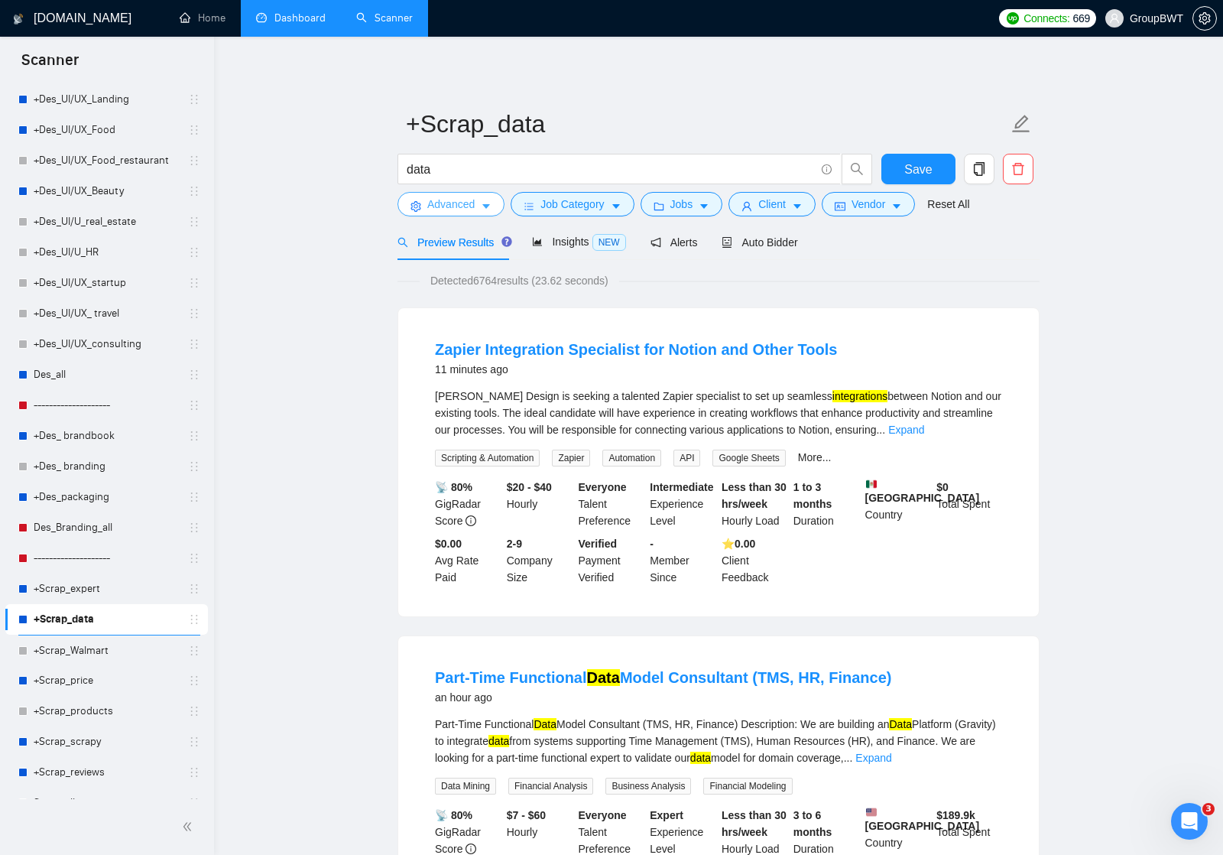
click at [492, 200] on span "caret-down" at bounding box center [486, 205] width 11 height 11
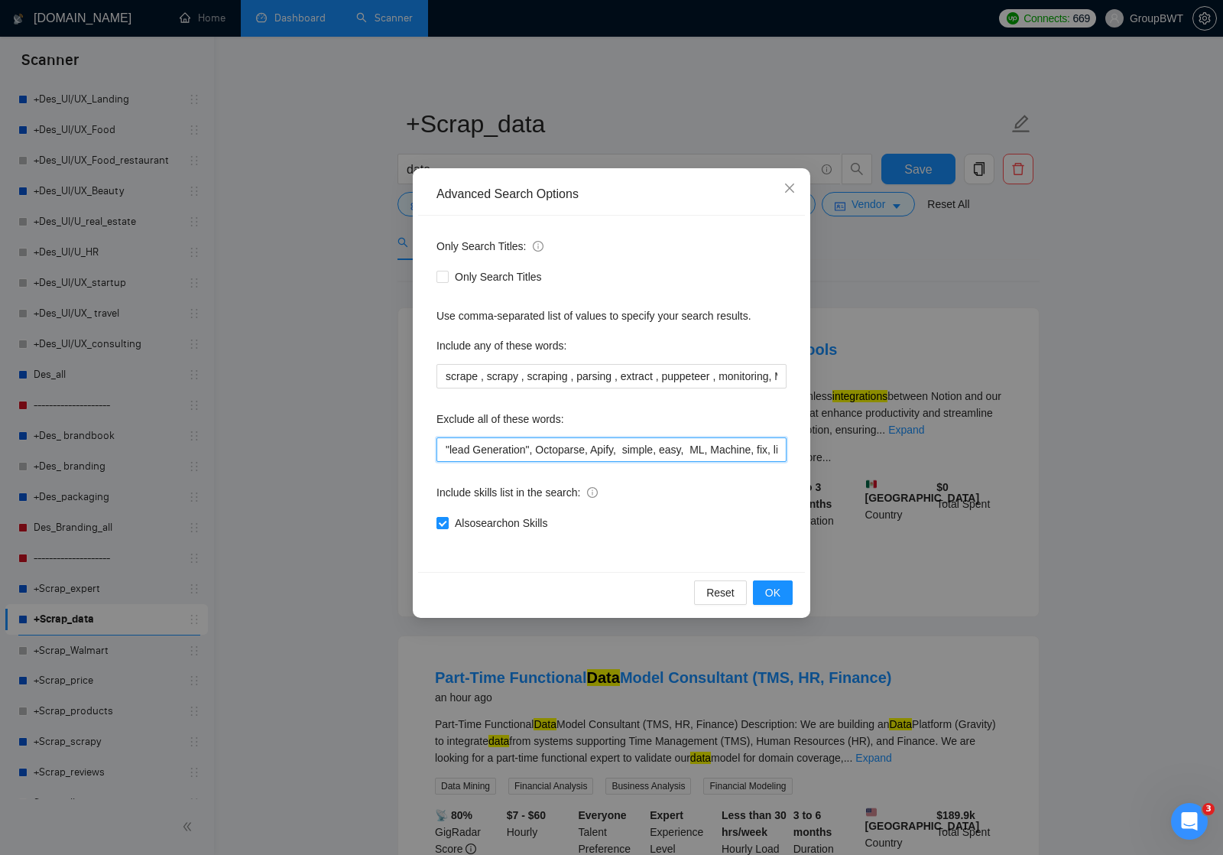
drag, startPoint x: 577, startPoint y: 448, endPoint x: 802, endPoint y: 453, distance: 225.6
click at [802, 453] on div "Only Search Titles: Only Search Titles Use comma-separated list of values to sp…" at bounding box center [611, 394] width 387 height 356
click at [749, 449] on input ""lead Generation", Octoparse, Apify, simple, easy, ML, Machine, fix, linkedin, …" at bounding box center [612, 449] width 350 height 24
drag, startPoint x: 738, startPoint y: 449, endPoint x: 792, endPoint y: 449, distance: 54.3
click at [793, 449] on div "Only Search Titles: Only Search Titles Use comma-separated list of values to sp…" at bounding box center [611, 394] width 387 height 356
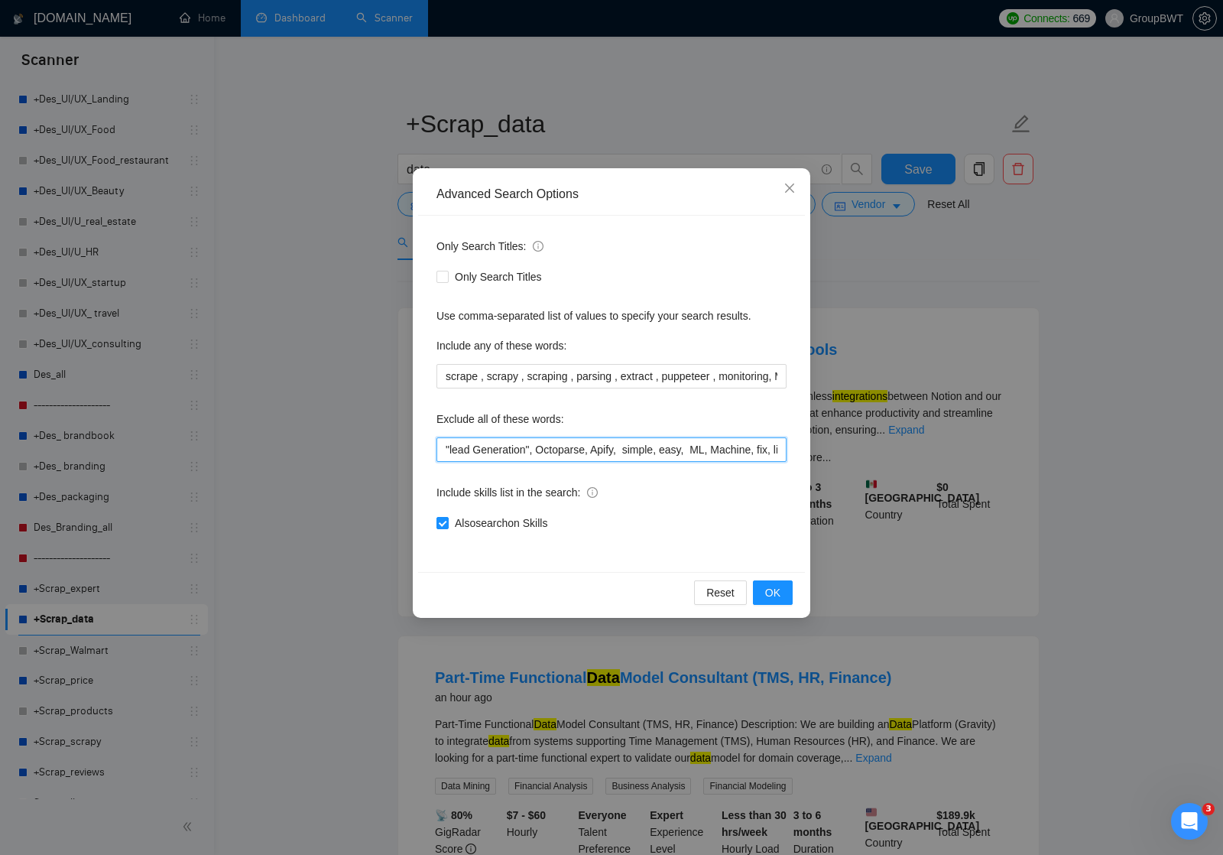
click at [760, 447] on input ""lead Generation", Octoparse, Apify, simple, easy, ML, Machine, fix, linkedin, …" at bounding box center [612, 449] width 350 height 24
drag, startPoint x: 736, startPoint y: 447, endPoint x: 797, endPoint y: 447, distance: 61.2
click at [797, 447] on div "Only Search Titles: Only Search Titles Use comma-separated list of values to sp…" at bounding box center [611, 394] width 387 height 356
click at [791, 185] on icon "close" at bounding box center [790, 188] width 12 height 12
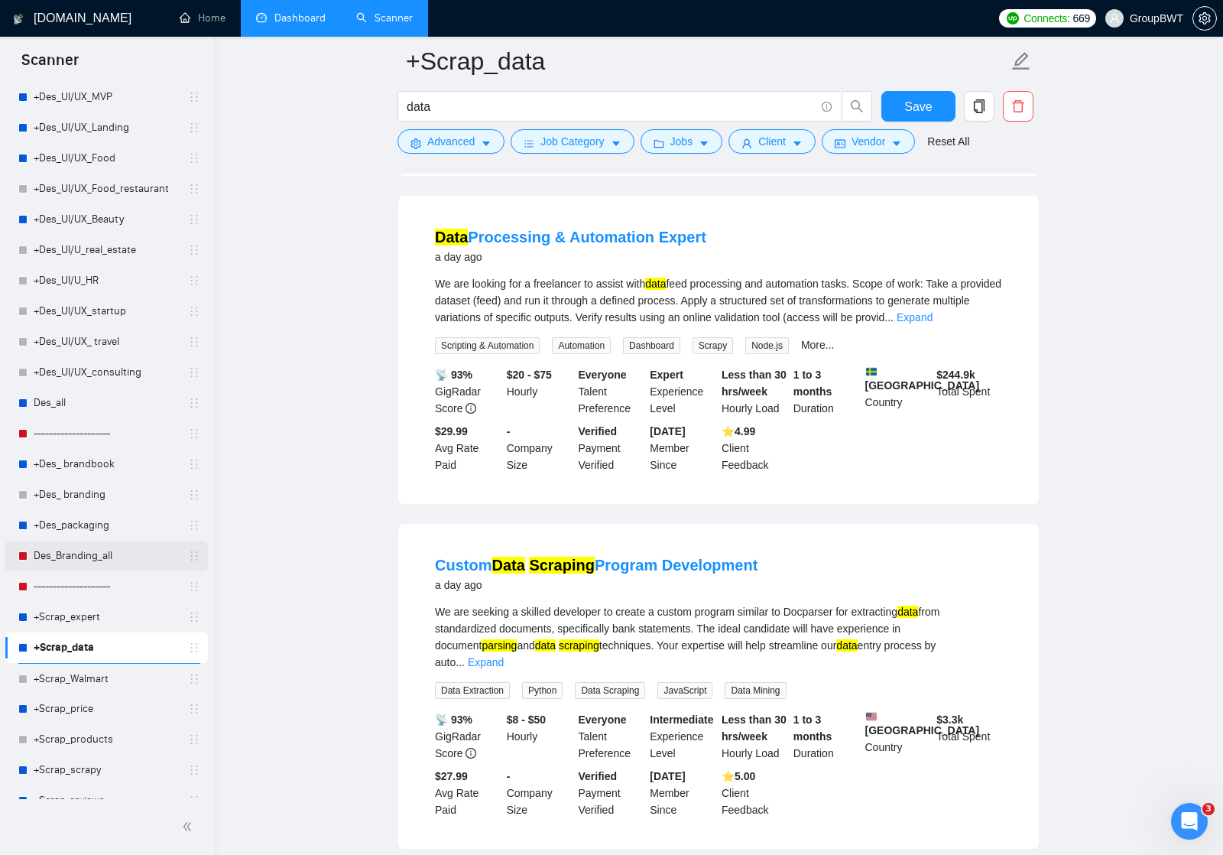
scroll to position [479, 0]
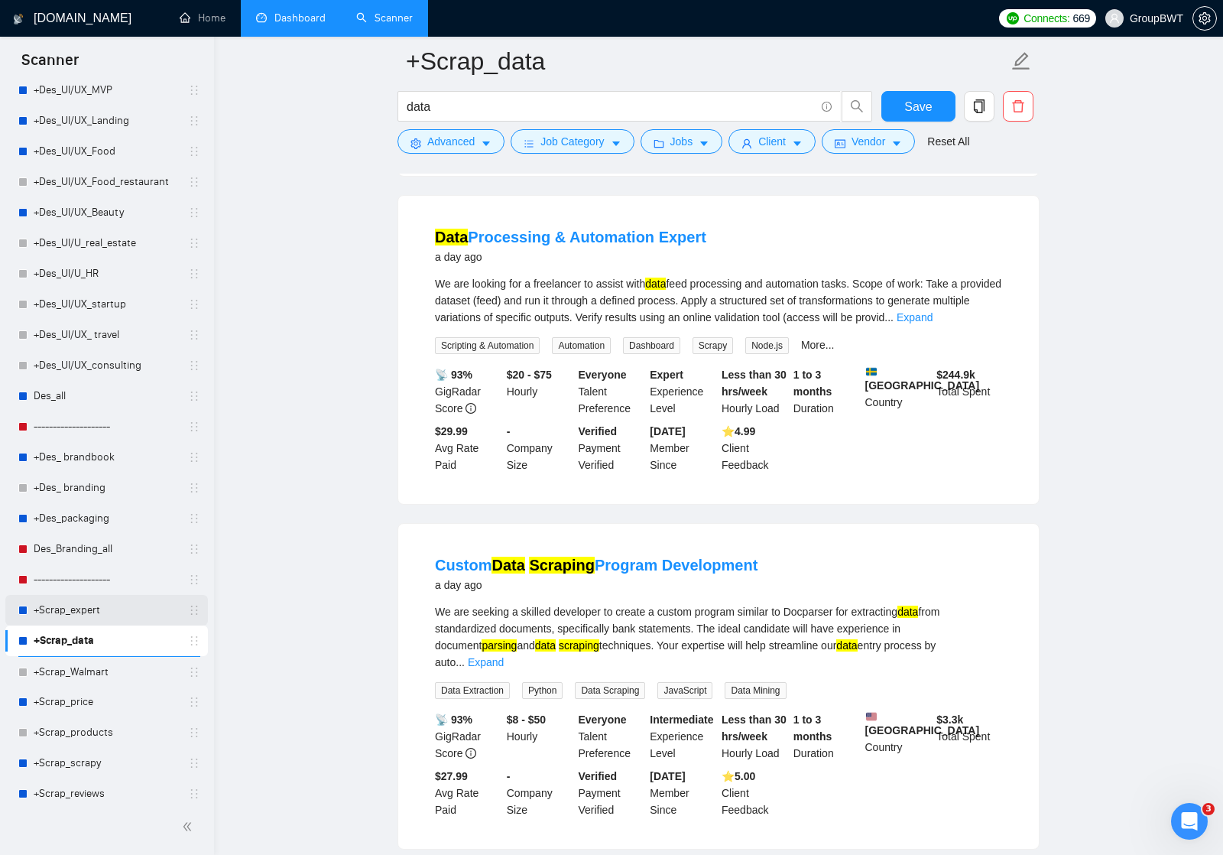
click at [84, 606] on link "+Scrap_expert" at bounding box center [106, 610] width 145 height 31
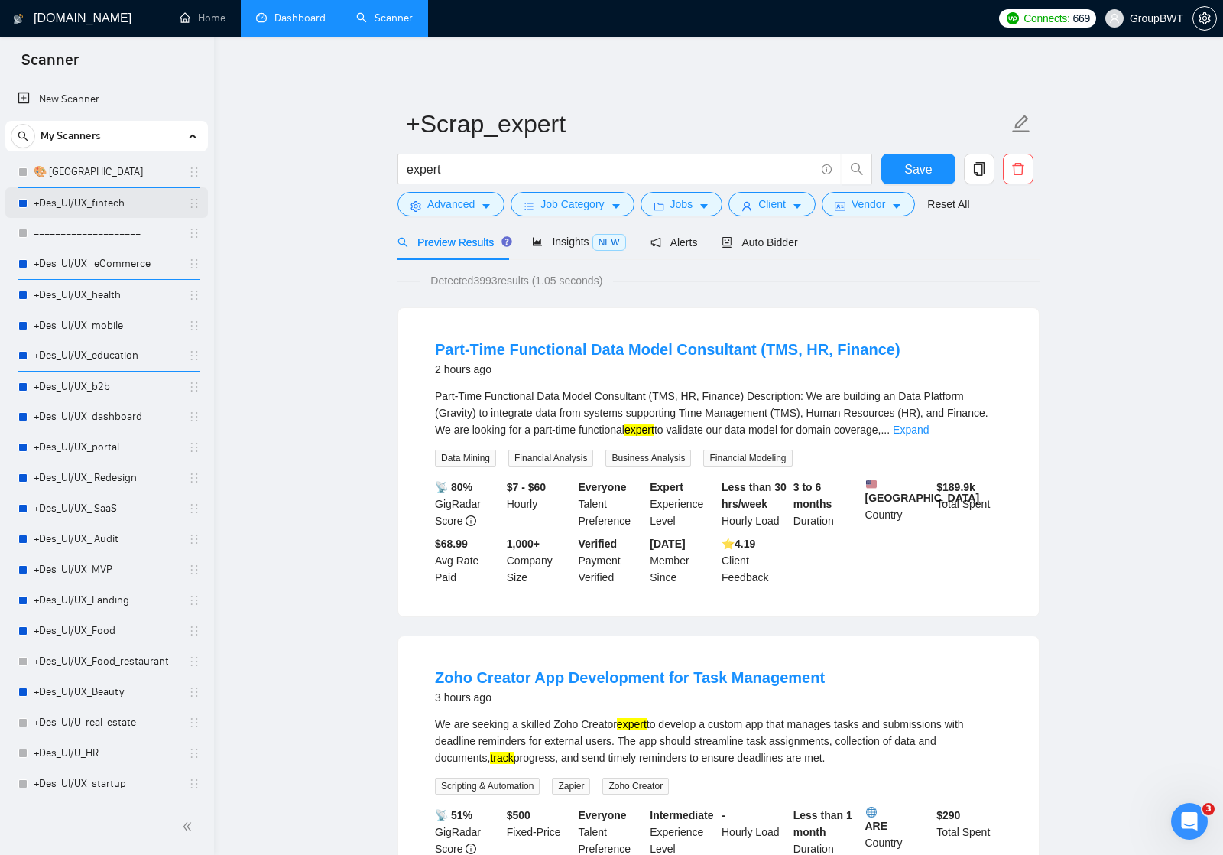
click at [94, 201] on link "+Des_UI/UX_fintech" at bounding box center [106, 203] width 145 height 31
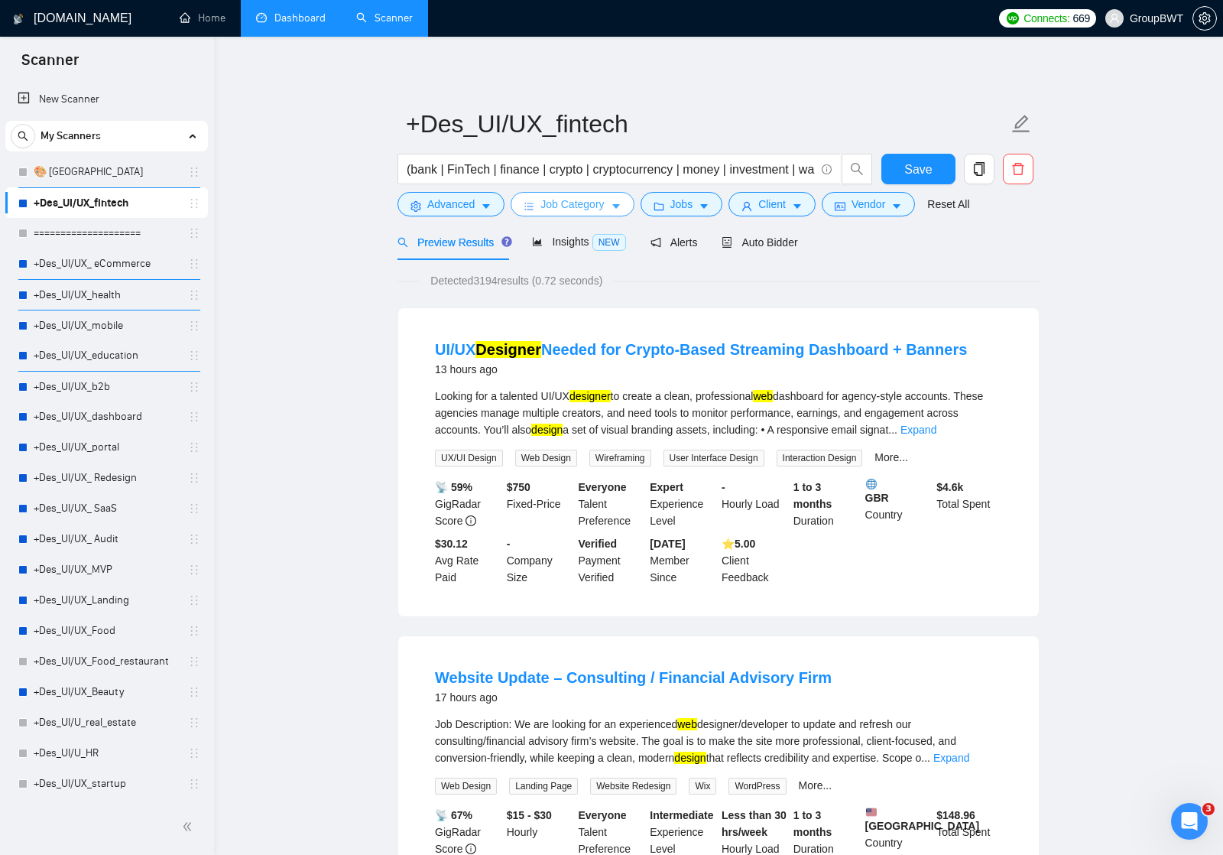
click at [618, 210] on icon "caret-down" at bounding box center [616, 206] width 11 height 11
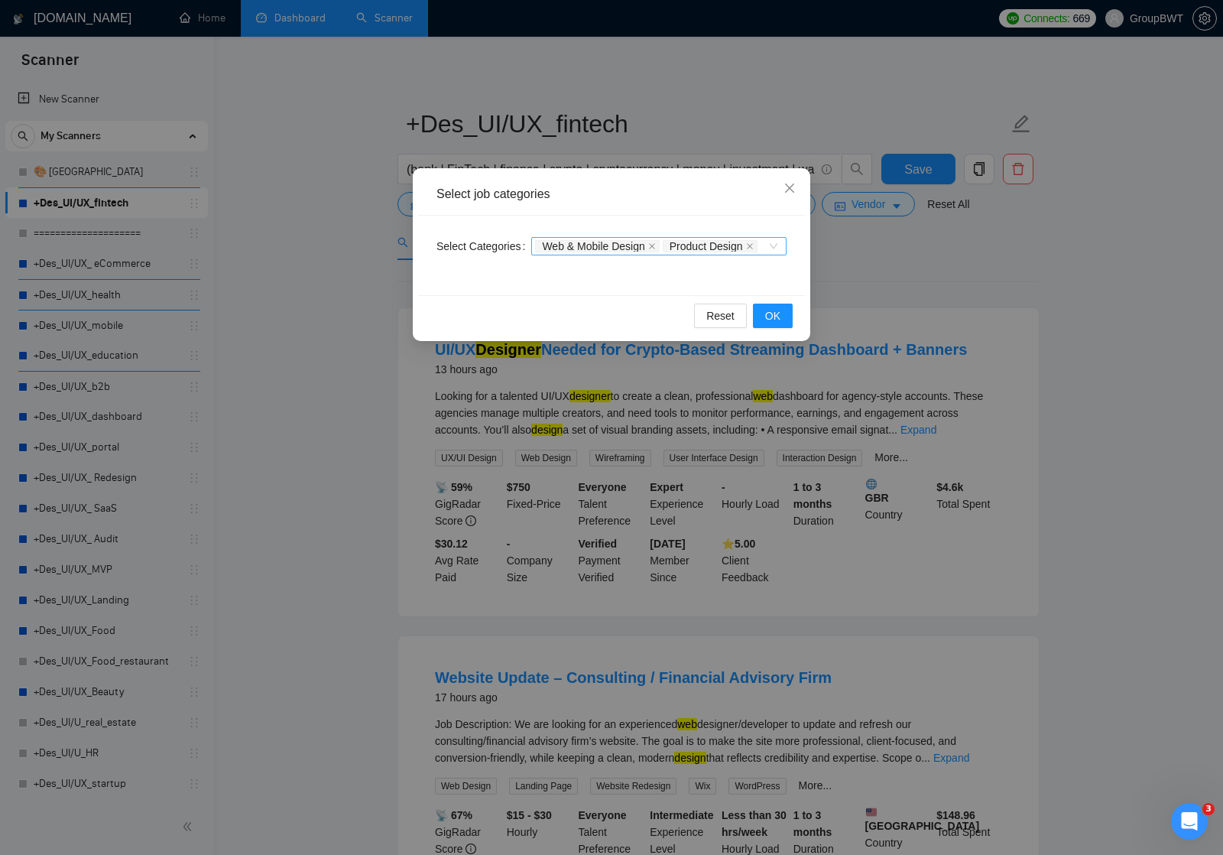
click at [726, 254] on div "Web & Mobile Design Product Design" at bounding box center [651, 246] width 232 height 15
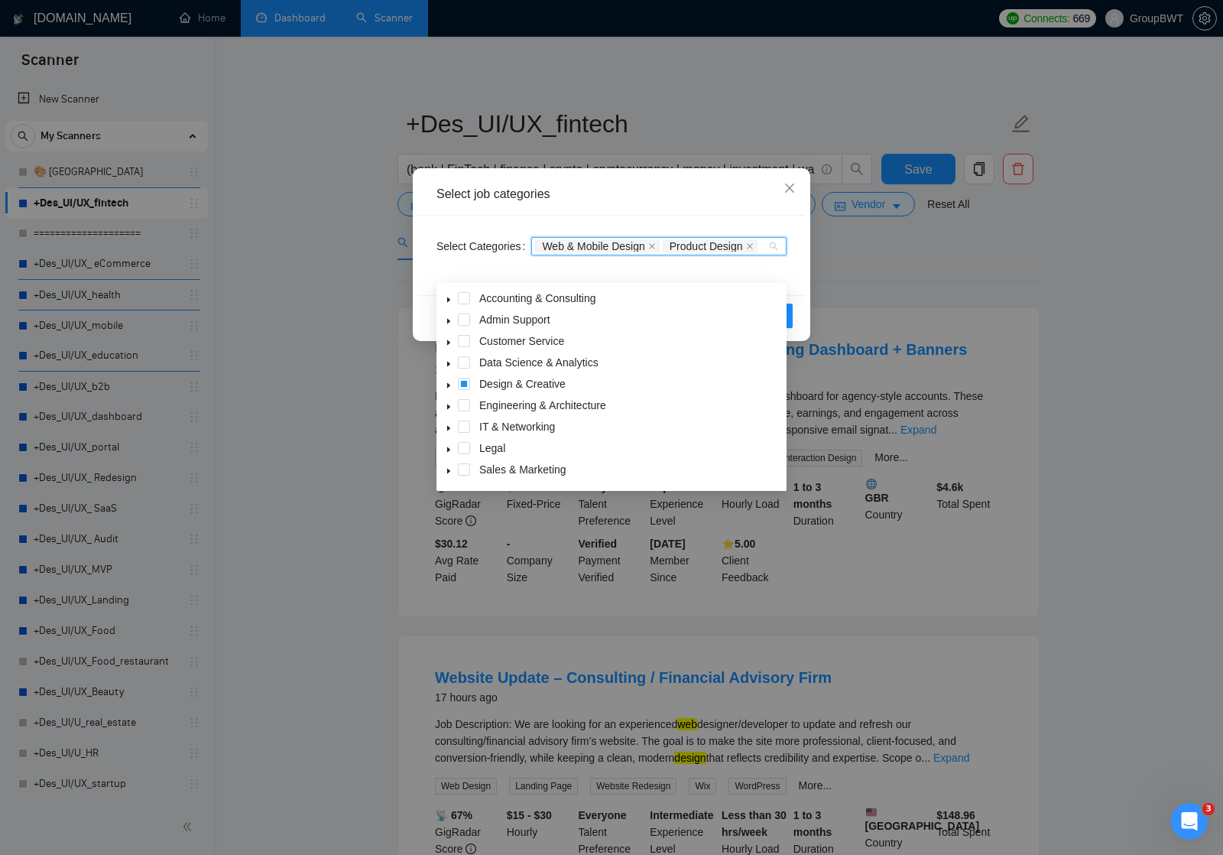
click at [447, 386] on icon "caret-down" at bounding box center [449, 386] width 8 height 8
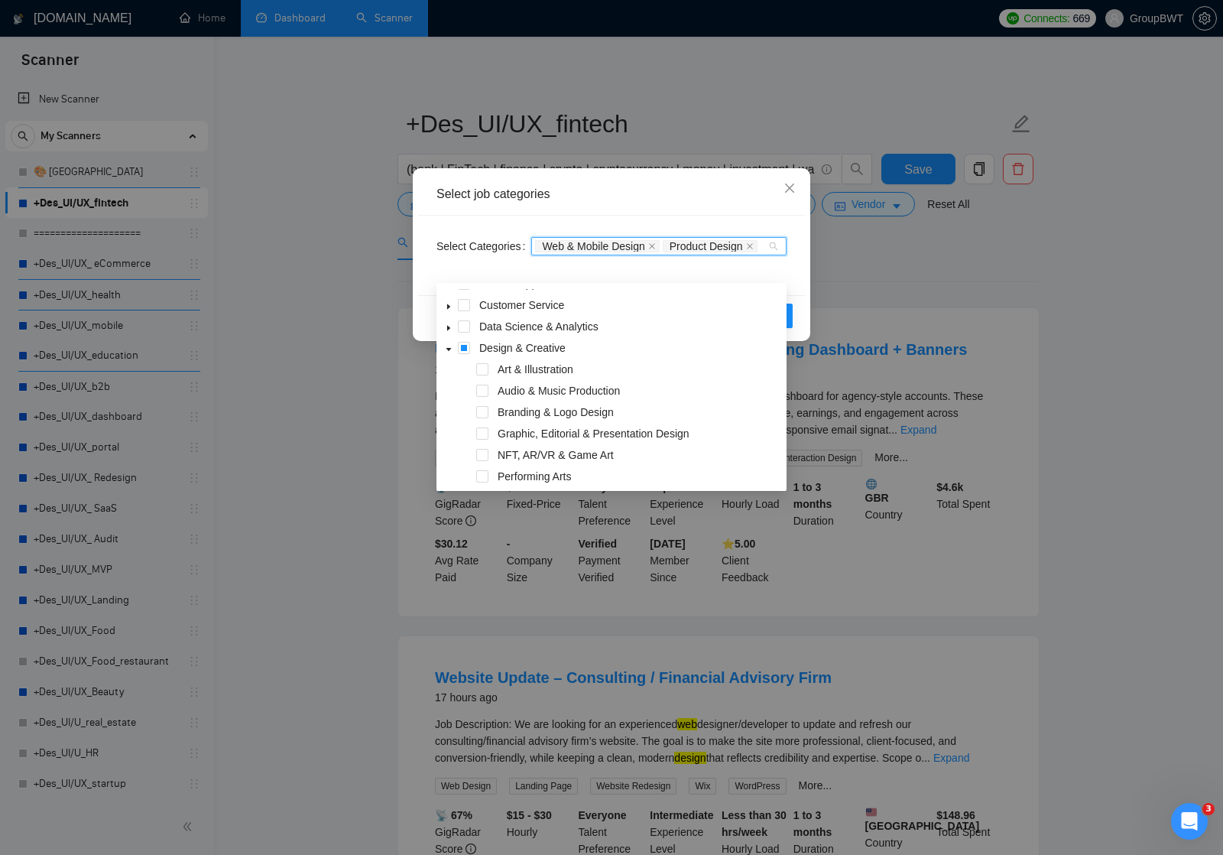
scroll to position [34, 0]
click at [450, 350] on icon "caret-down" at bounding box center [449, 350] width 5 height 3
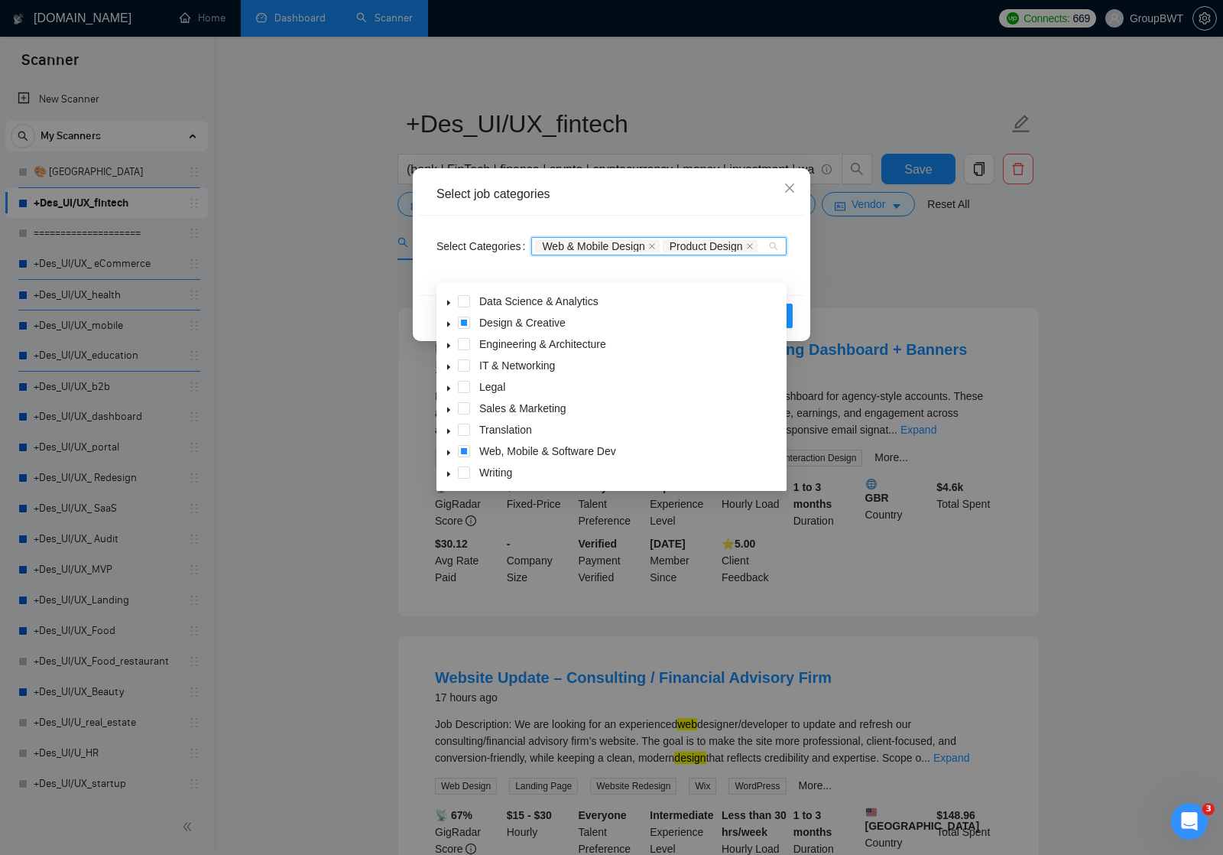
click at [450, 450] on icon "caret-down" at bounding box center [449, 453] width 8 height 8
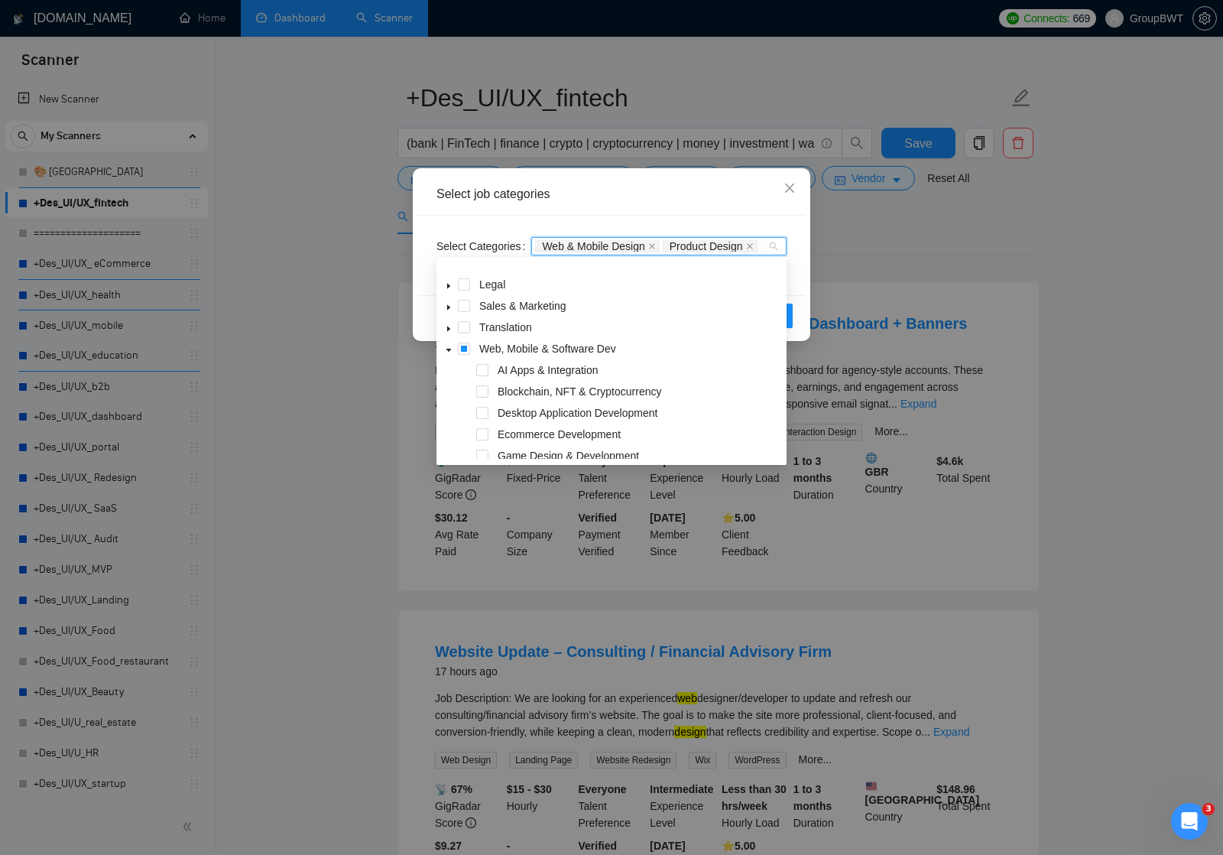
scroll to position [0, 0]
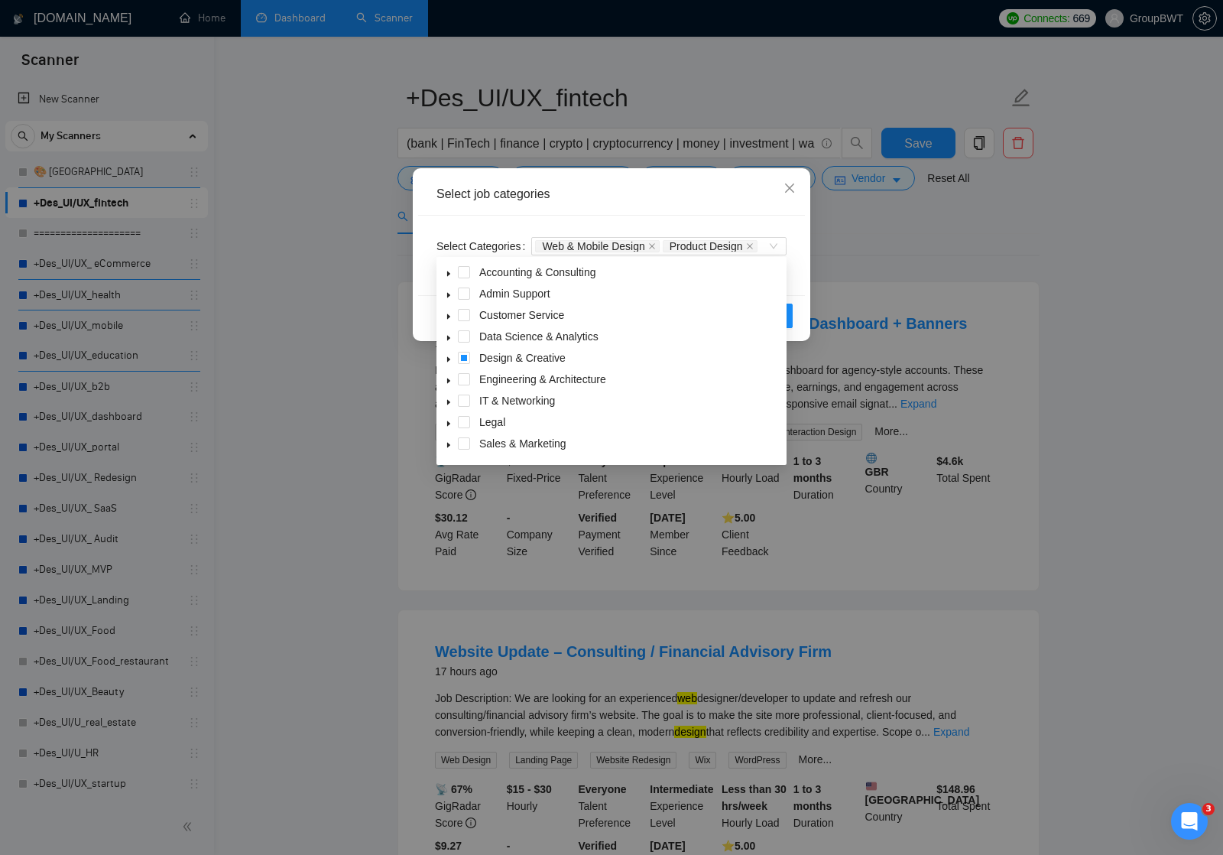
click at [788, 228] on div "Select Categories Web & Mobile Design Product Design" at bounding box center [611, 256] width 387 height 80
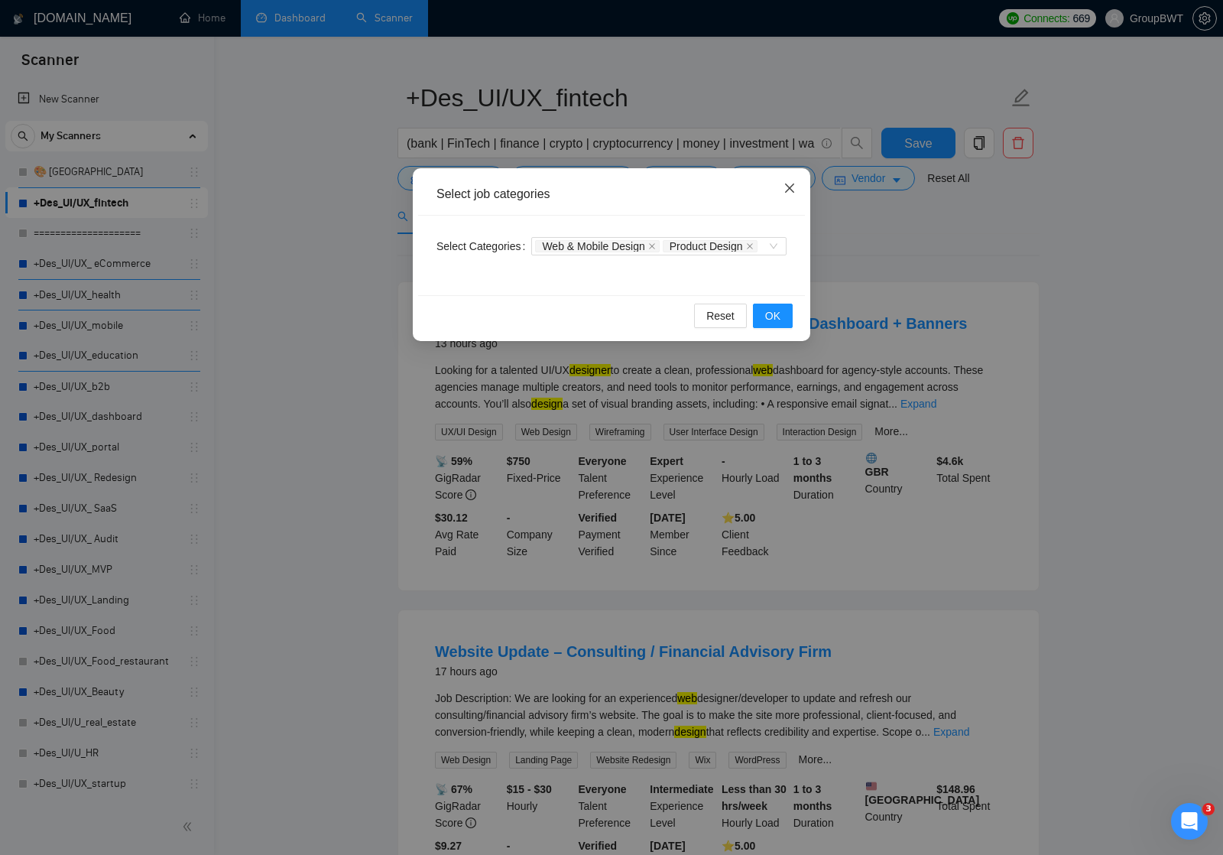
click at [791, 183] on icon "close" at bounding box center [790, 188] width 12 height 12
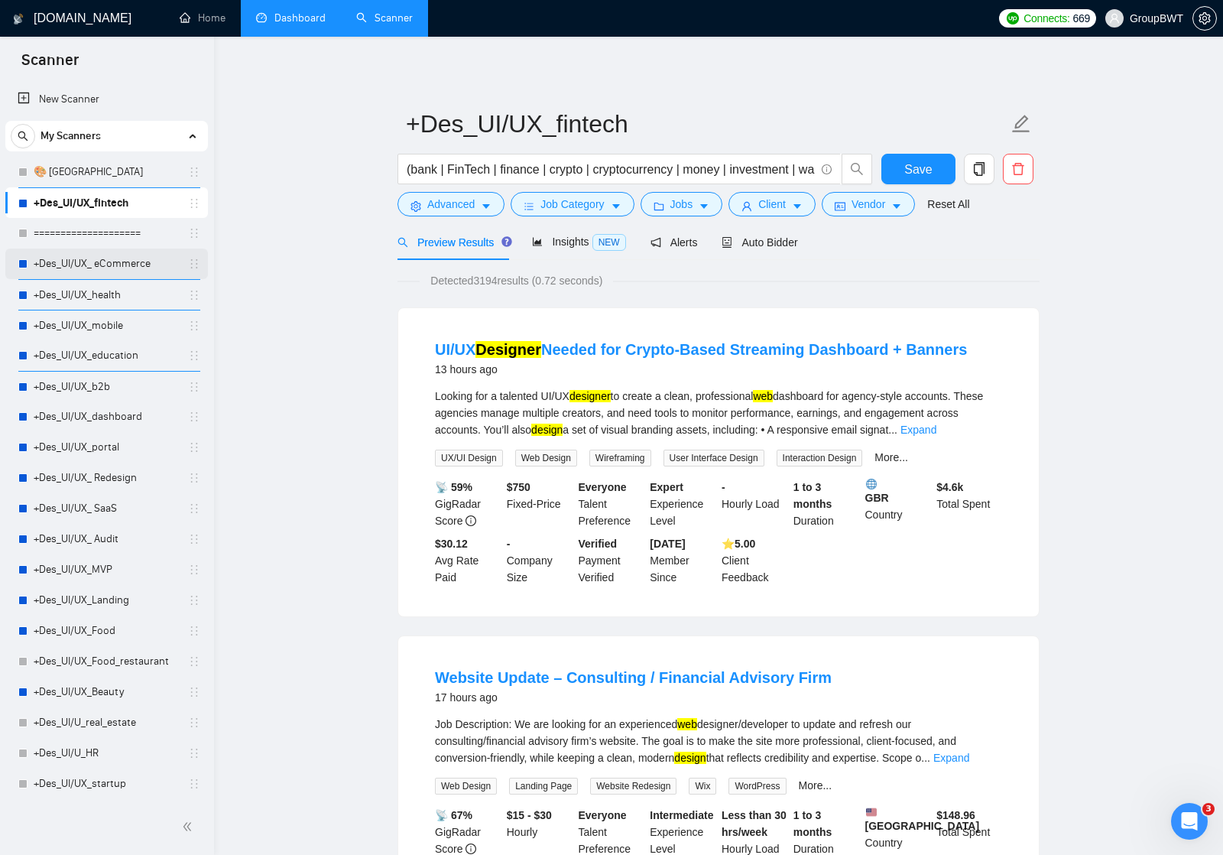
click at [90, 267] on link "+Des_UI/UX_ eCommerce" at bounding box center [106, 263] width 145 height 31
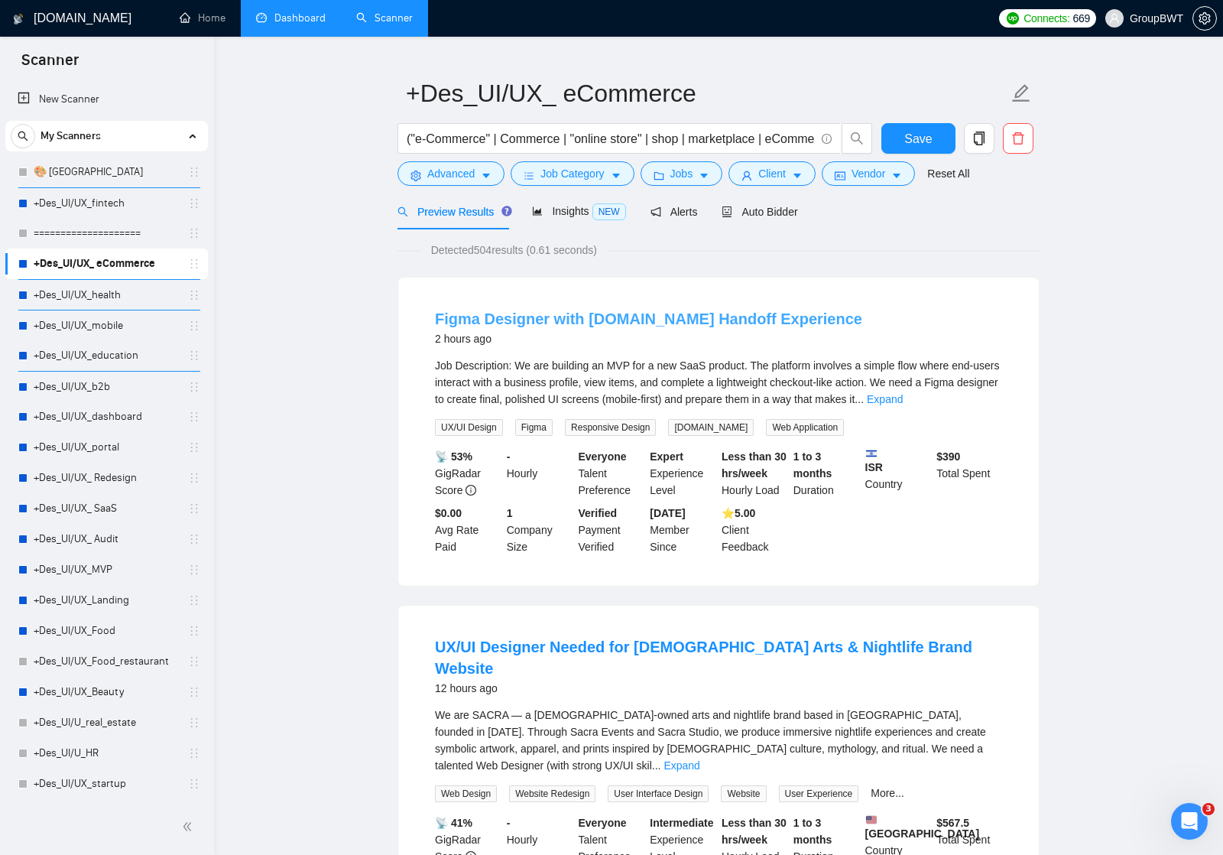
scroll to position [31, 0]
click at [788, 134] on input "("e-Commerce" | Commerce | "online store" | shop | marketplace | eCommerce | "w…" at bounding box center [611, 138] width 408 height 19
drag, startPoint x: 777, startPoint y: 136, endPoint x: 841, endPoint y: 135, distance: 64.2
click at [841, 135] on span "("e-Commerce" | Commerce | "online store" | shop | marketplace | eCommerce | "w…" at bounding box center [636, 138] width 476 height 31
click at [734, 133] on input "("e-Commerce" | Commerce | "online store" | shop | marketplace | eCommerce | "w…" at bounding box center [611, 138] width 408 height 19
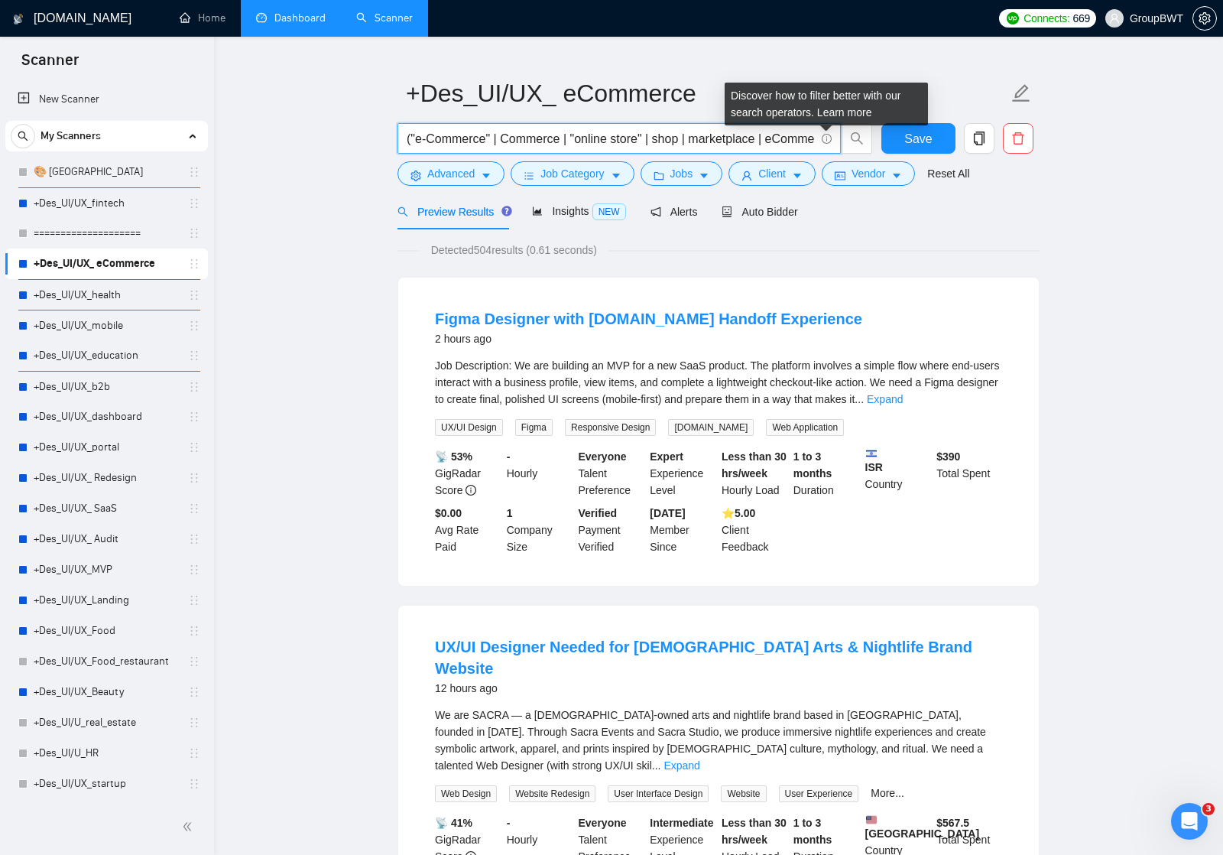
drag, startPoint x: 751, startPoint y: 134, endPoint x: 825, endPoint y: 132, distance: 74.2
click at [826, 133] on span "("e-Commerce" | Commerce | "online store" | shop | marketplace | eCommerce | "w…" at bounding box center [619, 138] width 443 height 31
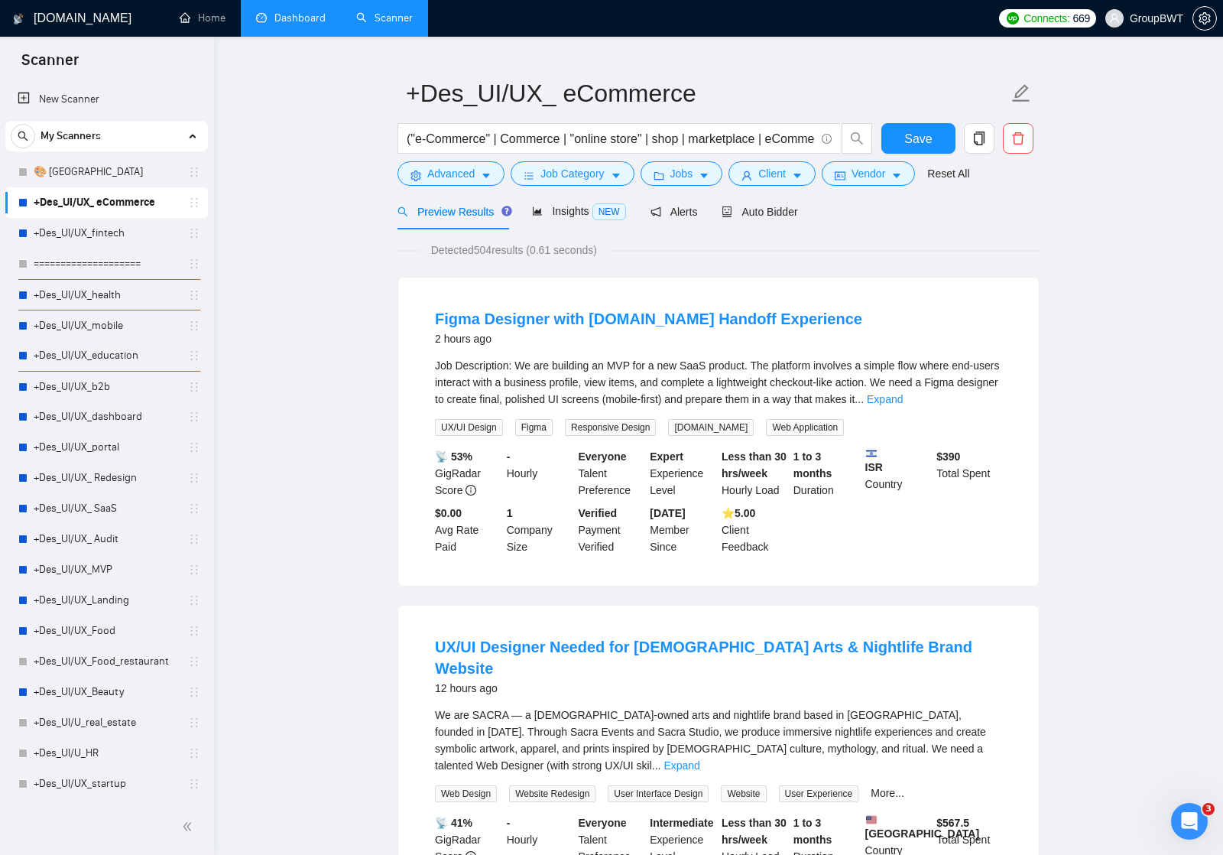
click at [126, 201] on link "+Des_UI/UX_ eCommerce" at bounding box center [106, 202] width 145 height 31
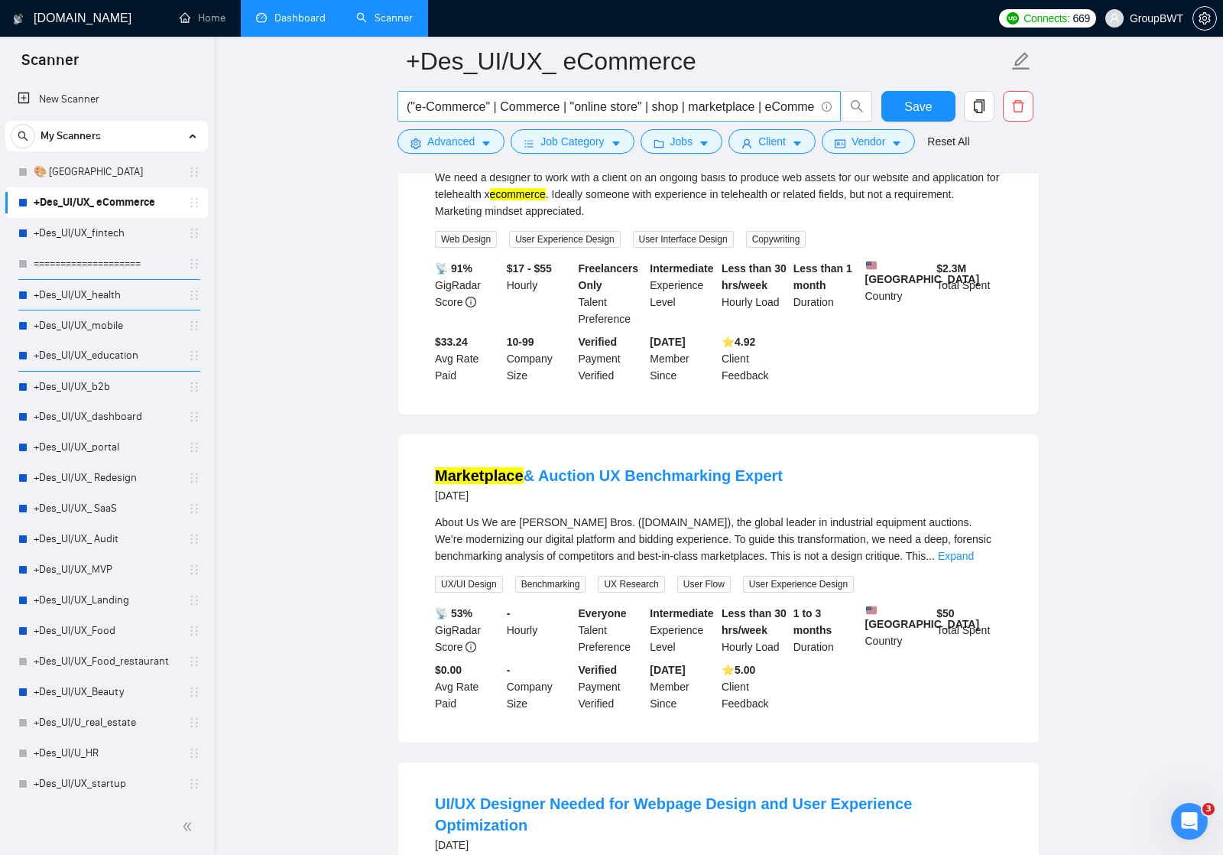
scroll to position [2277, 0]
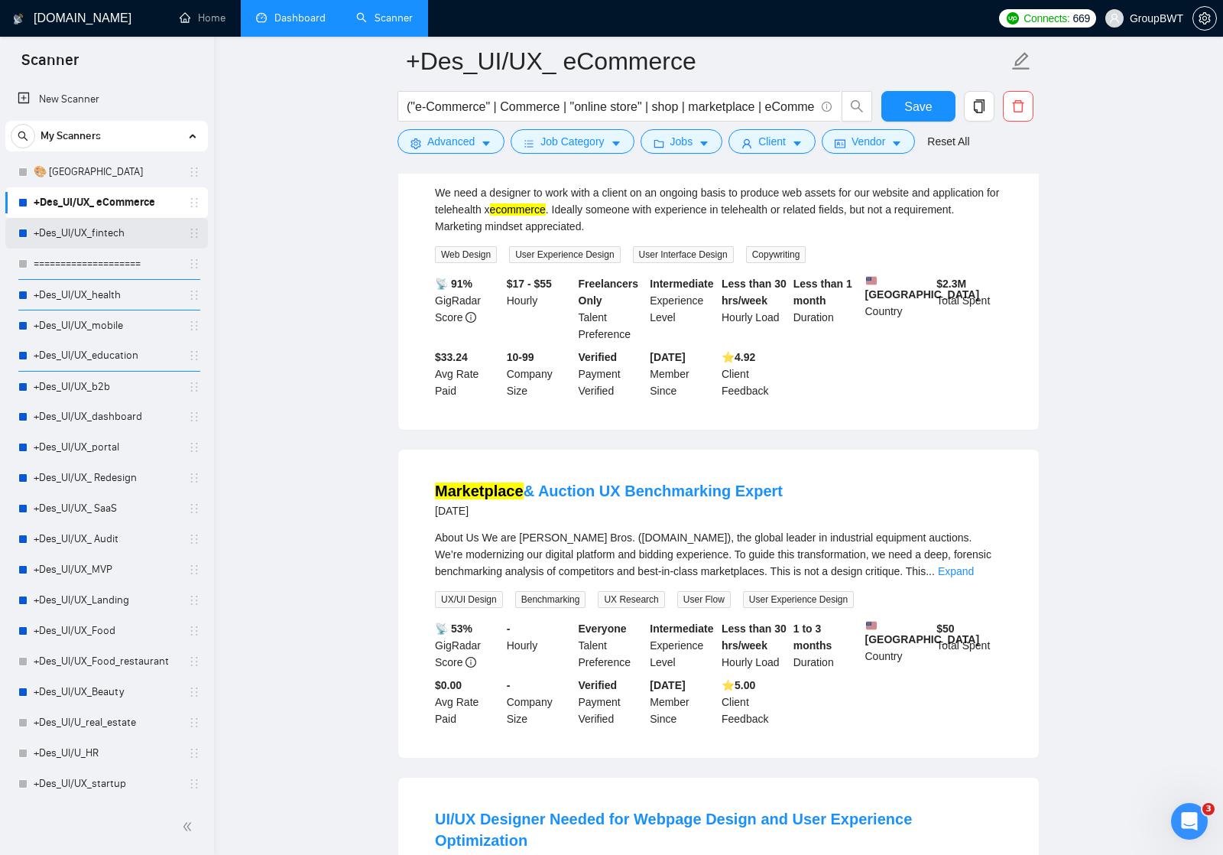
click at [96, 233] on link "+Des_UI/UX_fintech" at bounding box center [106, 233] width 145 height 31
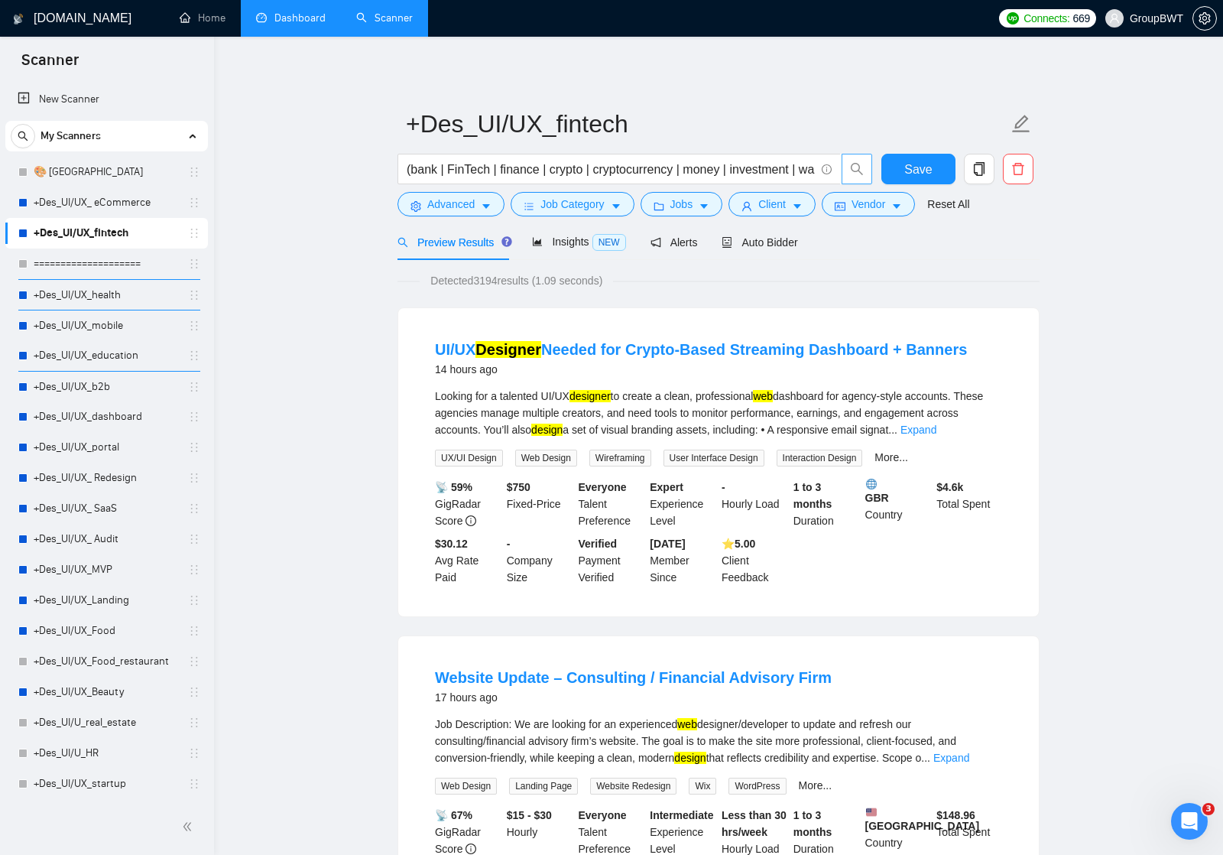
click at [860, 169] on icon "search" at bounding box center [857, 169] width 14 height 14
click at [791, 166] on input "(bank | FinTech | finance | crypto | cryptocurrency | money | investment | wall…" at bounding box center [611, 169] width 408 height 19
click at [489, 213] on button "Advanced" at bounding box center [451, 204] width 107 height 24
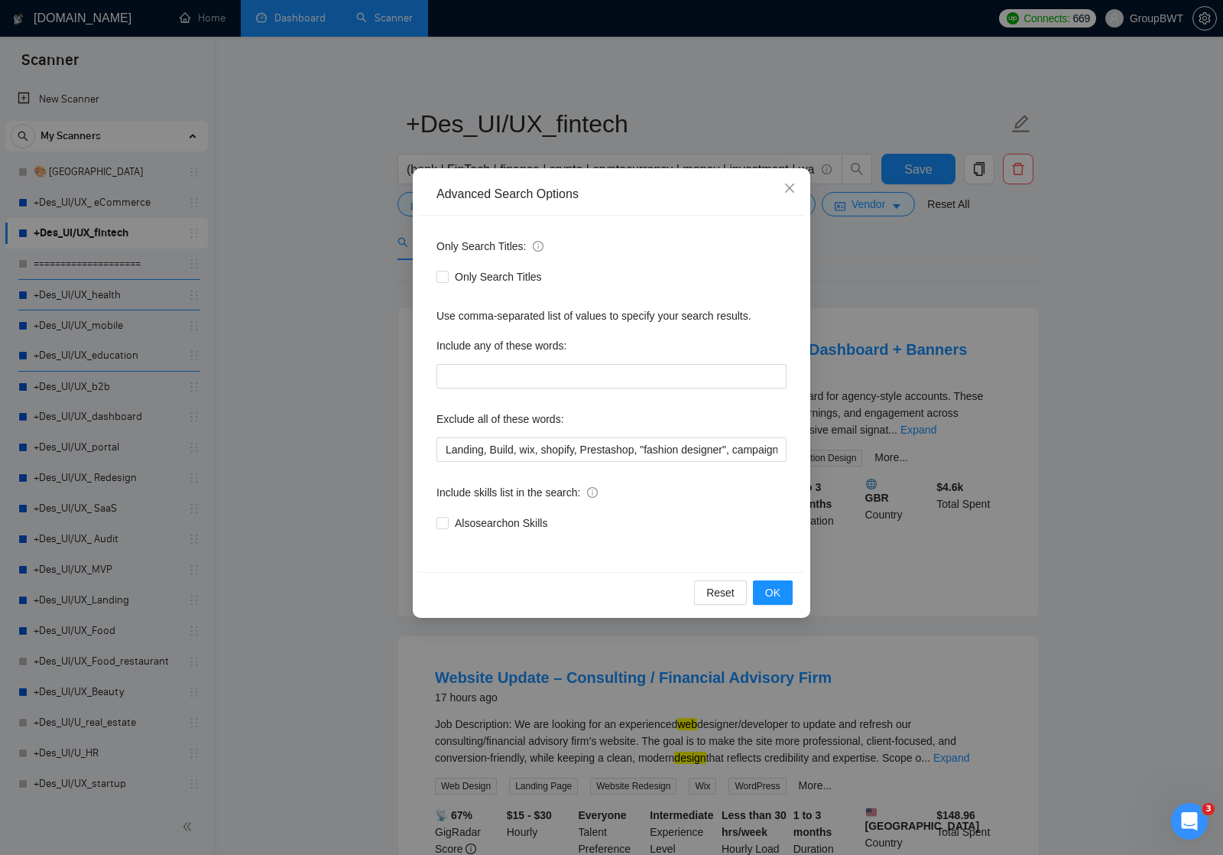
scroll to position [11, 0]
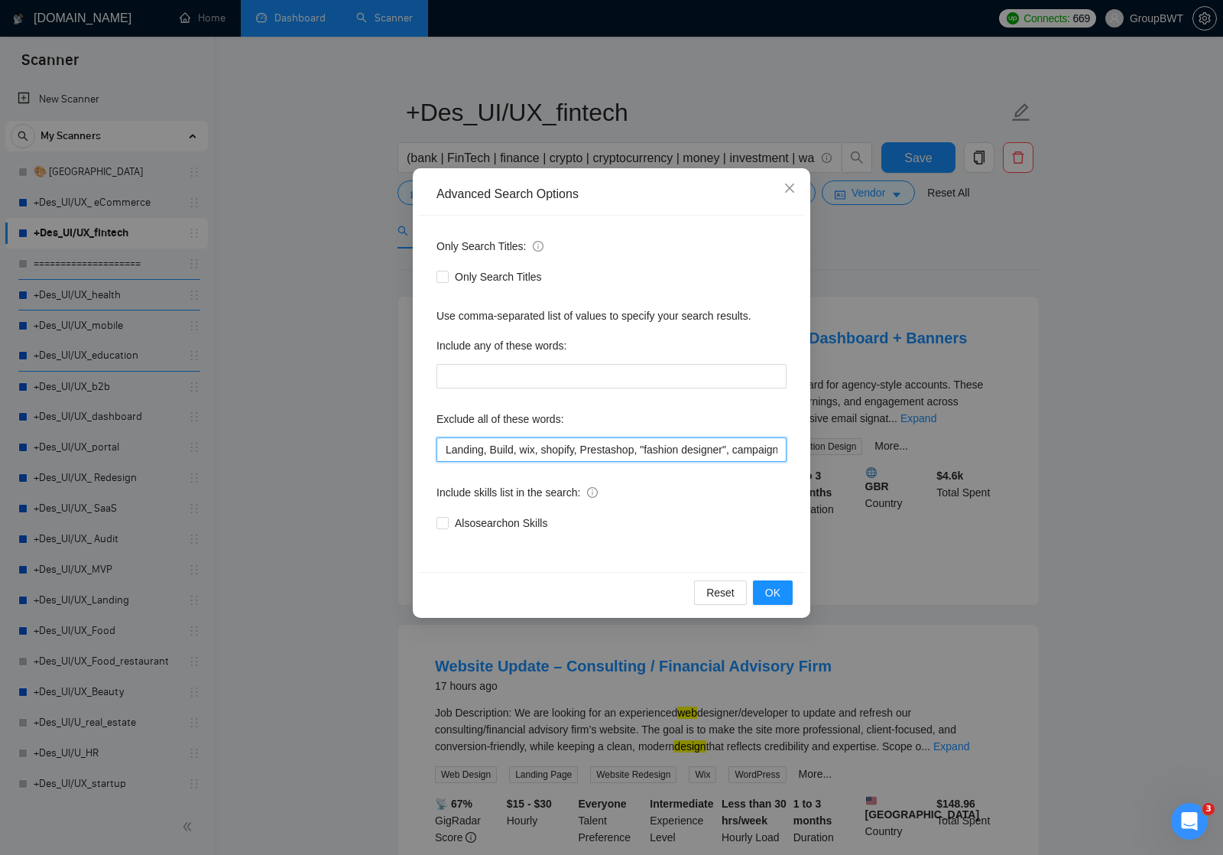
drag, startPoint x: 502, startPoint y: 450, endPoint x: 792, endPoint y: 440, distance: 290.0
click at [792, 440] on div "Only Search Titles: Only Search Titles Use comma-separated list of values to sp…" at bounding box center [611, 394] width 387 height 356
click at [788, 188] on icon "close" at bounding box center [789, 188] width 9 height 9
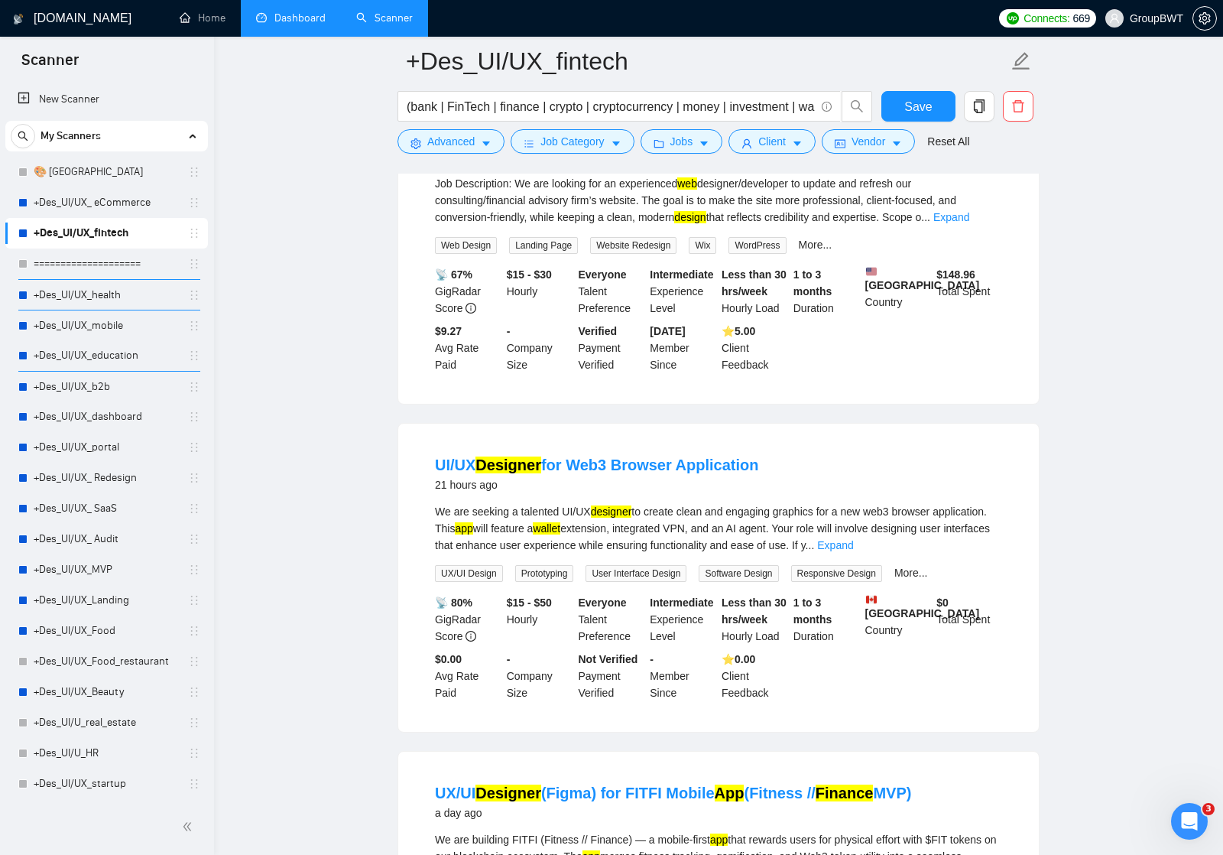
scroll to position [562, 0]
